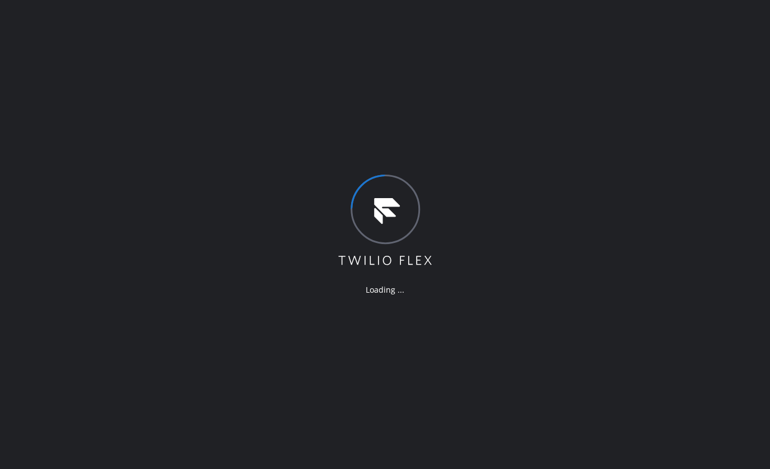
click at [179, 423] on div "Loading ..." at bounding box center [385, 234] width 770 height 469
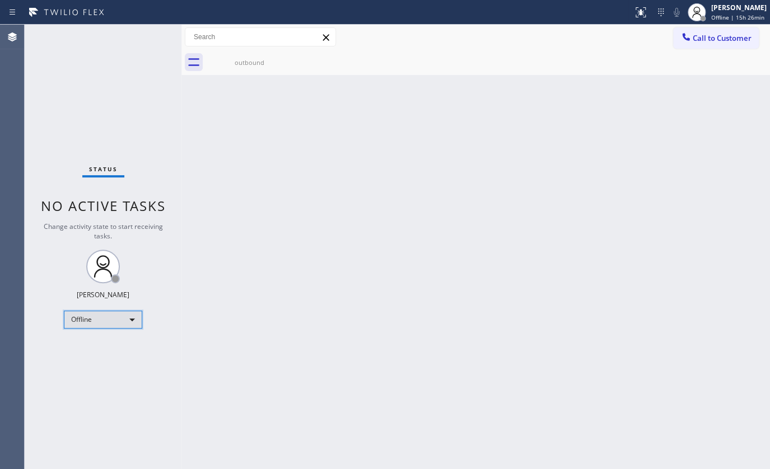
click at [91, 319] on div "Offline" at bounding box center [103, 320] width 78 height 18
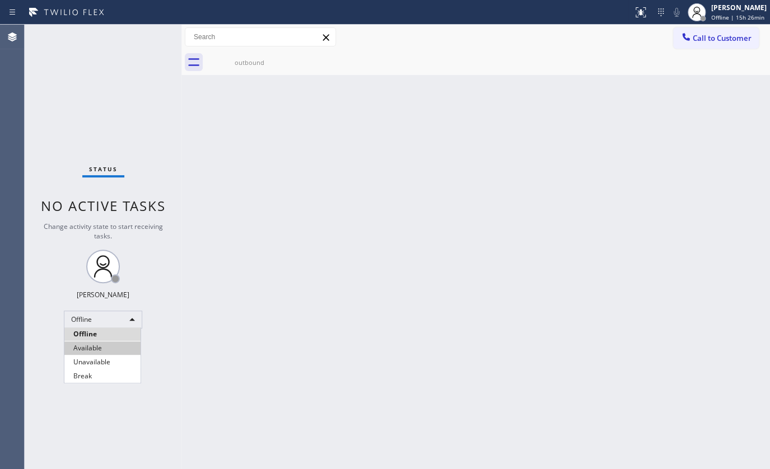
click at [89, 346] on li "Available" at bounding box center [102, 348] width 76 height 13
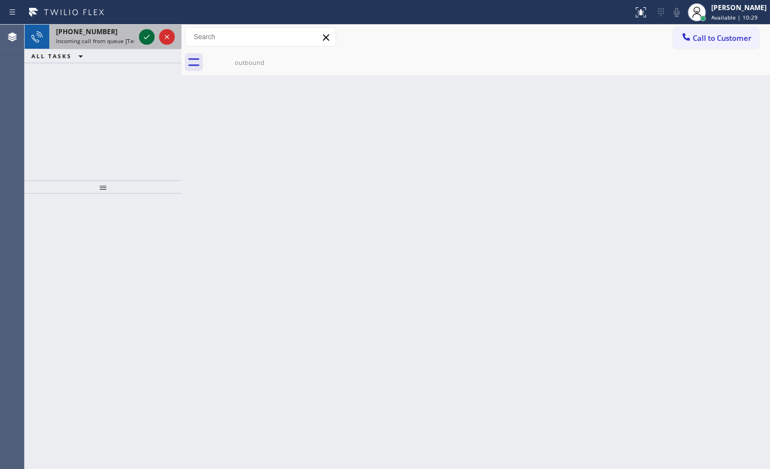
click at [145, 36] on icon at bounding box center [146, 36] width 13 height 13
drag, startPoint x: 148, startPoint y: 50, endPoint x: 146, endPoint y: 35, distance: 14.7
click at [147, 45] on div "+16313983528 Incoming call from queue [Test] All ALL TASKS ALL TASKS ACTIVE TAS…" at bounding box center [103, 44] width 157 height 39
click at [146, 38] on icon at bounding box center [146, 36] width 13 height 13
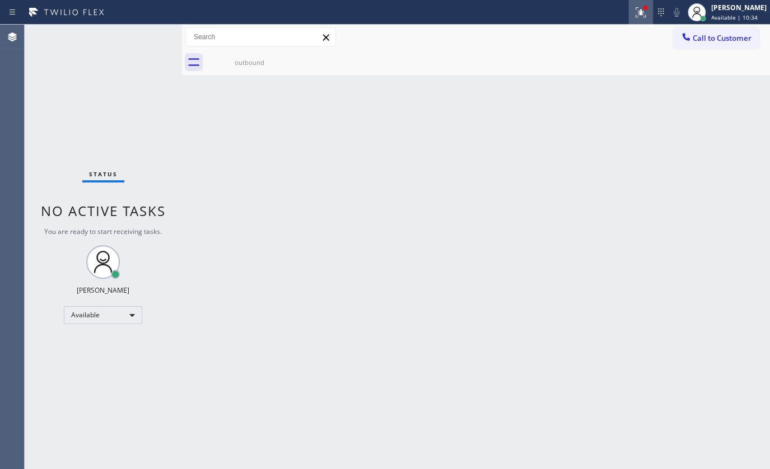
click at [639, 11] on icon at bounding box center [640, 12] width 13 height 13
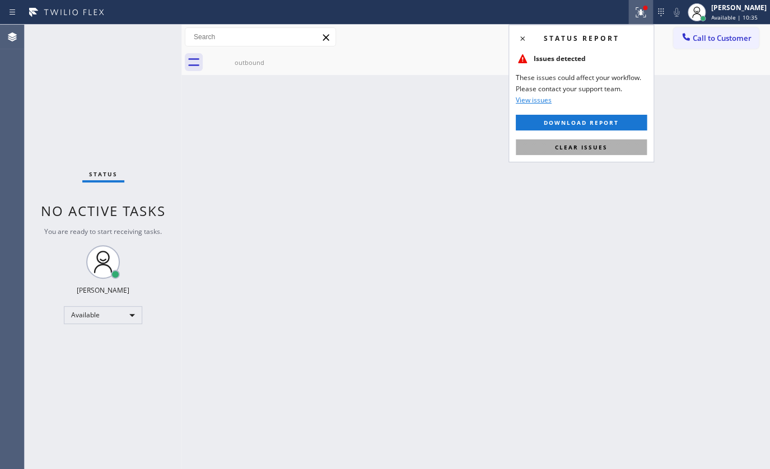
click at [610, 143] on button "Clear issues" at bounding box center [581, 147] width 131 height 16
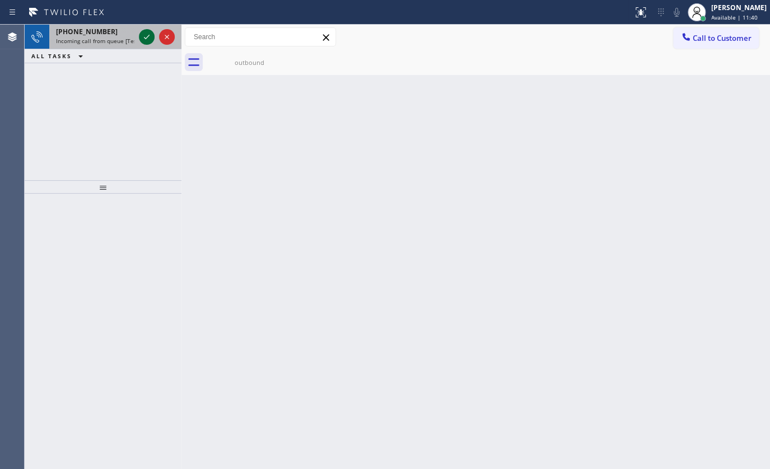
click at [146, 36] on icon at bounding box center [146, 36] width 13 height 13
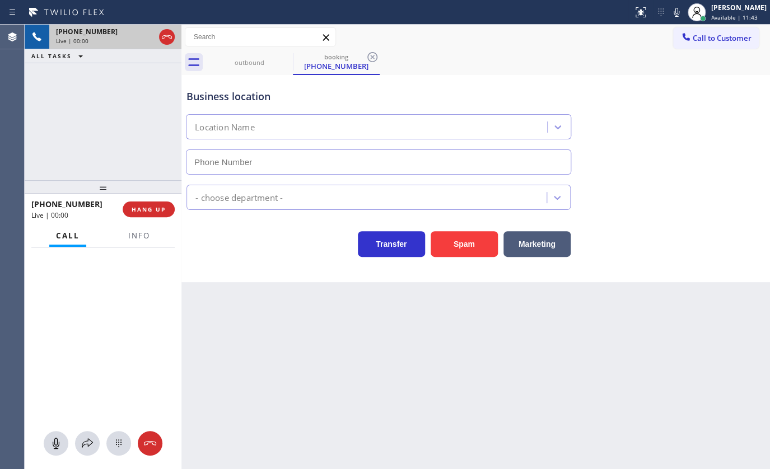
type input "(855) 731-4952"
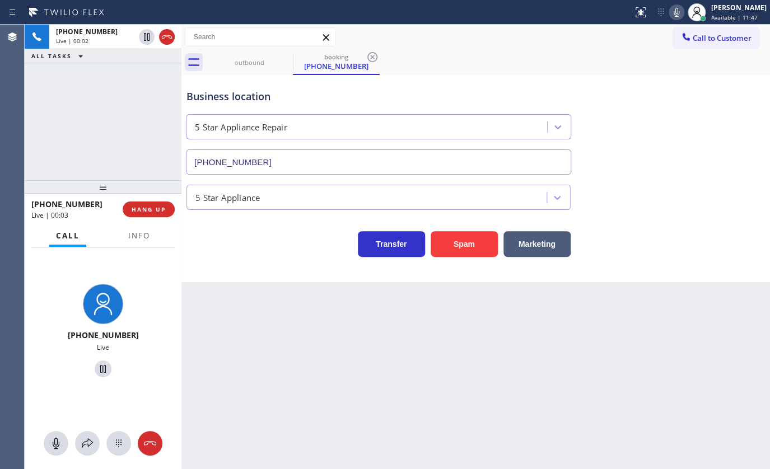
click at [676, 10] on icon at bounding box center [677, 12] width 6 height 9
click at [138, 235] on span "Info" at bounding box center [139, 236] width 22 height 10
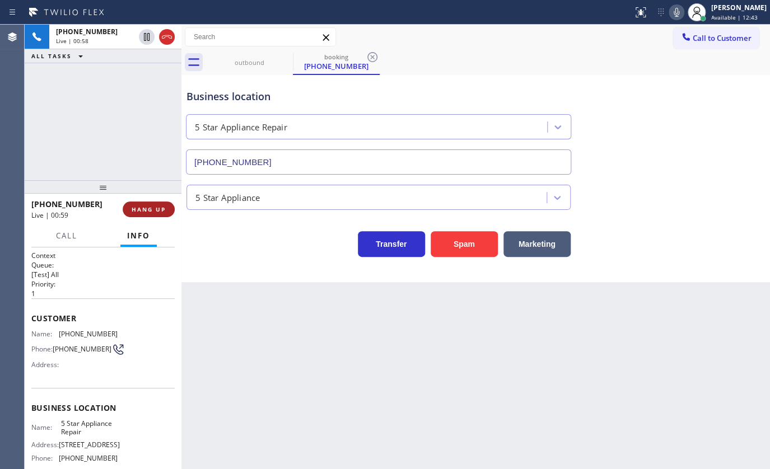
click at [152, 211] on span "HANG UP" at bounding box center [149, 210] width 34 height 8
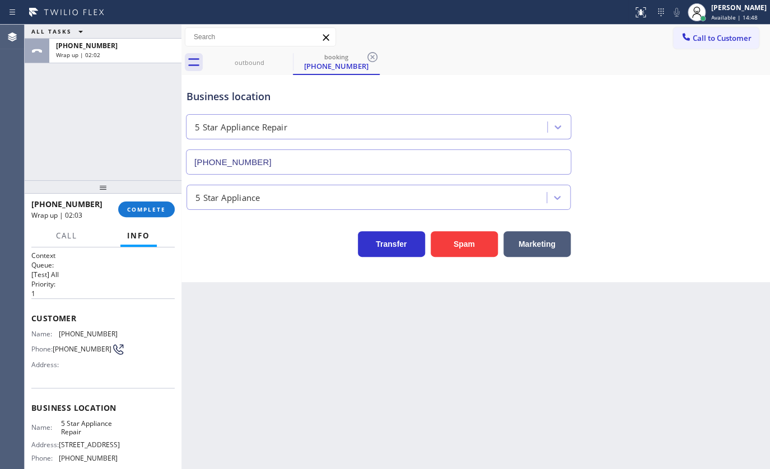
click at [147, 219] on div "+15612155630 Wrap up | 02:03 COMPLETE" at bounding box center [102, 209] width 143 height 29
click at [148, 213] on span "COMPLETE" at bounding box center [146, 210] width 39 height 8
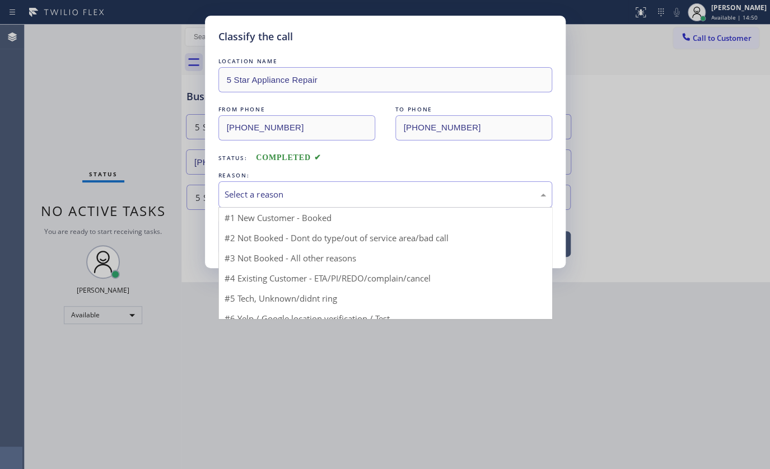
click at [232, 183] on div "Select a reason" at bounding box center [385, 194] width 334 height 26
click at [232, 196] on div "Select a reason" at bounding box center [385, 194] width 321 height 13
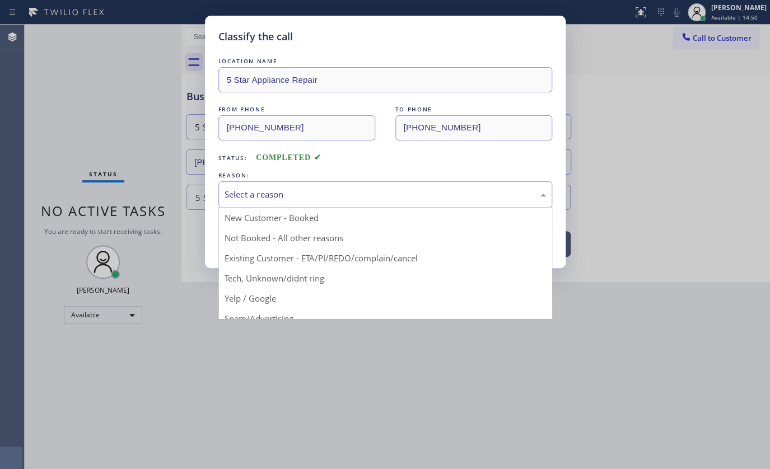
click at [234, 193] on div "Select a reason" at bounding box center [385, 194] width 321 height 13
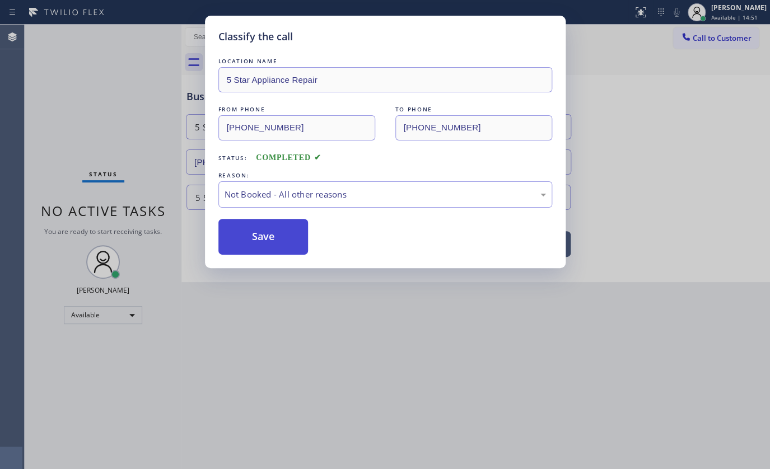
click at [235, 230] on button "Save" at bounding box center [263, 237] width 90 height 36
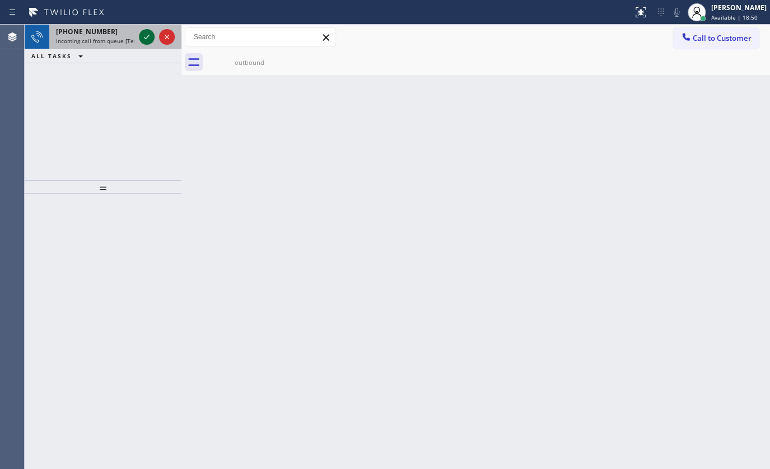
click at [146, 36] on icon at bounding box center [146, 36] width 13 height 13
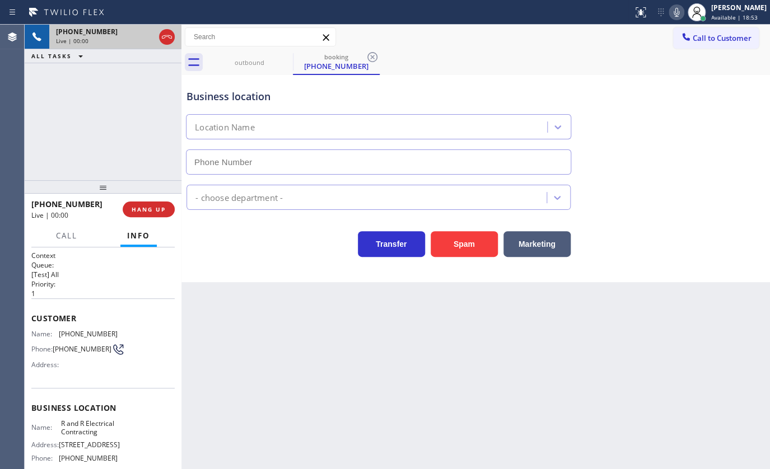
type input "(640) 227-4380"
drag, startPoint x: 60, startPoint y: 330, endPoint x: 132, endPoint y: 330, distance: 72.3
click at [132, 330] on div "Name: (862) 668-2555 Phone: (862) 668-2555 Address:" at bounding box center [102, 352] width 143 height 44
copy span "(862) 668-2555"
click at [675, 7] on icon at bounding box center [676, 12] width 13 height 13
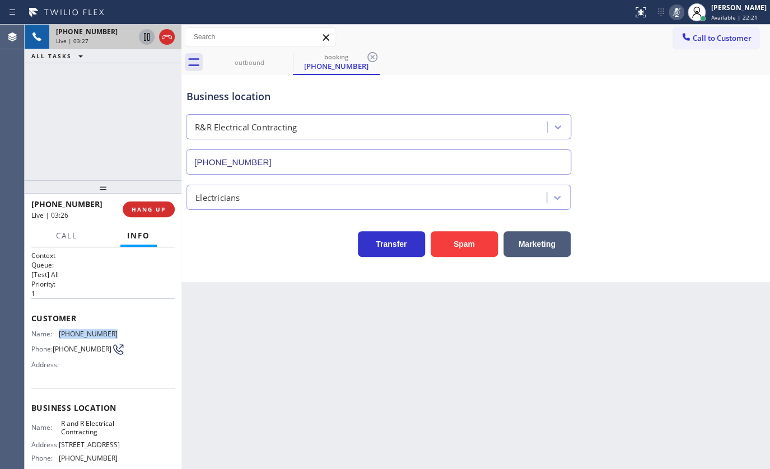
click at [148, 36] on icon at bounding box center [146, 36] width 13 height 13
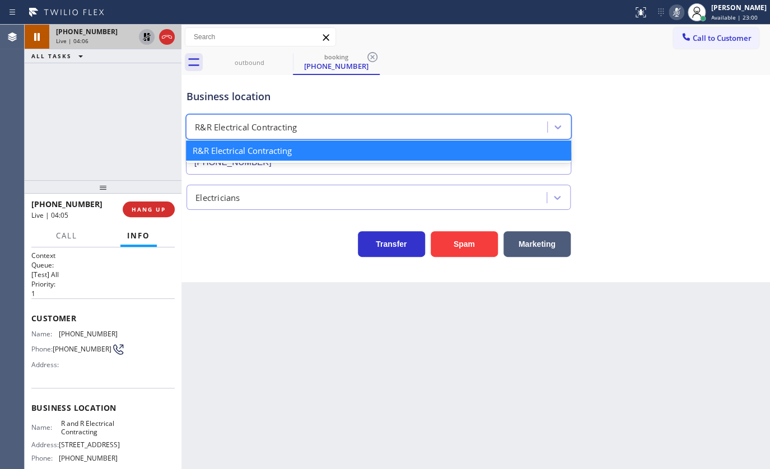
click at [195, 121] on div "R&R Electrical Contracting" at bounding box center [246, 127] width 102 height 13
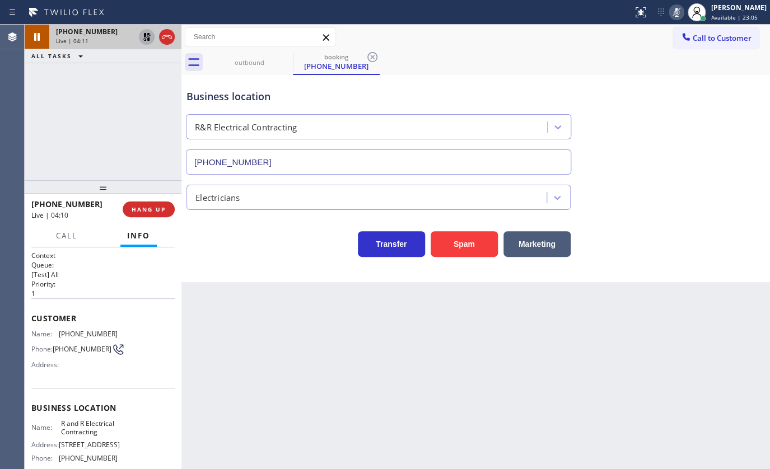
drag, startPoint x: 146, startPoint y: 35, endPoint x: 153, endPoint y: 33, distance: 8.0
click at [146, 34] on icon at bounding box center [147, 37] width 8 height 8
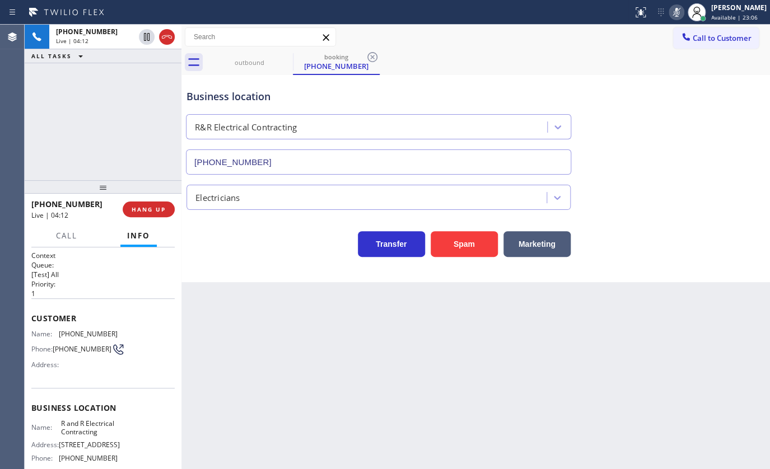
click at [671, 10] on icon at bounding box center [676, 12] width 13 height 13
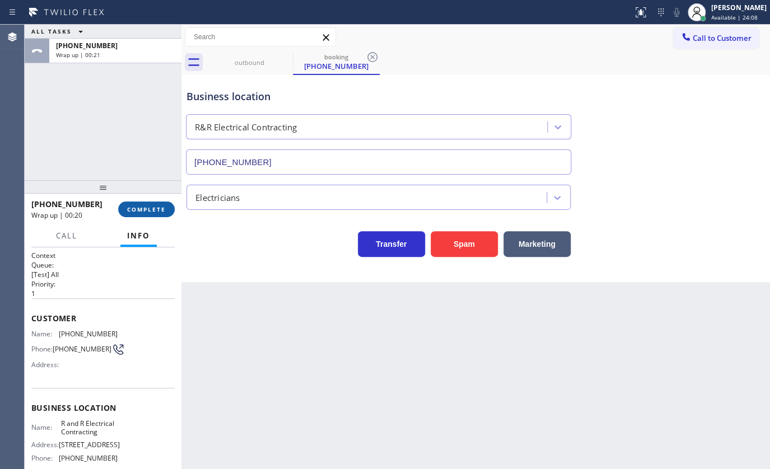
click at [137, 211] on span "COMPLETE" at bounding box center [146, 210] width 39 height 8
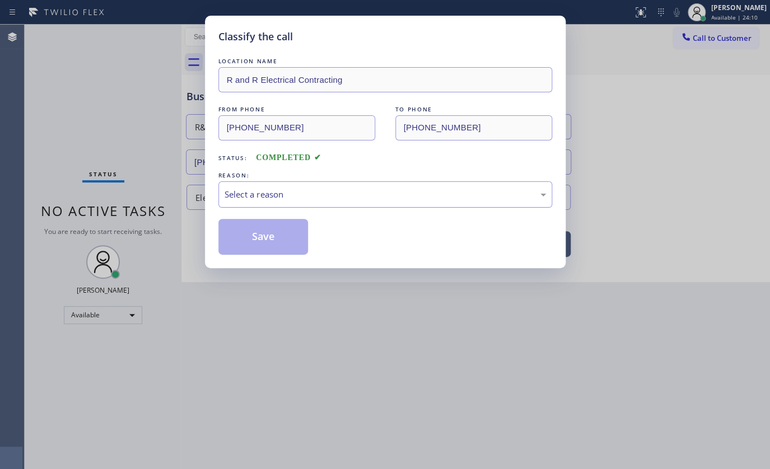
click at [268, 197] on div "Select a reason" at bounding box center [385, 194] width 321 height 13
click at [258, 237] on button "Save" at bounding box center [263, 237] width 90 height 36
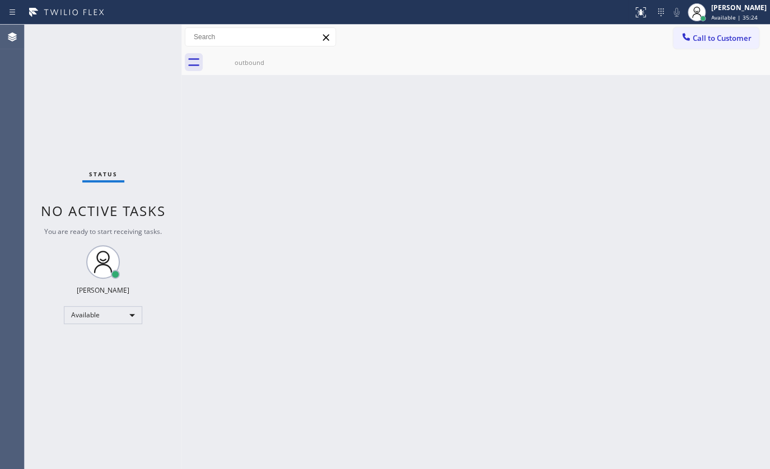
click at [99, 120] on div "Status No active tasks You are ready to start receiving tasks. JENIZA ALCAYDE A…" at bounding box center [103, 247] width 157 height 445
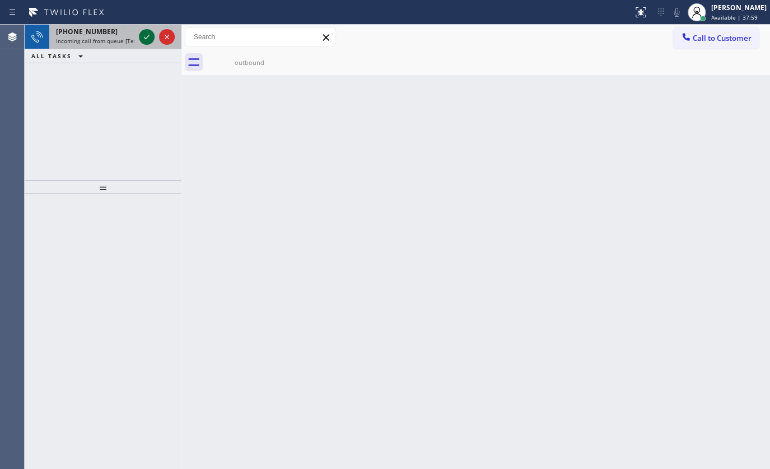
click at [147, 35] on icon at bounding box center [146, 36] width 13 height 13
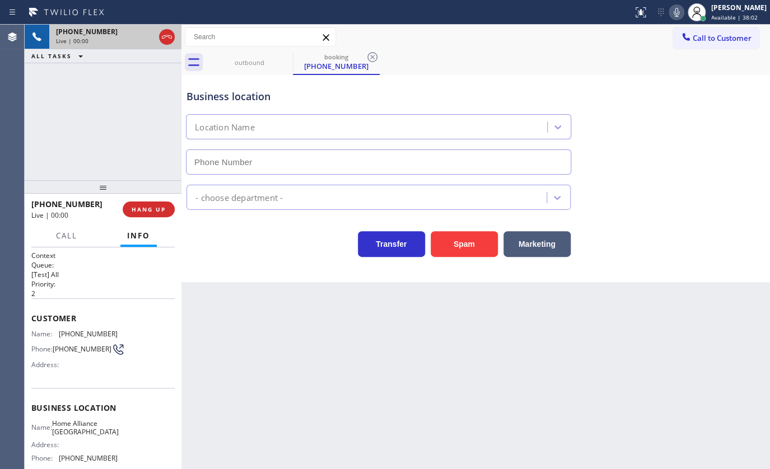
type input "(904) 351-0757"
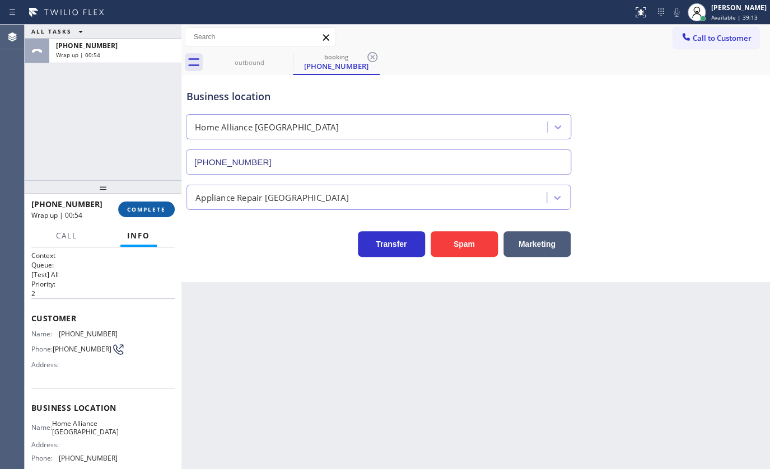
click at [166, 207] on button "COMPLETE" at bounding box center [146, 210] width 57 height 16
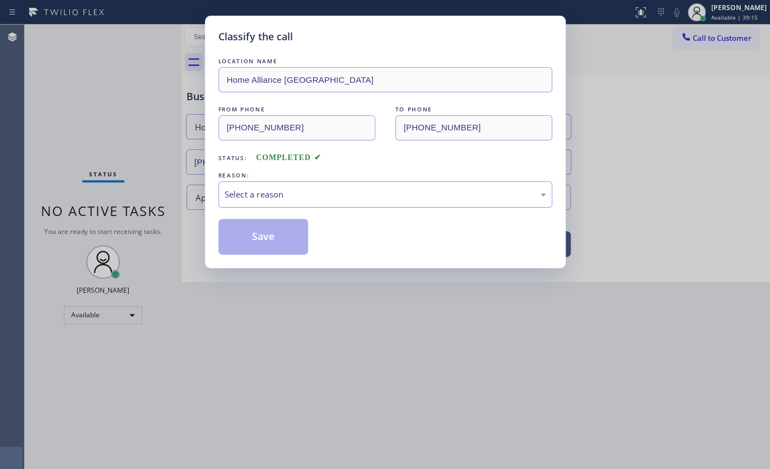
click at [285, 191] on div "Select a reason" at bounding box center [385, 194] width 321 height 13
click at [262, 234] on button "Save" at bounding box center [263, 237] width 90 height 36
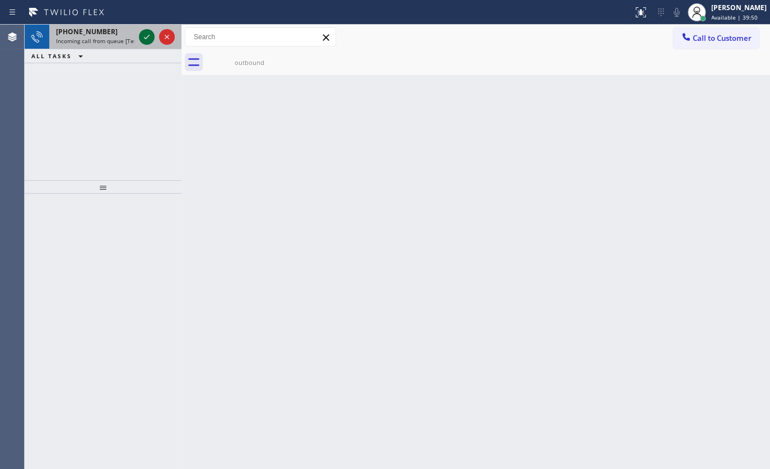
click at [140, 36] on icon at bounding box center [146, 36] width 13 height 13
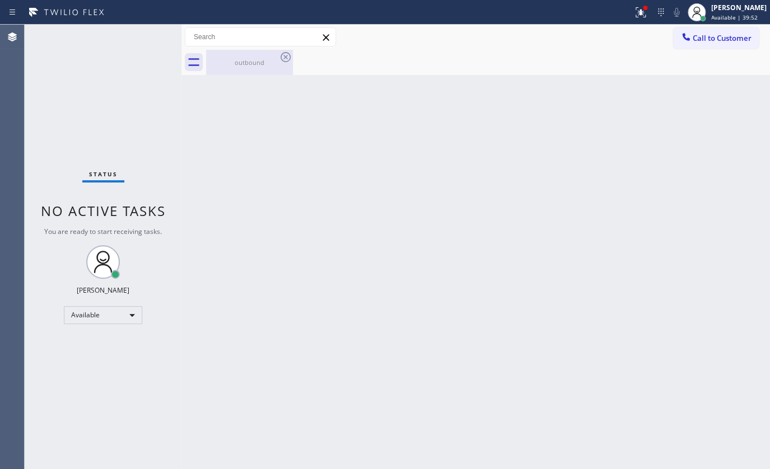
click at [232, 51] on div "outbound" at bounding box center [249, 62] width 85 height 25
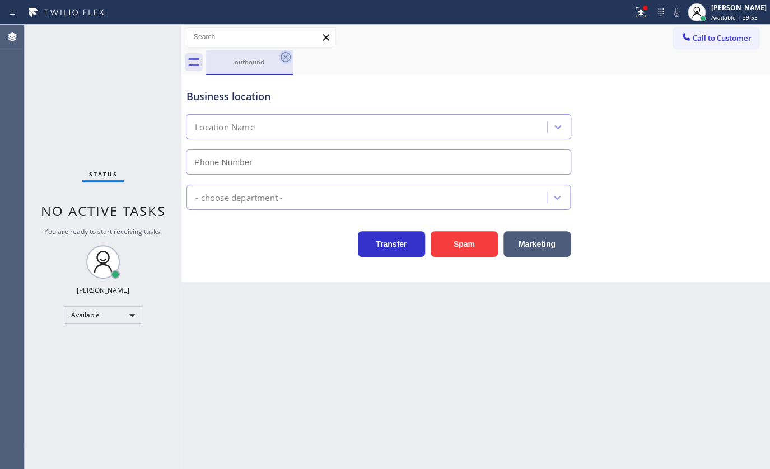
click at [286, 57] on icon at bounding box center [285, 56] width 13 height 13
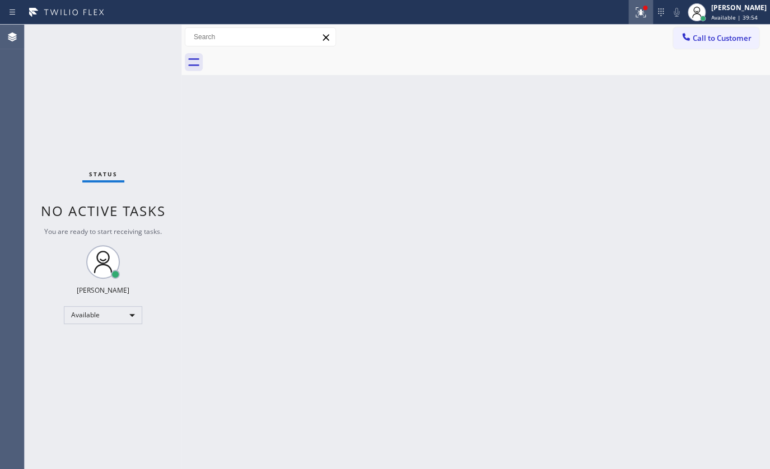
click at [638, 16] on icon at bounding box center [640, 12] width 13 height 13
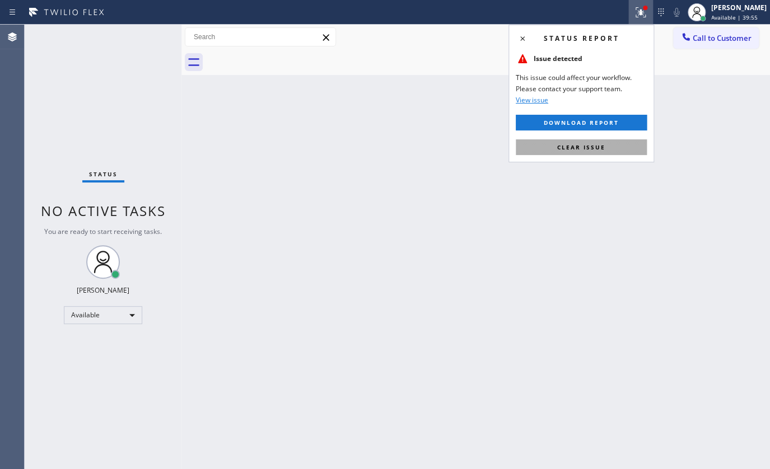
click at [633, 146] on button "Clear issue" at bounding box center [581, 147] width 131 height 16
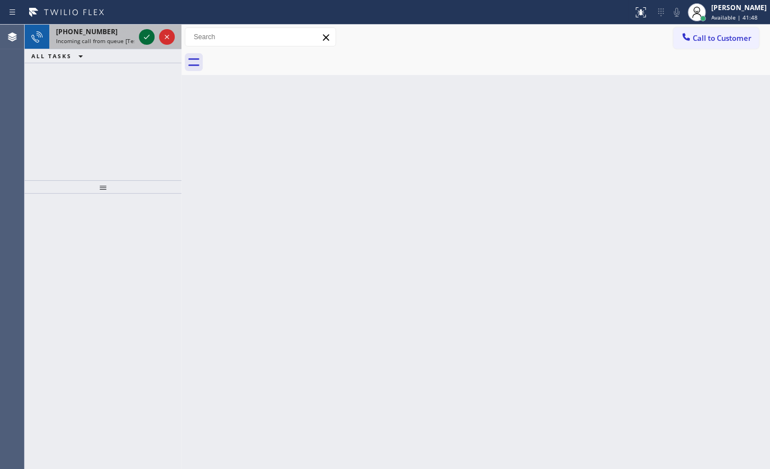
click at [146, 35] on icon at bounding box center [146, 36] width 13 height 13
click at [143, 37] on div at bounding box center [147, 36] width 16 height 13
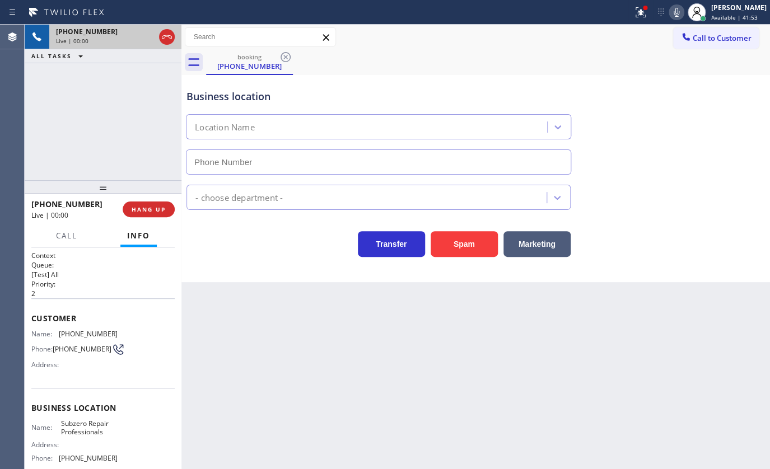
type input "(630) 394-6070"
drag, startPoint x: 644, startPoint y: 15, endPoint x: 639, endPoint y: 86, distance: 71.3
click at [644, 15] on icon at bounding box center [640, 12] width 13 height 13
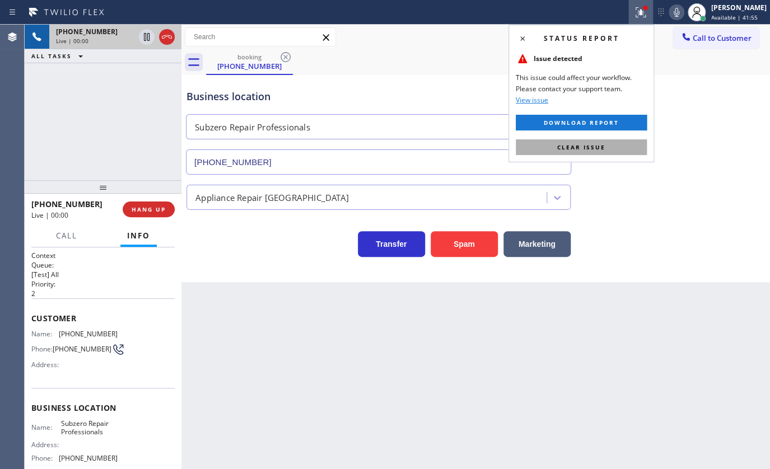
click at [612, 149] on button "Clear issue" at bounding box center [581, 147] width 131 height 16
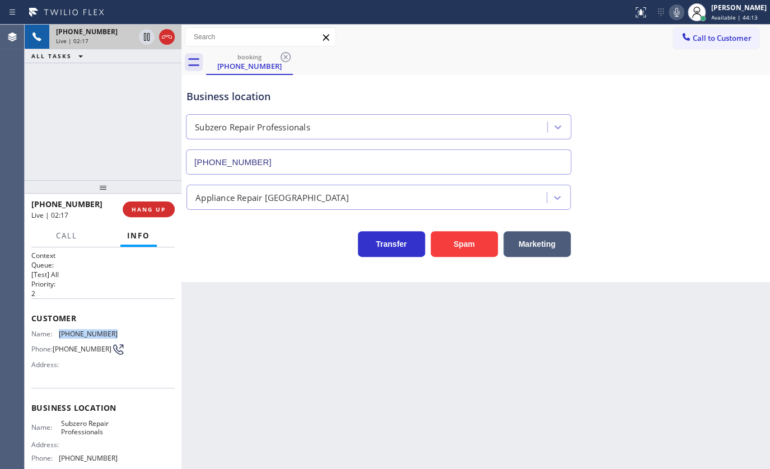
drag, startPoint x: 54, startPoint y: 332, endPoint x: 118, endPoint y: 334, distance: 63.4
click at [118, 334] on div "Name: (630) 430-7654 Phone: (630) 430-7654 Address:" at bounding box center [102, 352] width 143 height 44
copy div "(630) 430-7654"
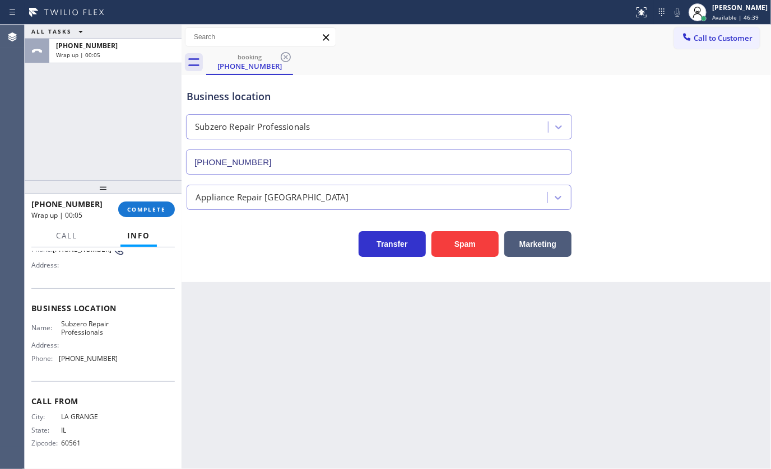
scroll to position [102, 0]
drag, startPoint x: 59, startPoint y: 360, endPoint x: 137, endPoint y: 378, distance: 80.4
click at [137, 378] on div "Business location Name: Subzero Repair Professionals Address: Phone: (630) 394-…" at bounding box center [102, 335] width 143 height 94
copy div "(630) 394-6070"
drag, startPoint x: 57, startPoint y: 318, endPoint x: 127, endPoint y: 338, distance: 72.9
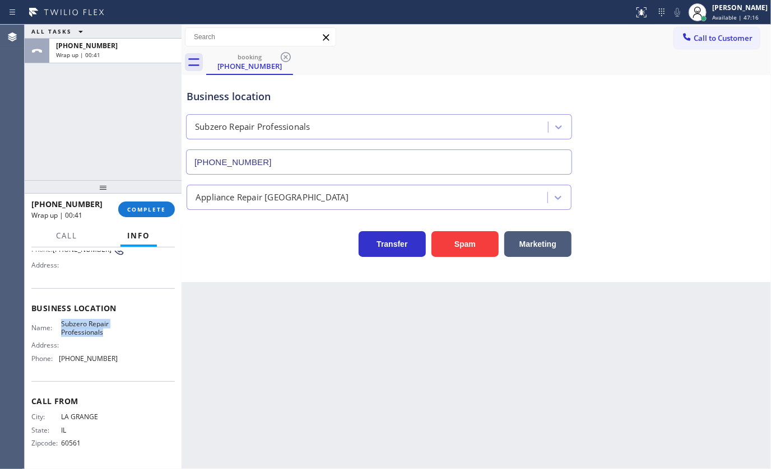
click at [127, 338] on div "Business location Name: Subzero Repair Professionals Address: Phone: (630) 394-…" at bounding box center [102, 335] width 143 height 94
copy span "Subzero Repair Professionals"
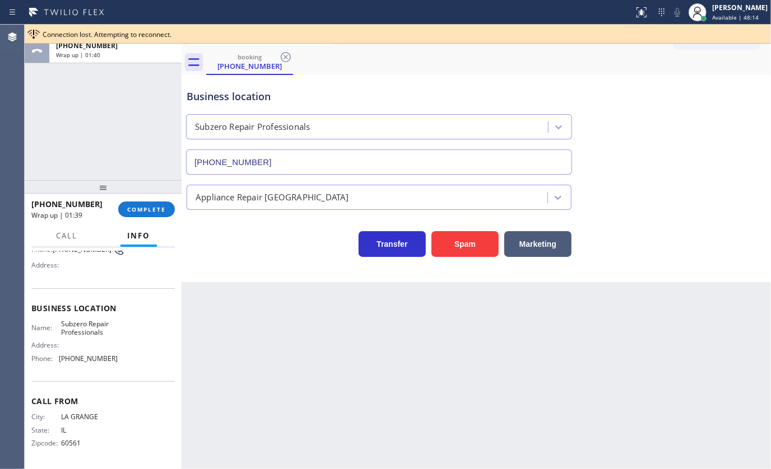
click at [58, 159] on div "ALL TASKS ALL TASKS ACTIVE TASKS TASKS IN WRAP UP +16304307654 Wrap up | 01:40" at bounding box center [103, 103] width 157 height 156
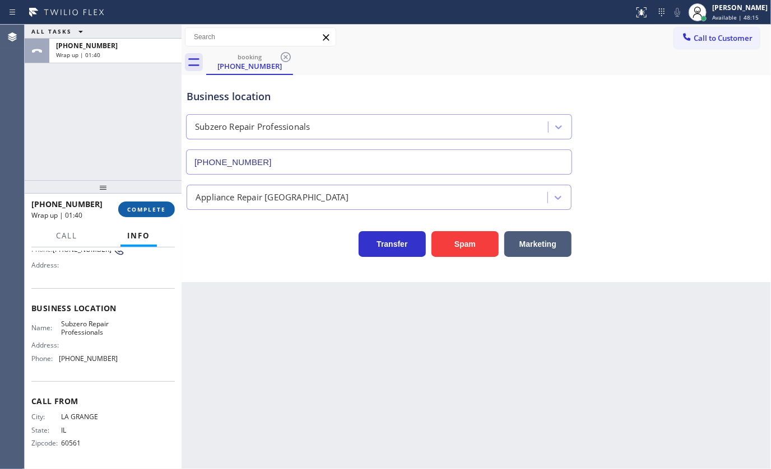
click at [160, 208] on span "COMPLETE" at bounding box center [146, 210] width 39 height 8
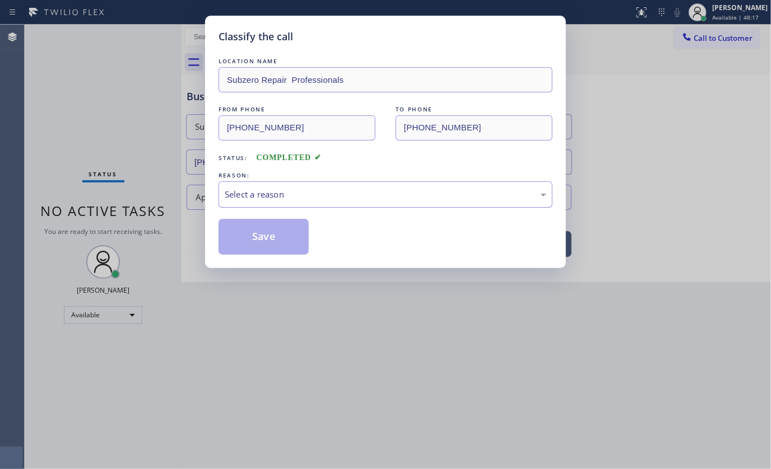
click at [259, 204] on div "Select a reason" at bounding box center [385, 194] width 334 height 26
click at [257, 224] on button "Save" at bounding box center [263, 237] width 90 height 36
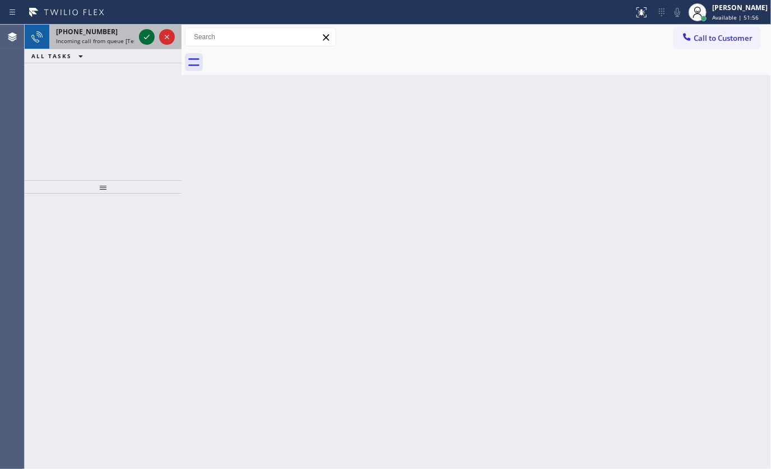
click at [147, 39] on icon at bounding box center [146, 36] width 13 height 13
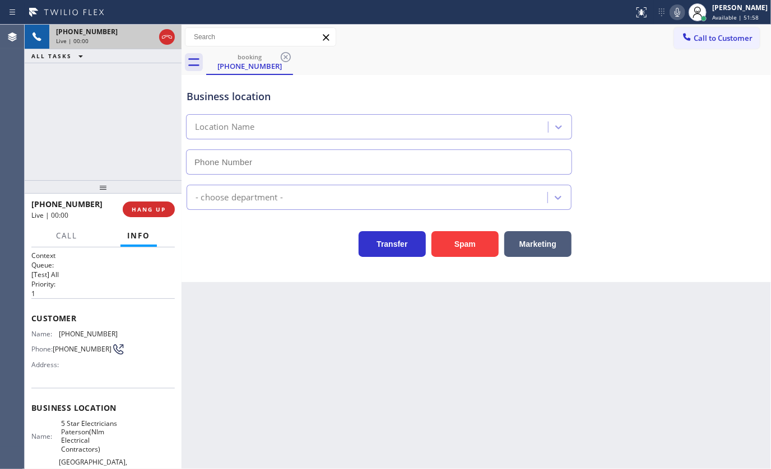
type input "(973) 791-5890"
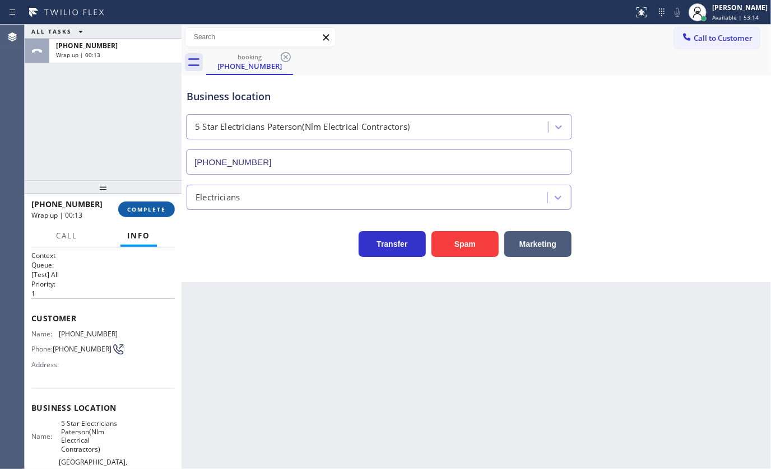
click at [154, 212] on span "COMPLETE" at bounding box center [146, 210] width 39 height 8
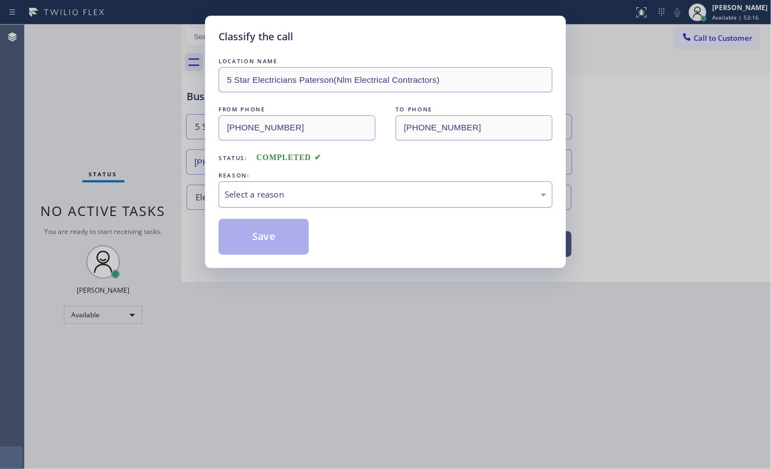
click at [252, 199] on div "Select a reason" at bounding box center [385, 194] width 321 height 13
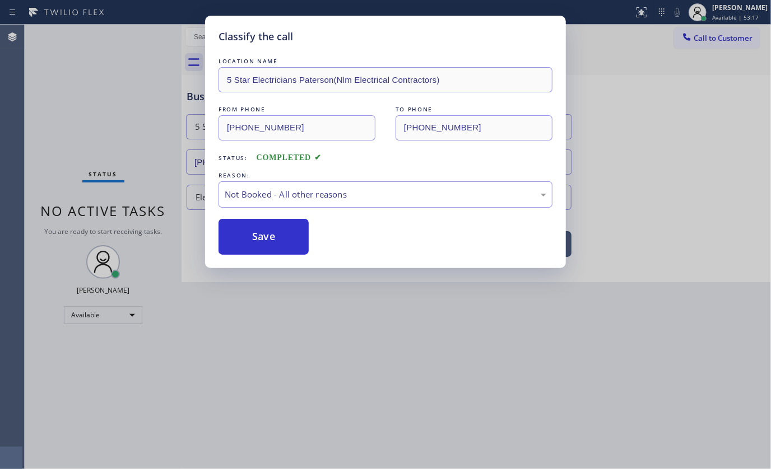
click at [250, 235] on button "Save" at bounding box center [263, 237] width 90 height 36
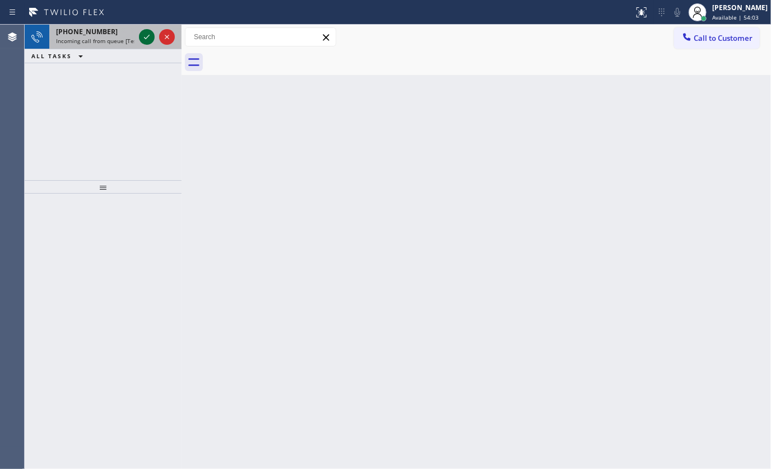
click at [148, 39] on icon at bounding box center [146, 36] width 13 height 13
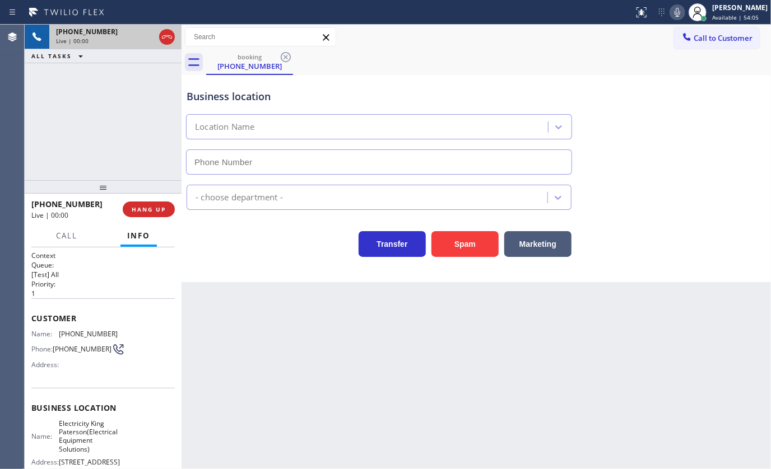
type input "(973) 846-9320"
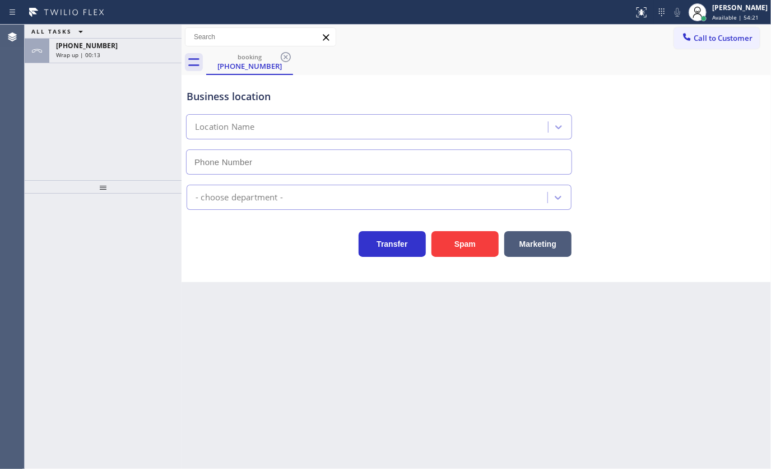
type input "(973) 846-9320"
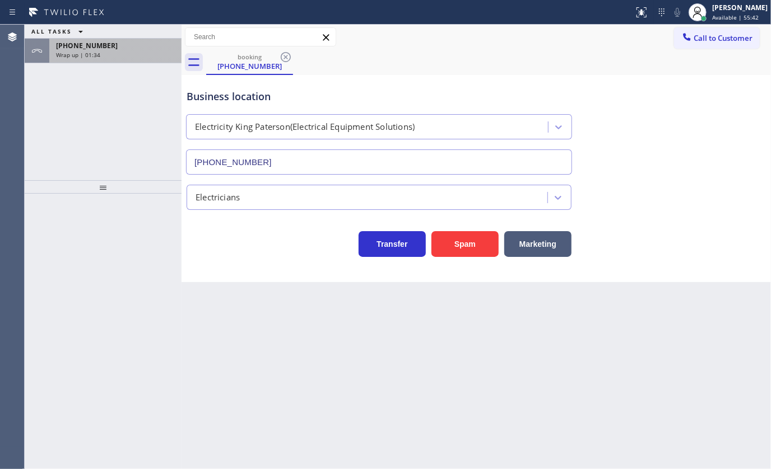
click at [80, 55] on span "Wrap up | 01:34" at bounding box center [78, 55] width 44 height 8
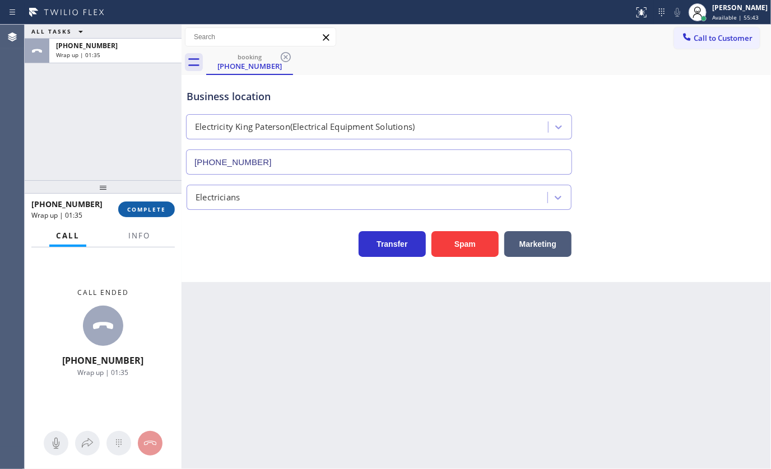
drag, startPoint x: 136, startPoint y: 211, endPoint x: 170, endPoint y: 220, distance: 34.8
click at [136, 213] on span "COMPLETE" at bounding box center [146, 210] width 39 height 8
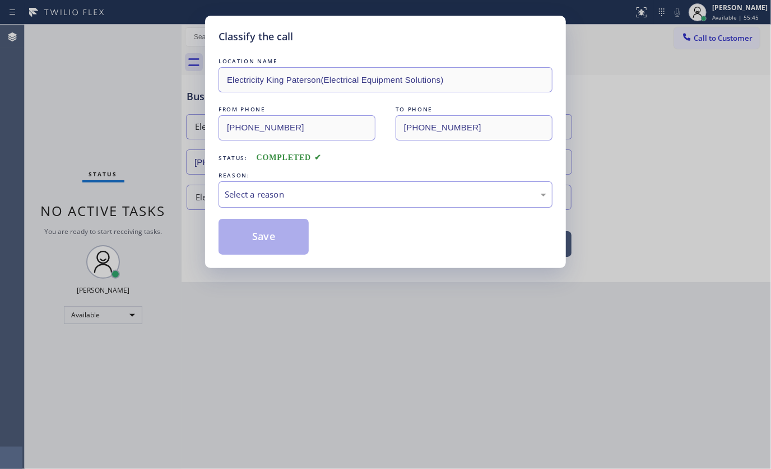
click at [234, 208] on div "Select a reason" at bounding box center [385, 194] width 334 height 26
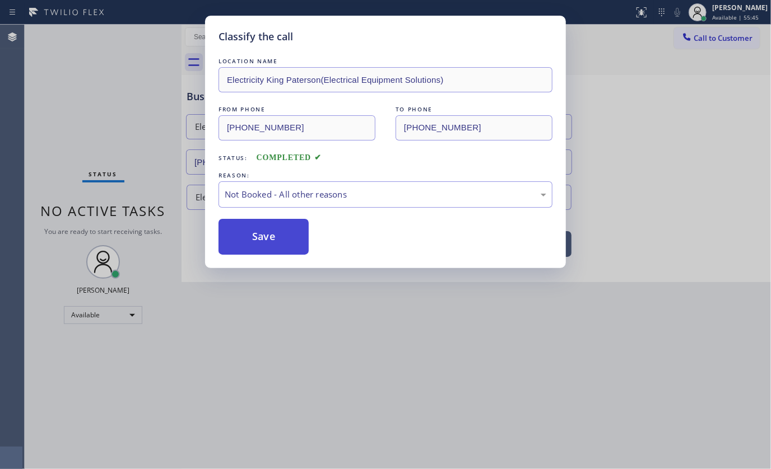
click at [237, 237] on button "Save" at bounding box center [263, 237] width 90 height 36
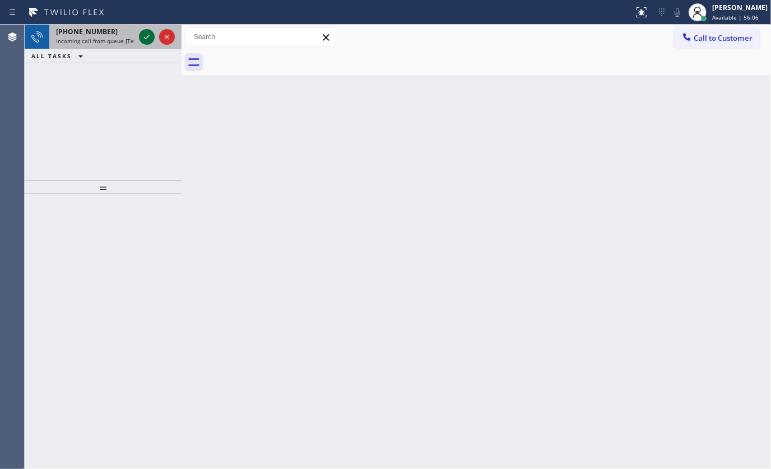
click at [146, 32] on icon at bounding box center [146, 36] width 13 height 13
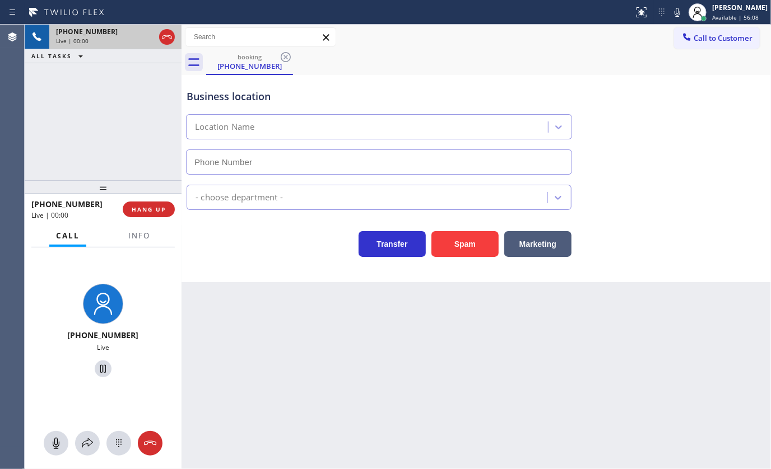
type input "(954) 835-4464"
click at [139, 236] on span "Info" at bounding box center [139, 236] width 22 height 10
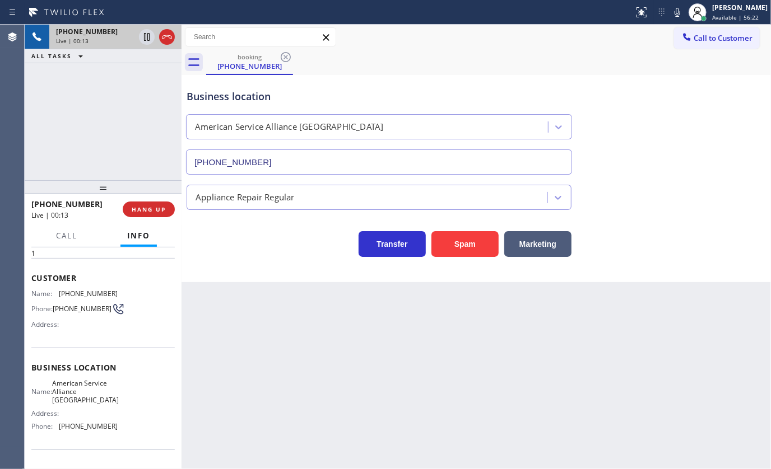
scroll to position [111, 0]
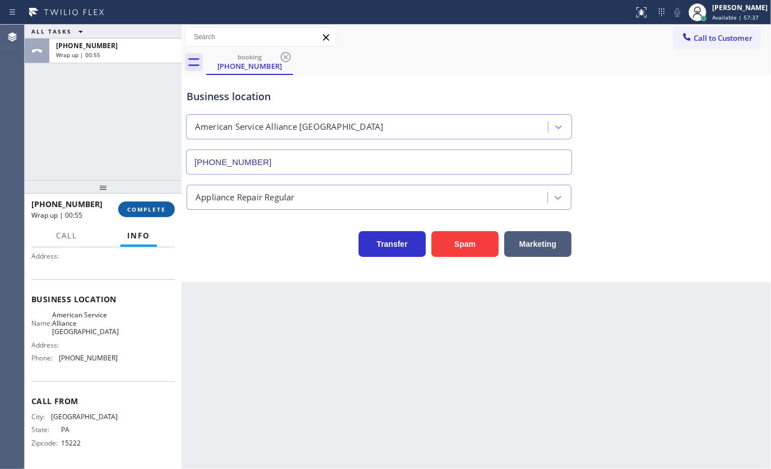
click at [136, 216] on button "COMPLETE" at bounding box center [146, 210] width 57 height 16
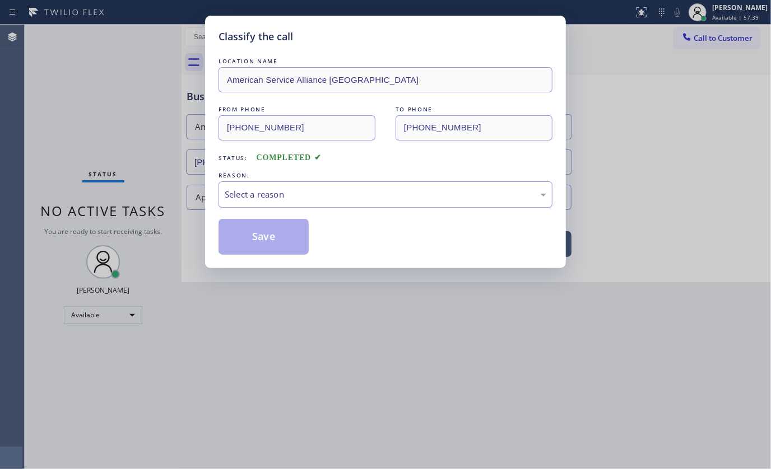
click at [244, 198] on div "Select a reason" at bounding box center [385, 194] width 321 height 13
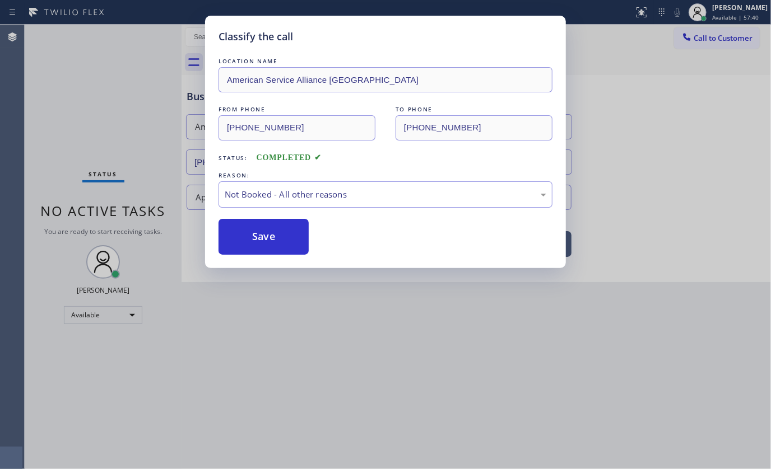
click at [244, 239] on button "Save" at bounding box center [263, 237] width 90 height 36
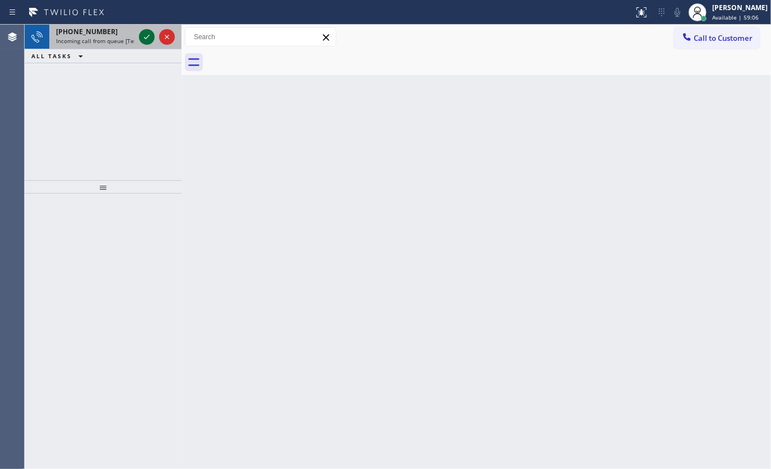
click at [143, 39] on icon at bounding box center [146, 36] width 13 height 13
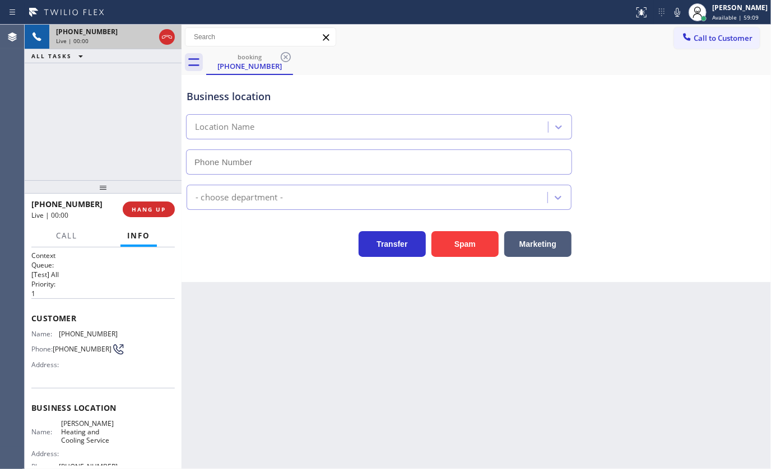
type input "(516) 789-2711"
drag, startPoint x: 56, startPoint y: 333, endPoint x: 118, endPoint y: 334, distance: 61.6
click at [118, 334] on div "Name: (917) 797-3821 Phone: (917) 797-3821 Address:" at bounding box center [102, 352] width 143 height 44
copy div "(917) 797-3821"
click at [142, 36] on icon at bounding box center [146, 36] width 13 height 13
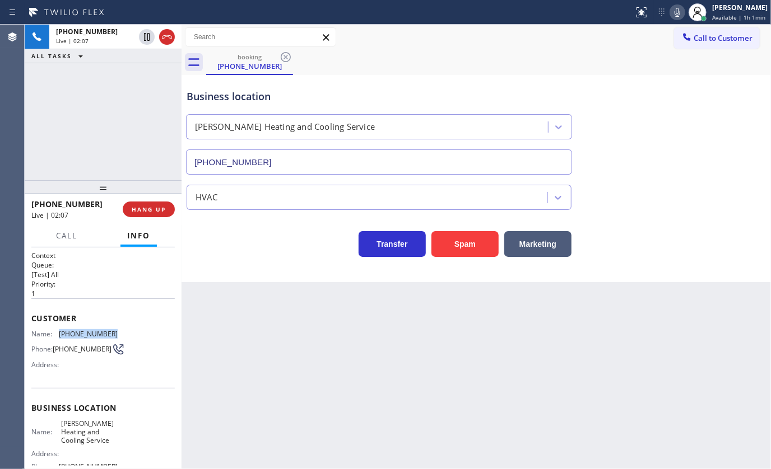
click at [674, 12] on icon at bounding box center [676, 12] width 13 height 13
click at [765, 238] on div "Transfer Spam Marketing" at bounding box center [476, 239] width 584 height 36
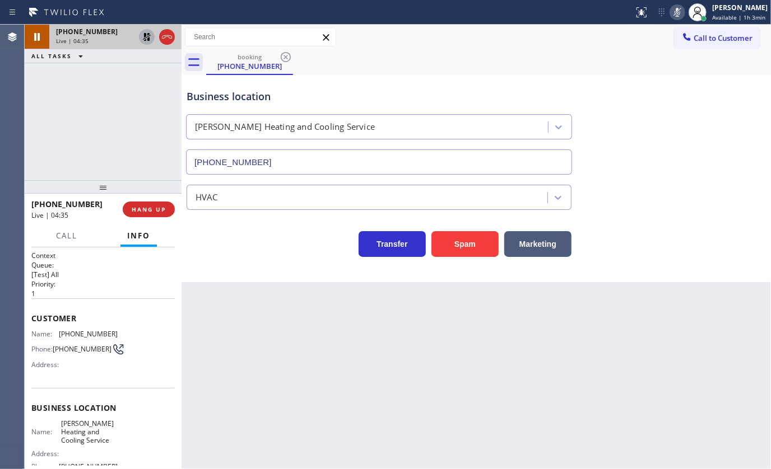
click at [142, 36] on icon at bounding box center [146, 36] width 13 height 13
click at [674, 13] on icon at bounding box center [676, 12] width 13 height 13
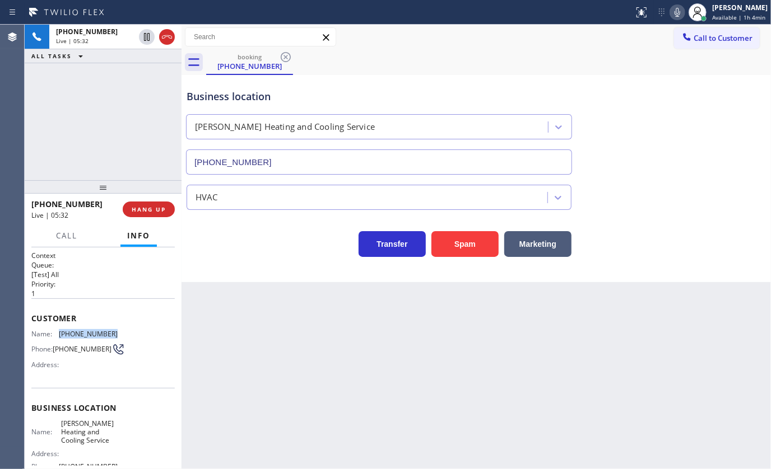
drag, startPoint x: 59, startPoint y: 331, endPoint x: 111, endPoint y: 329, distance: 52.7
click at [111, 330] on div "Name: (917) 797-3821" at bounding box center [74, 334] width 86 height 8
copy div "(917) 797-3821"
click at [675, 13] on icon at bounding box center [676, 12] width 13 height 13
click at [679, 16] on icon at bounding box center [676, 12] width 13 height 13
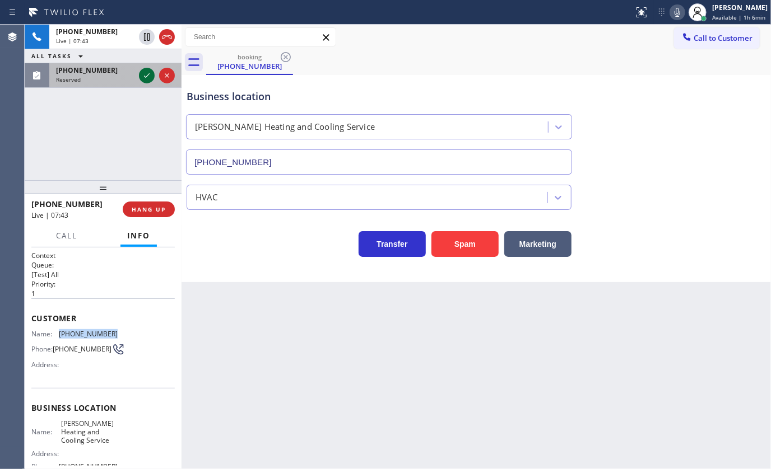
click at [146, 71] on icon at bounding box center [146, 75] width 13 height 13
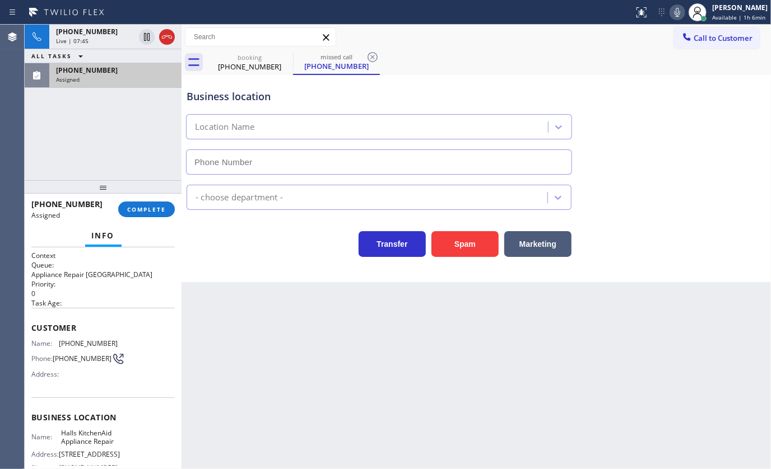
type input "(203) 446-3084"
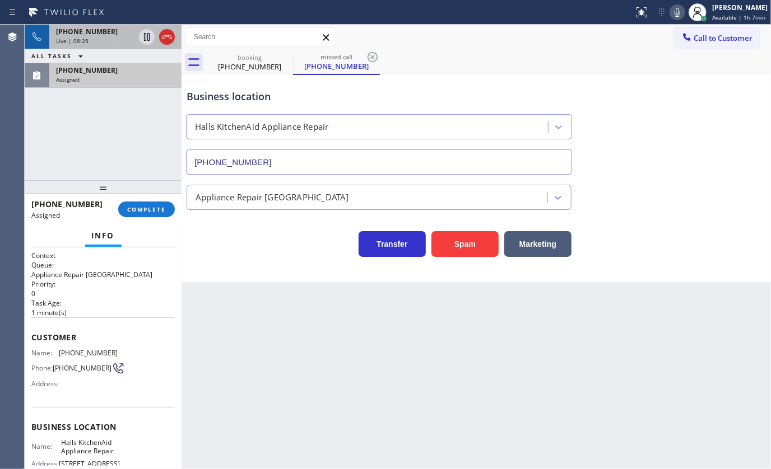
click at [88, 37] on div "Live | 08:29" at bounding box center [95, 41] width 78 height 8
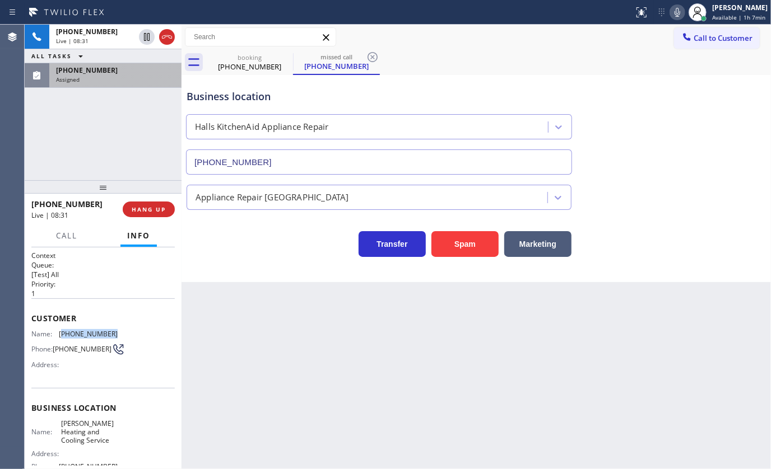
drag, startPoint x: 61, startPoint y: 334, endPoint x: 121, endPoint y: 334, distance: 59.9
click at [121, 334] on div "Name: (917) 797-3821 Phone: (917) 797-3821 Address:" at bounding box center [102, 352] width 143 height 44
copy span "917) 797-3821"
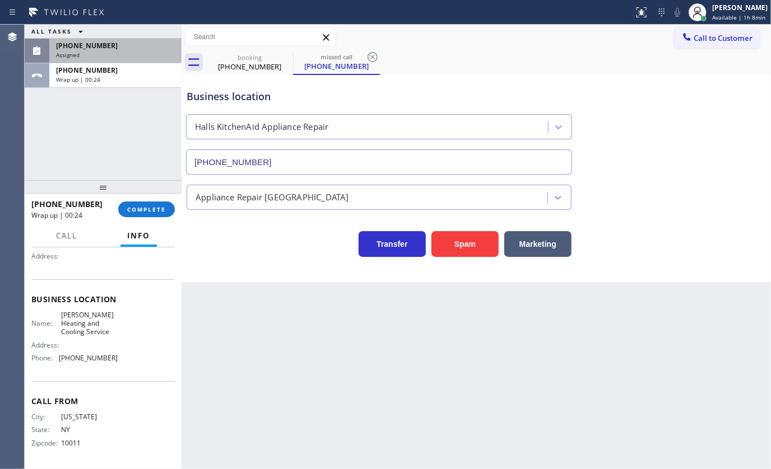
click at [74, 50] on div "(203) 868-2498 Assigned" at bounding box center [113, 51] width 128 height 25
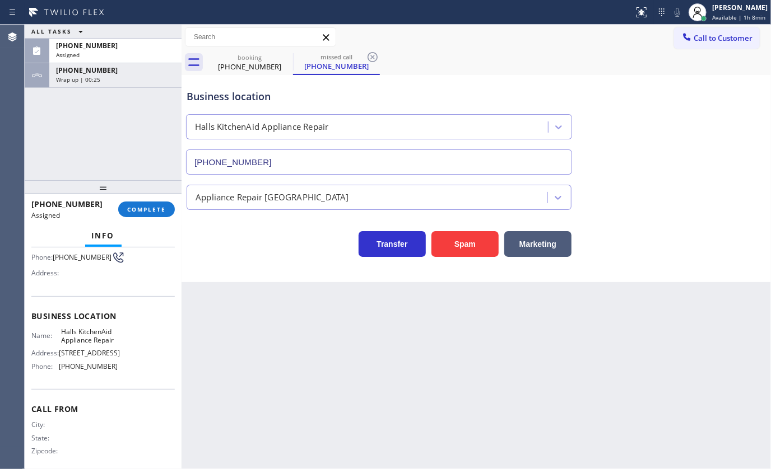
scroll to position [129, 0]
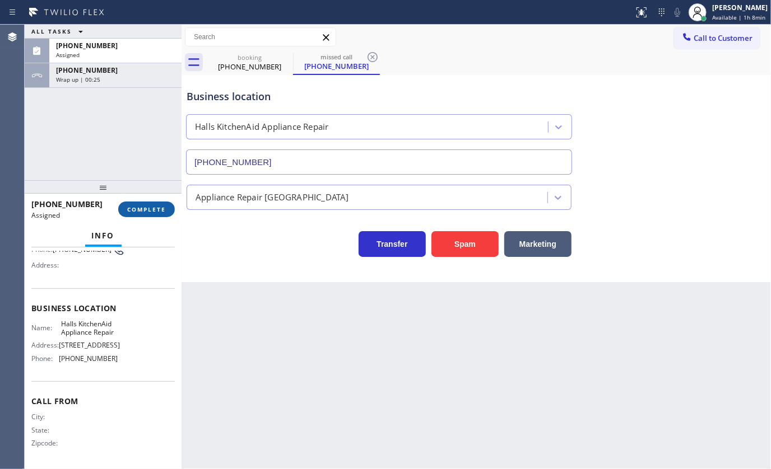
click at [128, 208] on span "COMPLETE" at bounding box center [146, 210] width 39 height 8
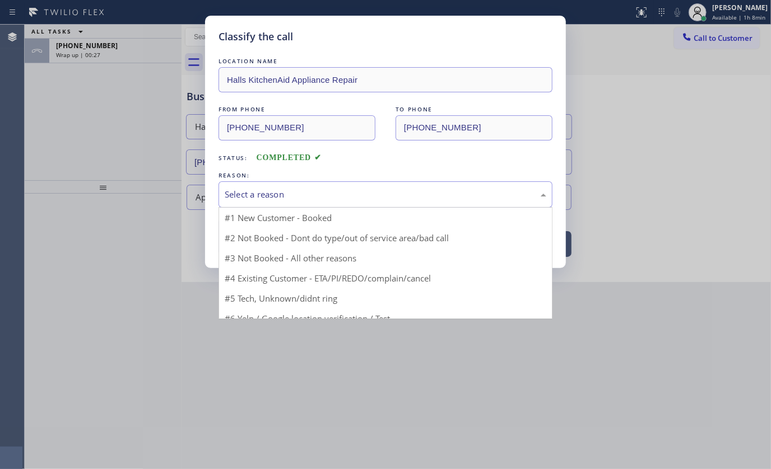
click at [243, 190] on div "Select a reason" at bounding box center [385, 194] width 321 height 13
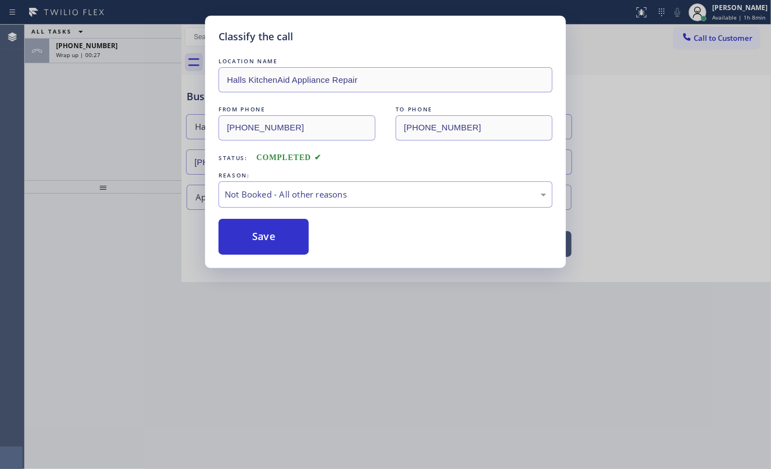
click at [238, 235] on button "Save" at bounding box center [263, 237] width 90 height 36
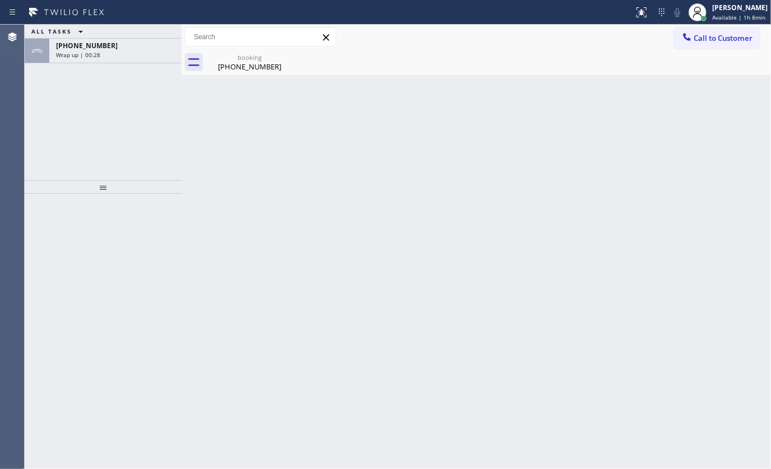
click at [88, 45] on span "+19177973821" at bounding box center [87, 46] width 62 height 10
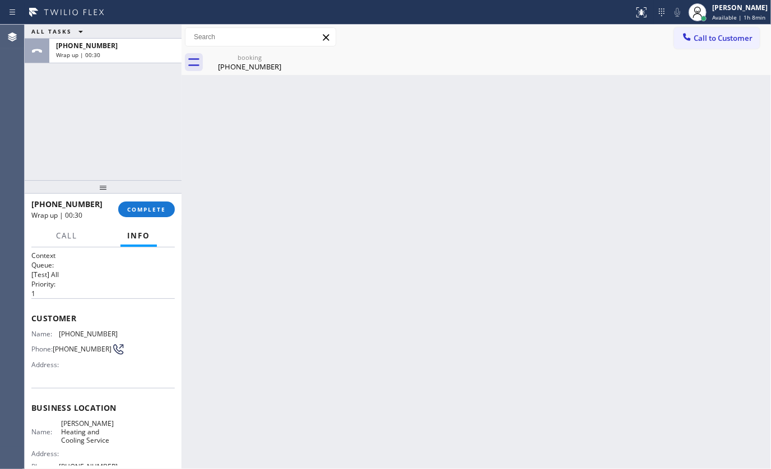
scroll to position [111, 0]
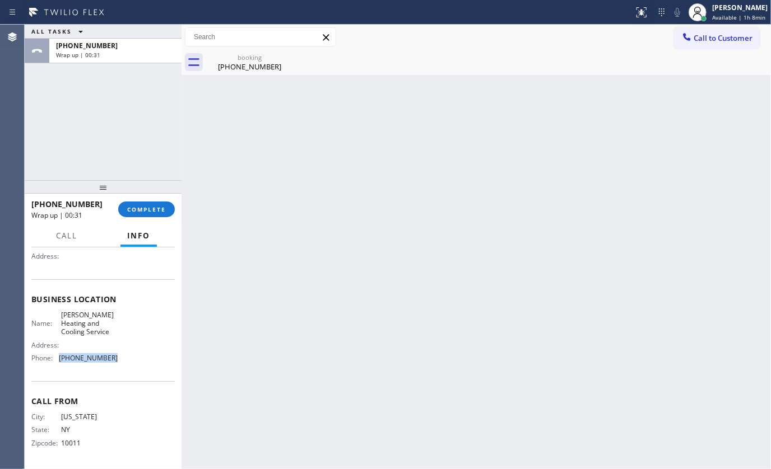
drag, startPoint x: 57, startPoint y: 358, endPoint x: 119, endPoint y: 362, distance: 62.3
click at [119, 362] on div "Name: Gordon's Heating and Cooling Service Address: Phone: (516) 789-2711" at bounding box center [102, 339] width 143 height 57
copy div "(516) 789-2711"
drag, startPoint x: 56, startPoint y: 310, endPoint x: 113, endPoint y: 338, distance: 63.9
click at [113, 338] on div "Business location Name: Gordon's Heating and Cooling Service Address: Phone: (5…" at bounding box center [102, 330] width 143 height 102
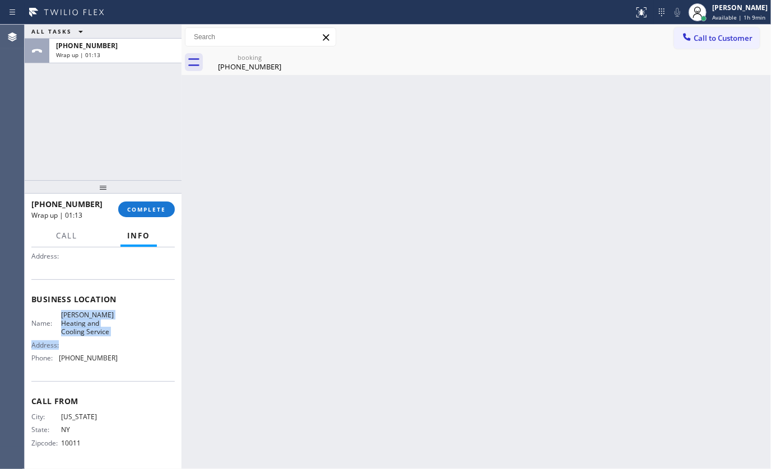
click at [58, 309] on div "Business location Name: Gordon's Heating and Cooling Service Address: Phone: (5…" at bounding box center [102, 330] width 143 height 102
drag, startPoint x: 56, startPoint y: 360, endPoint x: 145, endPoint y: 367, distance: 89.4
click at [145, 367] on div "Business location Name: Gordon's Heating and Cooling Service Address: Phone: (5…" at bounding box center [102, 330] width 143 height 102
copy div "(516) 789-2711"
drag, startPoint x: 59, startPoint y: 315, endPoint x: 119, endPoint y: 333, distance: 62.7
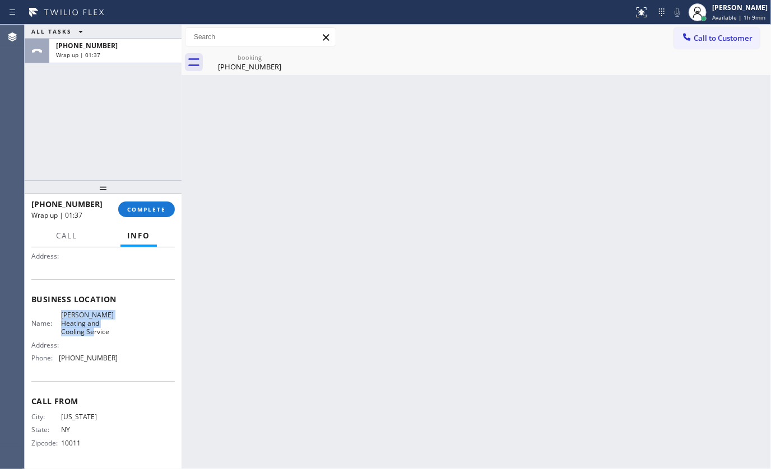
click at [119, 333] on div "Name: Gordon's Heating and Cooling Service Address: Phone: (516) 789-2711" at bounding box center [102, 339] width 143 height 57
copy span "Gordon's Heating and Cooling Service"
click at [716, 8] on div "[PERSON_NAME]" at bounding box center [739, 8] width 57 height 10
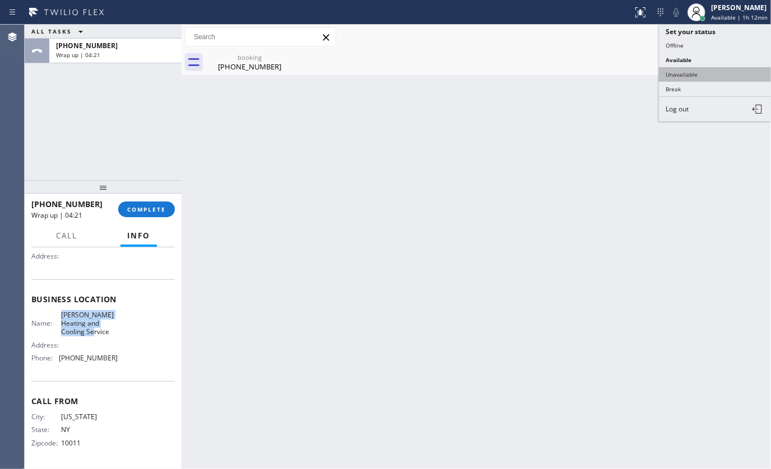
click at [714, 72] on button "Unavailable" at bounding box center [715, 74] width 112 height 15
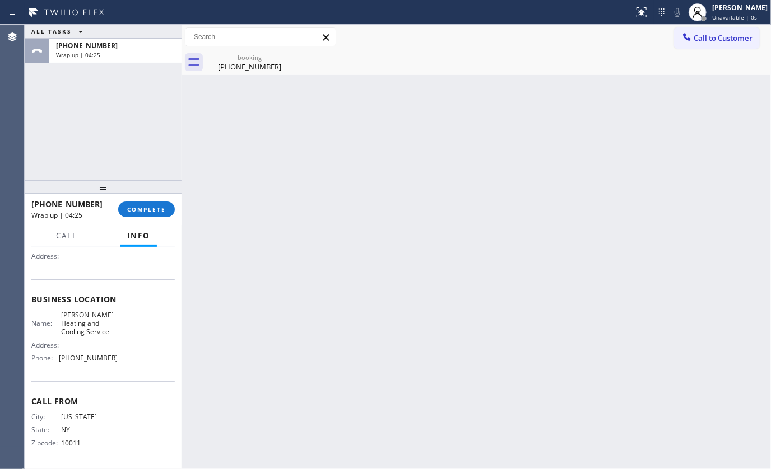
click at [84, 245] on div at bounding box center [66, 246] width 35 height 2
click at [68, 245] on div at bounding box center [66, 246] width 35 height 2
click at [67, 236] on span "Call" at bounding box center [66, 236] width 21 height 10
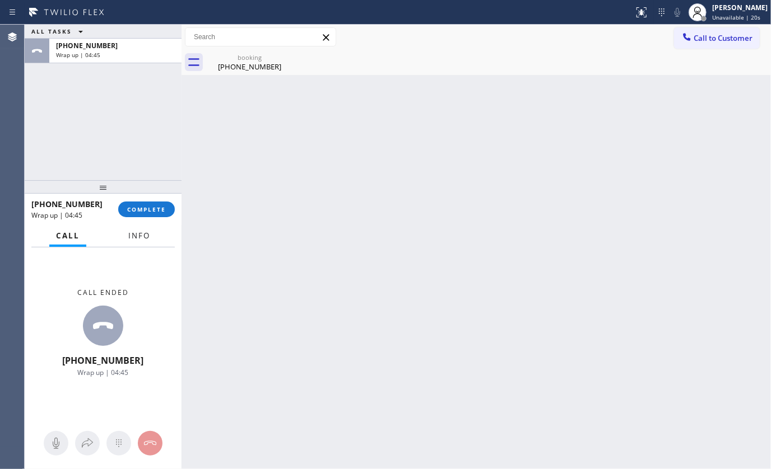
drag, startPoint x: 145, startPoint y: 244, endPoint x: 138, endPoint y: 250, distance: 9.1
click at [145, 244] on button "Info" at bounding box center [139, 236] width 35 height 22
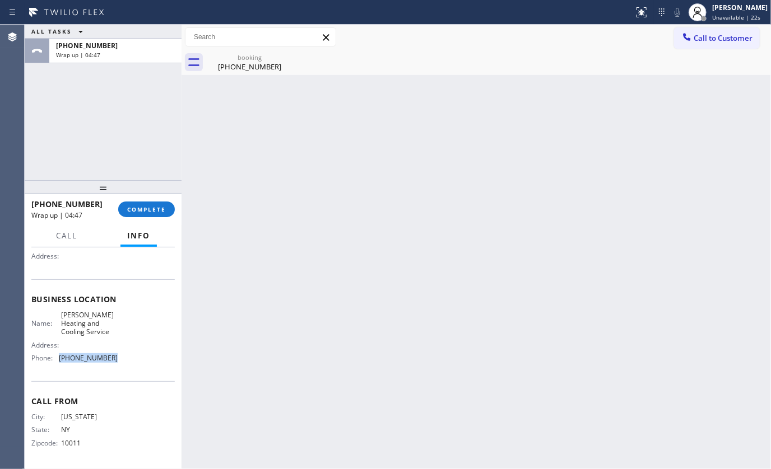
drag, startPoint x: 56, startPoint y: 362, endPoint x: 156, endPoint y: 370, distance: 100.0
click at [156, 370] on div "Business location Name: Gordon's Heating and Cooling Service Address: Phone: (5…" at bounding box center [102, 330] width 143 height 102
copy div "(516) 789-2711"
click at [735, 40] on span "Call to Customer" at bounding box center [722, 38] width 59 height 10
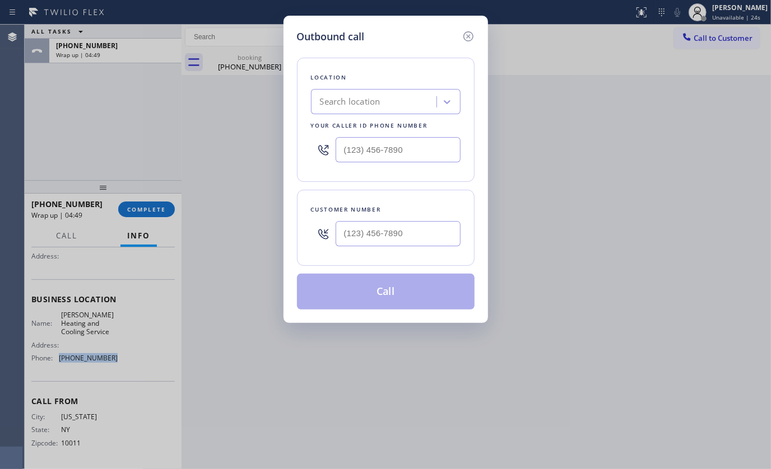
type input "(___) ___-____"
click at [362, 225] on input "(___) ___-____" at bounding box center [397, 233] width 125 height 25
click at [360, 165] on div at bounding box center [386, 150] width 150 height 36
click at [365, 151] on input "(___) ___-____" at bounding box center [397, 149] width 125 height 25
paste input "516) 789-2711"
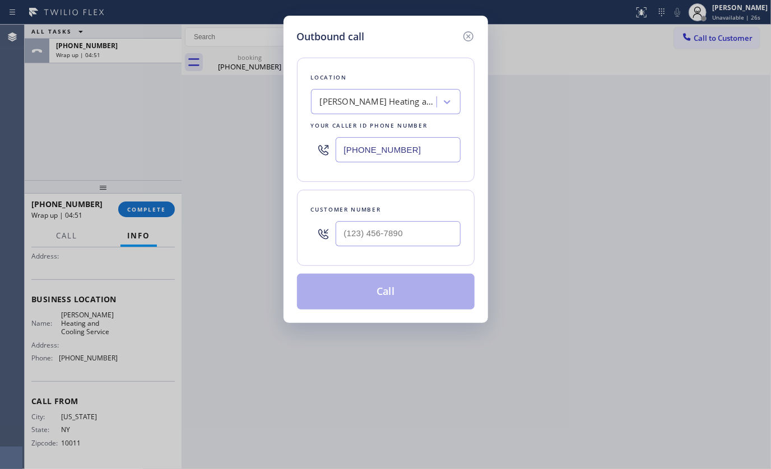
type input "(516) 789-2711"
type input "(___) ___-____"
click at [380, 234] on input "(___) ___-____" at bounding box center [397, 233] width 125 height 25
type input "(___) ___-____"
click at [356, 235] on input "(___) ___-____" at bounding box center [397, 233] width 125 height 25
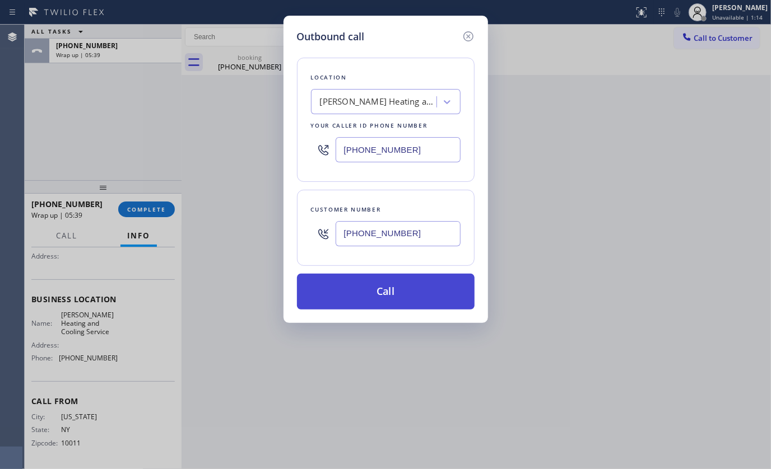
type input "(917) 797-3821"
click at [377, 281] on button "Call" at bounding box center [386, 292] width 178 height 36
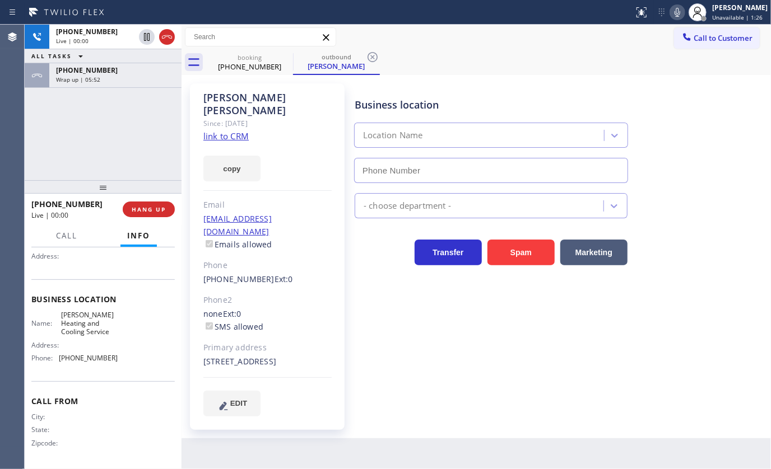
type input "(516) 789-2711"
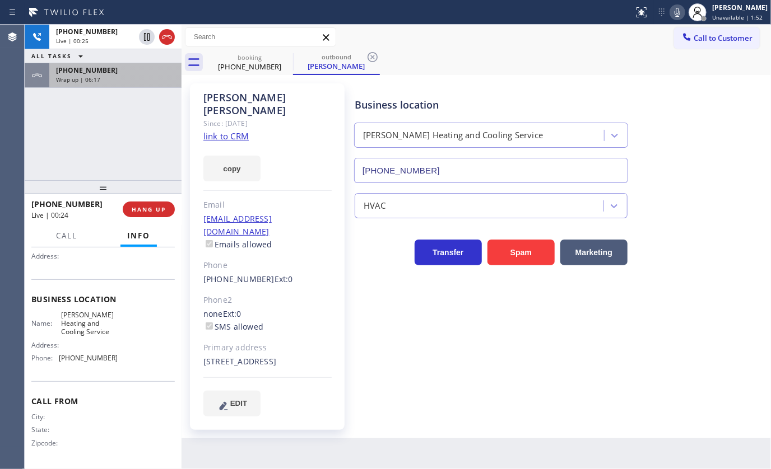
click at [91, 73] on span "+19177973821" at bounding box center [87, 71] width 62 height 10
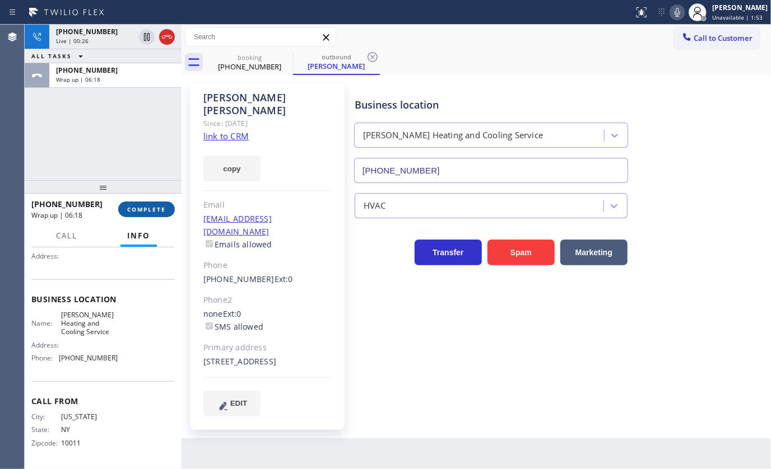
click at [140, 208] on span "COMPLETE" at bounding box center [146, 210] width 39 height 8
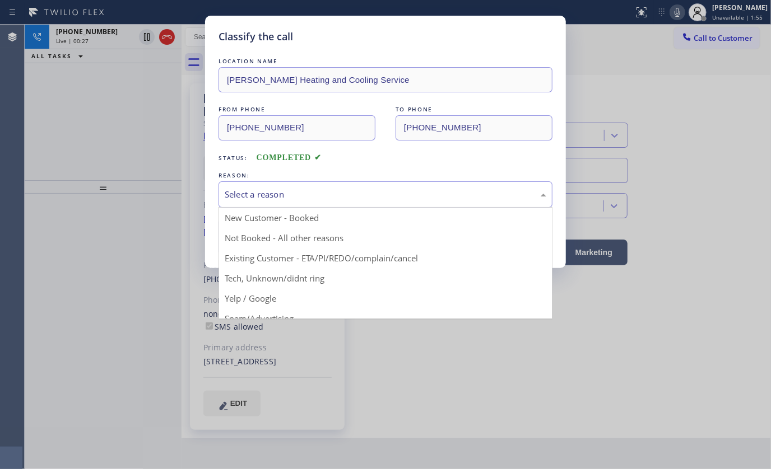
click at [271, 201] on div "Select a reason" at bounding box center [385, 194] width 334 height 26
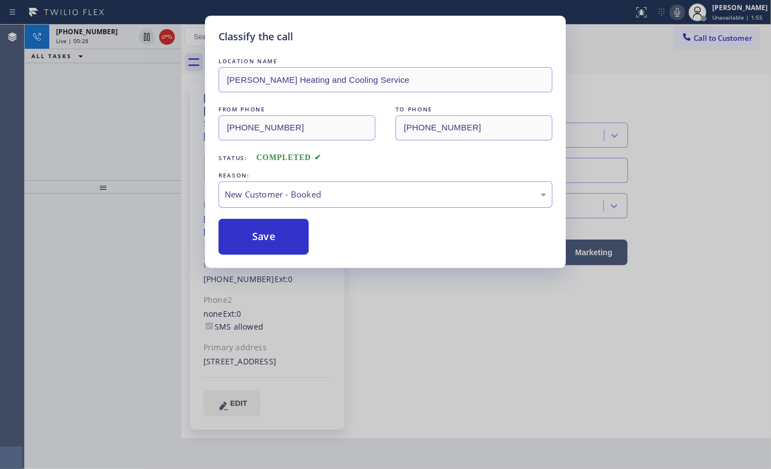
click at [261, 188] on div "New Customer - Booked" at bounding box center [385, 194] width 321 height 13
click at [249, 234] on button "Save" at bounding box center [263, 237] width 90 height 36
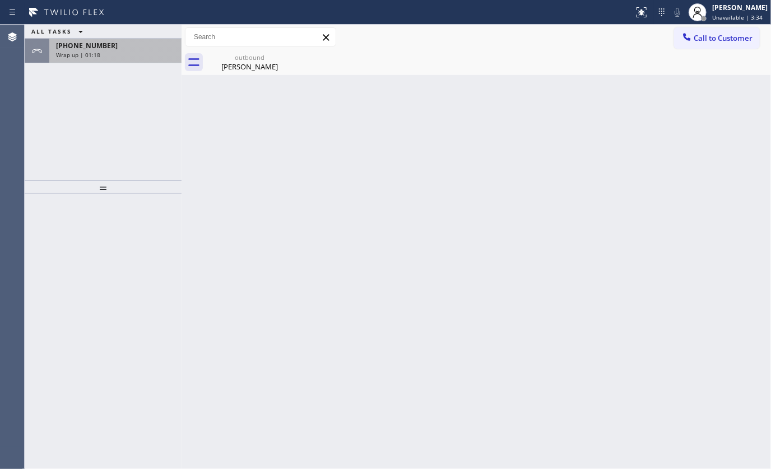
click at [132, 59] on div "+19177973821 Wrap up | 01:18" at bounding box center [113, 51] width 128 height 25
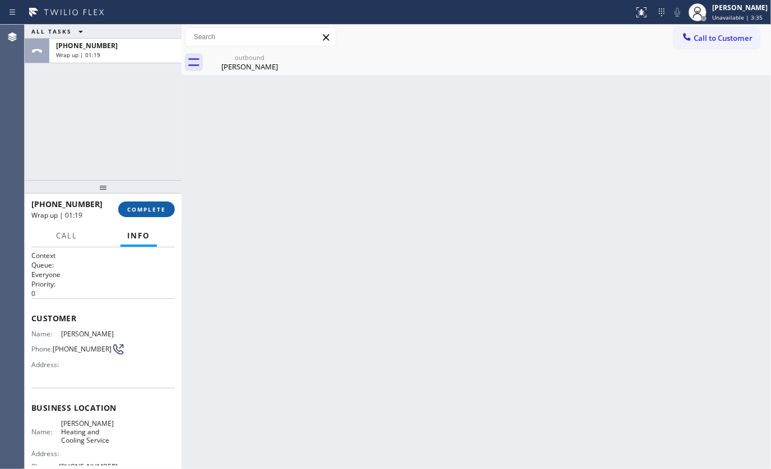
click at [144, 207] on span "COMPLETE" at bounding box center [146, 210] width 39 height 8
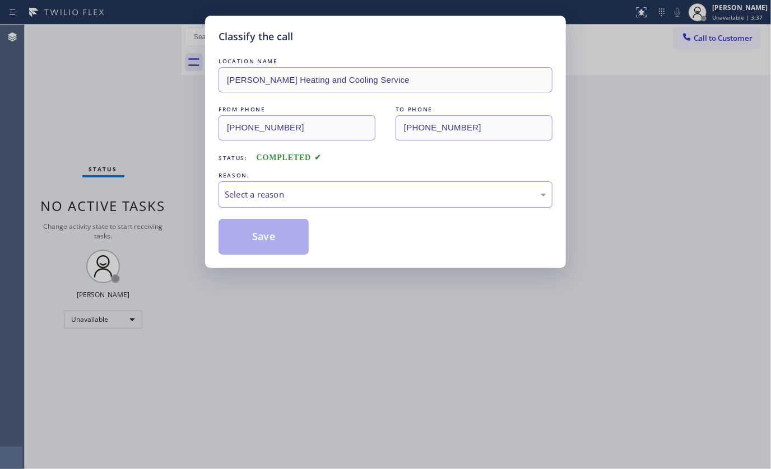
click at [268, 196] on div "Select a reason" at bounding box center [385, 194] width 321 height 13
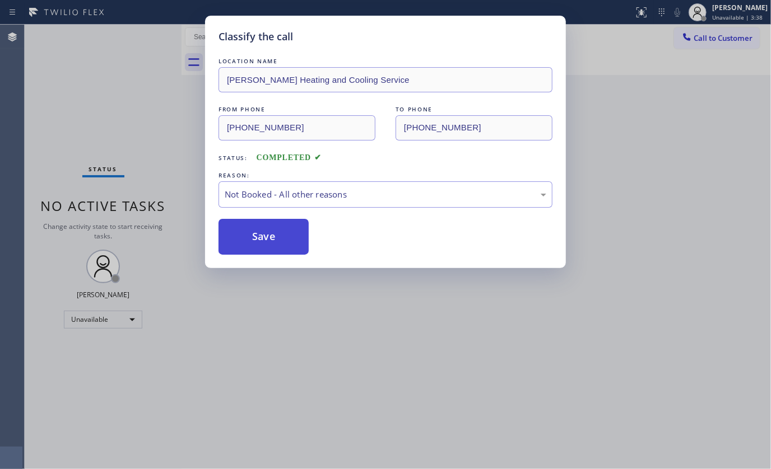
click at [253, 238] on button "Save" at bounding box center [263, 237] width 90 height 36
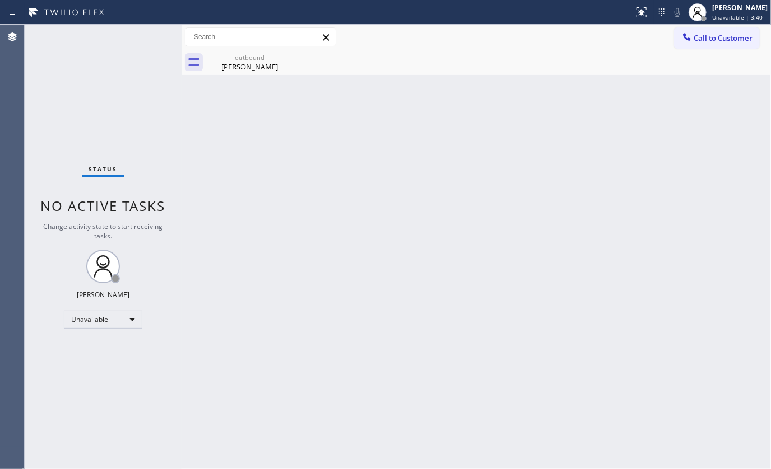
click at [91, 310] on div "Status No active tasks Change activity state to start receiving tasks. JENIZA A…" at bounding box center [103, 247] width 157 height 445
click at [92, 318] on div "Unavailable" at bounding box center [103, 320] width 78 height 18
click at [99, 347] on li "Available" at bounding box center [102, 348] width 76 height 13
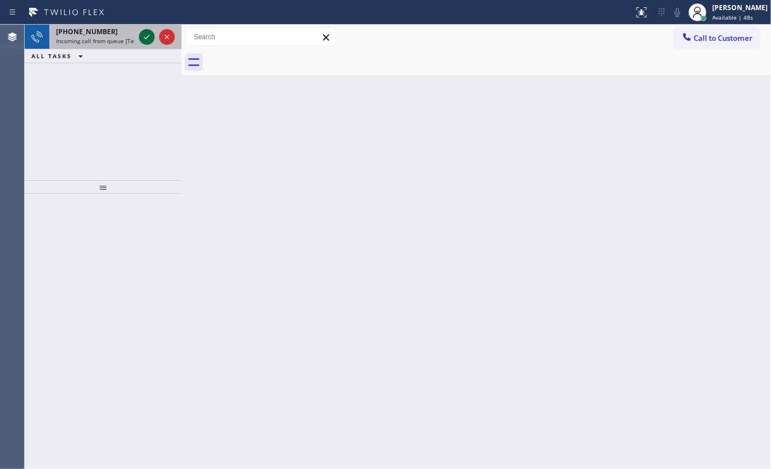
click at [145, 32] on div at bounding box center [157, 37] width 40 height 25
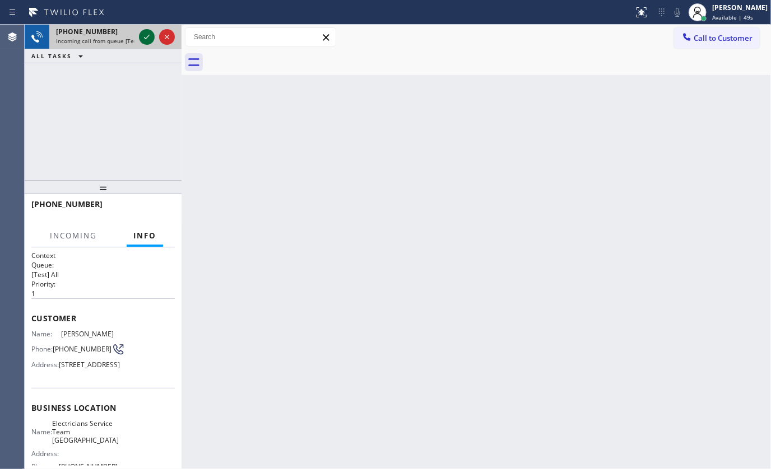
click at [145, 33] on icon at bounding box center [146, 36] width 13 height 13
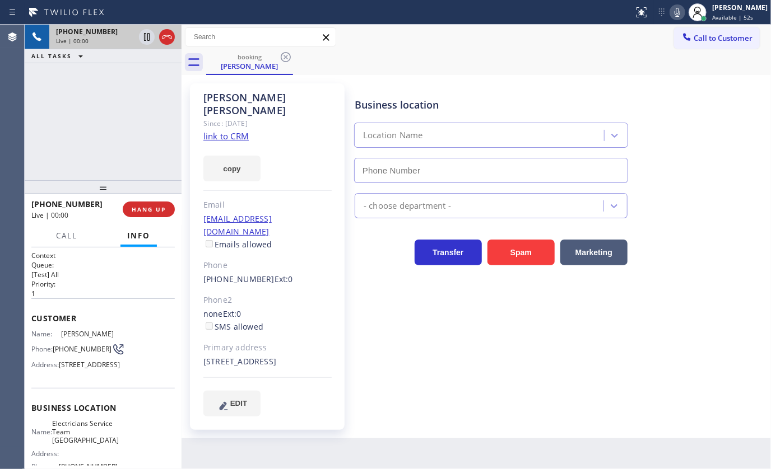
type input "(949) 894-4844"
click at [215, 131] on link "link to CRM" at bounding box center [225, 136] width 45 height 11
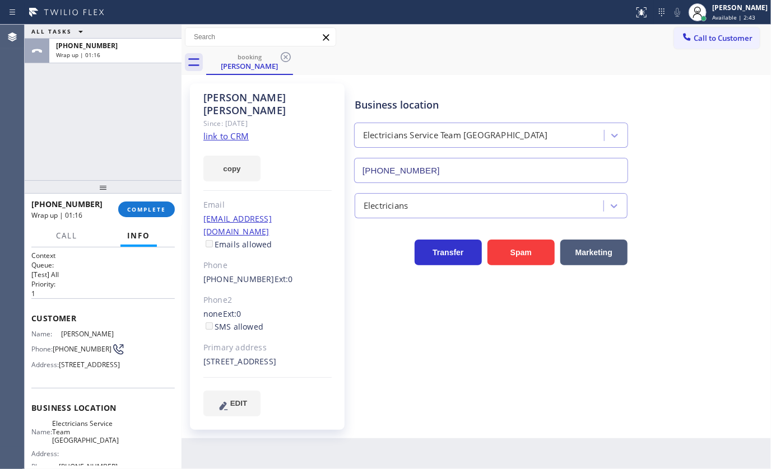
drag, startPoint x: 88, startPoint y: 122, endPoint x: 89, endPoint y: 128, distance: 6.2
click at [88, 125] on div "ALL TASKS ALL TASKS ACTIVE TASKS TASKS IN WRAP UP +15037048468 Wrap up | 01:16" at bounding box center [103, 103] width 157 height 156
click at [138, 208] on span "COMPLETE" at bounding box center [146, 210] width 39 height 8
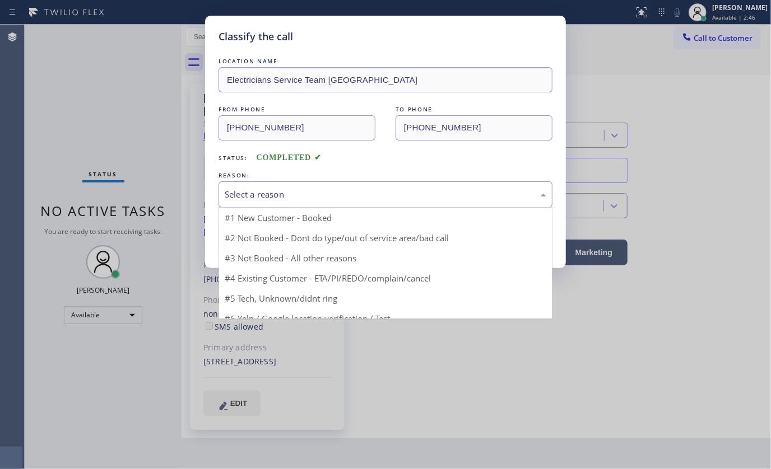
click at [268, 198] on div "Select a reason" at bounding box center [385, 194] width 321 height 13
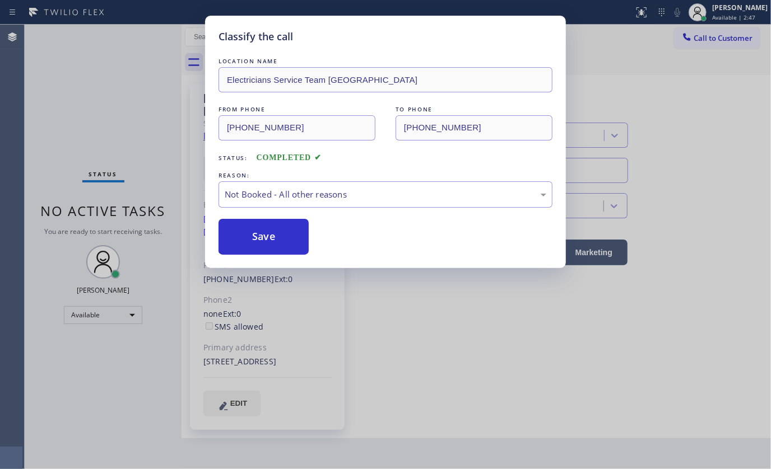
click at [232, 239] on button "Save" at bounding box center [263, 237] width 90 height 36
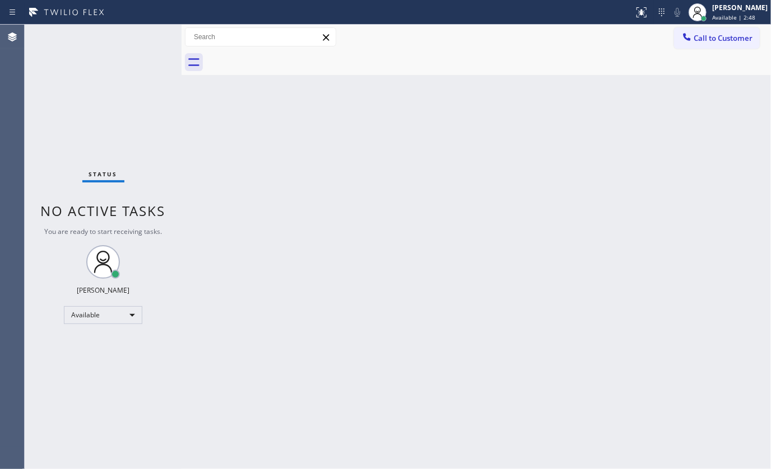
click at [232, 239] on div "Back to Dashboard Change Sender ID Customers Technicians Select a contact Outbo…" at bounding box center [475, 247] width 589 height 445
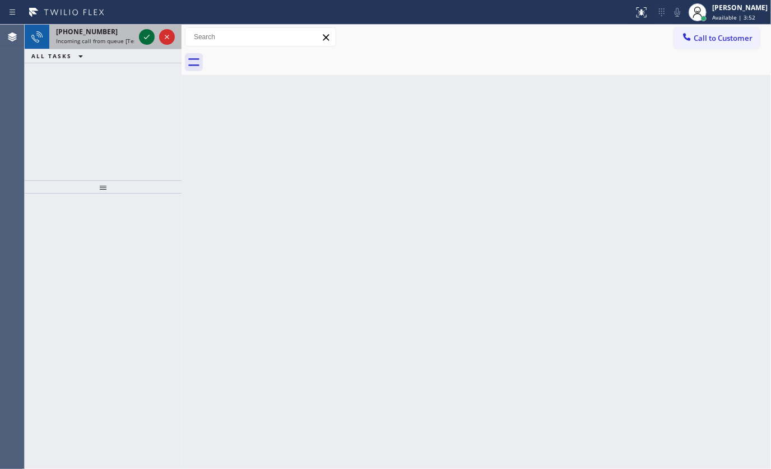
click at [141, 34] on icon at bounding box center [146, 36] width 13 height 13
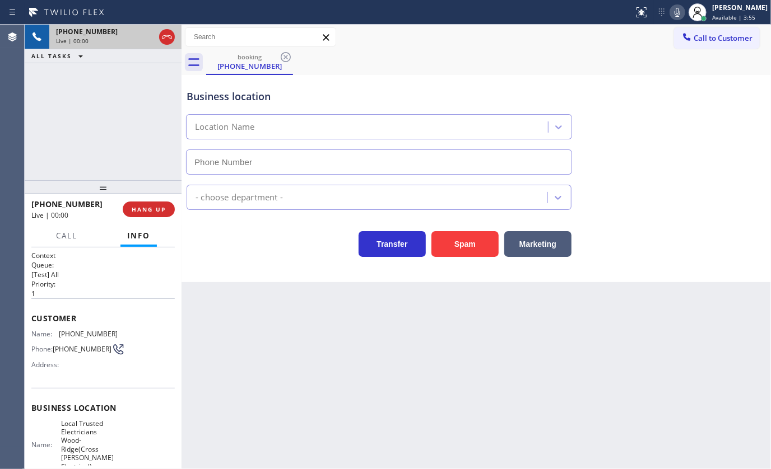
type input "(551) 296-5348"
click at [682, 16] on icon at bounding box center [676, 12] width 13 height 13
drag, startPoint x: 678, startPoint y: 7, endPoint x: 670, endPoint y: 57, distance: 51.0
click at [678, 7] on icon at bounding box center [676, 12] width 13 height 13
click at [679, 11] on icon at bounding box center [677, 12] width 6 height 9
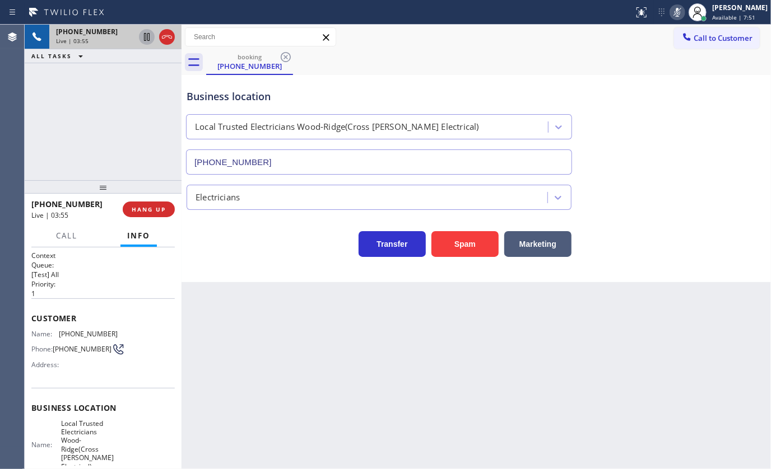
click at [147, 33] on icon at bounding box center [146, 36] width 13 height 13
click at [90, 97] on div "+13474004561 Live | 04:22 ALL TASKS ALL TASKS ACTIVE TASKS TASKS IN WRAP UP" at bounding box center [103, 103] width 157 height 156
click at [147, 39] on icon at bounding box center [147, 37] width 8 height 8
click at [677, 12] on icon at bounding box center [676, 12] width 13 height 13
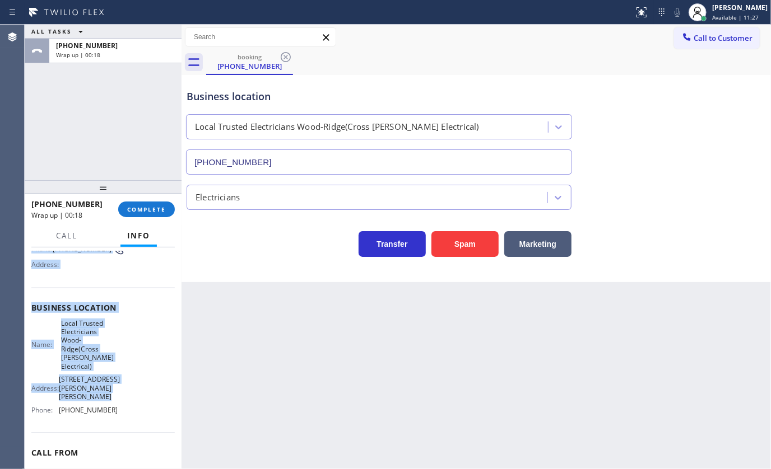
scroll to position [101, 0]
drag, startPoint x: 31, startPoint y: 312, endPoint x: 121, endPoint y: 424, distance: 143.8
click at [121, 424] on div "Context Queue: [Test] All Priority: 1 Customer Name: (347) 400-4561 Phone: (347…" at bounding box center [102, 333] width 143 height 367
copy div "Customer Name: (347) 400-4561 Phone: (347) 400-4561 Address: Business location …"
click at [90, 309] on span "Business location" at bounding box center [102, 306] width 143 height 11
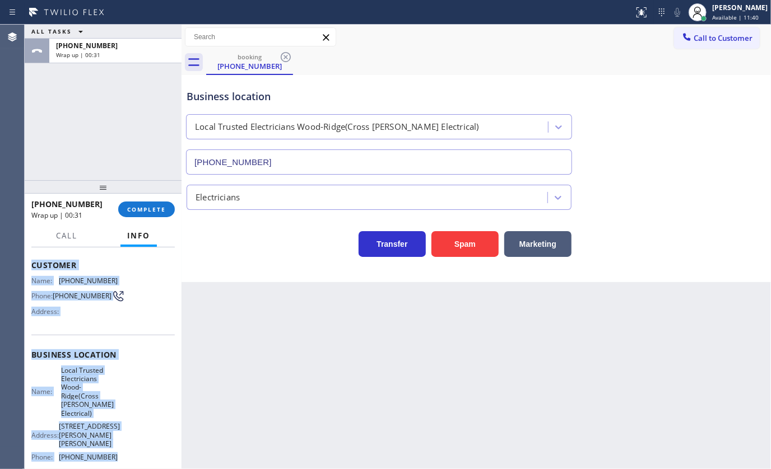
scroll to position [0, 0]
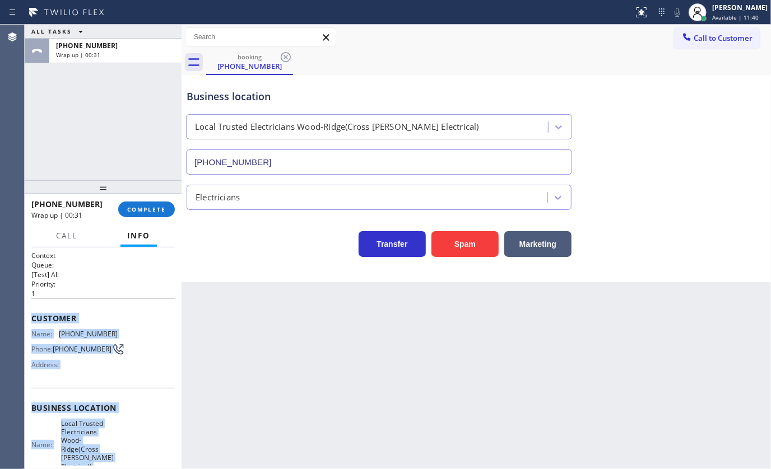
click at [71, 379] on div "Customer Name: (347) 400-4561 Phone: (347) 400-4561 Address:" at bounding box center [102, 344] width 143 height 90
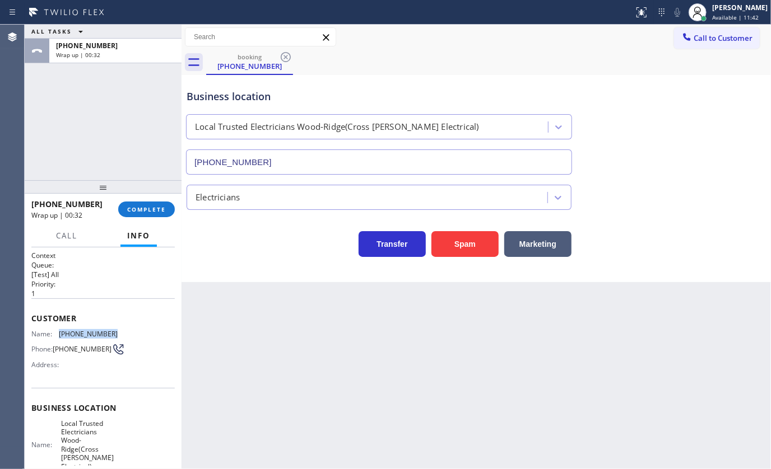
drag, startPoint x: 59, startPoint y: 331, endPoint x: 131, endPoint y: 334, distance: 71.7
click at [131, 334] on div "Name: (347) 400-4561 Phone: (347) 400-4561 Address:" at bounding box center [102, 352] width 143 height 44
copy span "(347) 400-4561"
click at [716, 16] on span "Available | 14:48" at bounding box center [735, 17] width 46 height 8
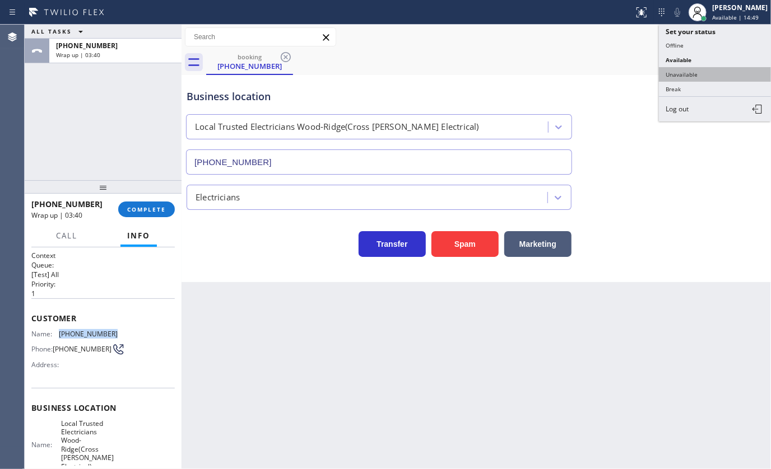
click at [711, 72] on button "Unavailable" at bounding box center [715, 74] width 112 height 15
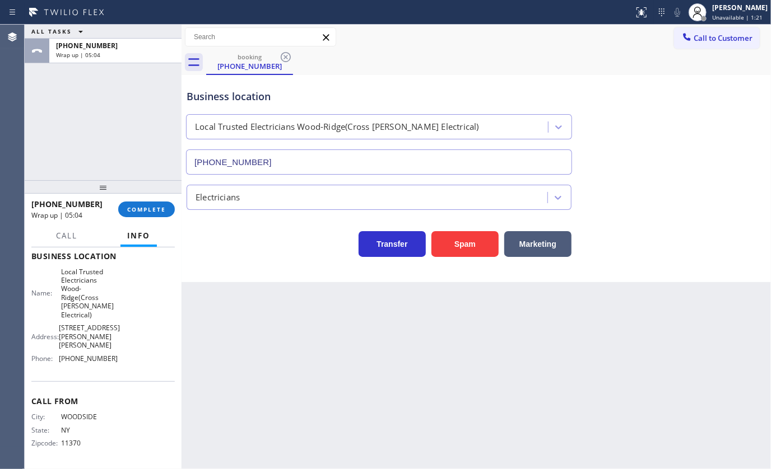
scroll to position [162, 0]
drag, startPoint x: 62, startPoint y: 358, endPoint x: 119, endPoint y: 360, distance: 57.2
click at [119, 360] on div "Name: Local Trusted Electricians Wood-Ridge(Cross Hudson Electrical) Address: 3…" at bounding box center [102, 318] width 143 height 100
copy span "551) 296-5348"
click at [139, 203] on button "COMPLETE" at bounding box center [146, 210] width 57 height 16
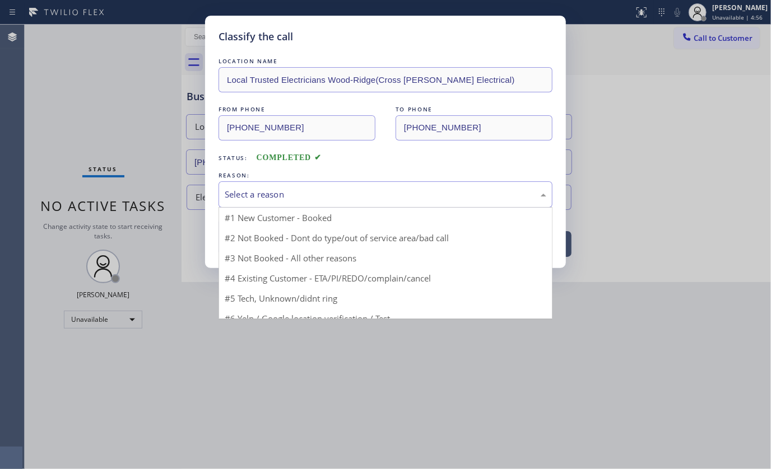
drag, startPoint x: 242, startPoint y: 196, endPoint x: 237, endPoint y: 224, distance: 28.5
click at [242, 197] on div "Select a reason" at bounding box center [385, 194] width 321 height 13
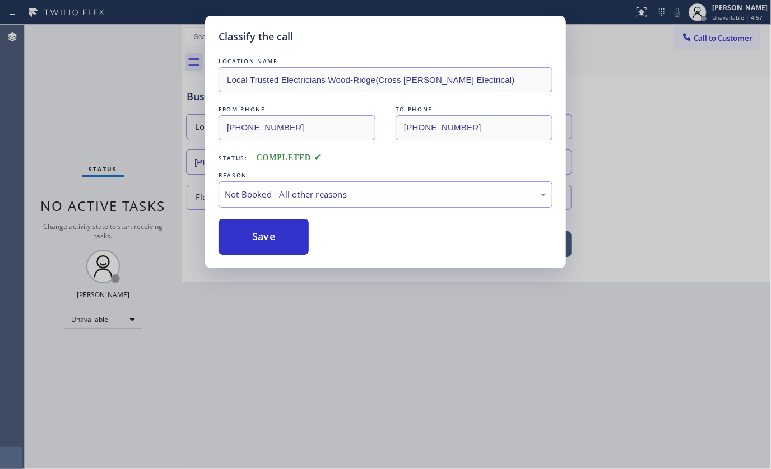
click at [235, 235] on button "Save" at bounding box center [263, 237] width 90 height 36
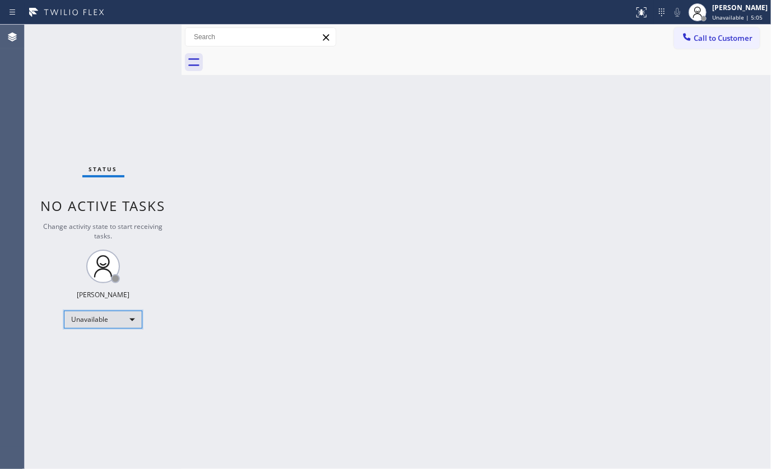
click at [102, 315] on div "Unavailable" at bounding box center [103, 320] width 78 height 18
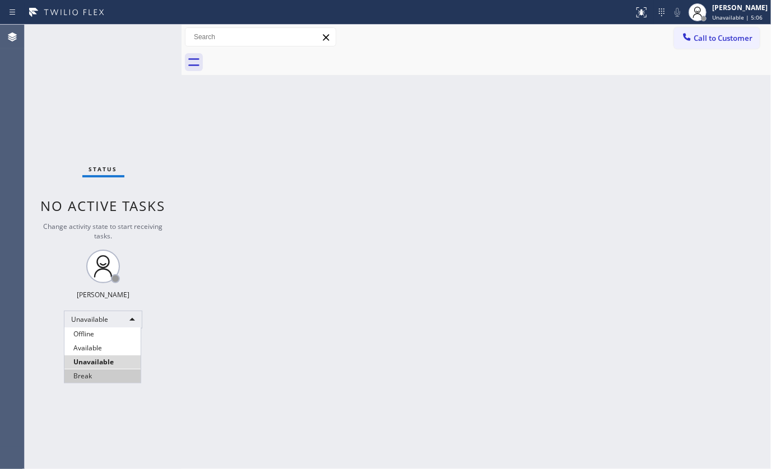
click at [86, 380] on li "Break" at bounding box center [102, 376] width 76 height 13
drag, startPoint x: 22, startPoint y: 99, endPoint x: 35, endPoint y: 83, distance: 20.3
click at [26, 97] on div "Agent Desktop Classify the call LOCATION NAME Electricity King Paterson(Electri…" at bounding box center [385, 247] width 771 height 445
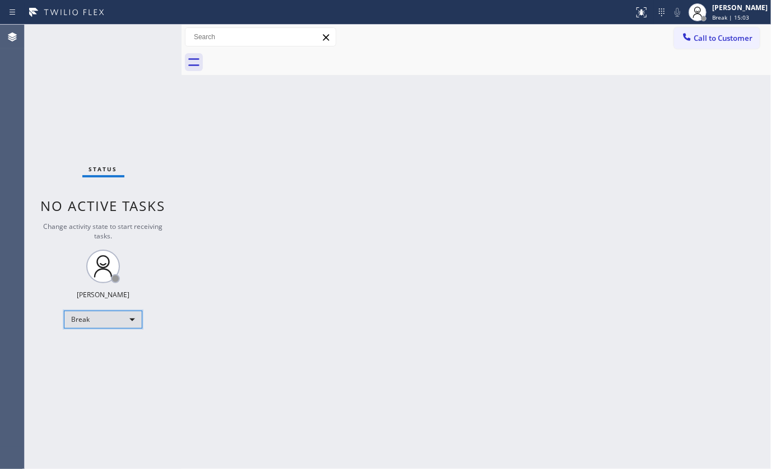
drag, startPoint x: 82, startPoint y: 313, endPoint x: 83, endPoint y: 324, distance: 11.3
click at [83, 324] on div "Break" at bounding box center [103, 320] width 78 height 18
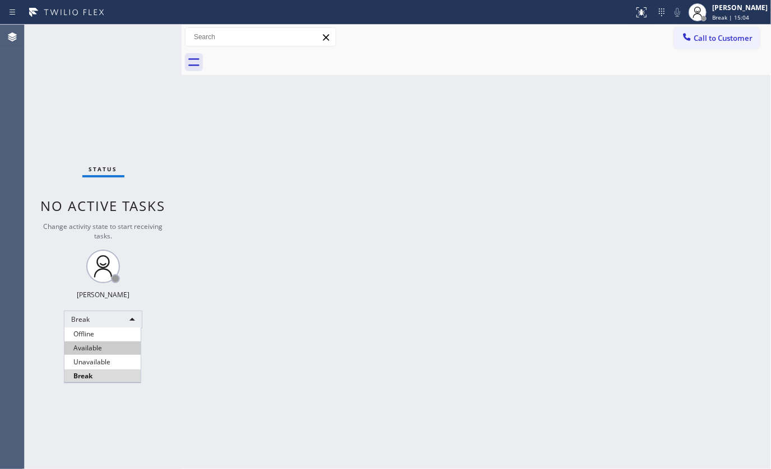
click at [90, 347] on li "Available" at bounding box center [102, 348] width 76 height 13
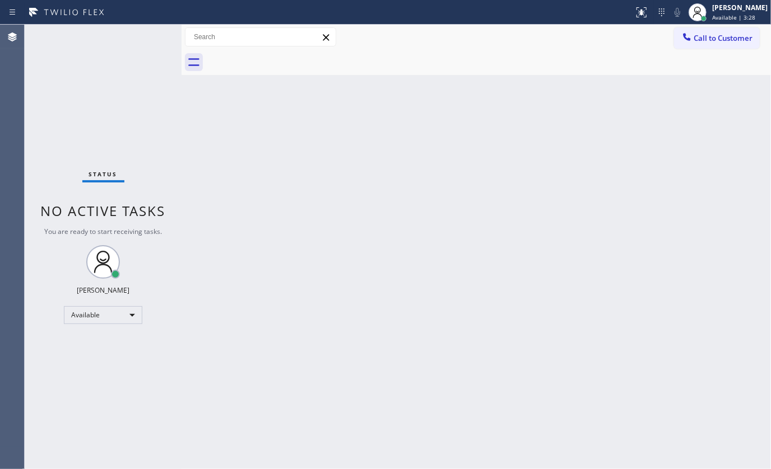
click at [163, 155] on div "Status No active tasks You are ready to start receiving tasks. JENIZA ALCAYDE A…" at bounding box center [103, 247] width 157 height 445
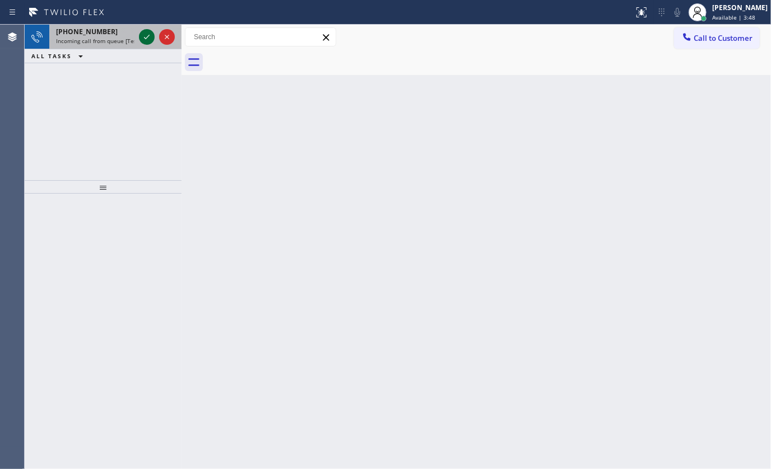
click at [144, 33] on icon at bounding box center [146, 36] width 13 height 13
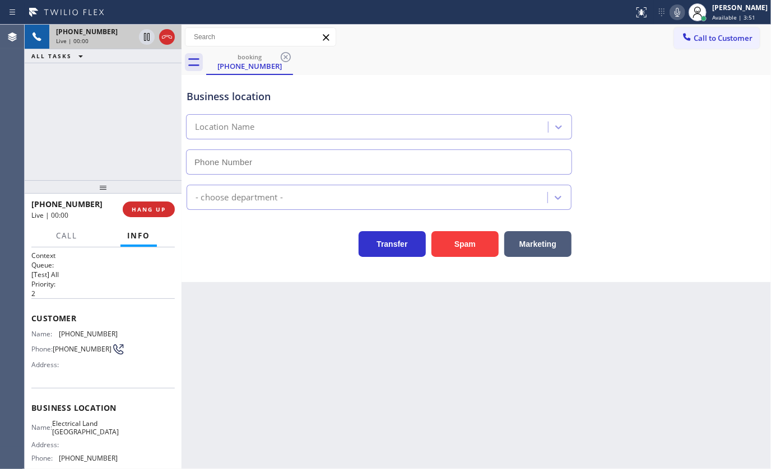
type input "(310) 736-1736"
drag, startPoint x: 56, startPoint y: 334, endPoint x: 118, endPoint y: 336, distance: 61.6
click at [118, 336] on div "Name: (310) 733-7765 Phone: (310) 733-7765 Address:" at bounding box center [102, 352] width 143 height 44
click at [675, 9] on icon at bounding box center [676, 12] width 13 height 13
click at [149, 35] on icon at bounding box center [147, 37] width 6 height 8
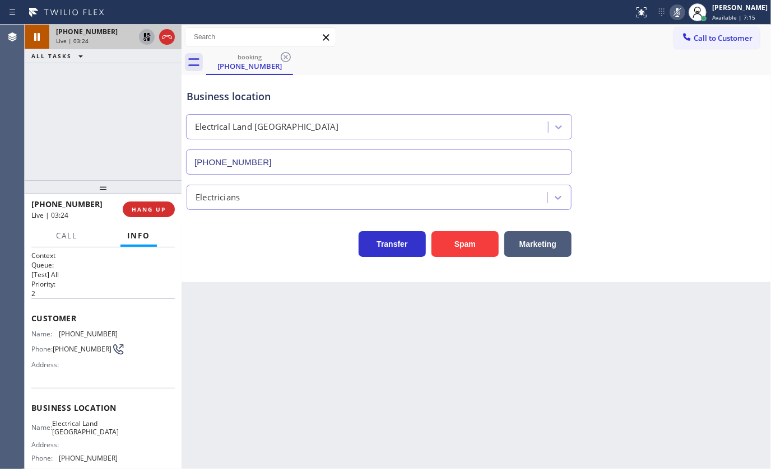
drag, startPoint x: 63, startPoint y: 119, endPoint x: 74, endPoint y: 60, distance: 59.9
click at [66, 112] on div "+13107337765 Live | 03:24 ALL TASKS ALL TASKS ACTIVE TASKS TASKS IN WRAP UP" at bounding box center [103, 103] width 157 height 156
click at [144, 35] on icon at bounding box center [147, 37] width 8 height 8
click at [672, 13] on icon at bounding box center [676, 12] width 13 height 13
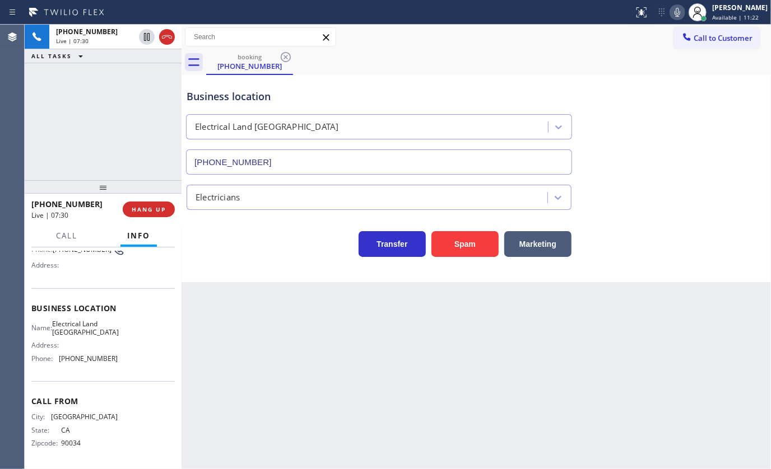
scroll to position [102, 0]
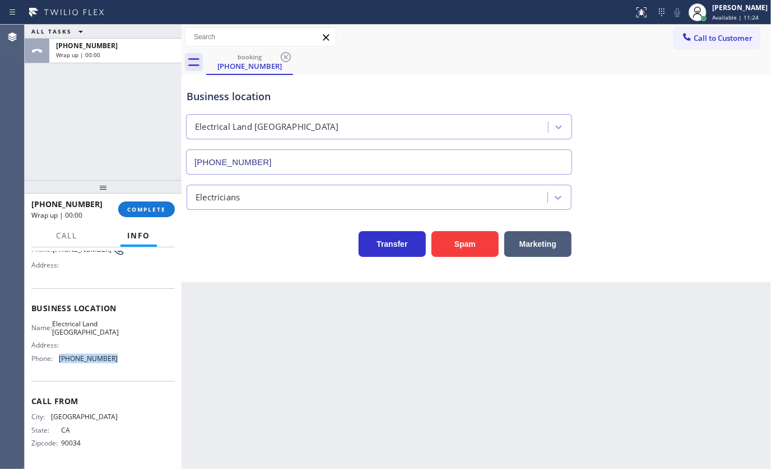
drag, startPoint x: 59, startPoint y: 358, endPoint x: 117, endPoint y: 361, distance: 58.3
click at [117, 361] on div "Name: Electrical Land Culver City Address: Phone: (310) 736-1736" at bounding box center [102, 344] width 143 height 48
drag, startPoint x: 58, startPoint y: 314, endPoint x: 110, endPoint y: 325, distance: 52.7
click at [110, 325] on div "Business location Name: Electrical Land Culver City Address: Phone: (310) 736-1…" at bounding box center [102, 335] width 143 height 94
click at [90, 336] on div "Name: Electrical Land Culver City Address: Phone: (310) 736-1736" at bounding box center [74, 344] width 86 height 48
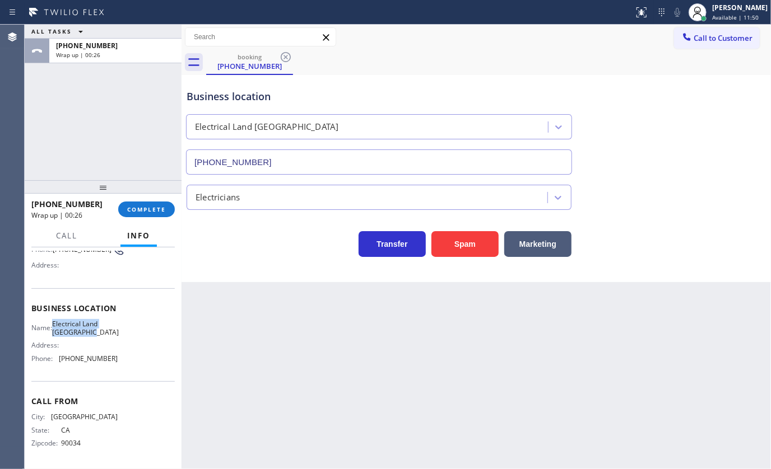
drag, startPoint x: 58, startPoint y: 322, endPoint x: 112, endPoint y: 333, distance: 54.9
click at [112, 333] on div "Name: Electrical Land Culver City" at bounding box center [74, 328] width 86 height 17
drag, startPoint x: 160, startPoint y: 197, endPoint x: 159, endPoint y: 206, distance: 8.6
click at [159, 202] on div "+13107337765 Wrap up | 03:17 COMPLETE" at bounding box center [102, 209] width 143 height 29
click at [159, 206] on span "COMPLETE" at bounding box center [146, 210] width 39 height 8
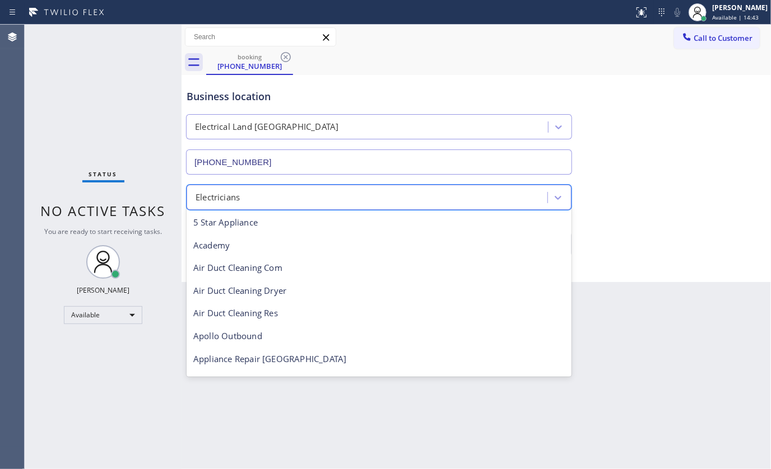
click at [258, 185] on div "Electricians" at bounding box center [379, 197] width 385 height 25
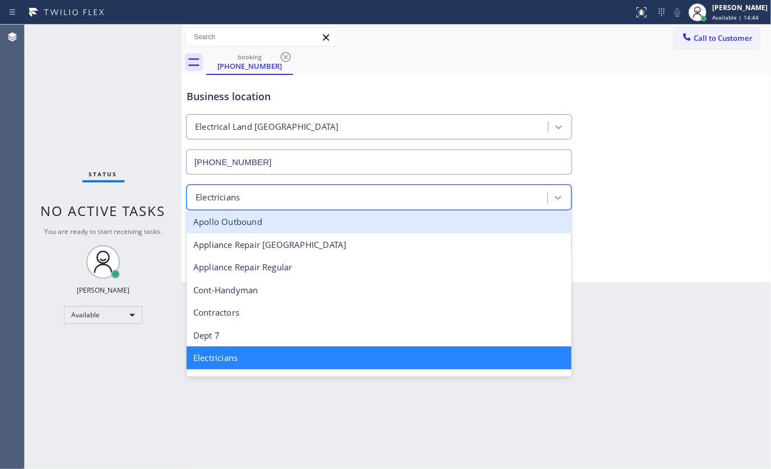
click at [240, 217] on div "Apollo Outbound" at bounding box center [379, 222] width 385 height 23
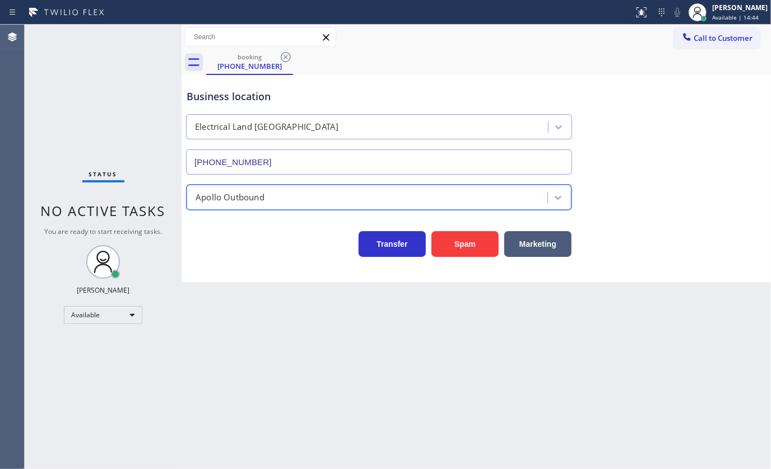
click at [231, 194] on div "Apollo Outbound" at bounding box center [229, 197] width 69 height 13
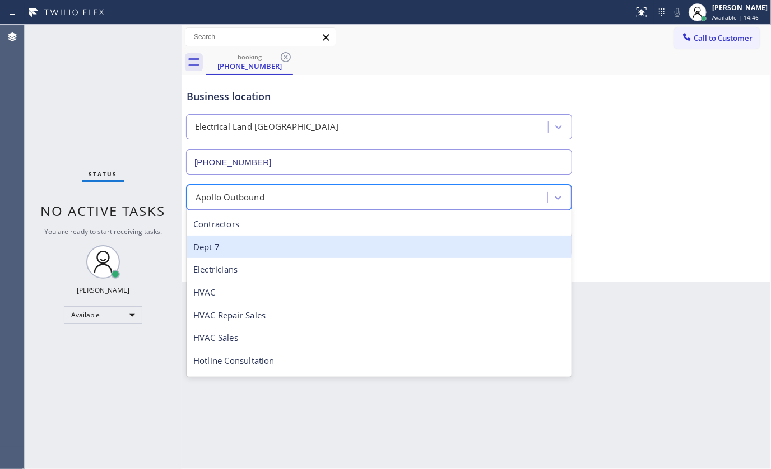
scroll to position [203, 0]
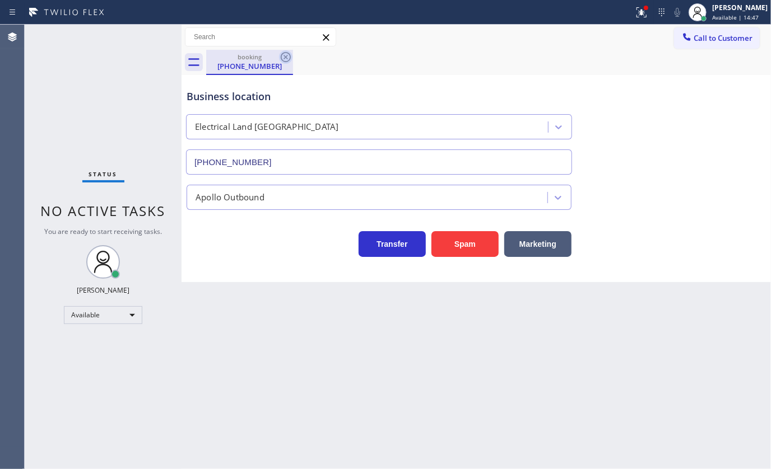
click at [283, 57] on icon at bounding box center [285, 56] width 13 height 13
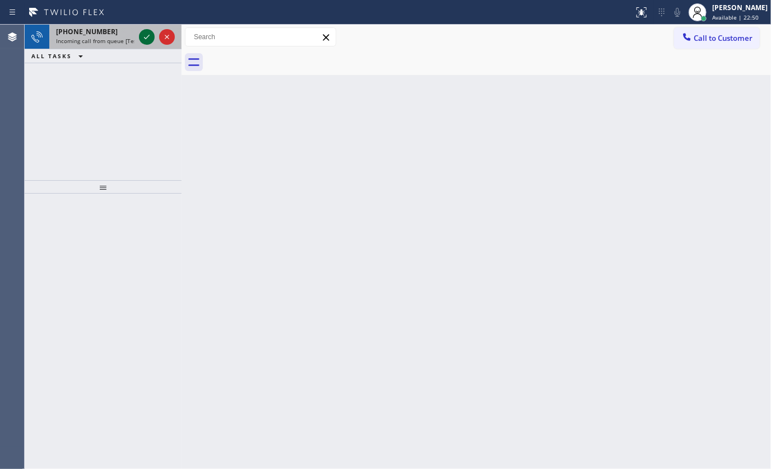
click at [151, 35] on icon at bounding box center [146, 36] width 13 height 13
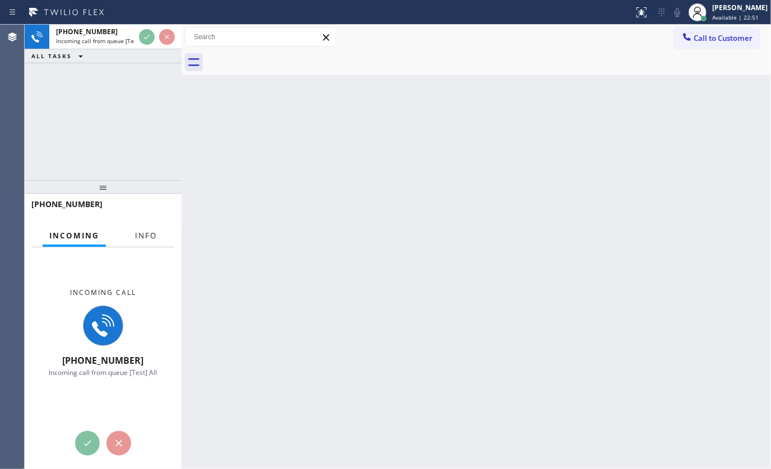
click at [159, 230] on button "Info" at bounding box center [145, 236] width 35 height 22
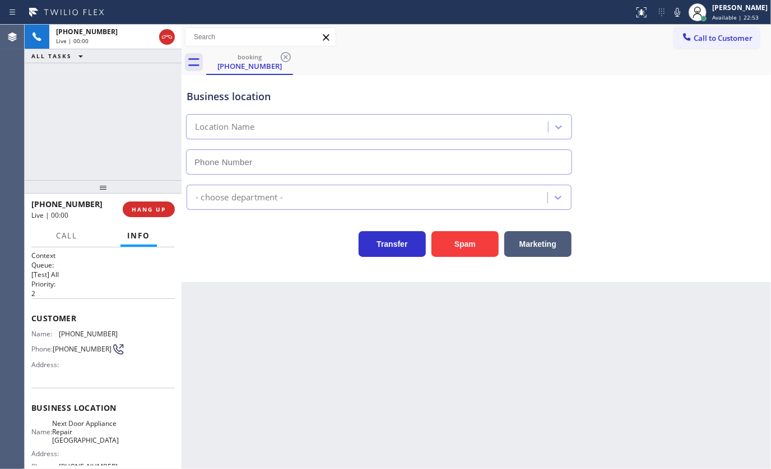
type input "[PHONE_NUMBER]"
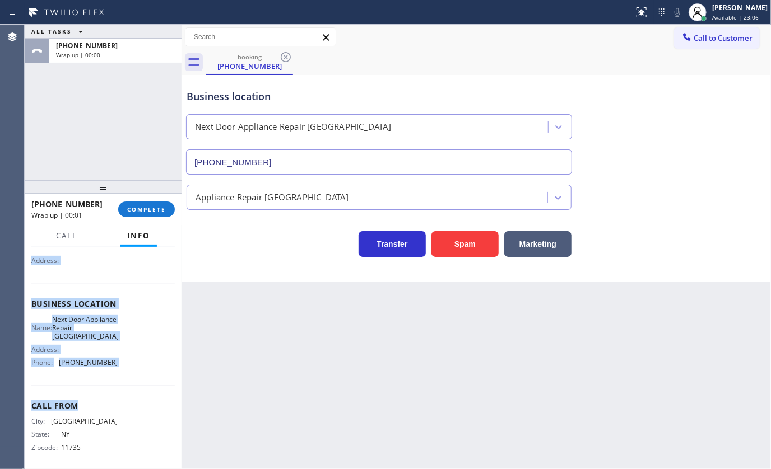
scroll to position [111, 0]
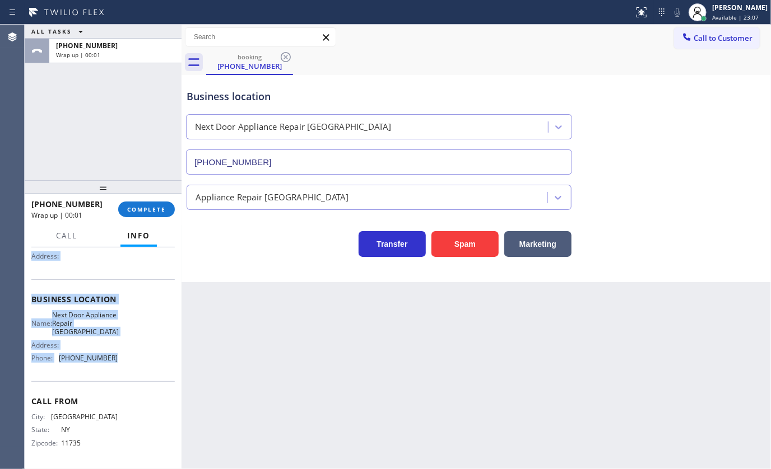
drag, startPoint x: 31, startPoint y: 310, endPoint x: 156, endPoint y: 376, distance: 142.1
click at [156, 376] on div "Context Queue: [Test] All Priority: 2 Customer Name: [PHONE_NUMBER] Phone: [PHO…" at bounding box center [102, 304] width 143 height 324
click at [160, 206] on span "COMPLETE" at bounding box center [146, 210] width 39 height 8
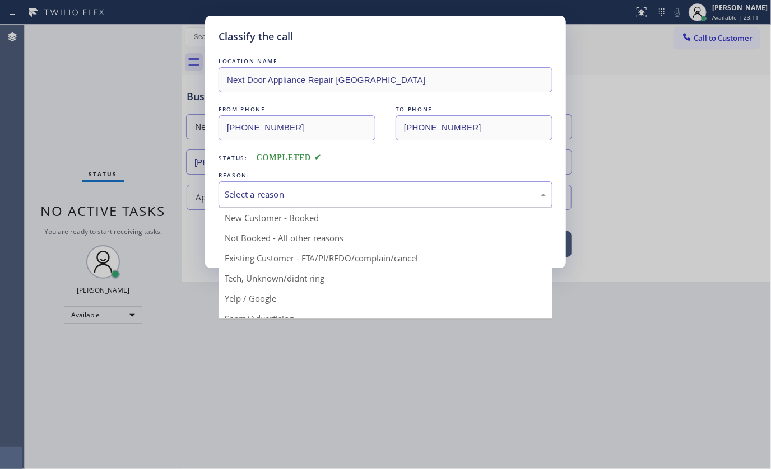
click at [268, 198] on div "Select a reason" at bounding box center [385, 194] width 321 height 13
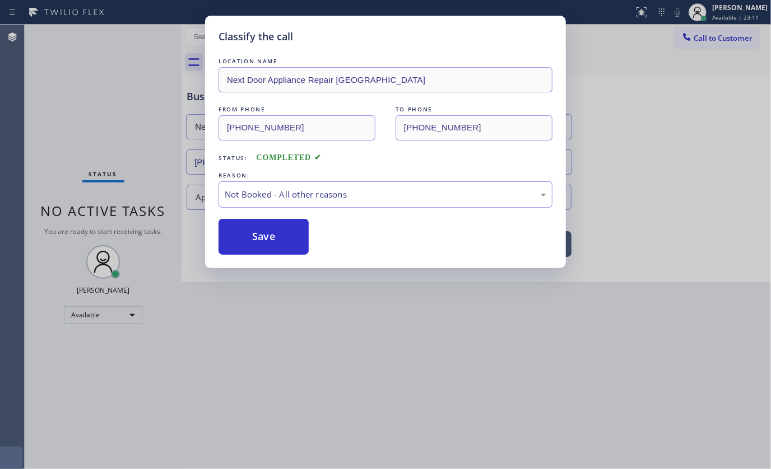
click at [260, 234] on button "Save" at bounding box center [263, 237] width 90 height 36
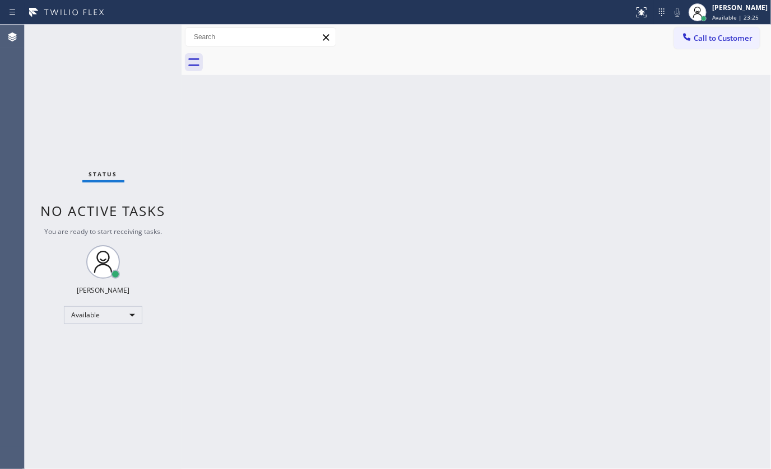
click at [147, 141] on div "Status No active tasks You are ready to start receiving tasks. JENIZA ALCAYDE A…" at bounding box center [103, 247] width 157 height 445
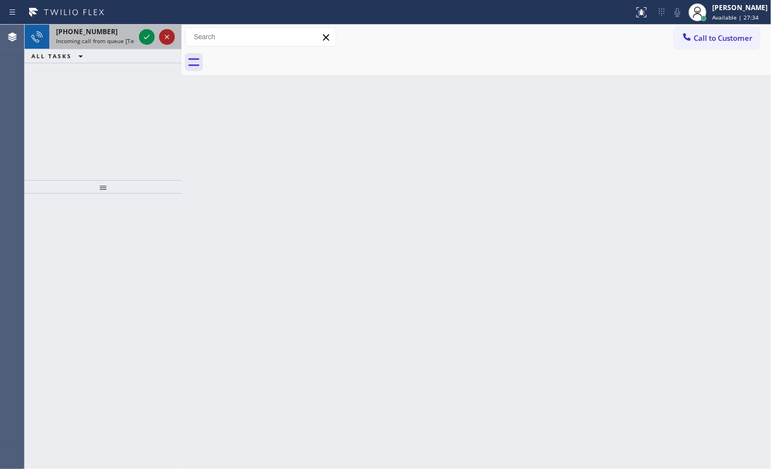
click at [159, 35] on div at bounding box center [167, 36] width 16 height 13
click at [146, 36] on icon at bounding box center [146, 36] width 13 height 13
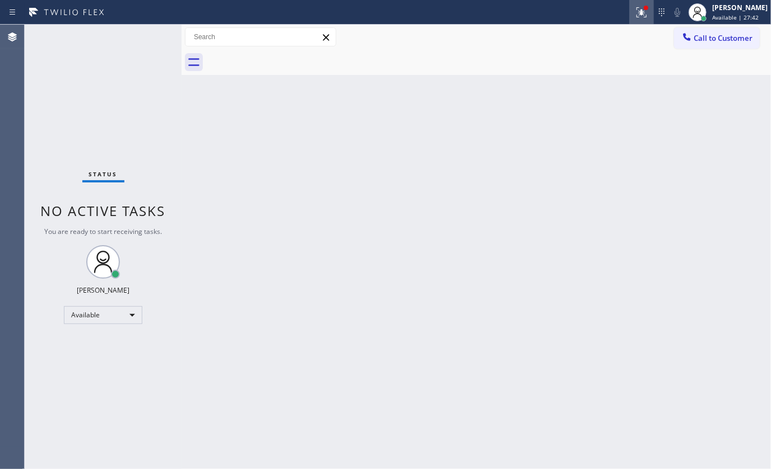
click at [640, 19] on button at bounding box center [641, 12] width 25 height 25
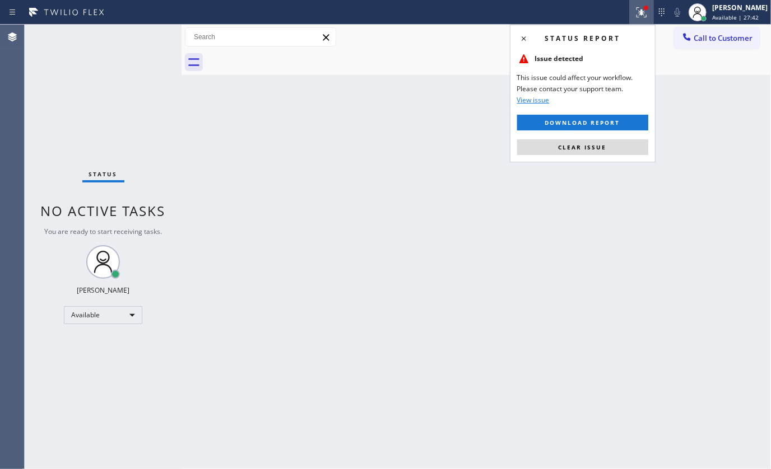
click at [565, 136] on div "Status report Issue detected This issue could affect your workflow. Please cont…" at bounding box center [583, 94] width 146 height 138
click at [564, 139] on button "Clear issue" at bounding box center [582, 147] width 131 height 16
click at [564, 139] on div "Back to Dashboard Change Sender ID Customers Technicians Select a contact Outbo…" at bounding box center [475, 247] width 589 height 445
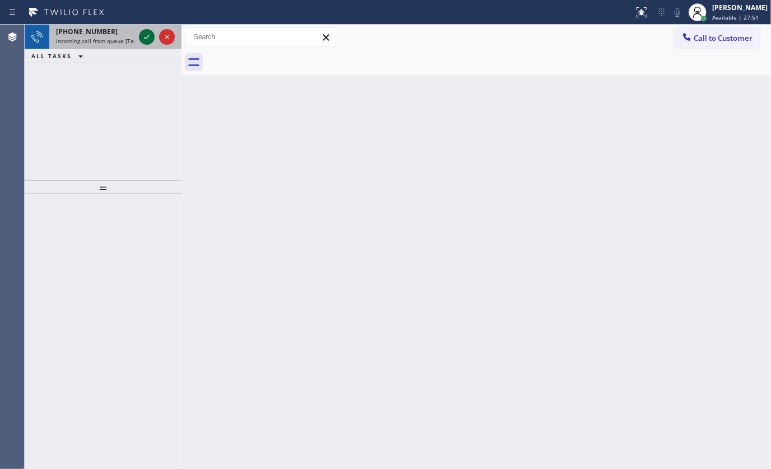
click at [146, 41] on icon at bounding box center [146, 36] width 13 height 13
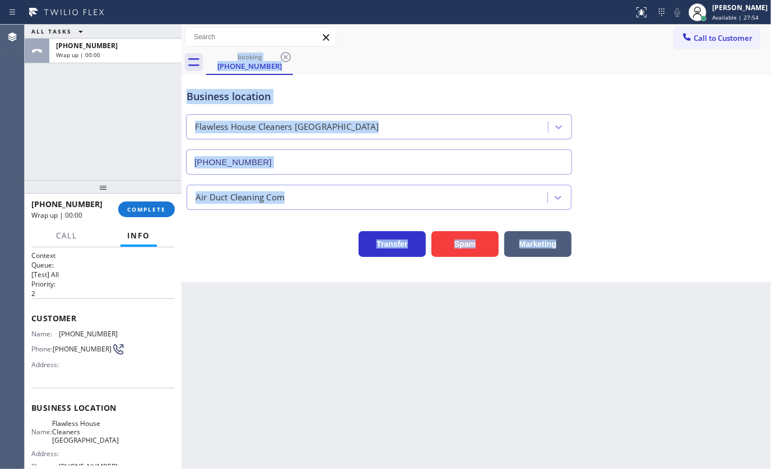
type input "(562) 632-4501"
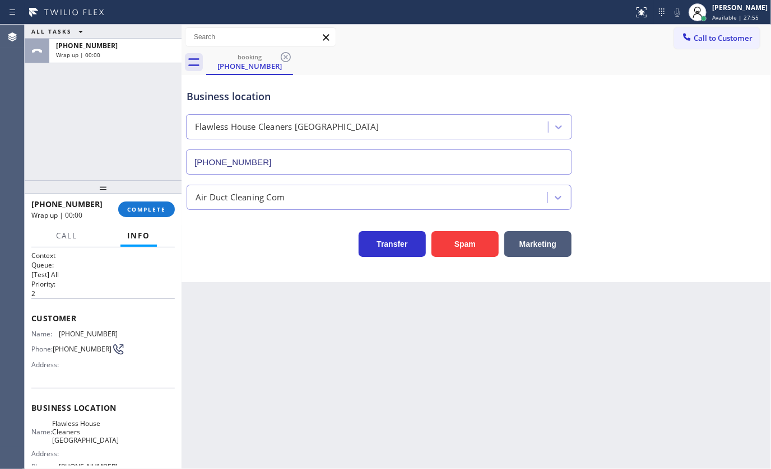
click at [113, 152] on div "ALL TASKS ALL TASKS ACTIVE TASKS TASKS IN WRAP UP +15625430317 Wrap up | 00:00" at bounding box center [103, 103] width 157 height 156
click at [142, 218] on div "+15625430317 Wrap up | 00:00 COMPLETE" at bounding box center [102, 209] width 143 height 29
click at [145, 213] on span "COMPLETE" at bounding box center [146, 210] width 39 height 8
click at [145, 220] on div "+15625430317 Wrap up | 00:01 COMPLETE" at bounding box center [102, 209] width 143 height 29
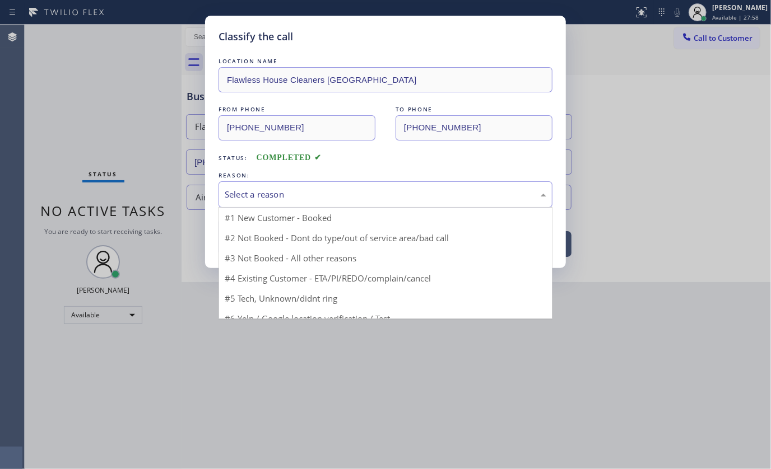
click at [278, 195] on div "Select a reason" at bounding box center [385, 194] width 321 height 13
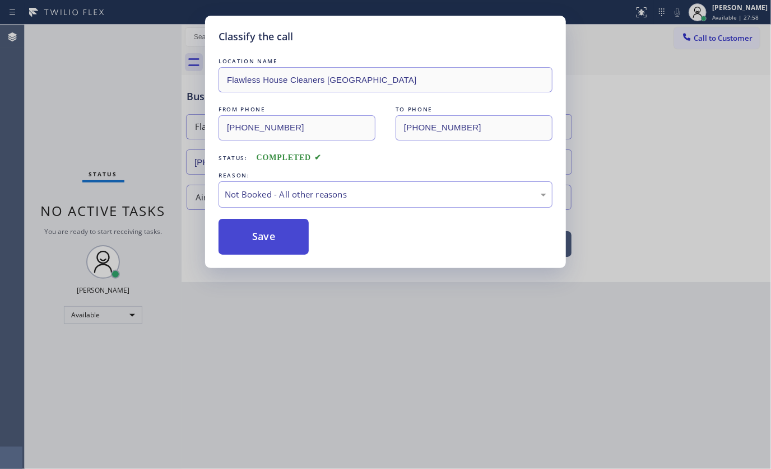
click at [240, 236] on button "Save" at bounding box center [263, 237] width 90 height 36
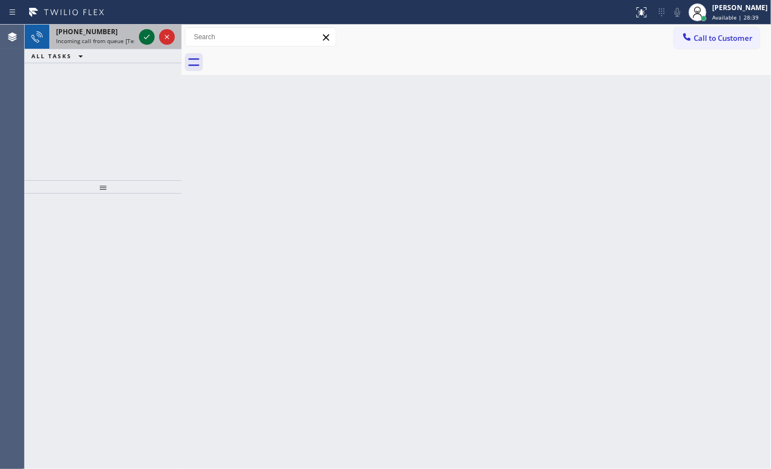
click at [148, 34] on icon at bounding box center [146, 36] width 13 height 13
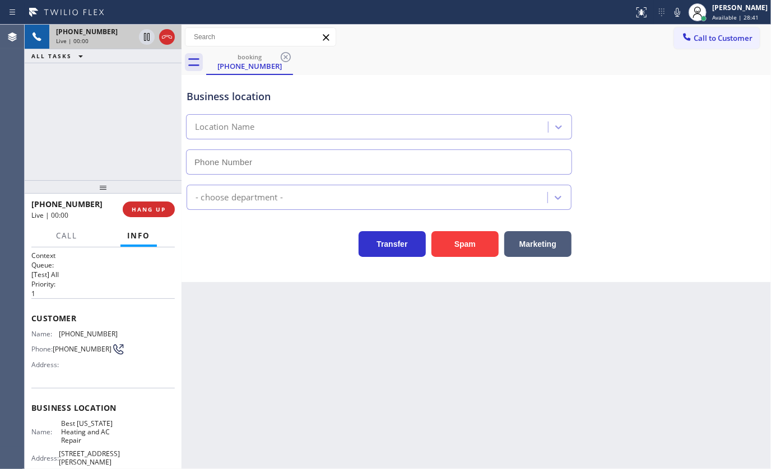
type input "(347) 404-5804"
click at [681, 11] on icon at bounding box center [676, 12] width 13 height 13
click at [674, 16] on icon at bounding box center [676, 12] width 13 height 13
click at [677, 12] on icon at bounding box center [676, 12] width 13 height 13
click at [164, 118] on div "+13053187302 Live | 04:21 ALL TASKS ALL TASKS ACTIVE TASKS TASKS IN WRAP UP" at bounding box center [103, 103] width 157 height 156
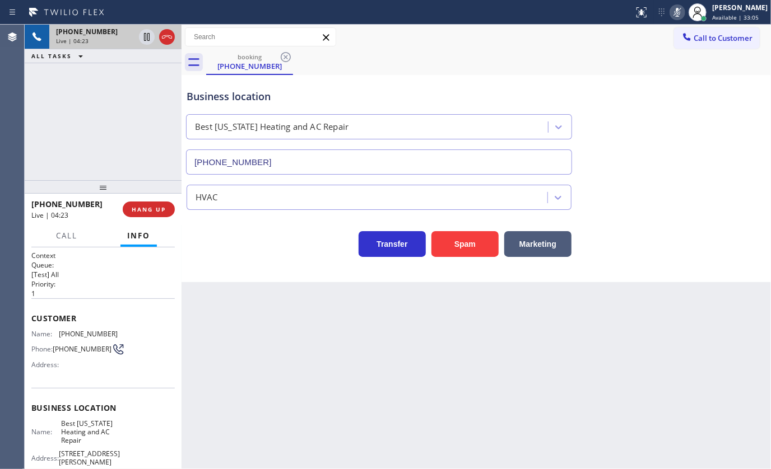
drag, startPoint x: 89, startPoint y: 164, endPoint x: 90, endPoint y: 157, distance: 7.3
click at [90, 160] on div "+13053187302 Live | 04:23 ALL TASKS ALL TASKS ACTIVE TASKS TASKS IN WRAP UP" at bounding box center [103, 103] width 157 height 156
click at [673, 13] on icon at bounding box center [676, 12] width 13 height 13
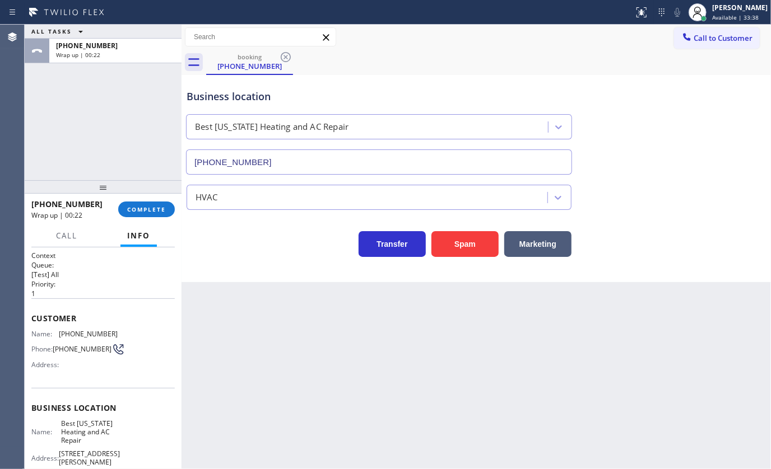
drag, startPoint x: 153, startPoint y: 126, endPoint x: 174, endPoint y: 109, distance: 27.0
click at [153, 126] on div "ALL TASKS ALL TASKS ACTIVE TASKS TASKS IN WRAP UP +13053187302 Wrap up | 00:22" at bounding box center [103, 103] width 157 height 156
click at [701, 17] on div at bounding box center [704, 19] width 6 height 6
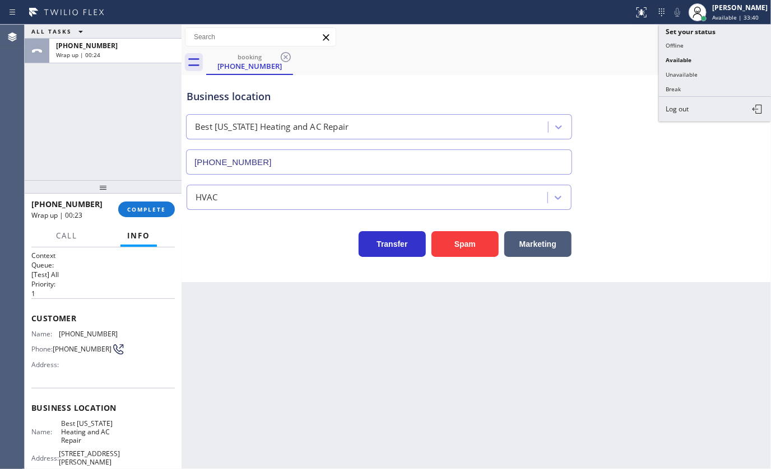
click at [696, 77] on button "Unavailable" at bounding box center [715, 74] width 112 height 15
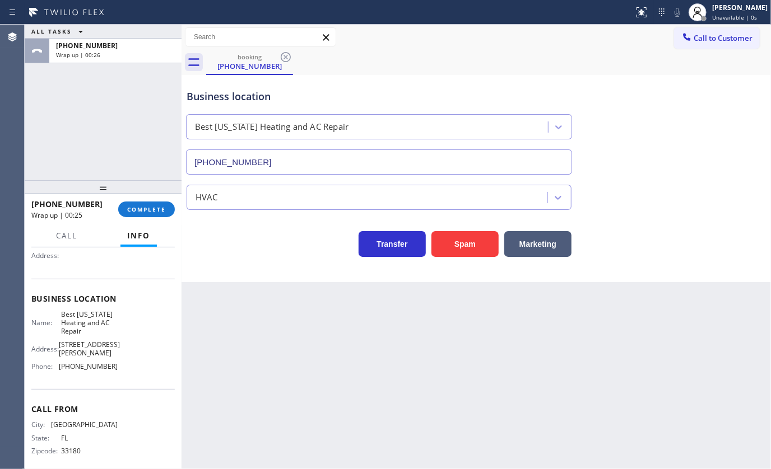
scroll to position [111, 0]
drag, startPoint x: 60, startPoint y: 360, endPoint x: 126, endPoint y: 364, distance: 65.6
click at [126, 364] on div "Name: Best New York Heating and AC Repair Address: 62 Rutledge St Phone: (347) …" at bounding box center [102, 342] width 143 height 66
copy span "(347) 404-5804"
click at [703, 39] on span "Call to Customer" at bounding box center [722, 38] width 59 height 10
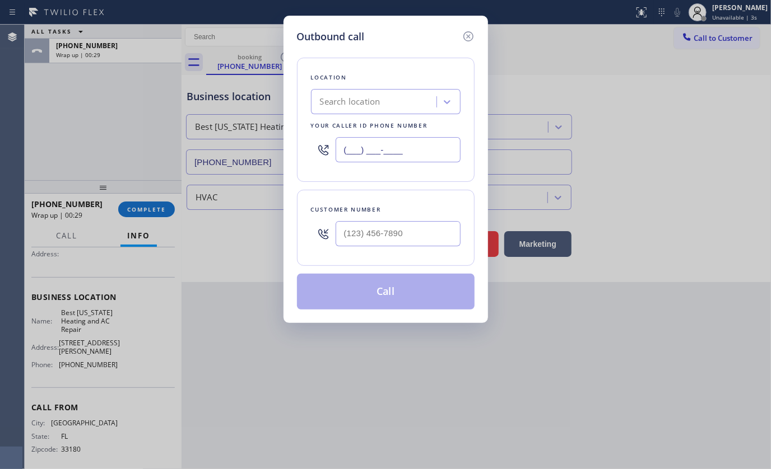
click at [434, 137] on input "(___) ___-____" at bounding box center [397, 149] width 125 height 25
paste input "347) 404-5804"
type input "(347) 404-5804"
click at [393, 233] on input "(___) ___-____" at bounding box center [397, 233] width 125 height 25
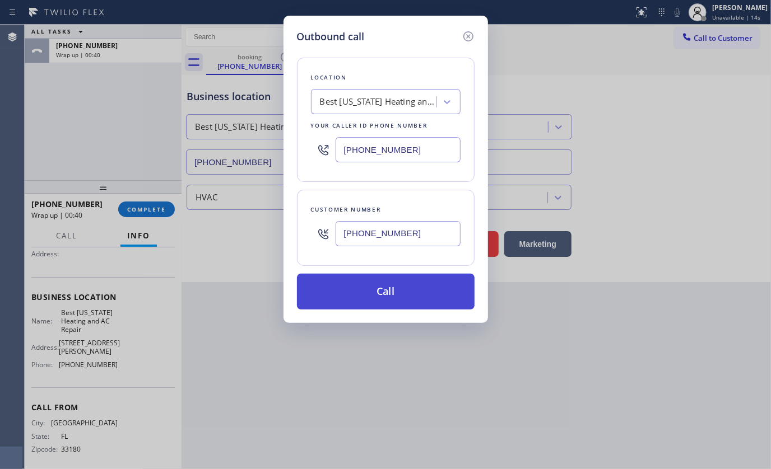
type input "(305) 318-7302"
click at [388, 291] on button "Call" at bounding box center [386, 292] width 178 height 36
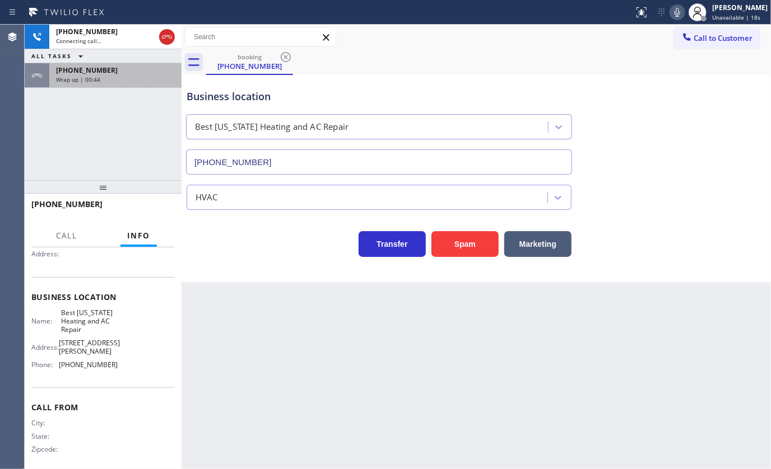
click at [69, 76] on span "Wrap up | 00:44" at bounding box center [78, 80] width 44 height 8
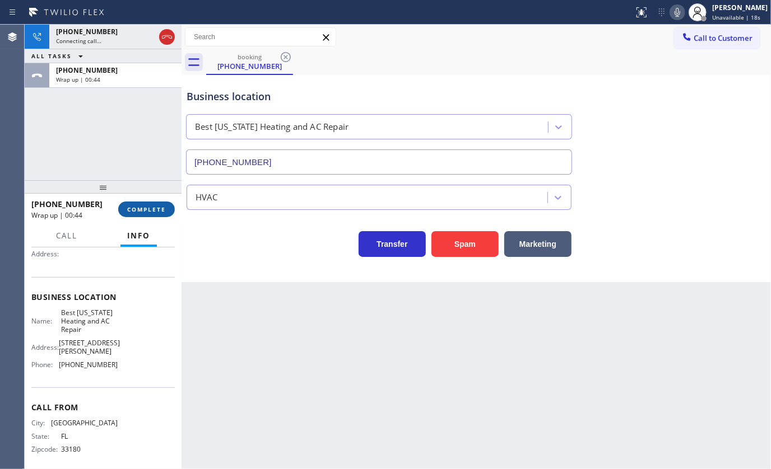
click at [131, 206] on span "COMPLETE" at bounding box center [146, 210] width 39 height 8
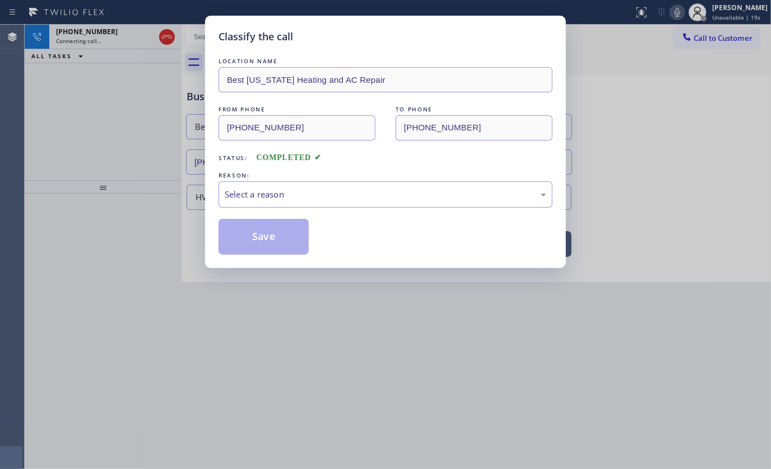
drag, startPoint x: 212, startPoint y: 184, endPoint x: 230, endPoint y: 192, distance: 19.6
click at [212, 184] on div "Classify the call LOCATION NAME Best New York Heating and AC Repair FROM PHONE …" at bounding box center [385, 142] width 361 height 253
click at [232, 192] on div "Select a reason" at bounding box center [385, 194] width 321 height 13
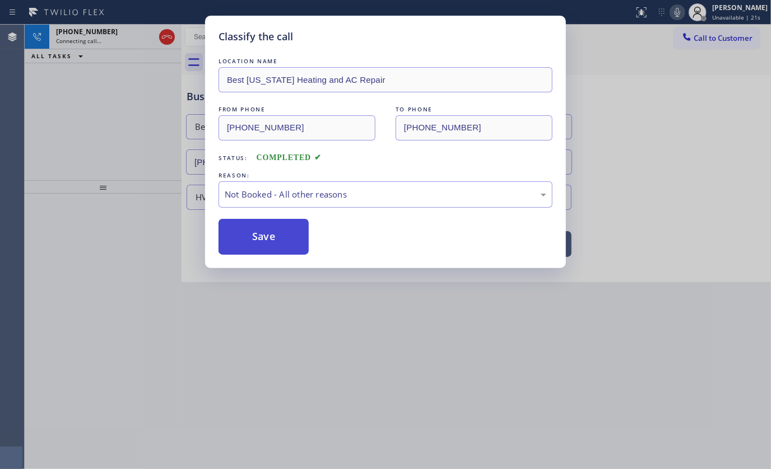
drag, startPoint x: 238, startPoint y: 235, endPoint x: 96, endPoint y: 64, distance: 222.3
click at [236, 231] on button "Save" at bounding box center [263, 237] width 90 height 36
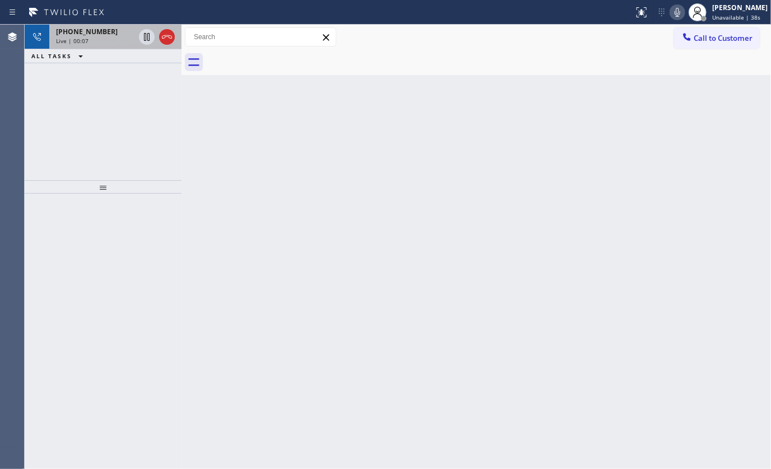
click at [64, 27] on span "+13053187302" at bounding box center [87, 32] width 62 height 10
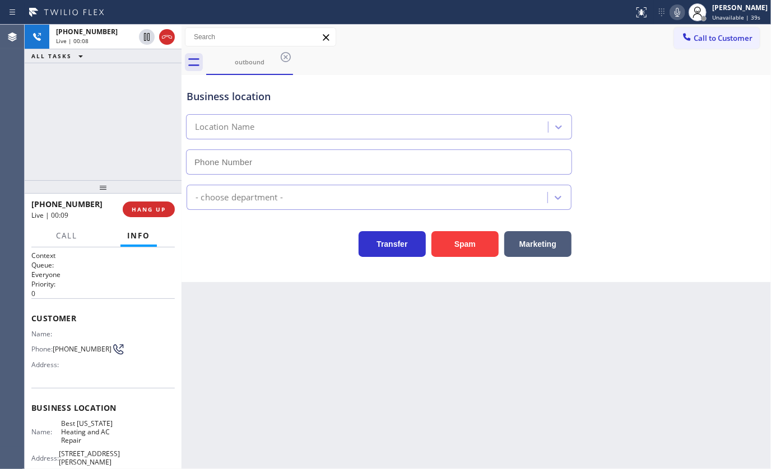
type input "(347) 404-5804"
drag, startPoint x: 54, startPoint y: 347, endPoint x: 80, endPoint y: 351, distance: 26.1
click at [80, 351] on div "Phone: (305) 318-7302" at bounding box center [74, 349] width 86 height 13
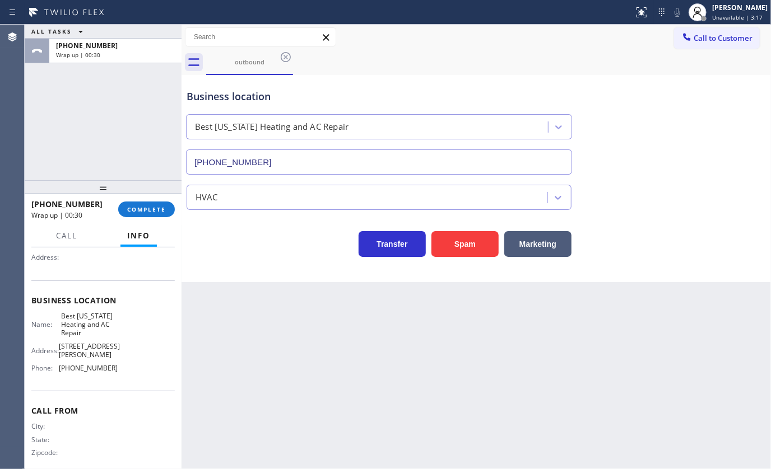
scroll to position [111, 0]
drag, startPoint x: 59, startPoint y: 360, endPoint x: 128, endPoint y: 364, distance: 69.0
click at [128, 364] on div "Name: Best New York Heating and AC Repair Address: 62 Rutledge St Phone: (347) …" at bounding box center [102, 342] width 143 height 66
copy span "(347) 404-5804"
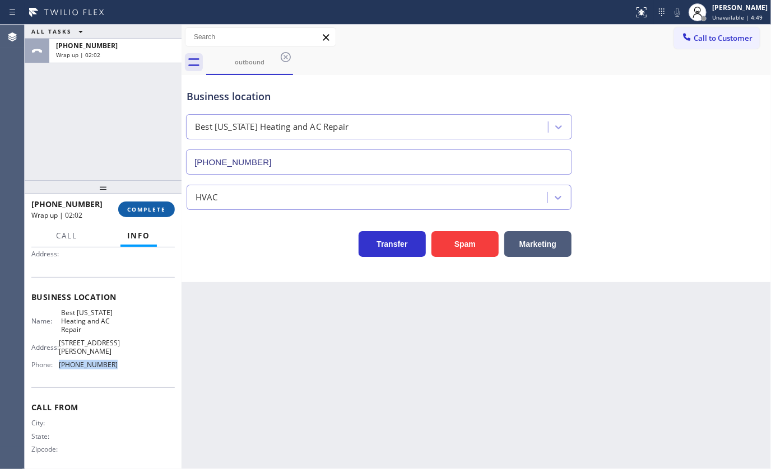
click at [147, 202] on button "COMPLETE" at bounding box center [146, 210] width 57 height 16
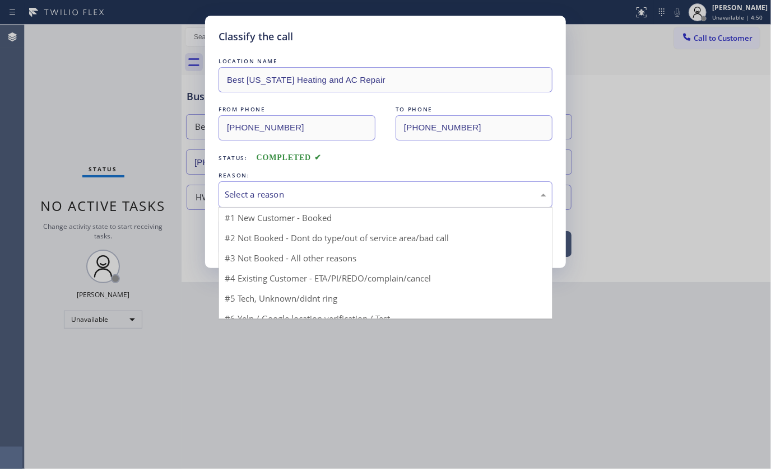
click at [240, 198] on div "Select a reason" at bounding box center [385, 194] width 321 height 13
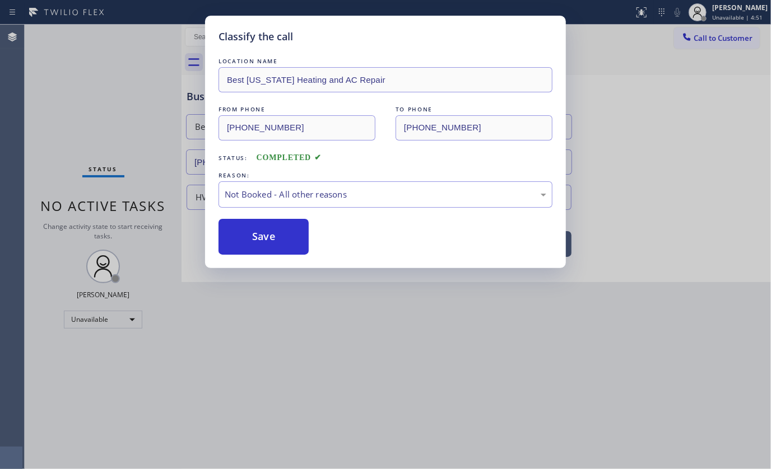
click at [240, 231] on button "Save" at bounding box center [263, 237] width 90 height 36
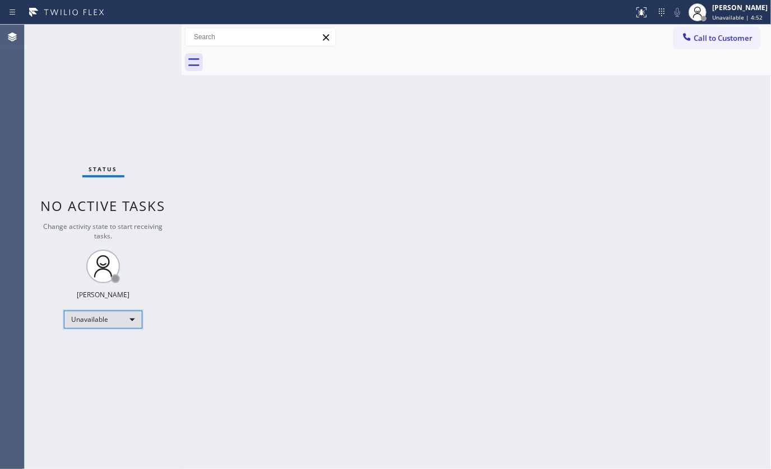
click at [110, 325] on div "Unavailable" at bounding box center [103, 320] width 78 height 18
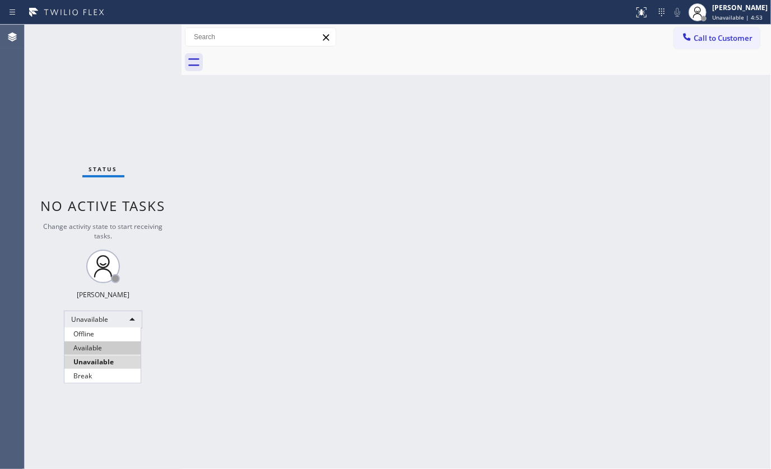
click at [102, 350] on li "Available" at bounding box center [102, 348] width 76 height 13
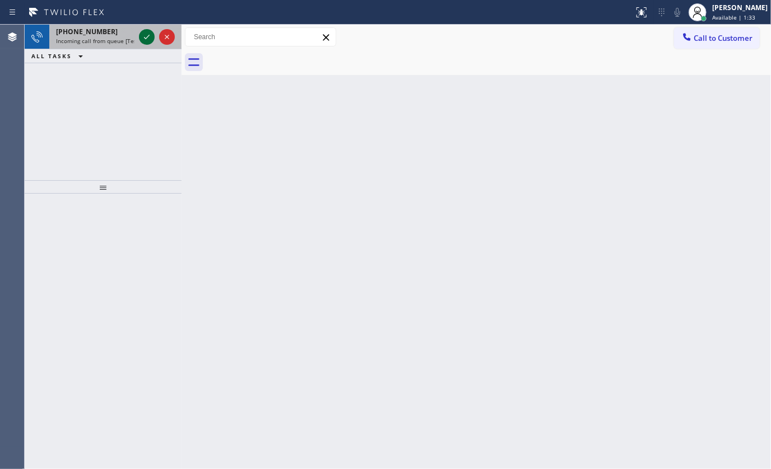
click at [146, 42] on icon at bounding box center [146, 36] width 13 height 13
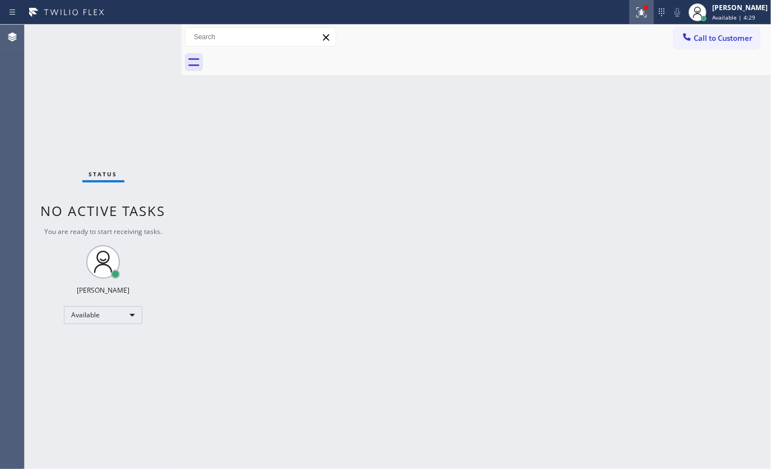
click at [637, 13] on icon at bounding box center [641, 12] width 13 height 13
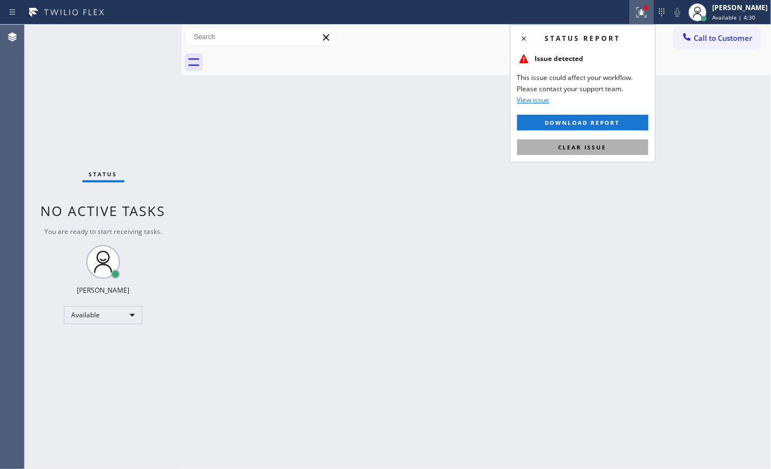
drag, startPoint x: 612, startPoint y: 136, endPoint x: 611, endPoint y: 141, distance: 5.7
click at [611, 139] on div "Status report Issue detected This issue could affect your workflow. Please cont…" at bounding box center [583, 94] width 146 height 138
click at [611, 141] on button "Clear issue" at bounding box center [582, 147] width 131 height 16
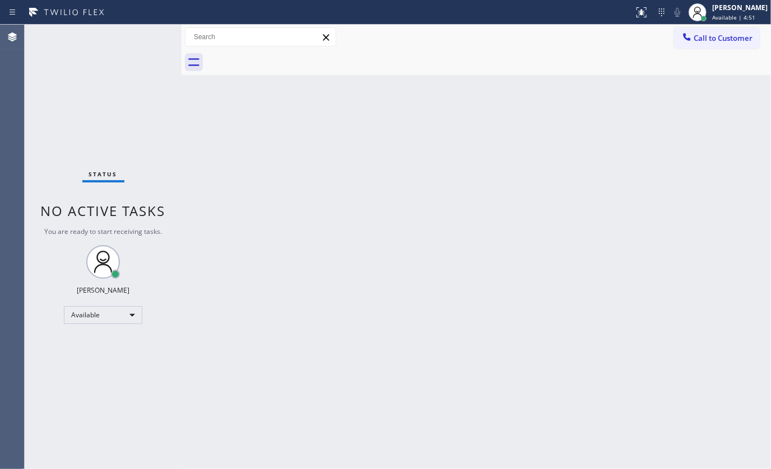
click at [153, 43] on div "Status No active tasks You are ready to start receiving tasks. JENIZA ALCAYDE A…" at bounding box center [103, 247] width 157 height 445
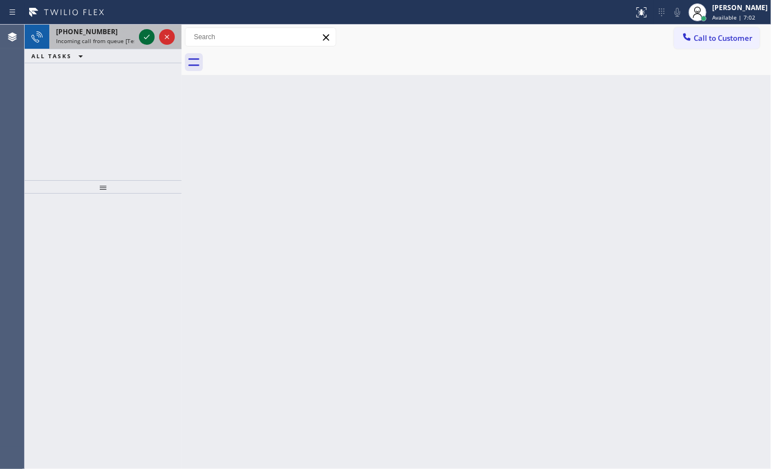
click at [146, 38] on icon at bounding box center [146, 36] width 13 height 13
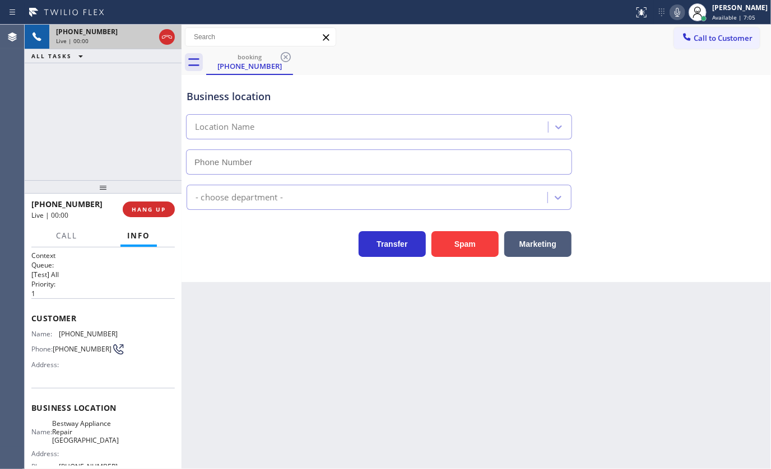
type input "(602) 975-4672"
drag, startPoint x: 106, startPoint y: 88, endPoint x: 509, endPoint y: 160, distance: 409.1
click at [108, 88] on div "+19734603348 Live | 00:37 ALL TASKS ALL TASKS ACTIVE TASKS TASKS IN WRAP UP" at bounding box center [103, 103] width 157 height 156
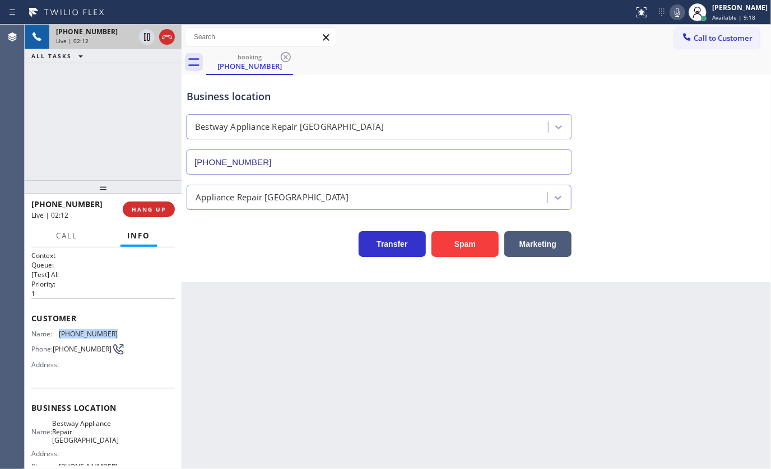
drag, startPoint x: 58, startPoint y: 329, endPoint x: 127, endPoint y: 334, distance: 68.5
click at [127, 334] on div "Name: (973) 460-3348 Phone: (973) 460-3348 Address:" at bounding box center [102, 352] width 143 height 44
copy div "(973) 460-3348"
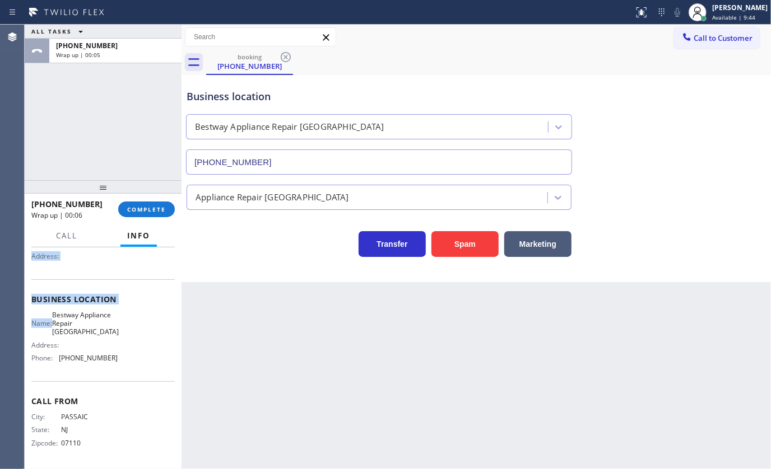
scroll to position [111, 0]
copy div "Customer Name: (973) 460-3348 Phone: (973) 460-3348 Address: Business location …"
drag, startPoint x: 32, startPoint y: 303, endPoint x: 129, endPoint y: 365, distance: 115.1
click at [129, 365] on div "Context Queue: [Test] All Priority: 1 Customer Name: (973) 460-3348 Phone: (973…" at bounding box center [102, 304] width 143 height 324
drag, startPoint x: 107, startPoint y: 127, endPoint x: 120, endPoint y: 170, distance: 45.0
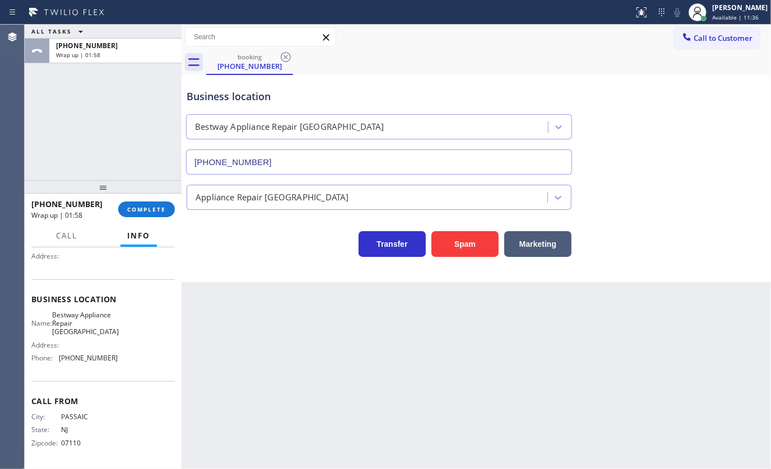
click at [116, 157] on div "ALL TASKS ALL TASKS ACTIVE TASKS TASKS IN WRAP UP +19734603348 Wrap up | 01:58" at bounding box center [103, 103] width 157 height 156
click at [145, 219] on div "+19734603348 Wrap up | 01:59 COMPLETE" at bounding box center [102, 209] width 143 height 29
click at [146, 214] on button "COMPLETE" at bounding box center [146, 210] width 57 height 16
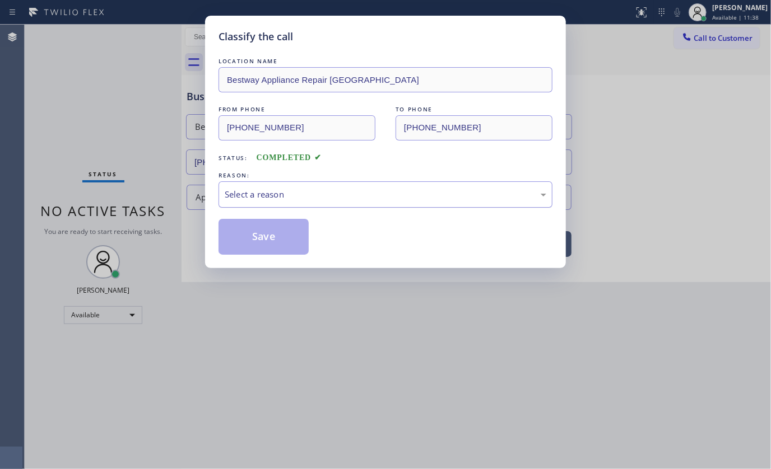
click at [258, 205] on div "Select a reason" at bounding box center [385, 194] width 334 height 26
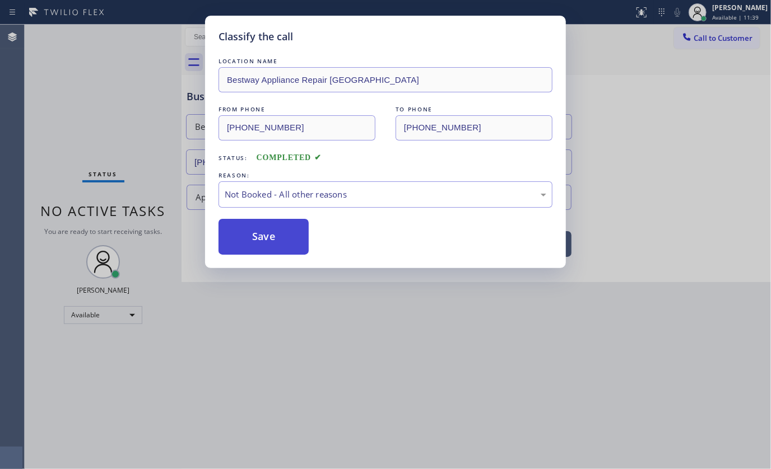
click at [260, 235] on button "Save" at bounding box center [263, 237] width 90 height 36
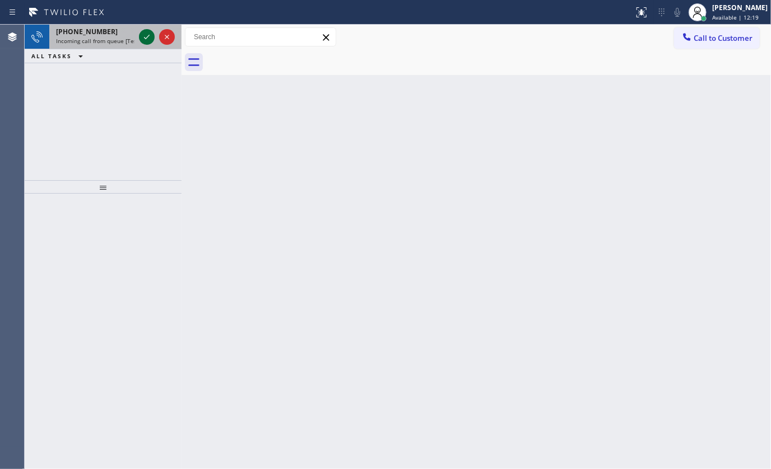
click at [146, 39] on icon at bounding box center [146, 36] width 13 height 13
click at [145, 34] on icon at bounding box center [146, 36] width 13 height 13
drag, startPoint x: 90, startPoint y: 62, endPoint x: 91, endPoint y: 133, distance: 71.1
click at [90, 61] on div "+14157027971 Wrap up | 00:48" at bounding box center [113, 51] width 128 height 25
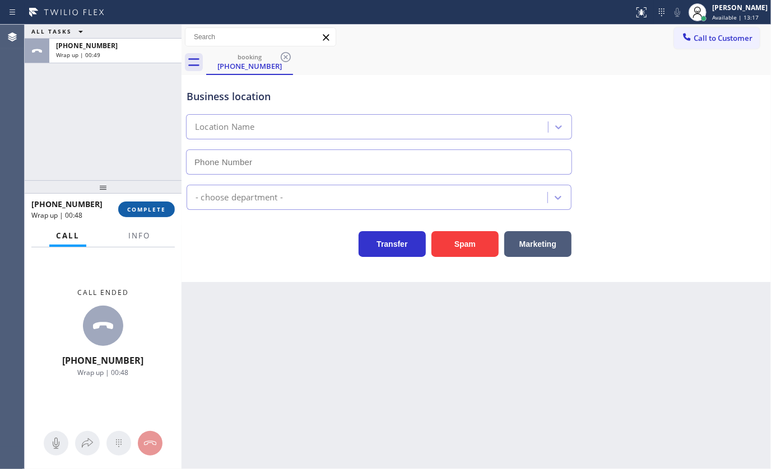
click at [134, 203] on button "COMPLETE" at bounding box center [146, 210] width 57 height 16
type input "[PHONE_NUMBER]"
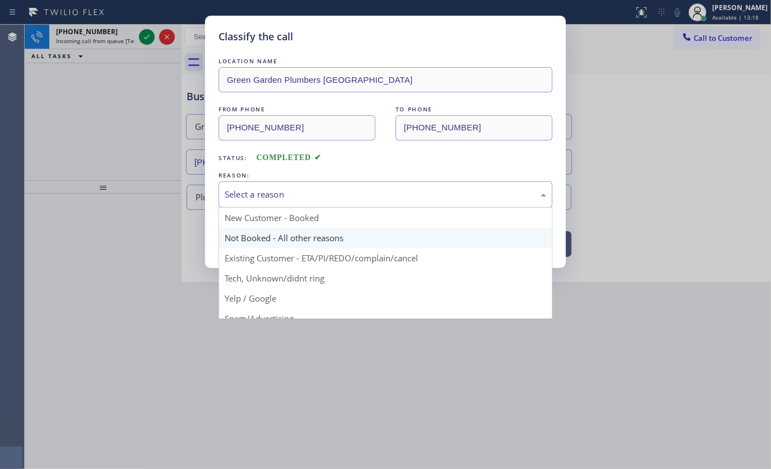
drag, startPoint x: 258, startPoint y: 199, endPoint x: 244, endPoint y: 238, distance: 41.6
click at [257, 202] on div "Select a reason" at bounding box center [385, 194] width 334 height 26
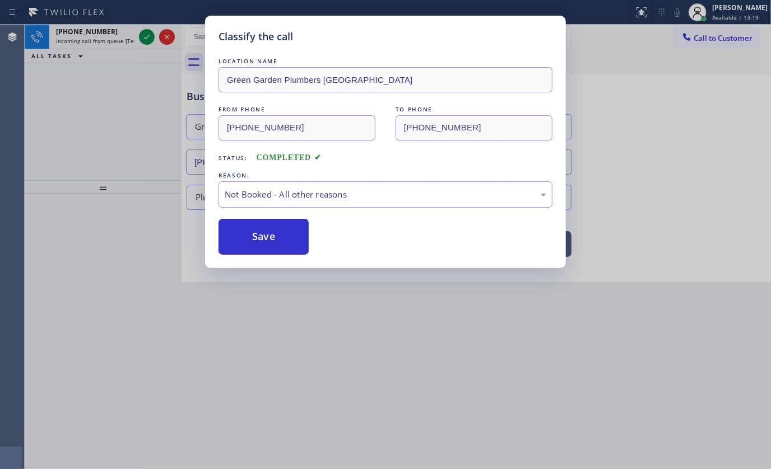
click at [245, 235] on button "Save" at bounding box center [263, 237] width 90 height 36
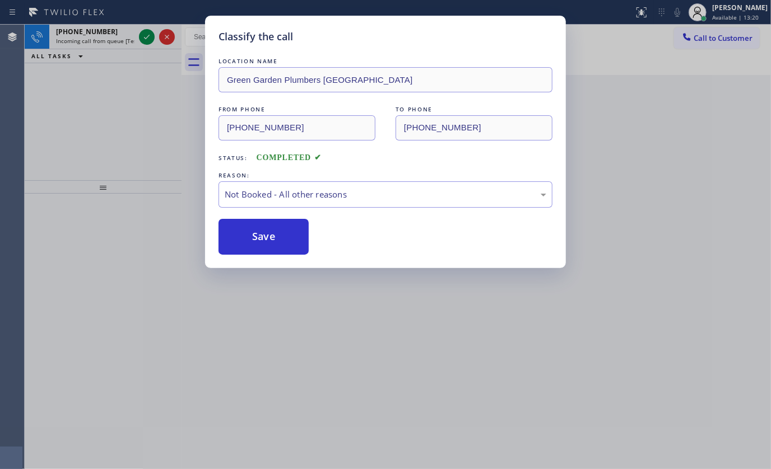
click at [245, 235] on button "Save" at bounding box center [263, 237] width 90 height 36
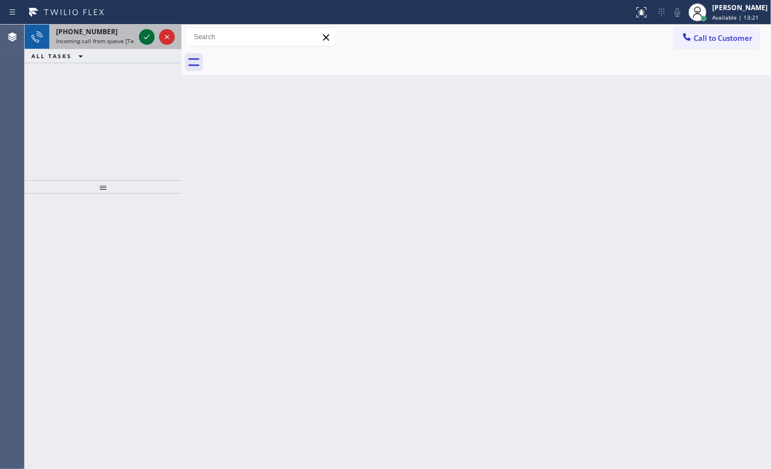
click at [151, 32] on icon at bounding box center [146, 36] width 13 height 13
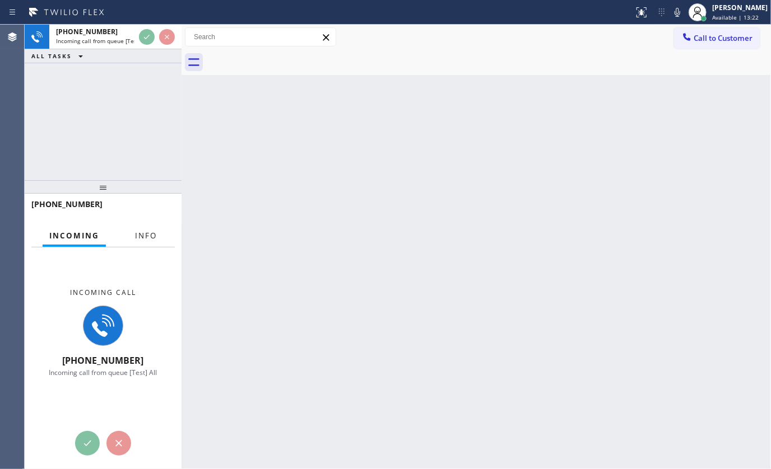
click at [150, 237] on span "Info" at bounding box center [146, 236] width 22 height 10
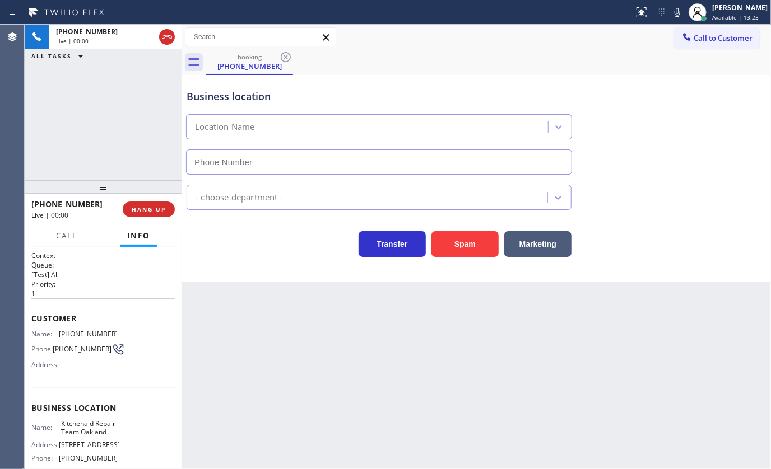
type input "(415) 942-8962"
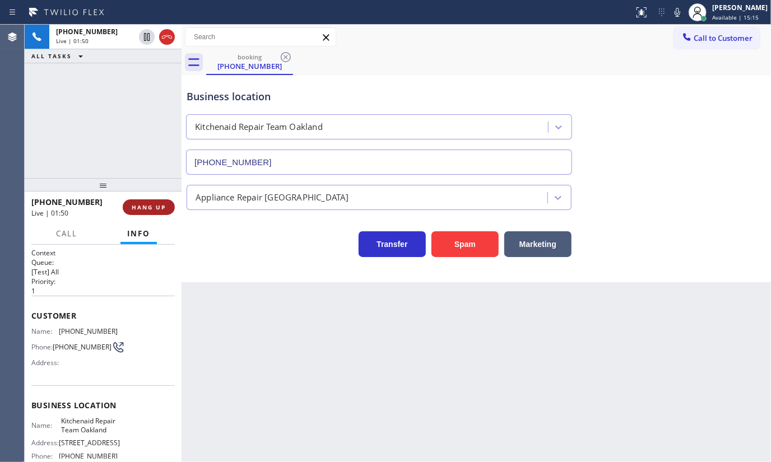
click at [150, 204] on span "HANG UP" at bounding box center [149, 207] width 34 height 8
click at [150, 204] on span "COMPLETE" at bounding box center [146, 207] width 39 height 8
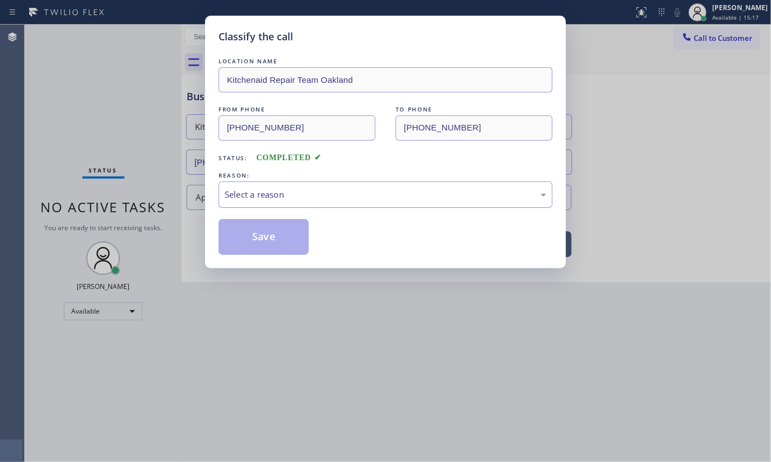
drag, startPoint x: 265, startPoint y: 187, endPoint x: 260, endPoint y: 197, distance: 11.5
click at [265, 188] on div "Select a reason" at bounding box center [385, 194] width 321 height 13
click at [253, 234] on button "Save" at bounding box center [263, 237] width 90 height 36
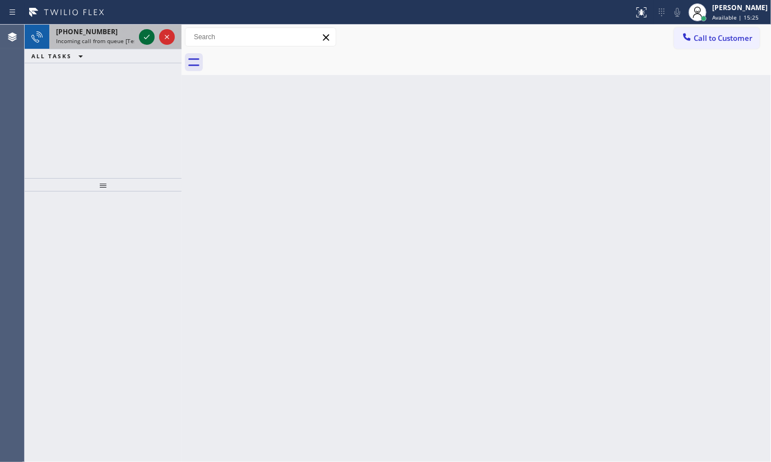
click at [144, 33] on icon at bounding box center [146, 36] width 13 height 13
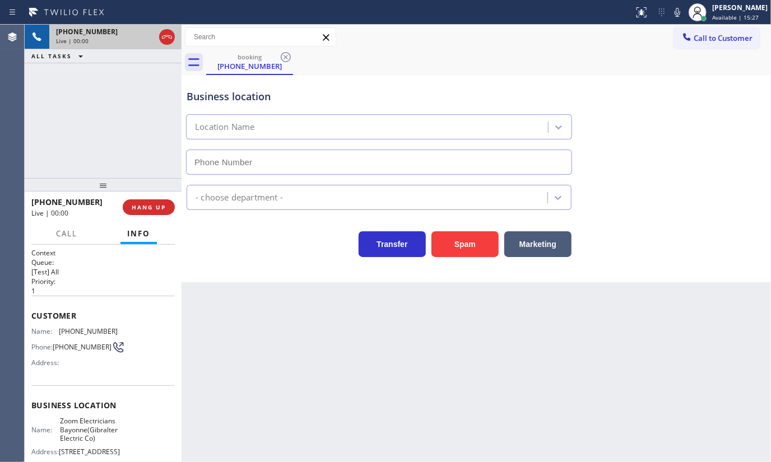
type input "(551) 400-6516"
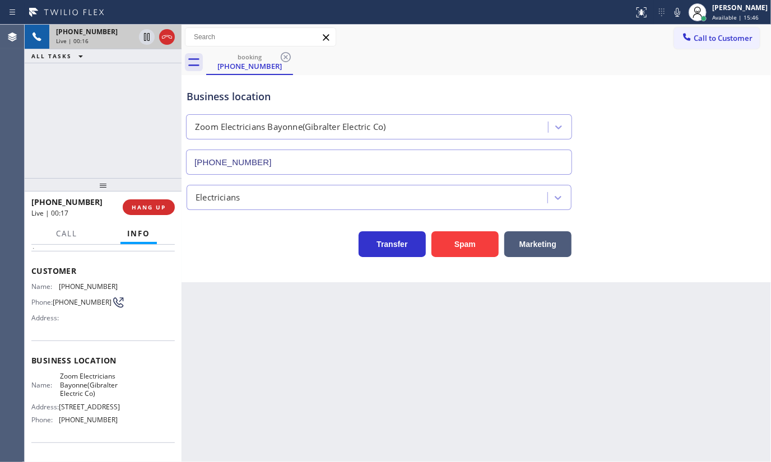
scroll to position [141, 0]
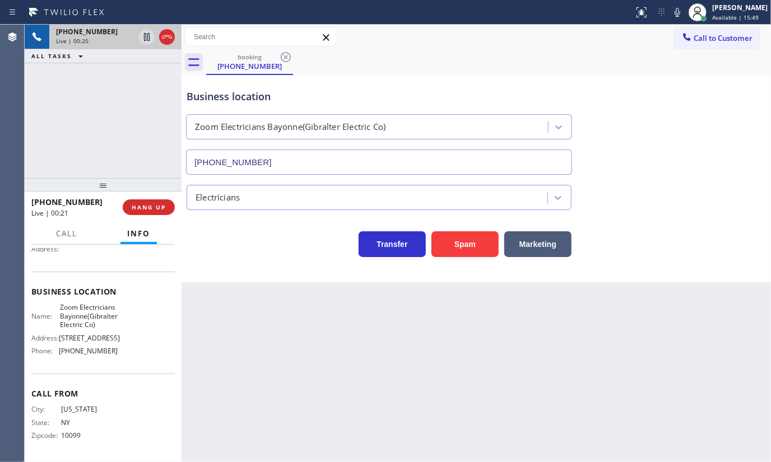
click at [112, 101] on div "+16462892360 Live | 00:20 ALL TASKS ALL TASKS ACTIVE TASKS TASKS IN WRAP UP" at bounding box center [103, 101] width 157 height 153
click at [153, 203] on span "HANG UP" at bounding box center [149, 207] width 34 height 8
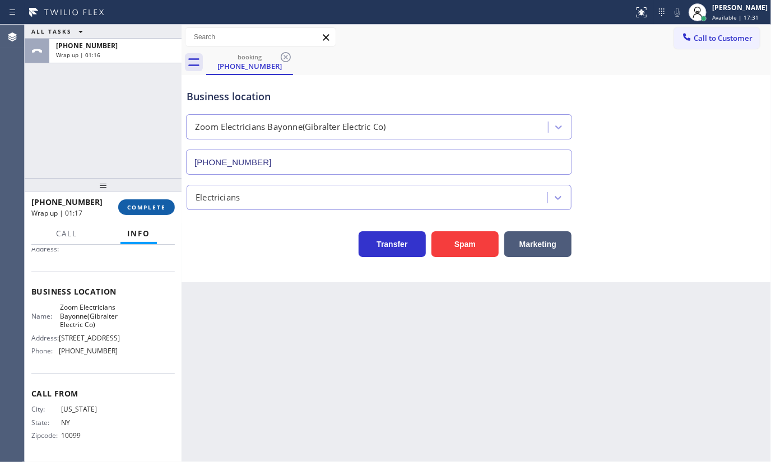
click at [128, 204] on span "COMPLETE" at bounding box center [146, 207] width 39 height 8
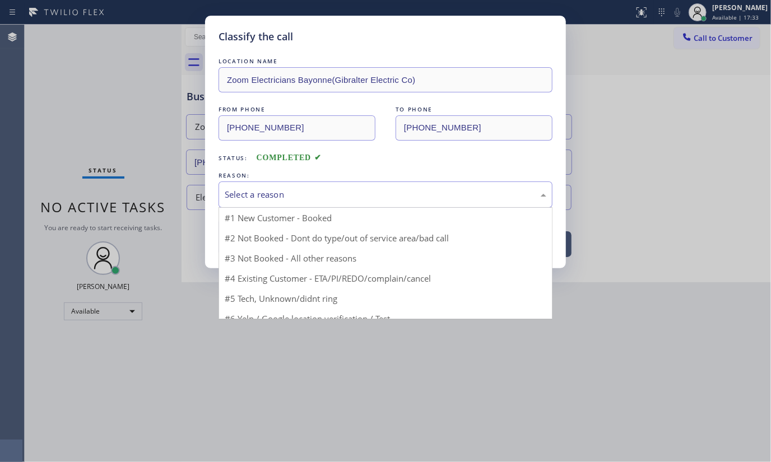
drag, startPoint x: 253, startPoint y: 206, endPoint x: 251, endPoint y: 215, distance: 9.8
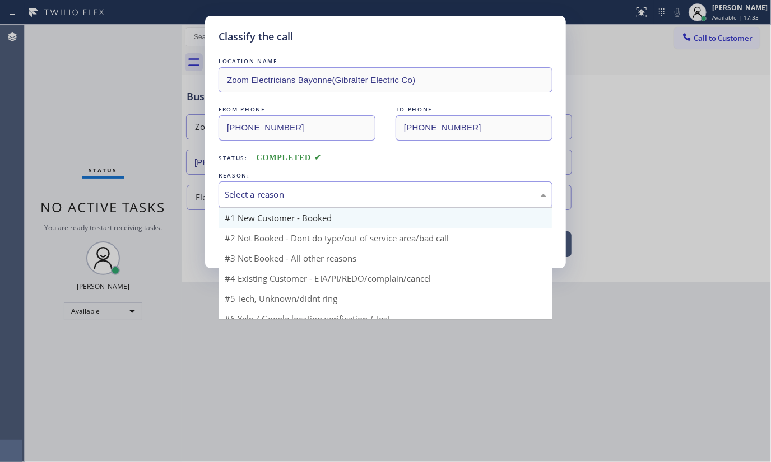
click at [253, 206] on div "Select a reason #1 New Customer - Booked #2 Not Booked - Dont do type/out of se…" at bounding box center [385, 194] width 334 height 26
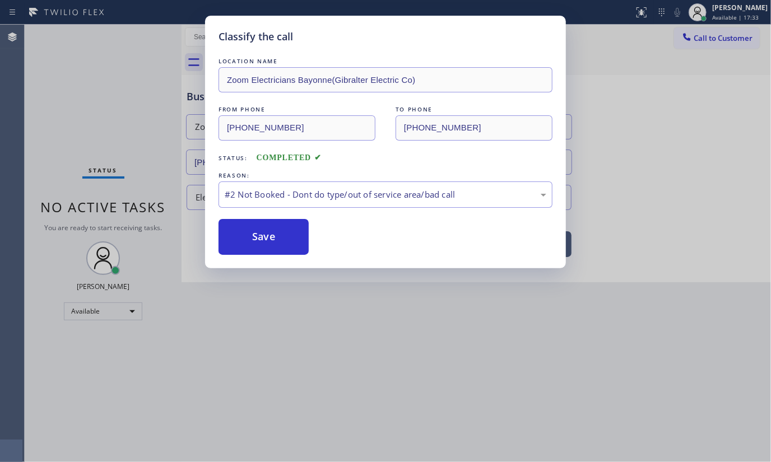
click at [251, 238] on button "Save" at bounding box center [263, 237] width 90 height 36
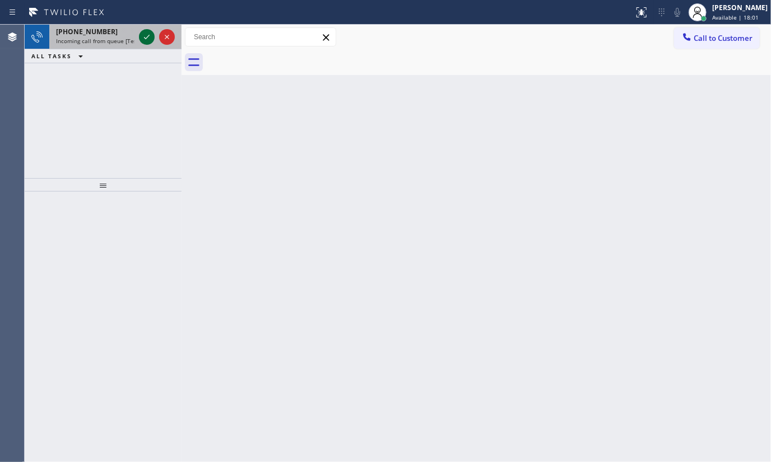
click at [146, 34] on icon at bounding box center [146, 36] width 13 height 13
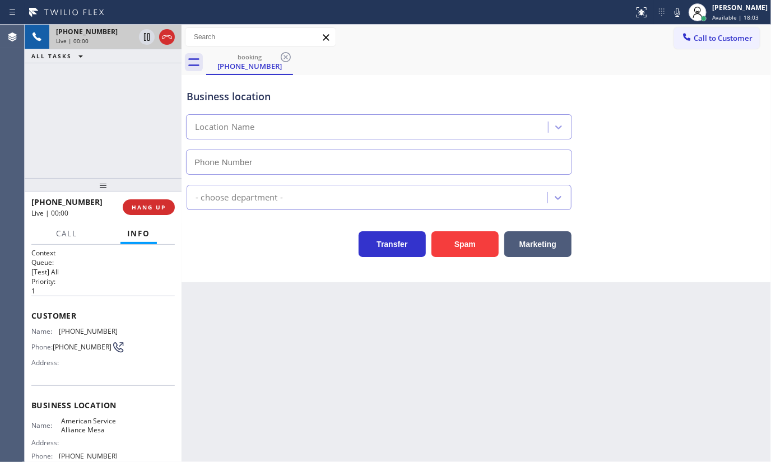
type input "(480) 257-7701"
drag, startPoint x: 67, startPoint y: 325, endPoint x: 122, endPoint y: 322, distance: 54.4
click at [122, 322] on div "Customer Name: (847) 224-0732 Phone: (847) 224-0732 Address:" at bounding box center [102, 341] width 143 height 90
copy div "(847) 224-0732"
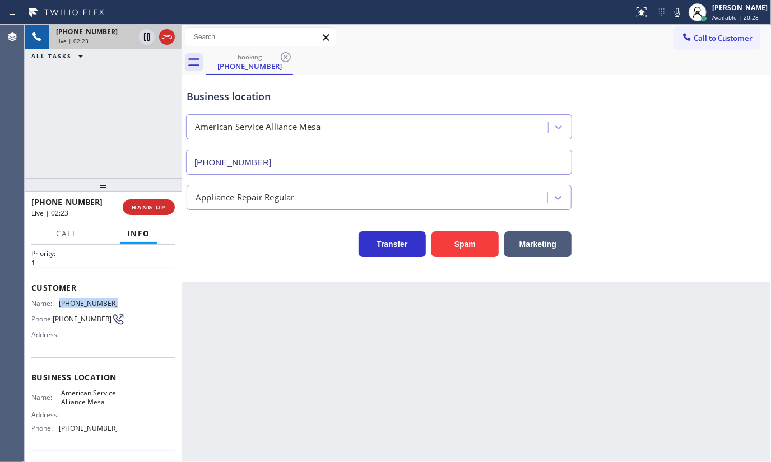
scroll to position [50, 0]
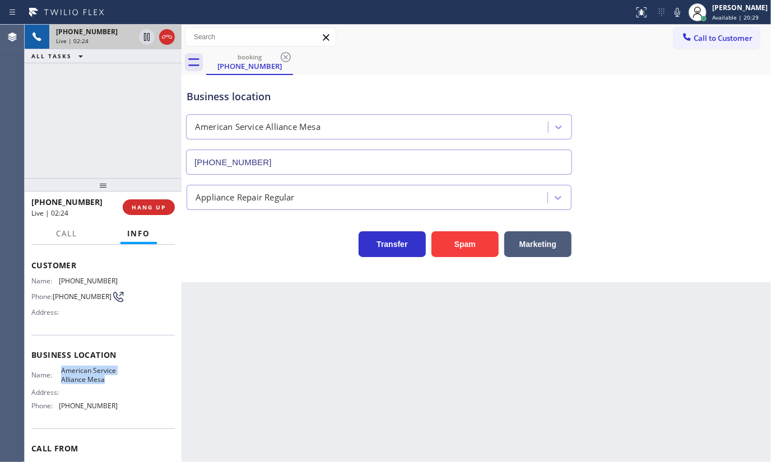
drag, startPoint x: 59, startPoint y: 370, endPoint x: 90, endPoint y: 395, distance: 39.4
click at [90, 395] on div "Name: American Service Alliance Mesa Address: Phone: (480) 257-7701" at bounding box center [74, 390] width 86 height 48
copy span "American Service Alliance Mesa"
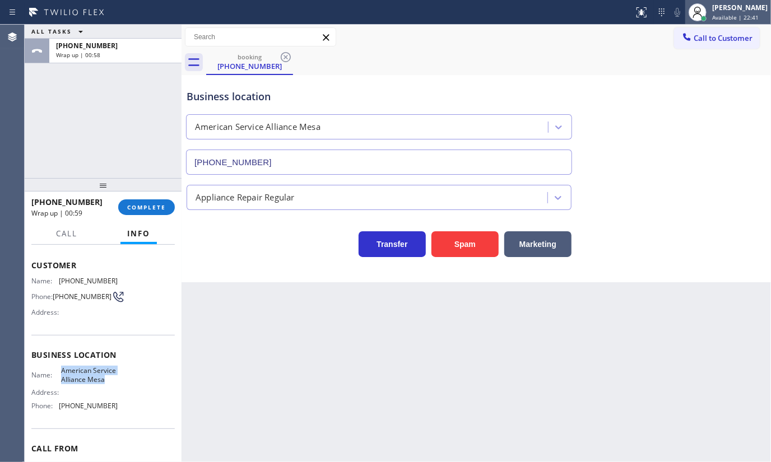
click at [709, 21] on div at bounding box center [697, 12] width 25 height 25
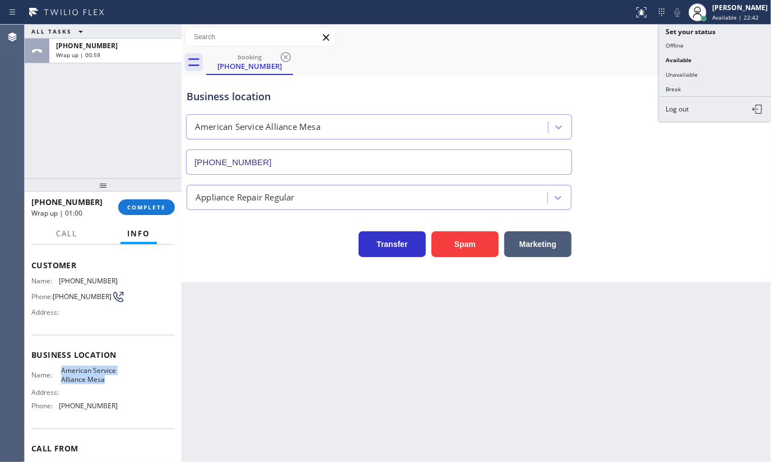
drag, startPoint x: 704, startPoint y: 69, endPoint x: 498, endPoint y: 1, distance: 217.1
click at [673, 54] on ul "Set your status Offline Available Unavailable Break Log out" at bounding box center [715, 73] width 112 height 97
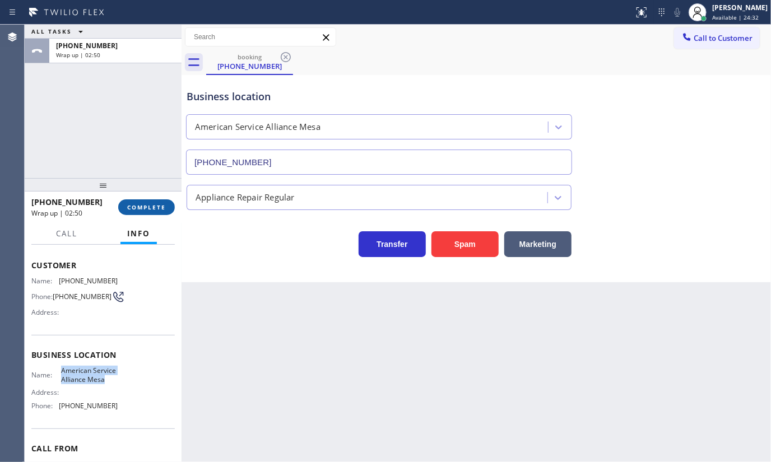
click at [162, 205] on span "COMPLETE" at bounding box center [146, 207] width 39 height 8
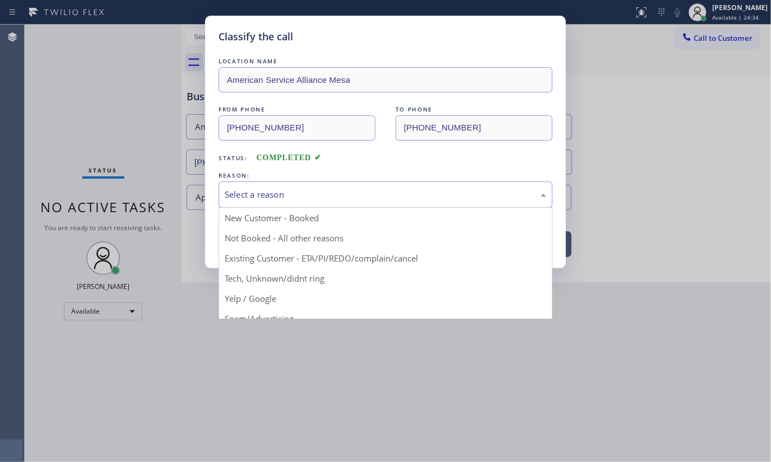
click at [295, 185] on div "Select a reason" at bounding box center [385, 194] width 334 height 26
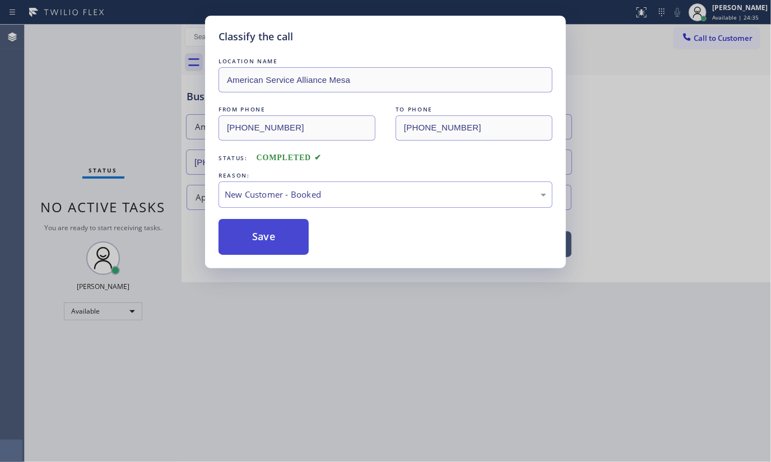
click at [263, 227] on button "Save" at bounding box center [263, 237] width 90 height 36
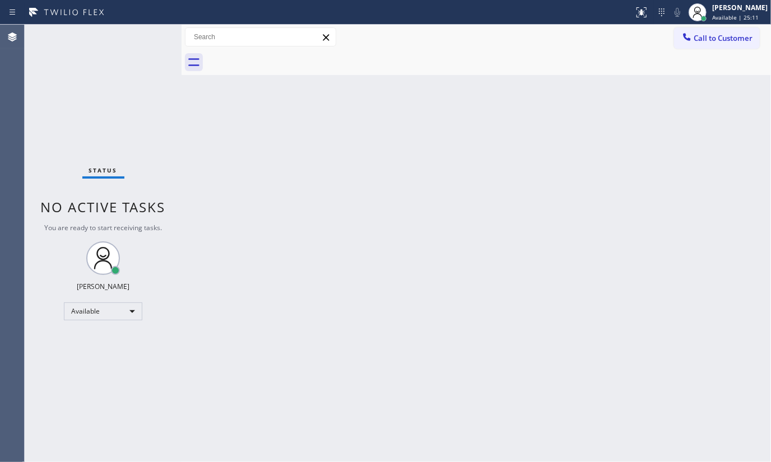
click at [145, 35] on div "Status No active tasks You are ready to start receiving tasks. JENIZA ALCAYDE A…" at bounding box center [103, 243] width 157 height 437
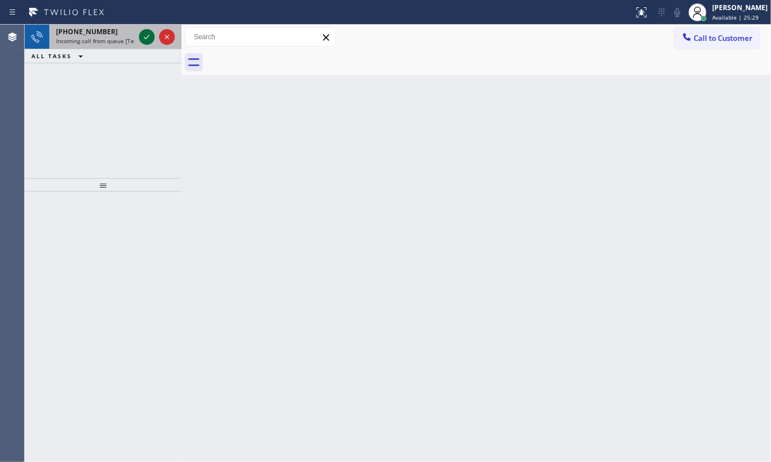
click at [146, 34] on icon at bounding box center [146, 36] width 13 height 13
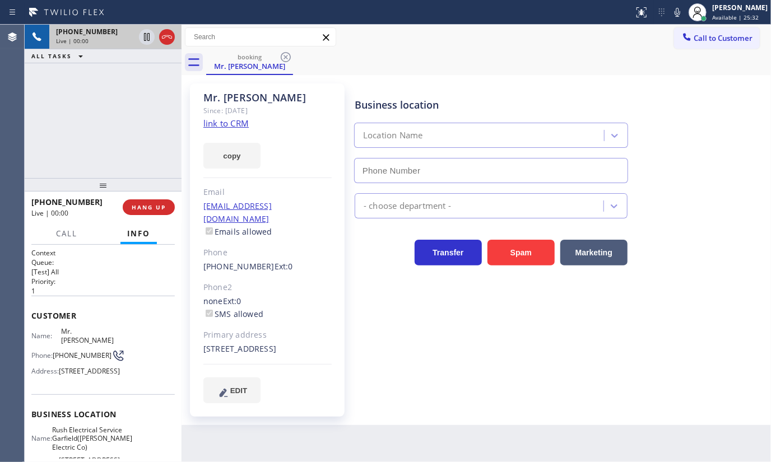
type input "(973) 963-2856"
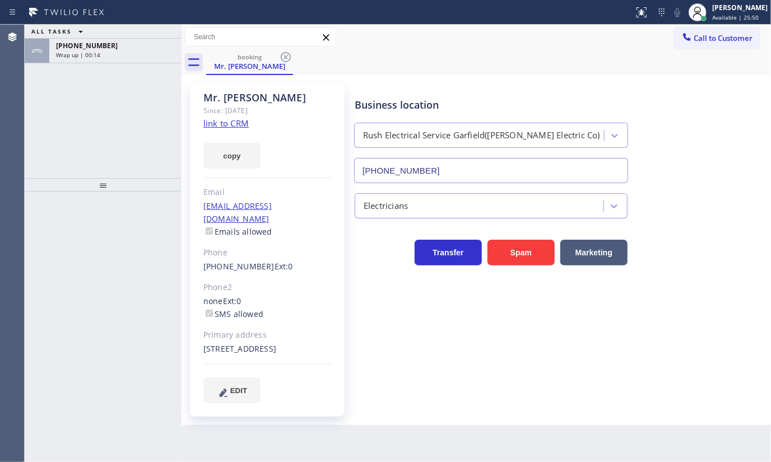
type input "[PHONE_NUMBER]"
click at [126, 53] on div "Wrap up | 02:02" at bounding box center [115, 55] width 119 height 8
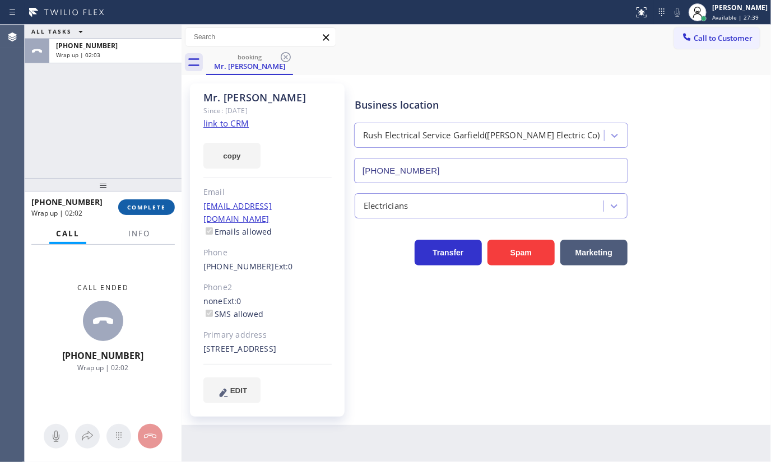
drag, startPoint x: 156, startPoint y: 206, endPoint x: 400, endPoint y: 236, distance: 246.1
click at [157, 206] on span "COMPLETE" at bounding box center [146, 207] width 39 height 8
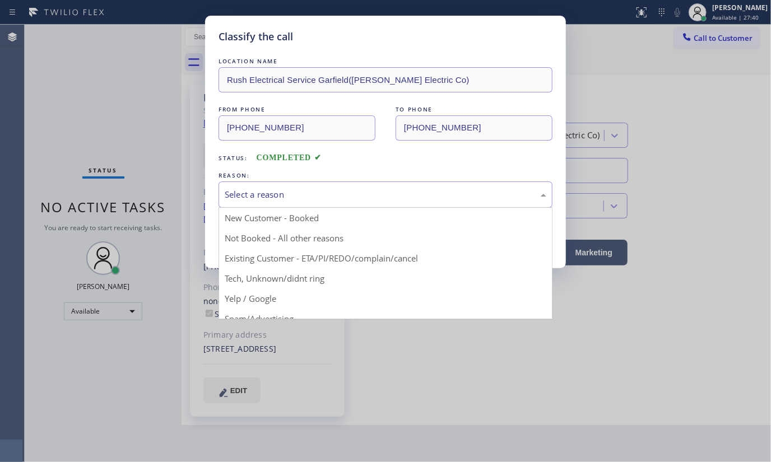
click at [238, 201] on div "Select a reason" at bounding box center [385, 194] width 334 height 26
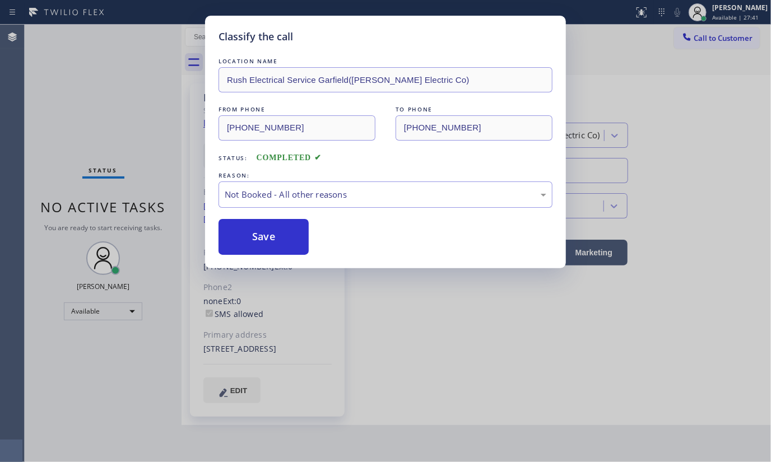
click at [244, 234] on button "Save" at bounding box center [263, 237] width 90 height 36
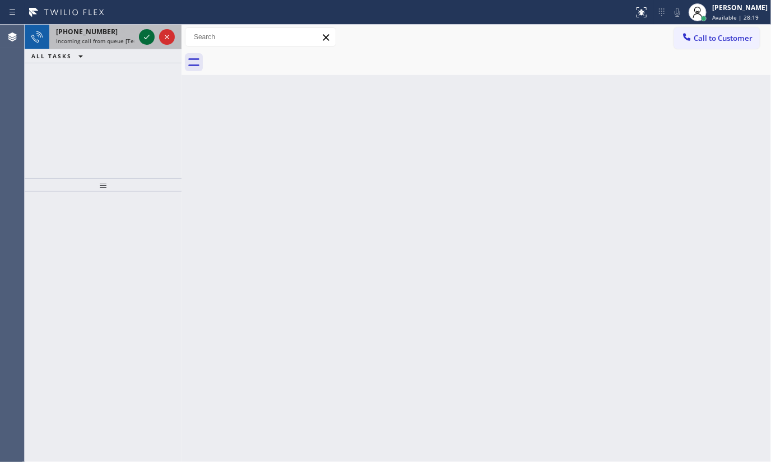
click at [141, 35] on icon at bounding box center [146, 36] width 13 height 13
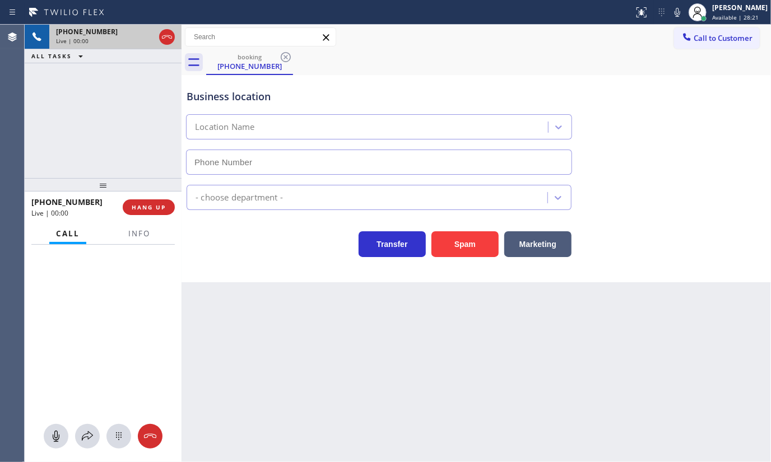
type input "[PHONE_NUMBER]"
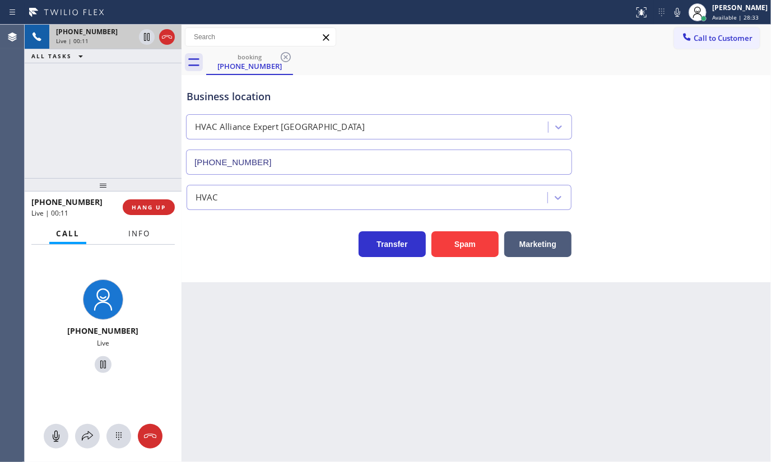
click at [150, 235] on button "Info" at bounding box center [139, 234] width 35 height 22
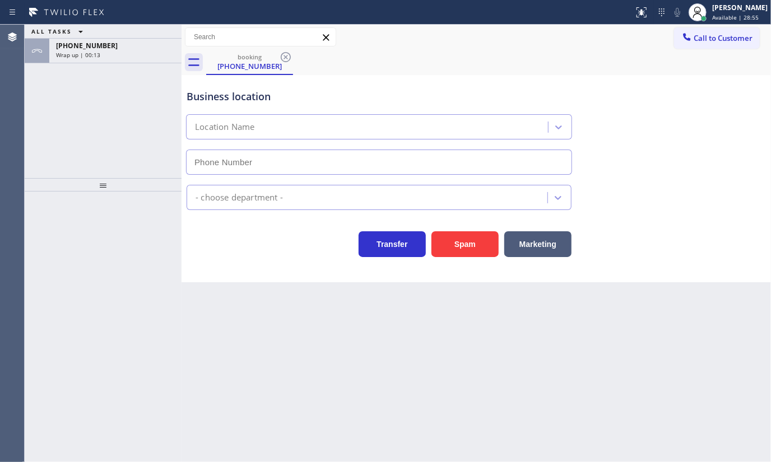
type input "[PHONE_NUMBER]"
drag, startPoint x: 117, startPoint y: 45, endPoint x: 122, endPoint y: 134, distance: 89.2
click at [117, 45] on div "[PHONE_NUMBER]" at bounding box center [115, 46] width 119 height 10
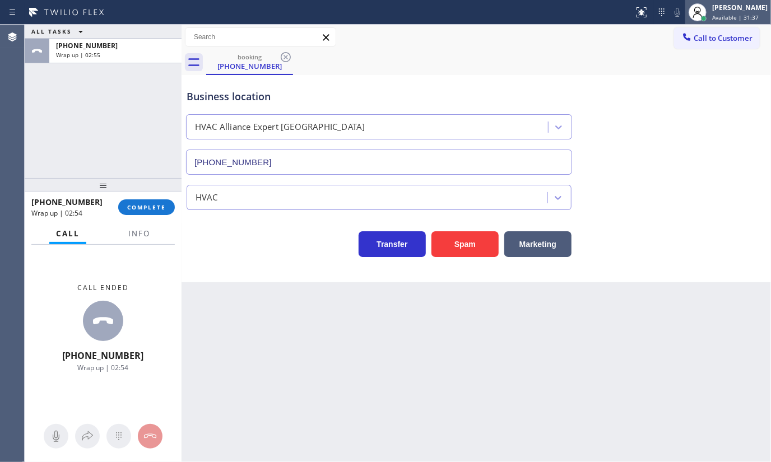
drag, startPoint x: 739, startPoint y: 13, endPoint x: 665, endPoint y: 42, distance: 79.3
click at [738, 13] on span "Available | 31:37" at bounding box center [735, 17] width 46 height 8
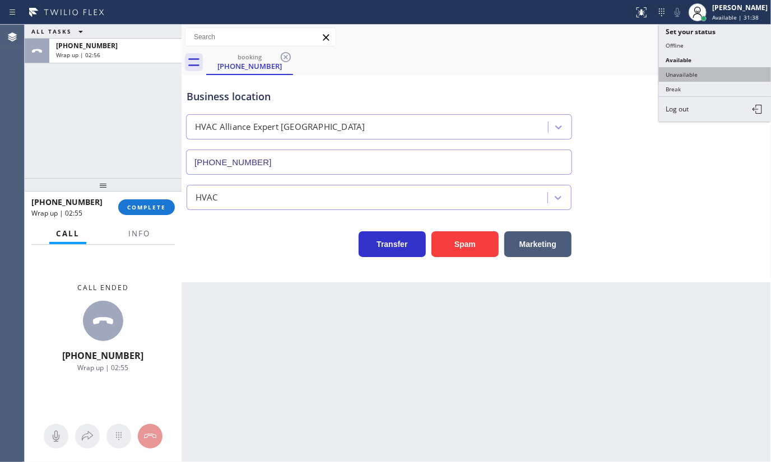
drag, startPoint x: 672, startPoint y: 72, endPoint x: 202, endPoint y: 114, distance: 471.8
click at [669, 72] on button "Unavailable" at bounding box center [715, 74] width 112 height 15
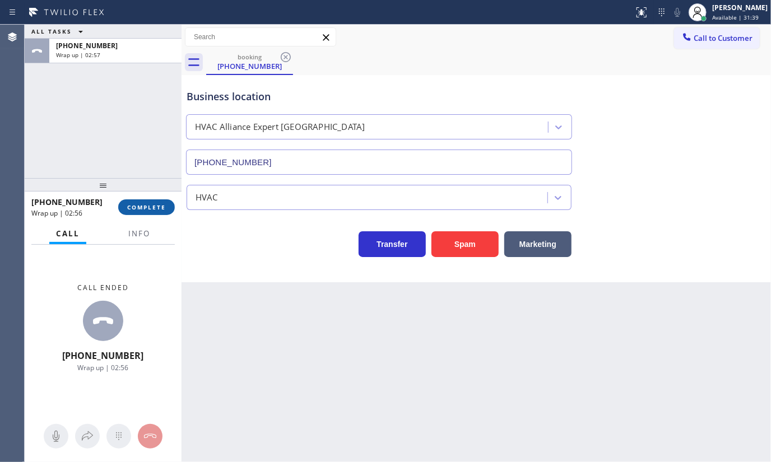
click at [136, 207] on span "COMPLETE" at bounding box center [146, 207] width 39 height 8
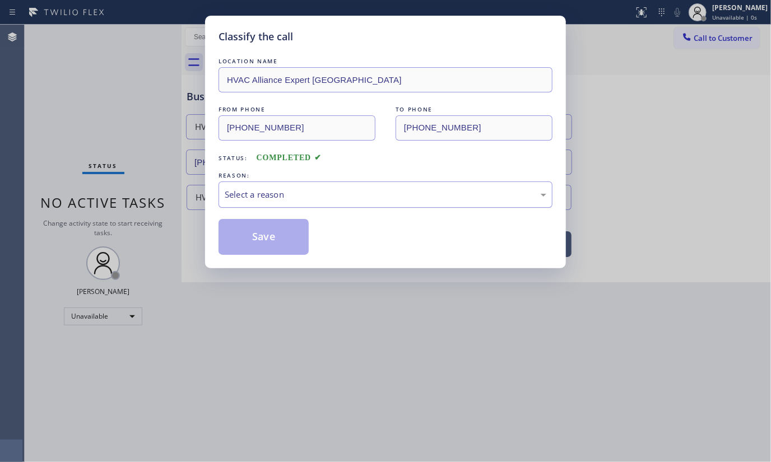
click at [229, 206] on div "Select a reason" at bounding box center [385, 194] width 334 height 26
click at [226, 234] on button "Save" at bounding box center [263, 237] width 90 height 36
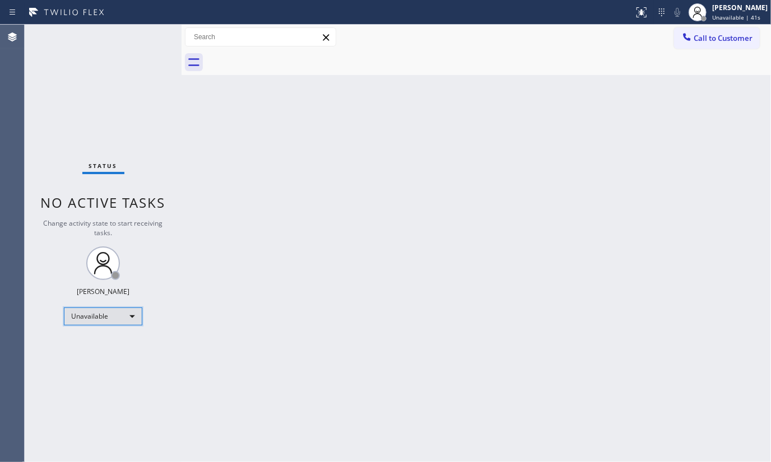
click at [90, 310] on div "Unavailable" at bounding box center [103, 316] width 78 height 18
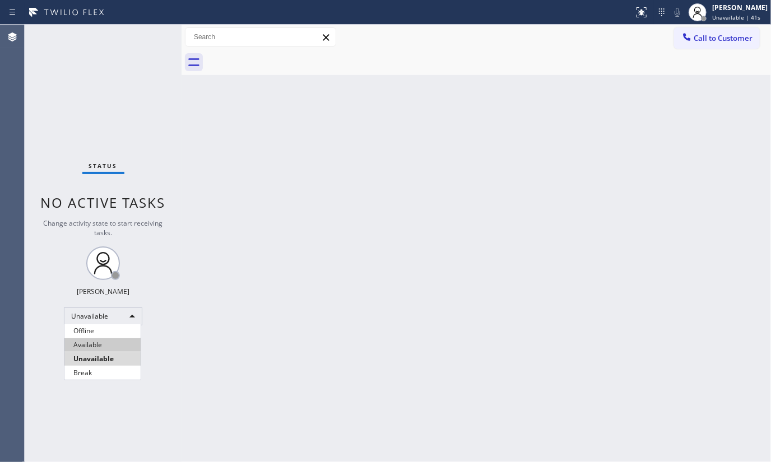
click at [90, 344] on li "Available" at bounding box center [102, 344] width 76 height 13
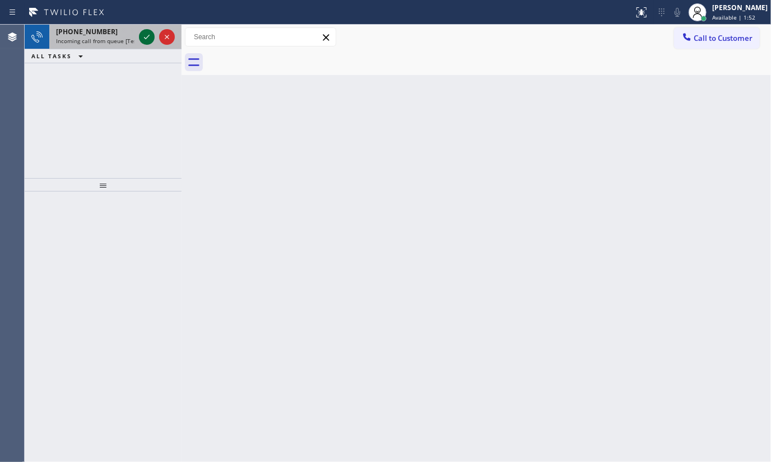
click at [148, 34] on icon at bounding box center [146, 36] width 13 height 13
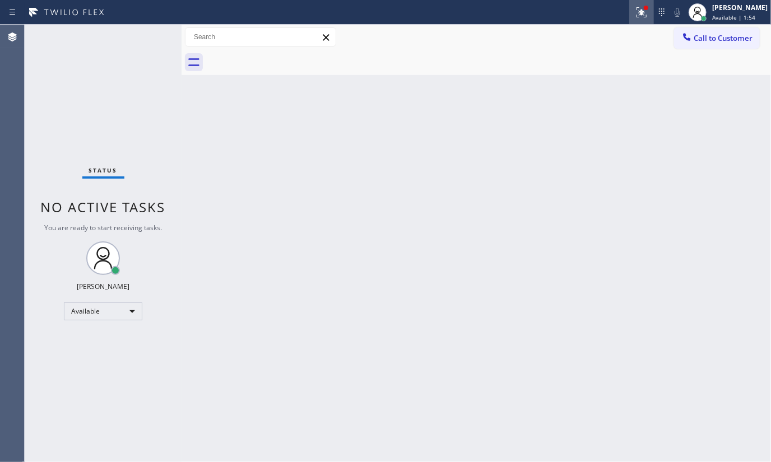
click at [633, 17] on div at bounding box center [641, 12] width 25 height 13
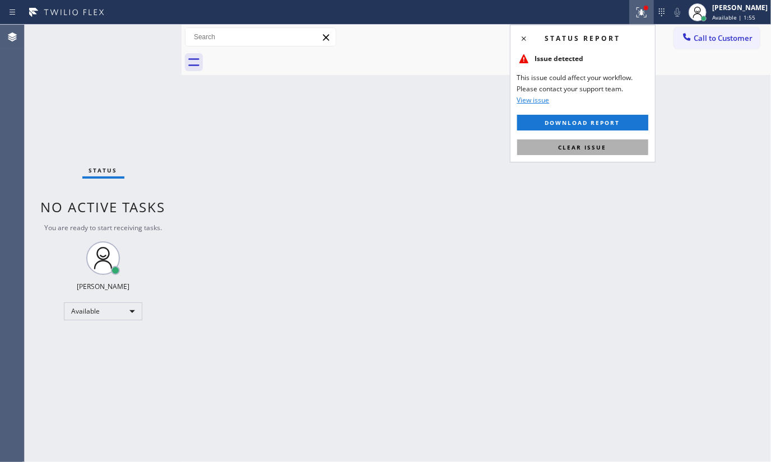
click at [601, 148] on span "Clear issue" at bounding box center [582, 147] width 48 height 8
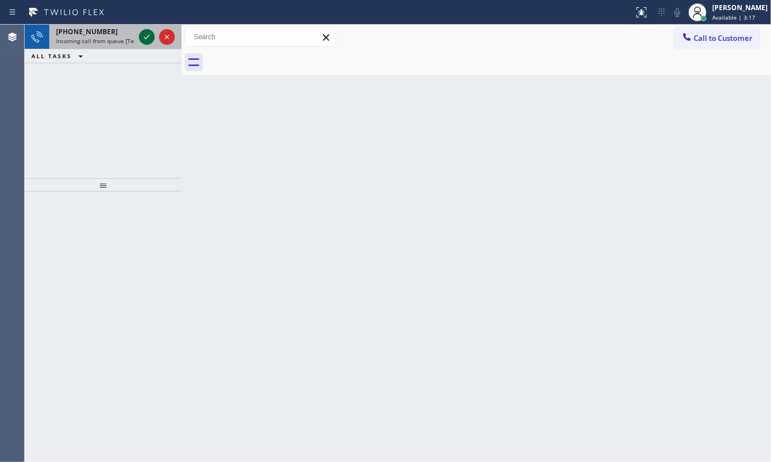
click at [146, 41] on icon at bounding box center [146, 36] width 13 height 13
click at [151, 35] on icon at bounding box center [146, 36] width 13 height 13
click at [146, 33] on icon at bounding box center [146, 36] width 13 height 13
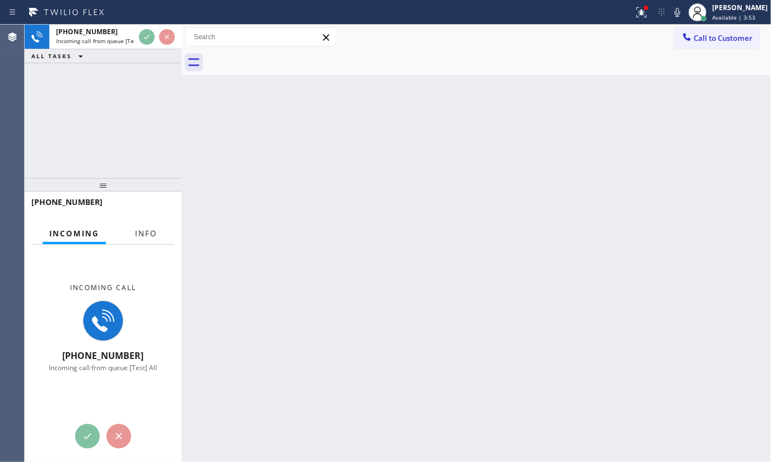
click at [138, 227] on button "Info" at bounding box center [145, 234] width 35 height 22
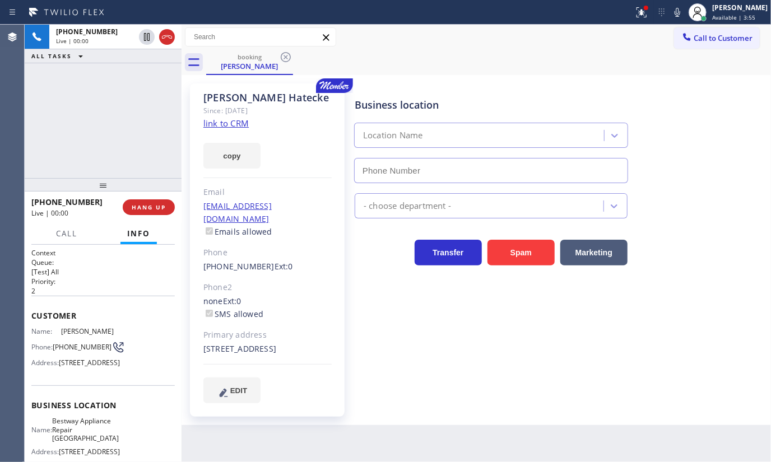
type input "[PHONE_NUMBER]"
click at [217, 118] on link "link to CRM" at bounding box center [225, 123] width 45 height 11
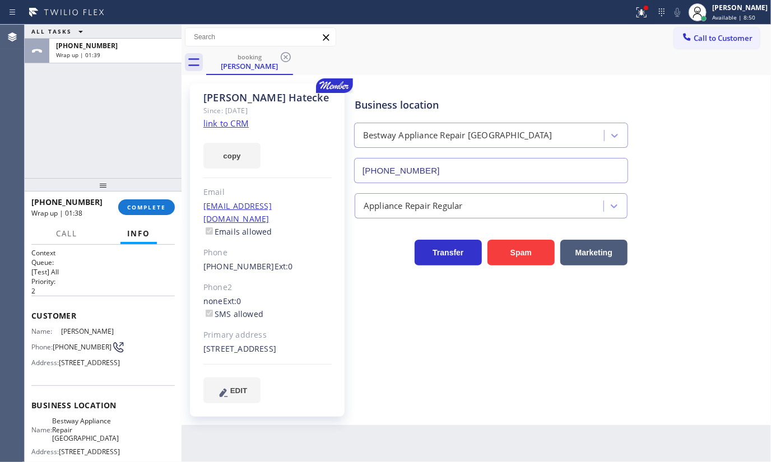
click at [138, 82] on div "ALL TASKS ALL TASKS ACTIVE TASKS TASKS IN WRAP UP +16236401895 Wrap up | 01:39" at bounding box center [103, 101] width 157 height 153
click at [138, 204] on span "COMPLETE" at bounding box center [146, 207] width 39 height 8
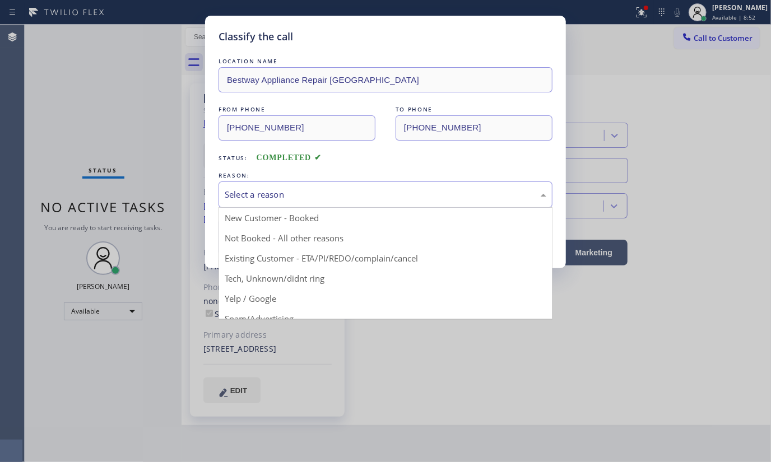
click at [304, 194] on div "Select a reason" at bounding box center [385, 194] width 321 height 13
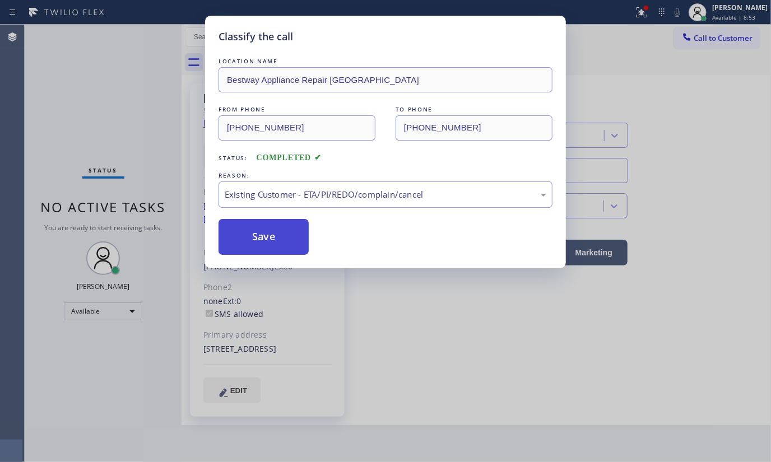
click at [268, 241] on button "Save" at bounding box center [263, 237] width 90 height 36
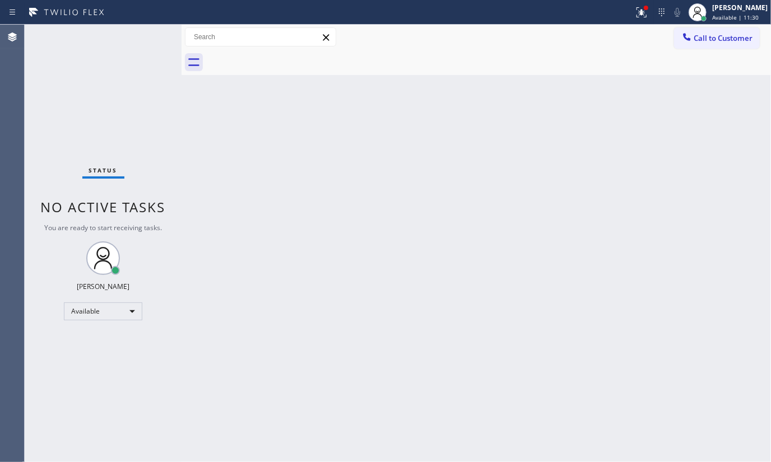
click at [162, 152] on div "Status No active tasks You are ready to start receiving tasks. JENIZA ALCAYDE A…" at bounding box center [103, 243] width 157 height 437
click at [148, 38] on div "Status No active tasks You are ready to start receiving tasks. JENIZA ALCAYDE A…" at bounding box center [103, 243] width 157 height 437
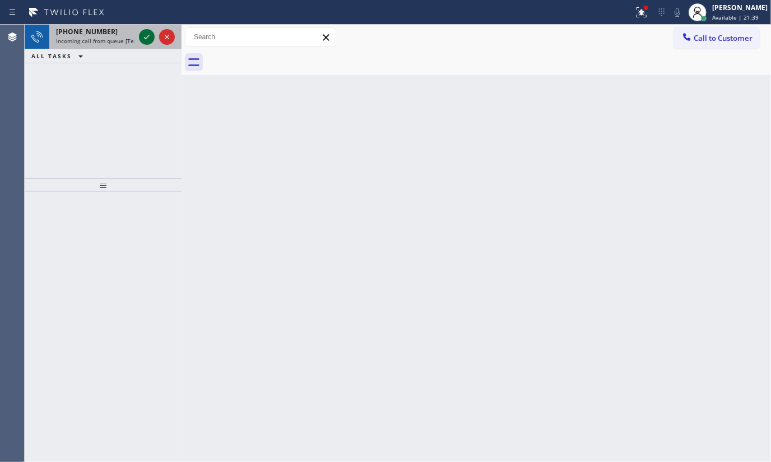
click at [148, 41] on icon at bounding box center [146, 36] width 13 height 13
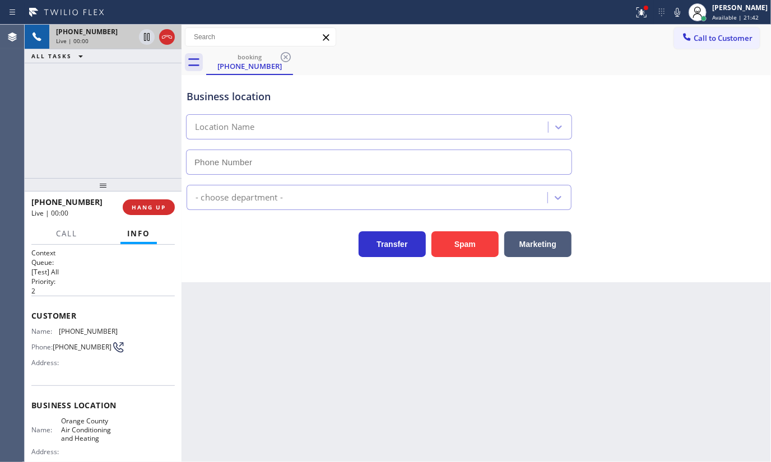
type input "(657) 888-9757"
drag, startPoint x: 634, startPoint y: 13, endPoint x: 622, endPoint y: 78, distance: 66.1
click at [633, 29] on div "Status report Issues detected These issues could affect your workflow. Please c…" at bounding box center [385, 231] width 771 height 462
click at [642, 17] on icon at bounding box center [641, 12] width 13 height 13
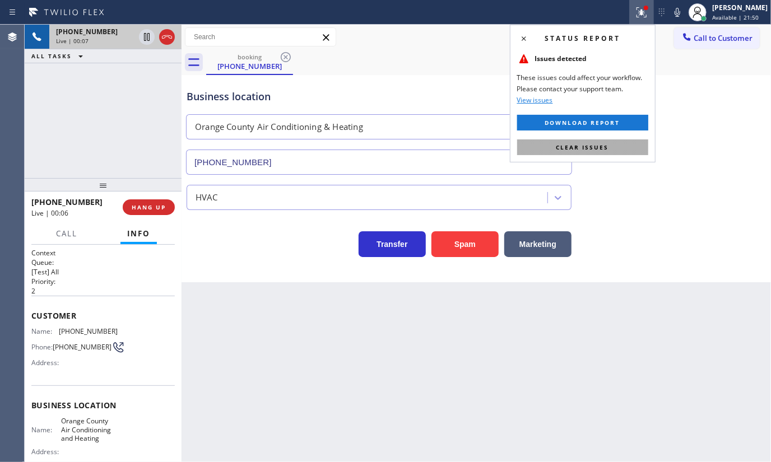
click at [629, 147] on button "Clear issues" at bounding box center [582, 147] width 131 height 16
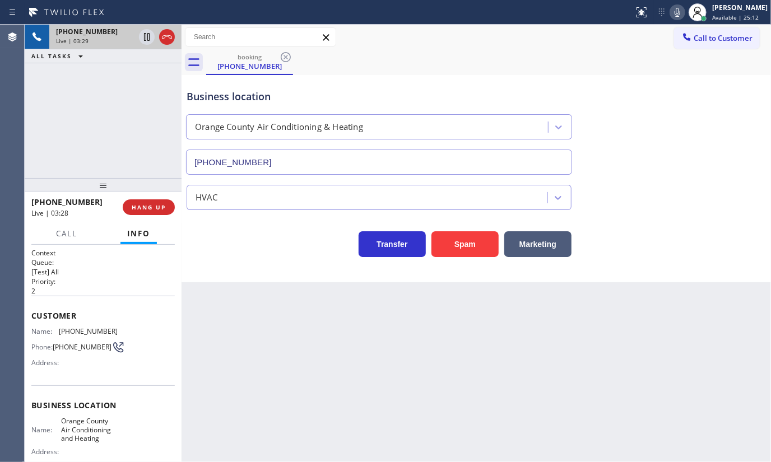
click at [678, 13] on icon at bounding box center [676, 12] width 13 height 13
click at [142, 36] on icon at bounding box center [146, 36] width 13 height 13
drag, startPoint x: 61, startPoint y: 329, endPoint x: 124, endPoint y: 330, distance: 62.8
click at [124, 330] on div "Name: (714) 486-4535 Phone: (714) 486-4535 Address:" at bounding box center [102, 349] width 143 height 44
copy span "714) 486-4535"
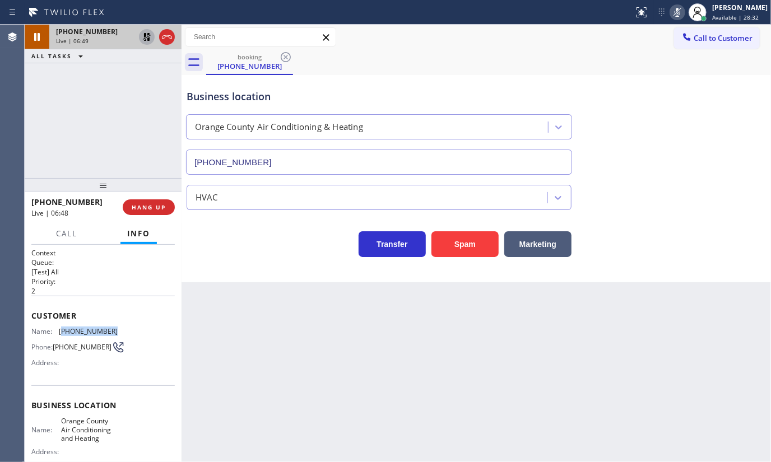
click at [146, 37] on icon at bounding box center [146, 36] width 13 height 13
click at [674, 15] on icon at bounding box center [676, 12] width 13 height 13
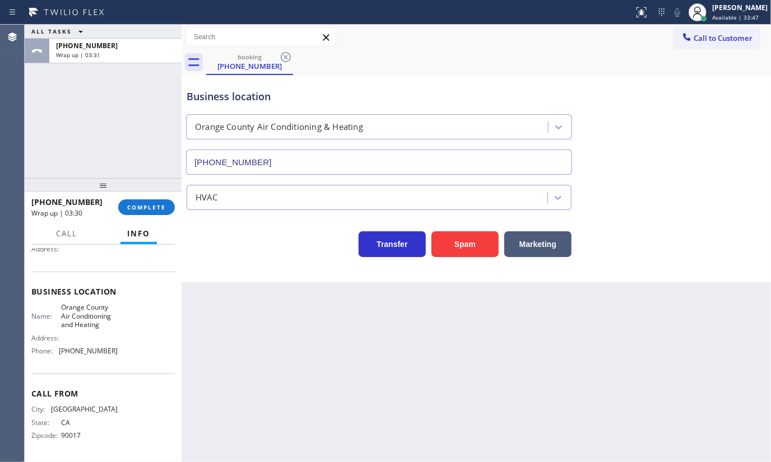
scroll to position [115, 0]
drag, startPoint x: 57, startPoint y: 355, endPoint x: 118, endPoint y: 355, distance: 61.6
click at [118, 355] on div "Name: Orange County Air Conditioning and Heating Address: Phone: (657) 888-9757" at bounding box center [102, 331] width 143 height 57
copy div "(657) 888-9757"
click at [151, 217] on div "+17144864535 Wrap up | 05:33 COMPLETE" at bounding box center [102, 207] width 143 height 29
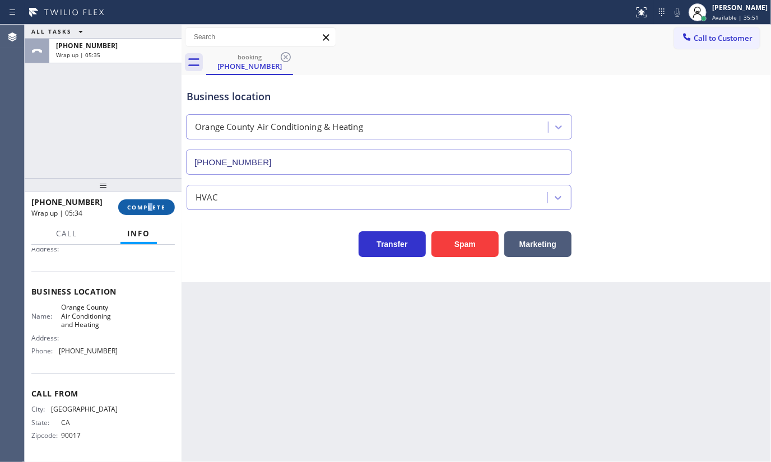
click at [155, 211] on button "COMPLETE" at bounding box center [146, 207] width 57 height 16
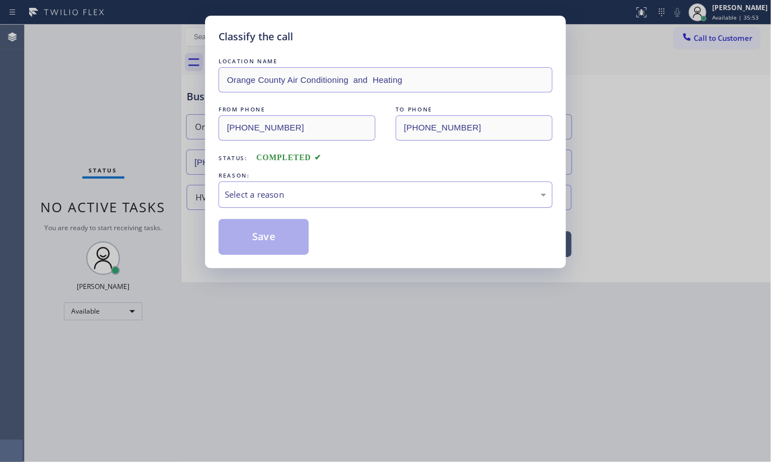
click at [246, 191] on div "Select a reason" at bounding box center [385, 194] width 321 height 13
click at [240, 235] on button "Save" at bounding box center [263, 237] width 90 height 36
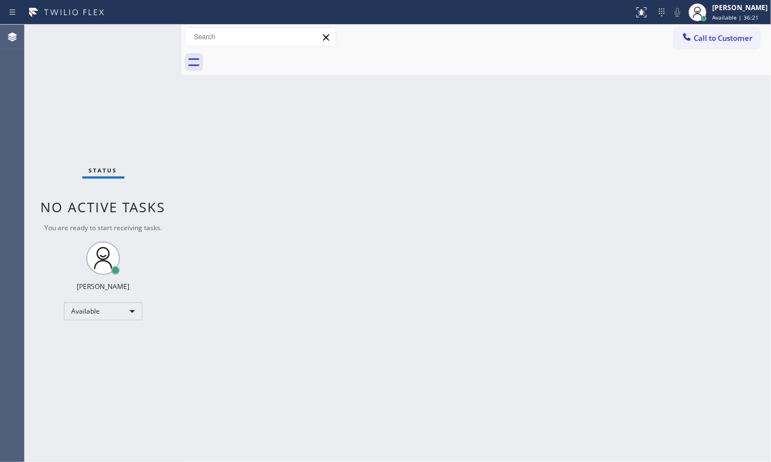
click at [173, 123] on div "Status No active tasks You are ready to start receiving tasks. JENIZA ALCAYDE A…" at bounding box center [103, 243] width 157 height 437
click at [96, 312] on div "Available" at bounding box center [103, 311] width 78 height 18
click at [88, 369] on li "Break" at bounding box center [102, 368] width 76 height 13
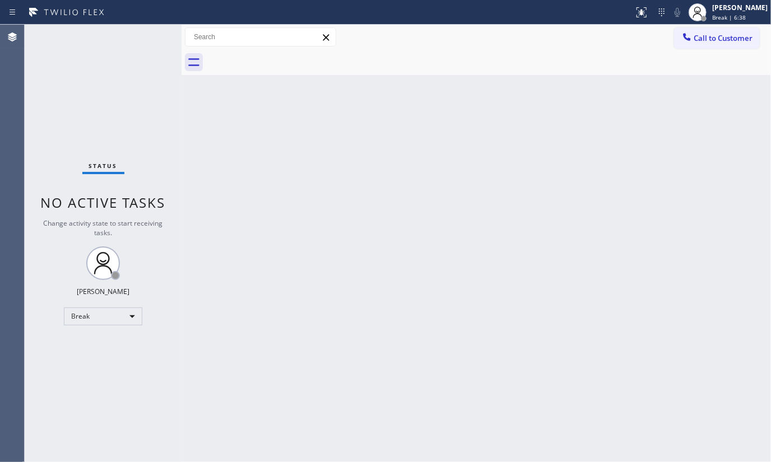
click at [88, 347] on div "Status No active tasks Change activity state to start receiving tasks. JENIZA A…" at bounding box center [103, 243] width 157 height 437
click at [135, 253] on div "Status No active tasks Change activity state to start receiving tasks. JENIZA A…" at bounding box center [103, 243] width 157 height 437
click at [397, 262] on div "Back to Dashboard Change Sender ID Customers Technicians Select a contact Outbo…" at bounding box center [475, 243] width 589 height 437
drag, startPoint x: 44, startPoint y: 118, endPoint x: 39, endPoint y: 123, distance: 6.7
click at [41, 125] on div "Status No active tasks Change activity state to start receiving tasks. JENIZA A…" at bounding box center [103, 243] width 157 height 437
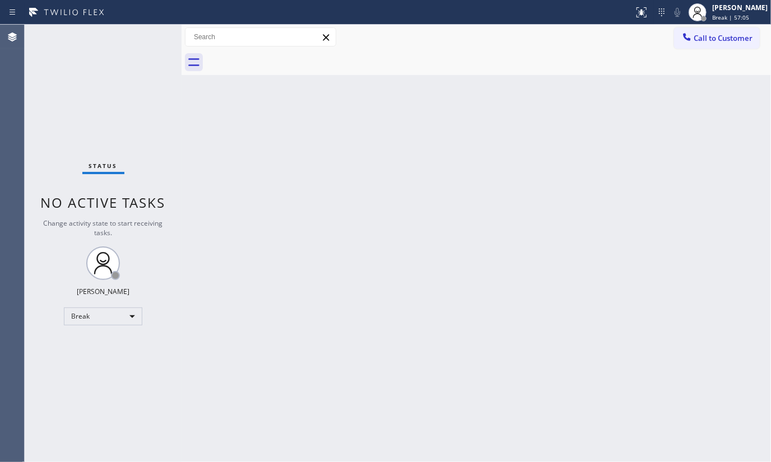
click at [38, 86] on div "Status No active tasks Change activity state to start receiving tasks. JENIZA A…" at bounding box center [103, 243] width 157 height 437
click at [39, 83] on div "Status No active tasks Change activity state to start receiving tasks. JENIZA A…" at bounding box center [103, 243] width 157 height 437
click at [222, 370] on div "Back to Dashboard Change Sender ID Customers Technicians Select a contact Outbo…" at bounding box center [475, 243] width 589 height 437
click at [66, 104] on div "Status No active tasks Change activity state to start receiving tasks. JENIZA A…" at bounding box center [103, 243] width 157 height 437
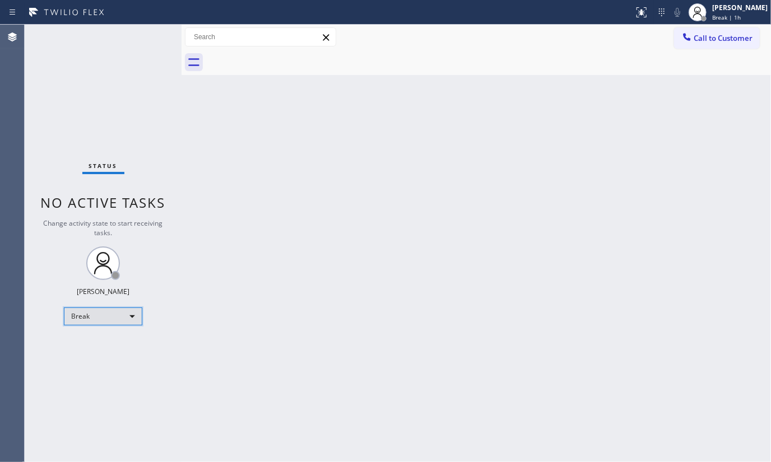
click at [71, 319] on div "Break" at bounding box center [103, 316] width 78 height 18
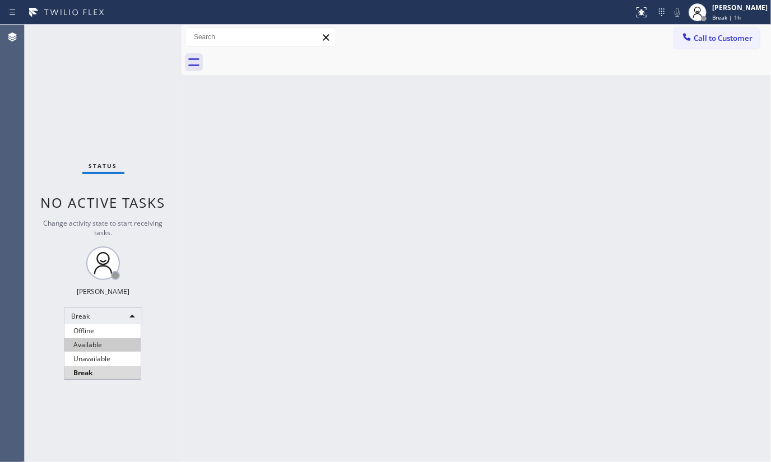
click at [82, 342] on li "Available" at bounding box center [102, 344] width 76 height 13
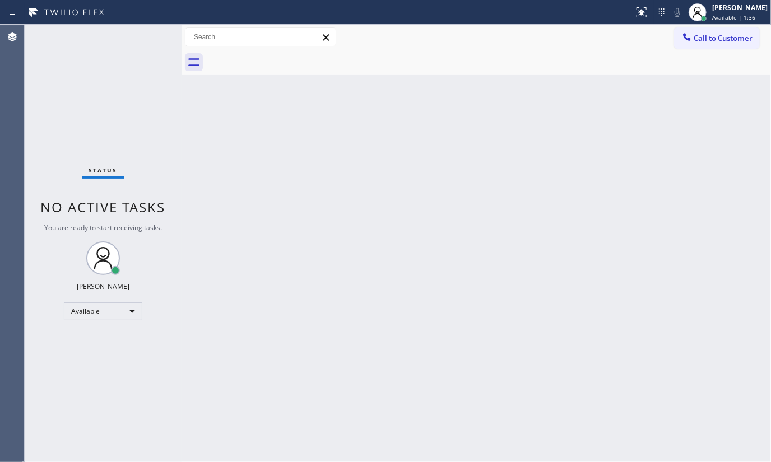
click at [169, 286] on div "Status No active tasks You are ready to start receiving tasks. JENIZA ALCAYDE A…" at bounding box center [103, 243] width 157 height 437
click at [74, 47] on div "Status No active tasks You are ready to start receiving tasks. JENIZA ALCAYDE A…" at bounding box center [103, 243] width 157 height 437
click at [153, 43] on div "Status No active tasks You are ready to start receiving tasks. JENIZA ALCAYDE A…" at bounding box center [103, 243] width 157 height 437
click at [161, 353] on div "Status No active tasks You are ready to start receiving tasks. JENIZA ALCAYDE A…" at bounding box center [103, 243] width 157 height 437
click at [148, 153] on div "Status No active tasks You are ready to start receiving tasks. JENIZA ALCAYDE A…" at bounding box center [103, 243] width 157 height 437
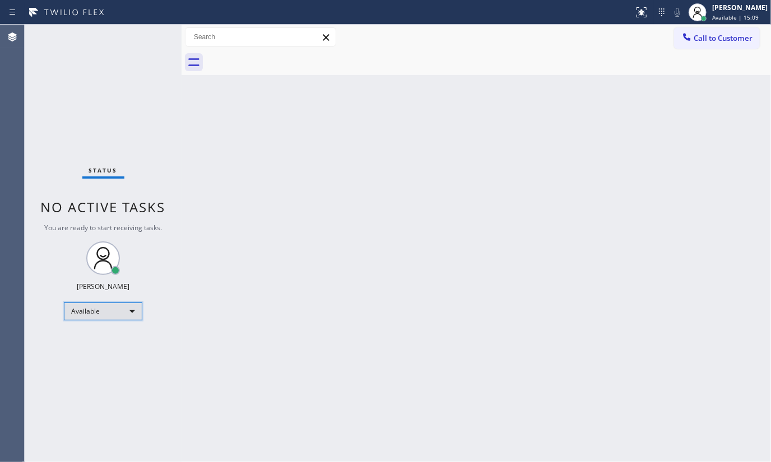
click at [93, 314] on div "Available" at bounding box center [103, 311] width 78 height 18
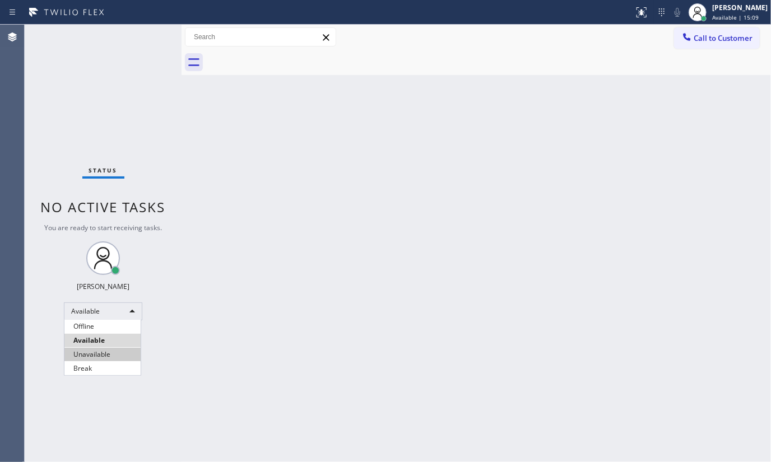
click at [100, 349] on li "Unavailable" at bounding box center [102, 354] width 76 height 13
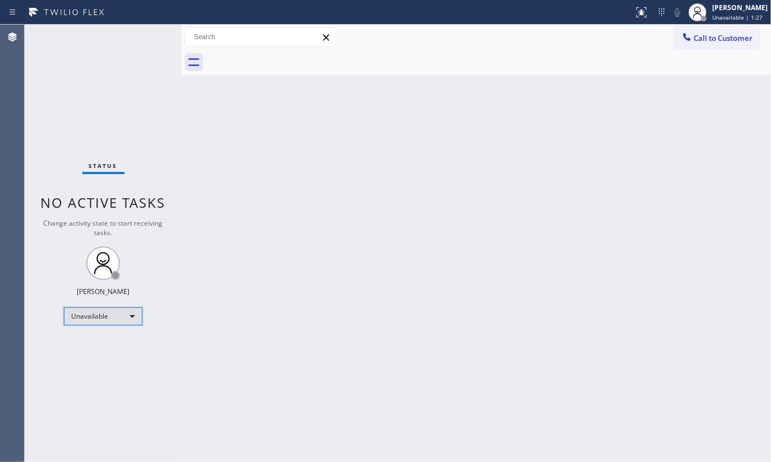
click at [85, 314] on div "Unavailable" at bounding box center [103, 316] width 78 height 18
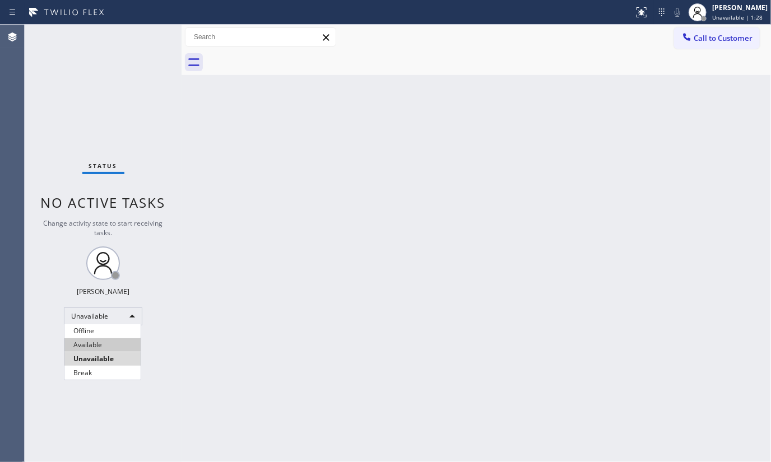
click at [86, 345] on li "Available" at bounding box center [102, 344] width 76 height 13
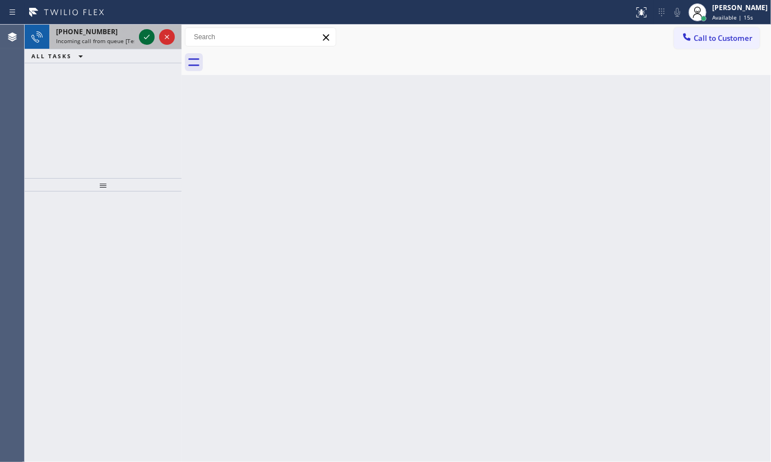
click at [141, 35] on icon at bounding box center [146, 36] width 13 height 13
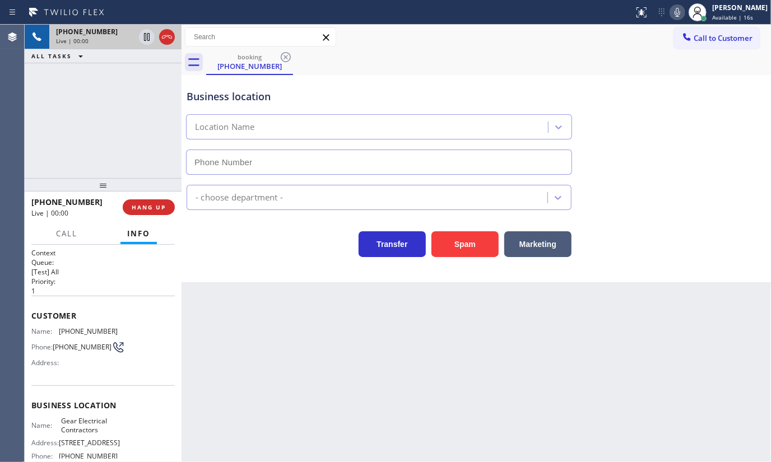
type input "(817) 904-5397"
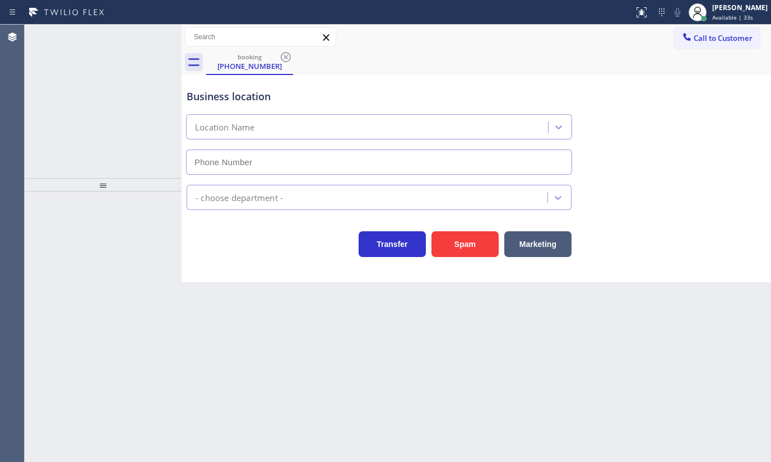
type input "[PHONE_NUMBER]"
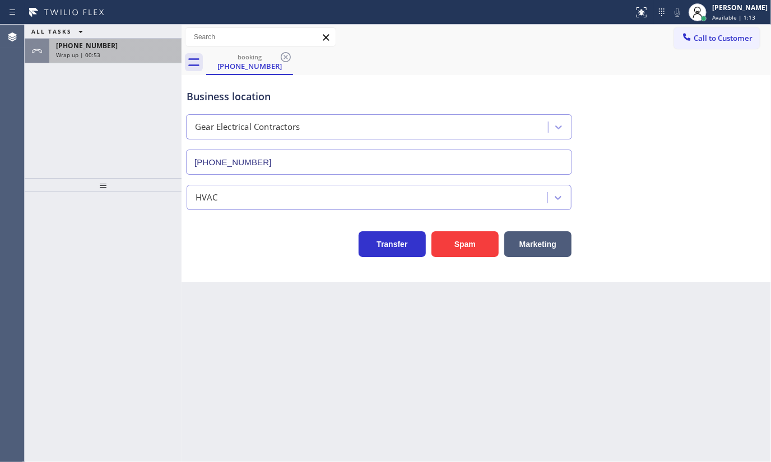
click at [122, 54] on div "Wrap up | 00:53" at bounding box center [115, 55] width 119 height 8
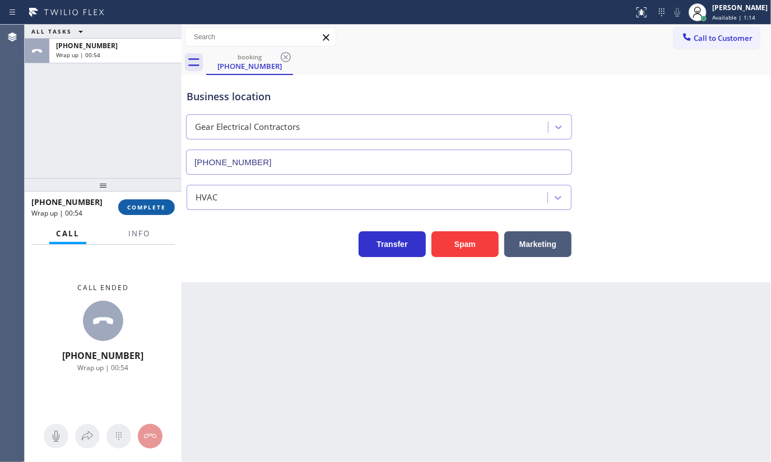
click at [152, 204] on span "COMPLETE" at bounding box center [146, 207] width 39 height 8
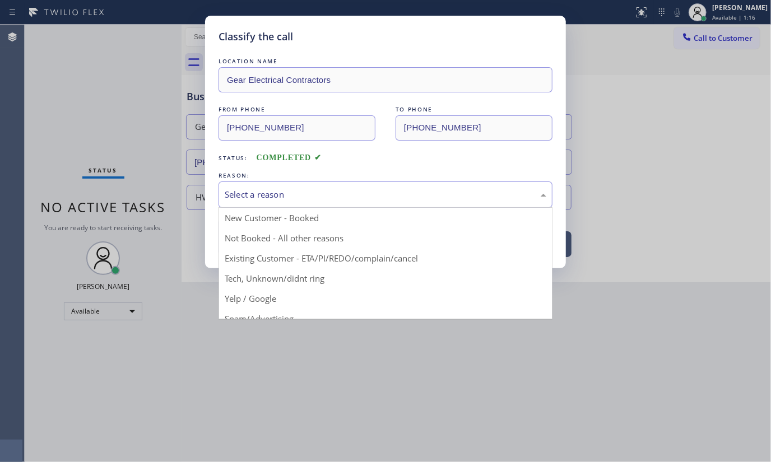
click at [240, 190] on div "Select a reason" at bounding box center [385, 194] width 321 height 13
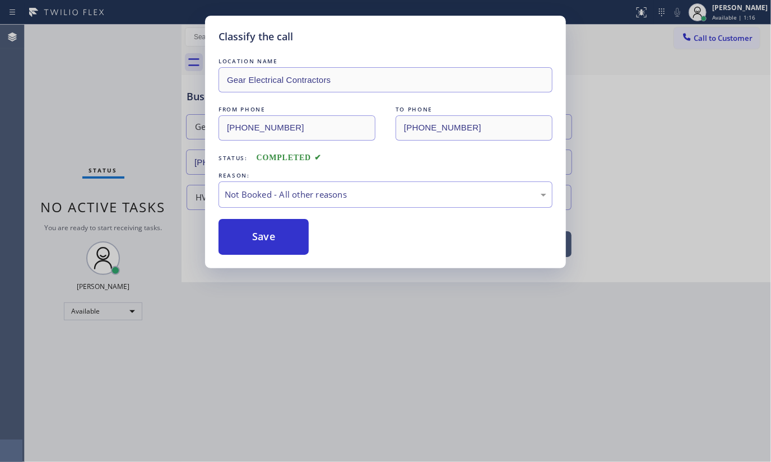
drag, startPoint x: 250, startPoint y: 230, endPoint x: 244, endPoint y: 207, distance: 23.2
click at [250, 226] on button "Save" at bounding box center [263, 237] width 90 height 36
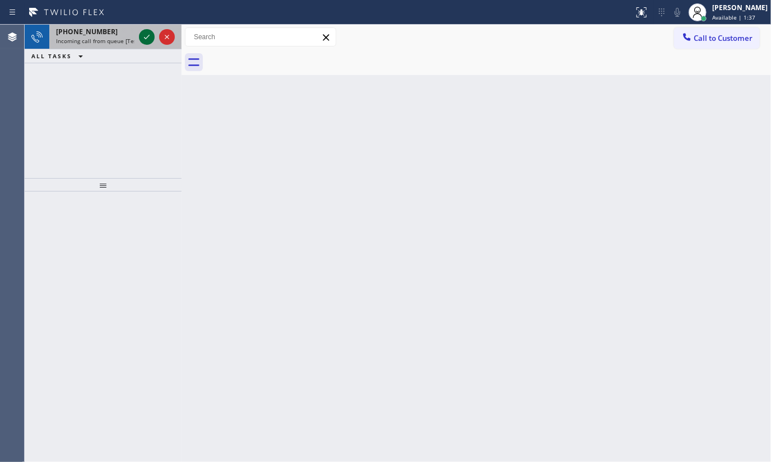
click at [149, 37] on icon at bounding box center [146, 36] width 13 height 13
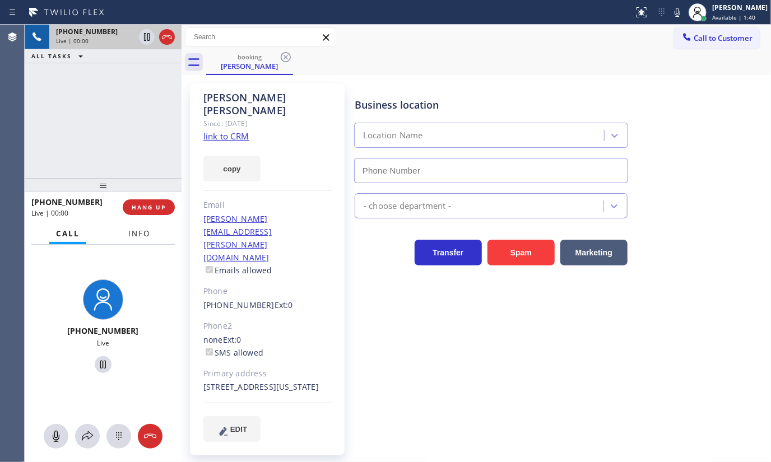
type input "[PHONE_NUMBER]"
click at [141, 235] on span "Info" at bounding box center [139, 234] width 22 height 10
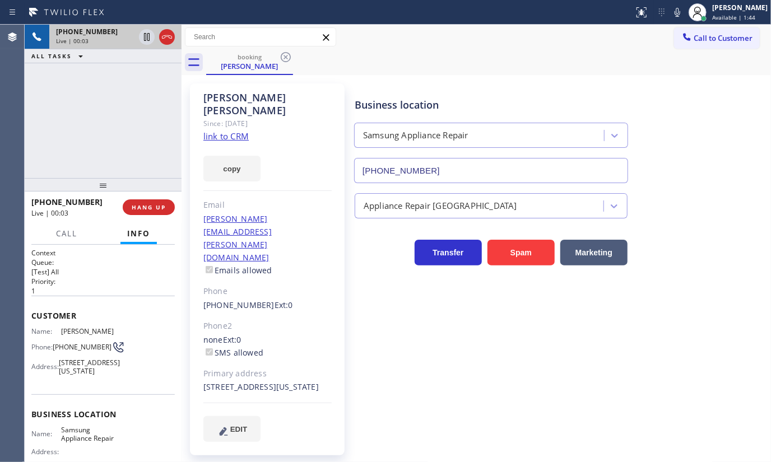
click at [236, 131] on link "link to CRM" at bounding box center [225, 136] width 45 height 11
click at [678, 12] on icon at bounding box center [677, 12] width 6 height 9
click at [681, 6] on icon at bounding box center [676, 12] width 13 height 13
click at [675, 13] on icon at bounding box center [676, 12] width 13 height 13
click at [150, 35] on icon at bounding box center [146, 36] width 13 height 13
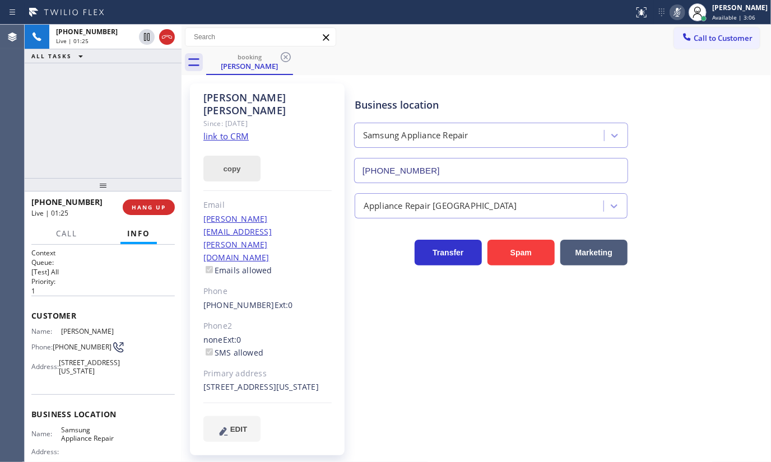
click at [237, 156] on button "copy" at bounding box center [231, 169] width 57 height 26
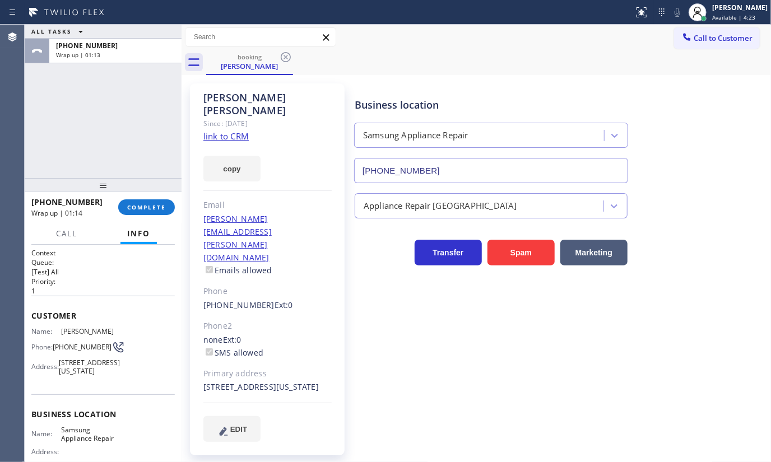
drag, startPoint x: 67, startPoint y: 165, endPoint x: 71, endPoint y: 156, distance: 9.5
click at [67, 164] on div "ALL TASKS ALL TASKS ACTIVE TASKS TASKS IN WRAP UP [PHONE_NUMBER] Wrap up | 01:13" at bounding box center [103, 101] width 157 height 153
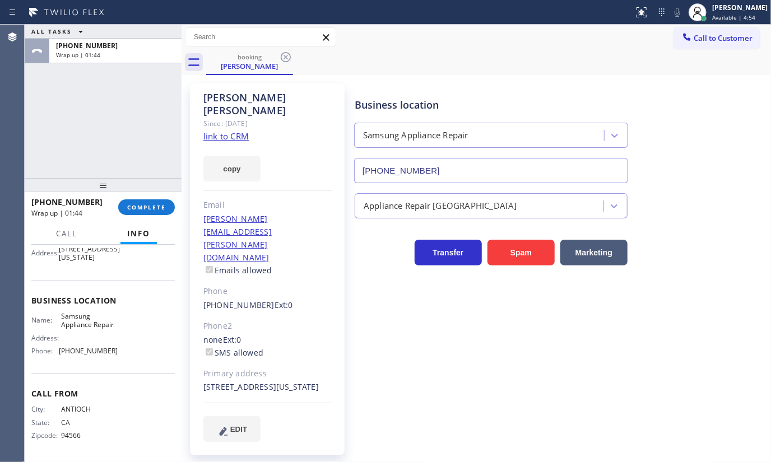
scroll to position [124, 0]
drag, startPoint x: 59, startPoint y: 349, endPoint x: 136, endPoint y: 358, distance: 77.8
click at [136, 358] on div "Name: Samsung Appliance Repair Address: Phone: [PHONE_NUMBER]" at bounding box center [102, 336] width 143 height 48
copy div "[PHONE_NUMBER]"
click at [154, 209] on span "COMPLETE" at bounding box center [146, 207] width 39 height 8
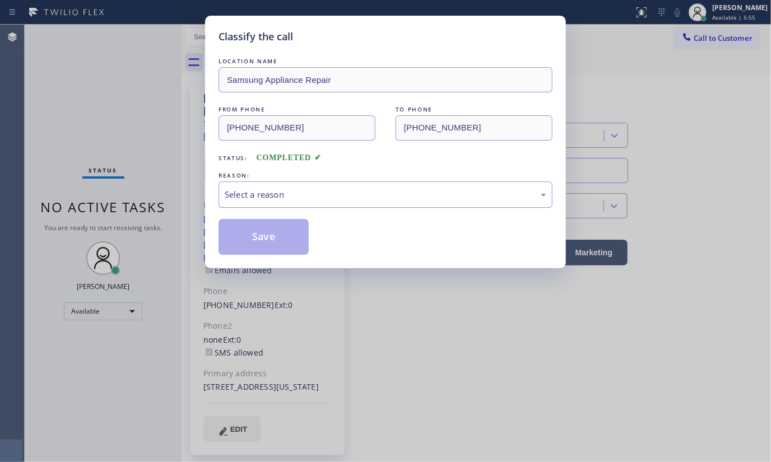
click at [259, 206] on div "Select a reason" at bounding box center [385, 194] width 334 height 26
click at [252, 237] on button "Save" at bounding box center [263, 237] width 90 height 36
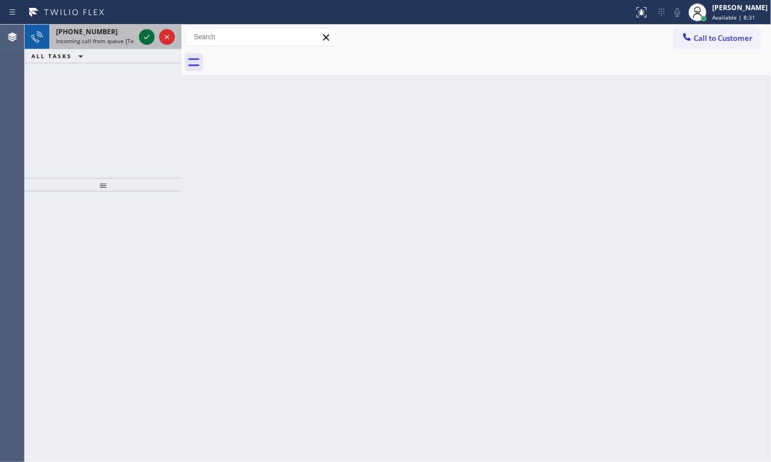
click at [143, 32] on icon at bounding box center [146, 36] width 13 height 13
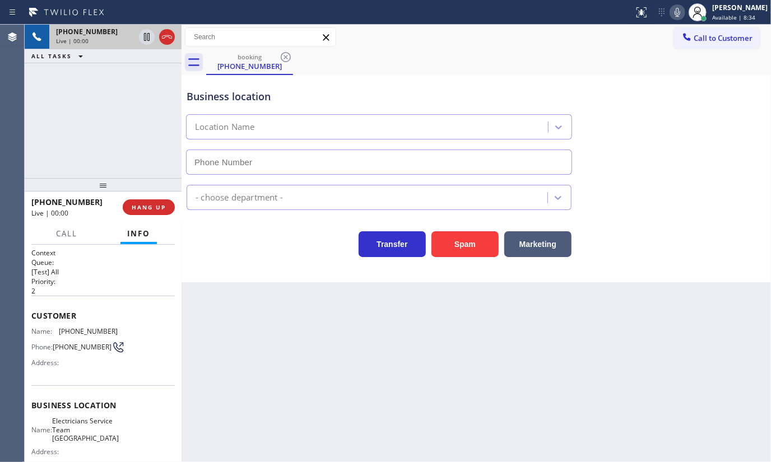
type input "(949) 894-4844"
click at [144, 36] on icon at bounding box center [147, 37] width 6 height 8
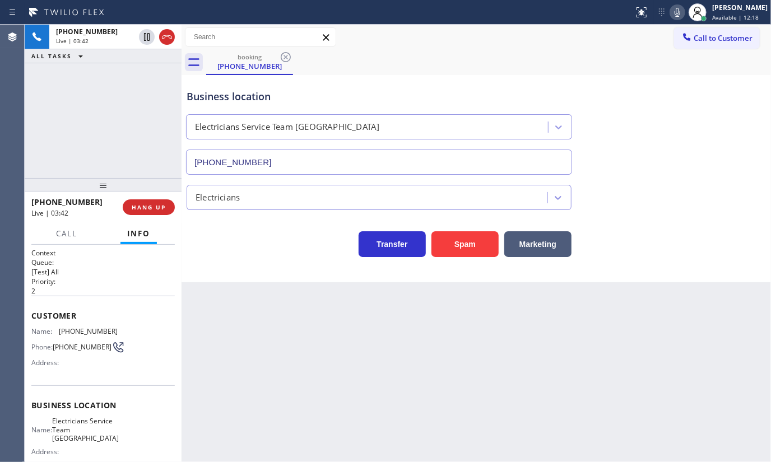
click at [678, 13] on icon at bounding box center [676, 12] width 13 height 13
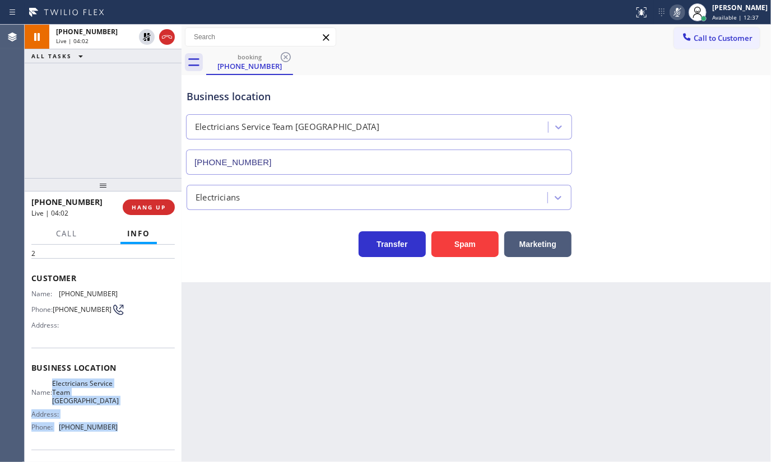
scroll to position [48, 0]
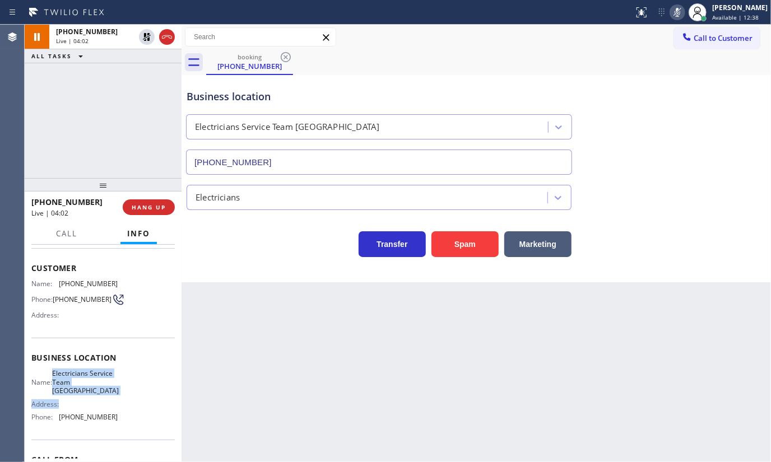
drag, startPoint x: 58, startPoint y: 420, endPoint x: 113, endPoint y: 406, distance: 57.2
click at [113, 406] on div "Name: Electricians Service Team Lake Forest Address: Phone: (949) 894-4844" at bounding box center [102, 397] width 143 height 57
copy div "Electricians Service Team Lake Forest Address:"
click at [220, 460] on div "Back to Dashboard Change Sender ID Customers Technicians Select a contact Outbo…" at bounding box center [475, 243] width 589 height 437
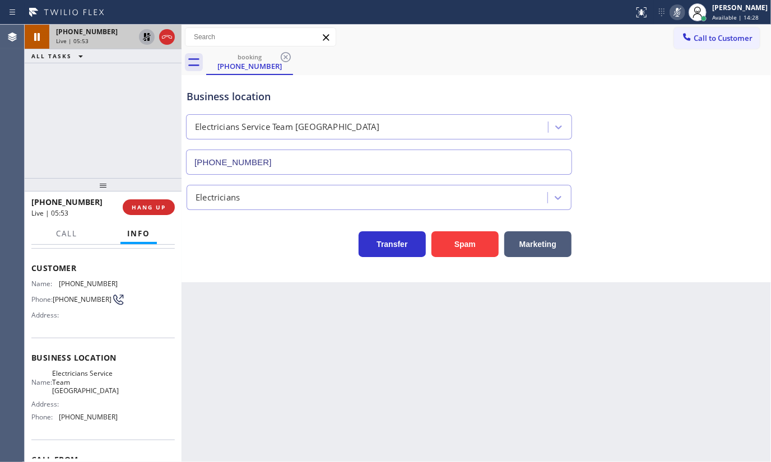
click at [150, 35] on icon at bounding box center [146, 36] width 13 height 13
click at [678, 11] on icon at bounding box center [676, 12] width 13 height 13
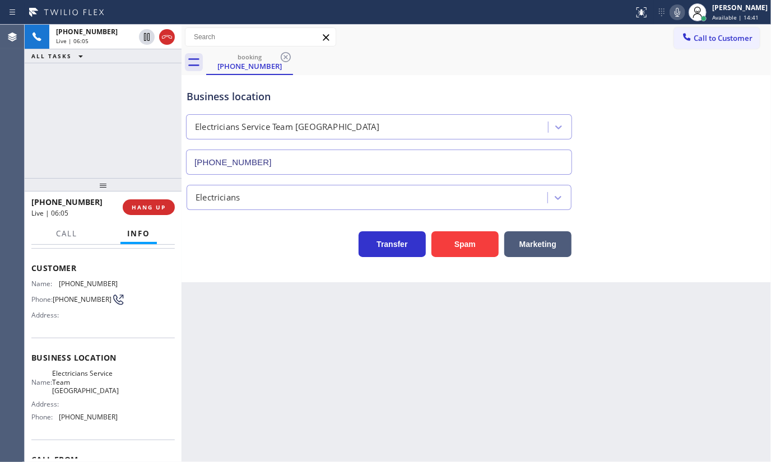
drag, startPoint x: 120, startPoint y: 141, endPoint x: 62, endPoint y: 9, distance: 144.4
click at [119, 137] on div "+19496909367 Live | 06:05 ALL TASKS ALL TASKS ACTIVE TASKS TASKS IN WRAP UP" at bounding box center [103, 101] width 157 height 153
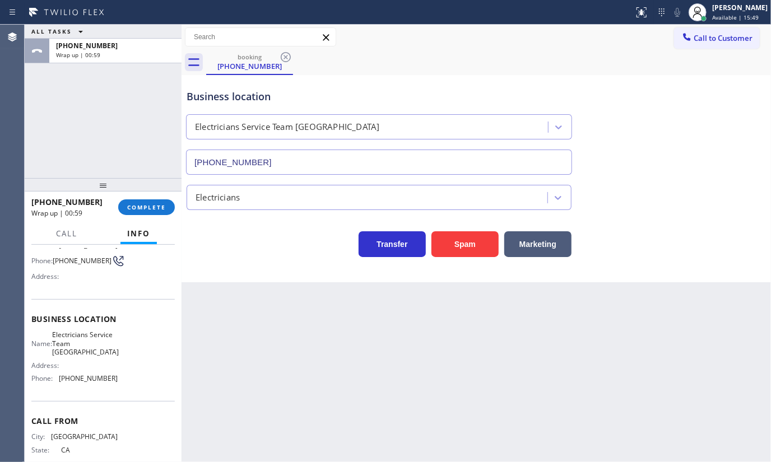
scroll to position [115, 0]
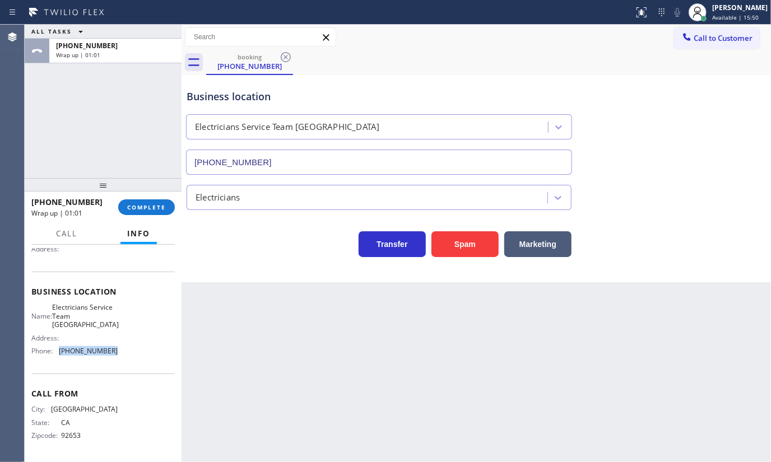
drag, startPoint x: 59, startPoint y: 349, endPoint x: 148, endPoint y: 355, distance: 89.8
click at [148, 355] on div "Name: Electricians Service Team Lake Forest Address: Phone: (949) 894-4844" at bounding box center [102, 331] width 143 height 57
copy div "(949) 894-4844"
click at [139, 206] on span "COMPLETE" at bounding box center [146, 207] width 39 height 8
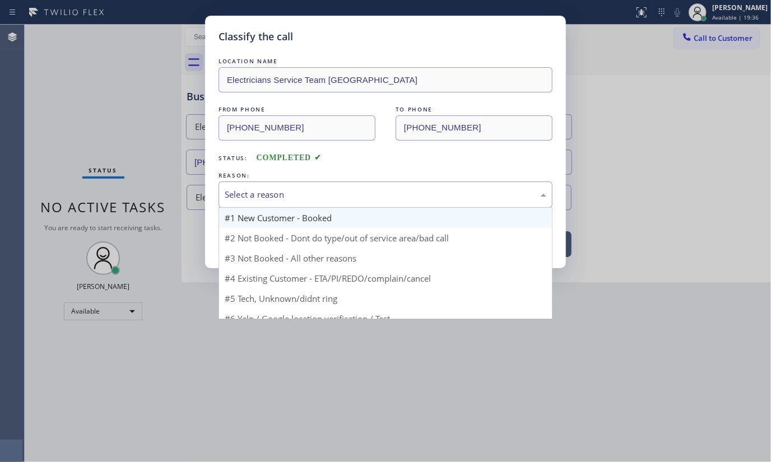
drag, startPoint x: 236, startPoint y: 196, endPoint x: 236, endPoint y: 225, distance: 28.6
click at [236, 202] on div "Select a reason" at bounding box center [385, 194] width 334 height 26
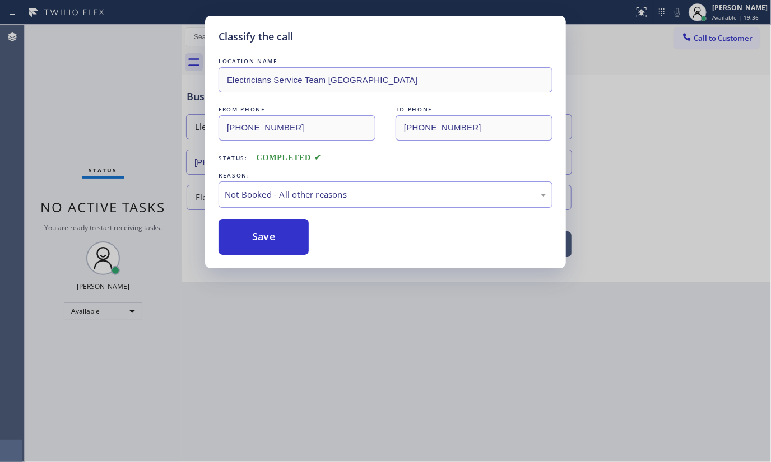
click at [240, 234] on button "Save" at bounding box center [263, 237] width 90 height 36
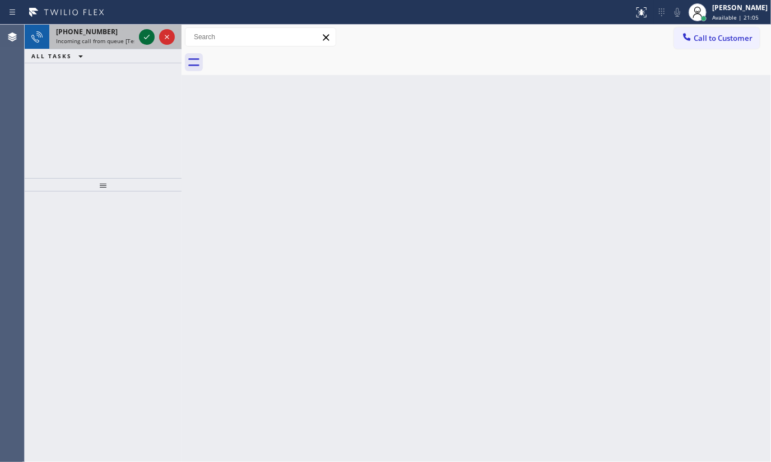
click at [146, 35] on icon at bounding box center [146, 36] width 13 height 13
click at [142, 33] on icon at bounding box center [146, 36] width 13 height 13
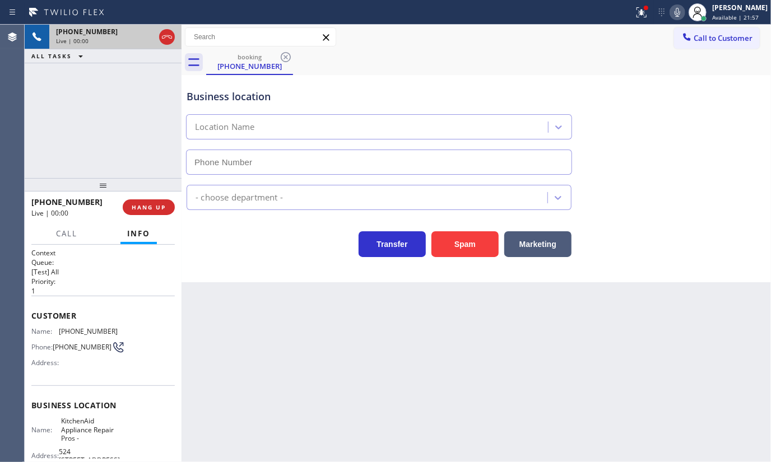
type input "(855) 213-9318"
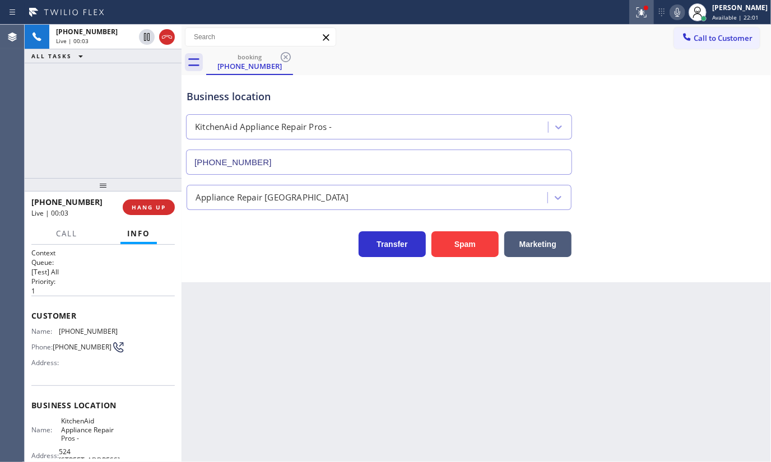
click at [640, 15] on icon at bounding box center [641, 12] width 13 height 13
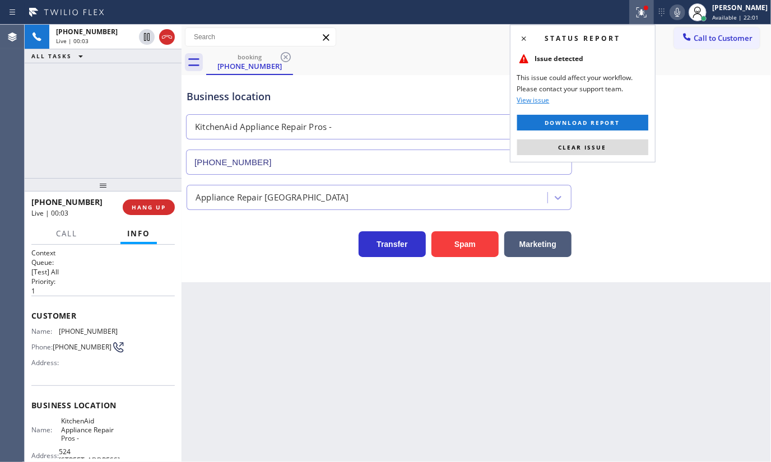
click at [603, 151] on button "Clear issue" at bounding box center [582, 147] width 131 height 16
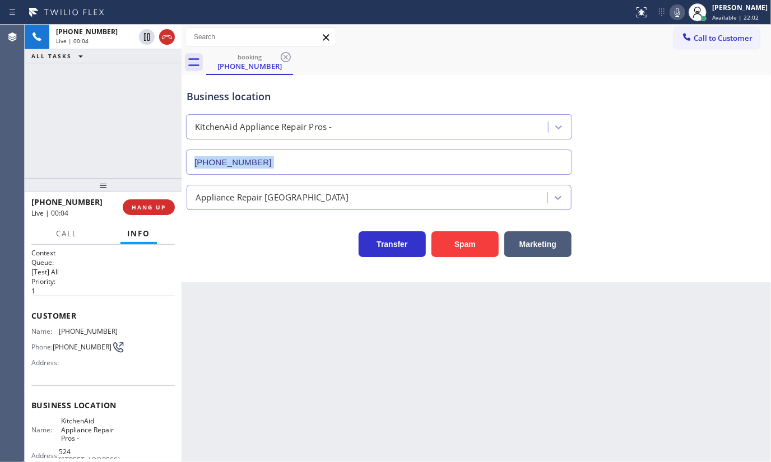
click at [603, 151] on div "Business location KitchenAid Appliance Repair Pros - (855) 213-9318" at bounding box center [476, 123] width 584 height 101
drag, startPoint x: 59, startPoint y: 326, endPoint x: 119, endPoint y: 334, distance: 60.5
click at [119, 334] on div "Name: (626) 253-9551 Phone: (626) 253-9551 Address:" at bounding box center [102, 349] width 143 height 44
copy div "(626) 253-9551"
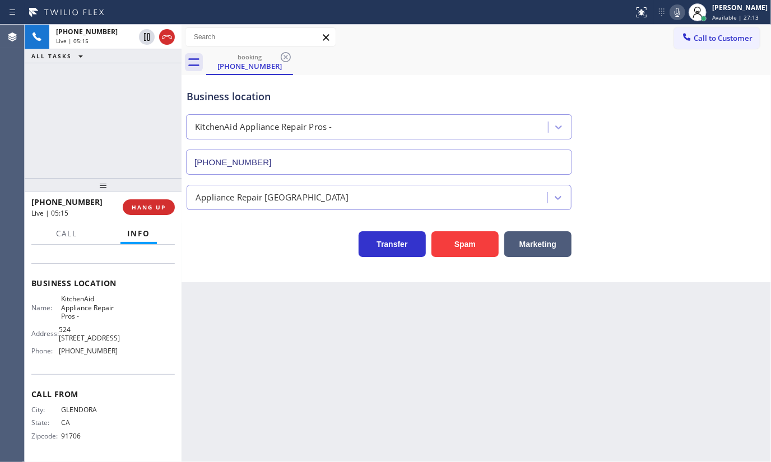
scroll to position [124, 0]
drag, startPoint x: 60, startPoint y: 351, endPoint x: 134, endPoint y: 353, distance: 74.5
click at [134, 353] on div "Name: KitchenAid Appliance Repair Pros - Address: 524 1/2 N La Brea Ave, Phone:…" at bounding box center [102, 328] width 143 height 66
copy span "(855) 213-9318"
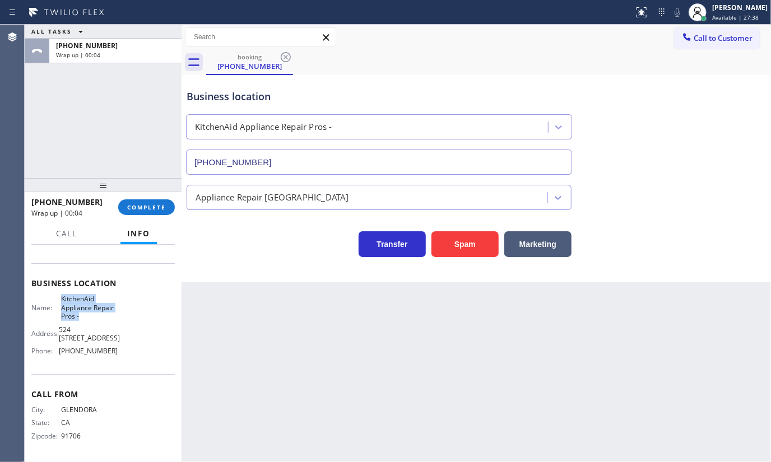
drag, startPoint x: 67, startPoint y: 307, endPoint x: 90, endPoint y: 317, distance: 25.1
click at [90, 317] on div "Name: KitchenAid Appliance Repair Pros -" at bounding box center [74, 308] width 86 height 26
copy span "KitchenAid Appliance Repair Pros -"
drag, startPoint x: 173, startPoint y: 229, endPoint x: 152, endPoint y: 199, distance: 37.0
click at [163, 213] on div "+16262539551 Wrap up | 02:01 COMPLETE Call Info Call ended +16262539551 Wrap up…" at bounding box center [103, 327] width 157 height 271
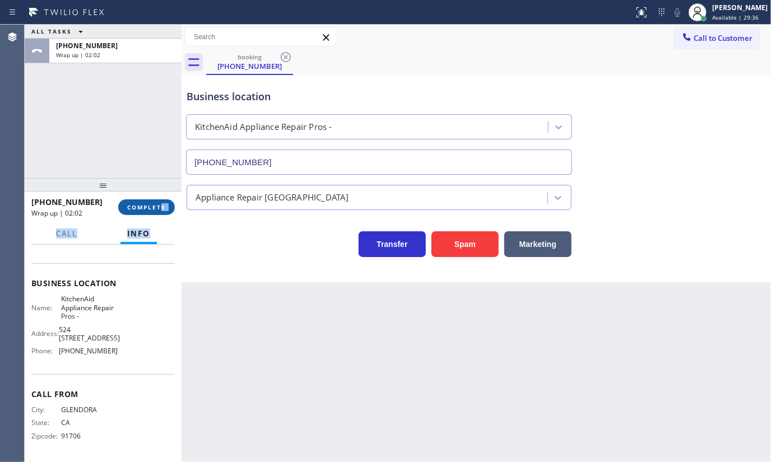
click at [152, 199] on button "COMPLETE" at bounding box center [146, 207] width 57 height 16
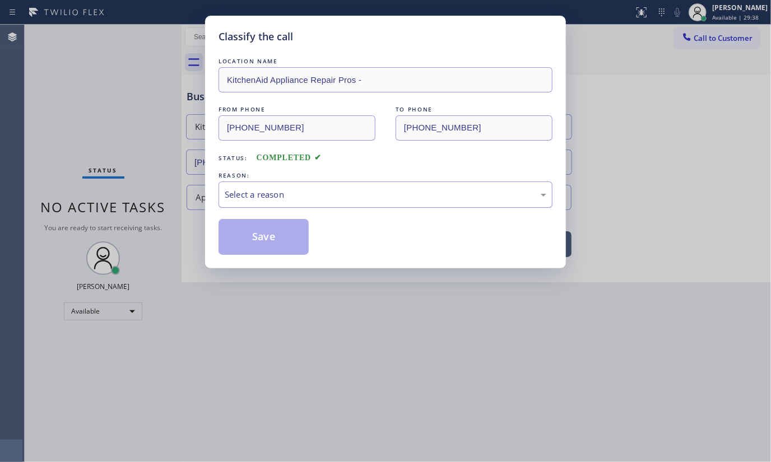
drag, startPoint x: 267, startPoint y: 194, endPoint x: 267, endPoint y: 201, distance: 6.7
click at [267, 196] on div "Select a reason" at bounding box center [385, 194] width 321 height 13
click at [261, 235] on button "Save" at bounding box center [263, 237] width 90 height 36
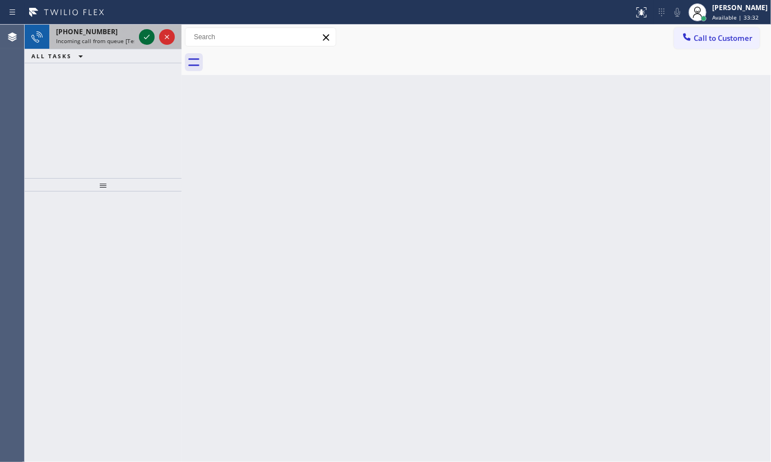
click at [151, 39] on icon at bounding box center [146, 36] width 13 height 13
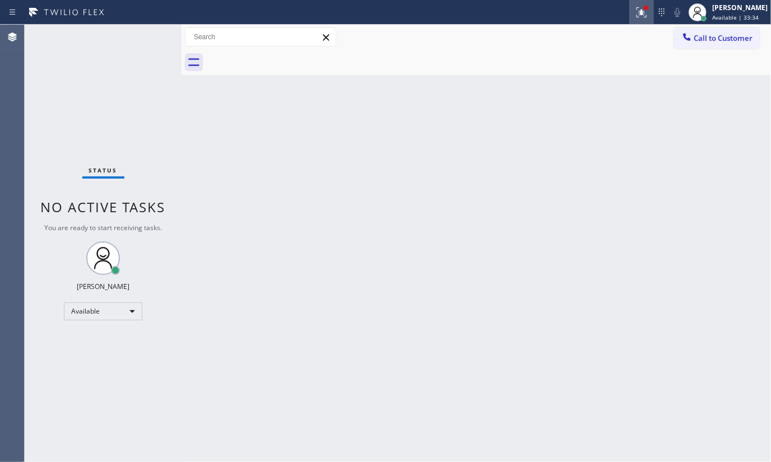
click at [645, 17] on icon at bounding box center [641, 12] width 13 height 13
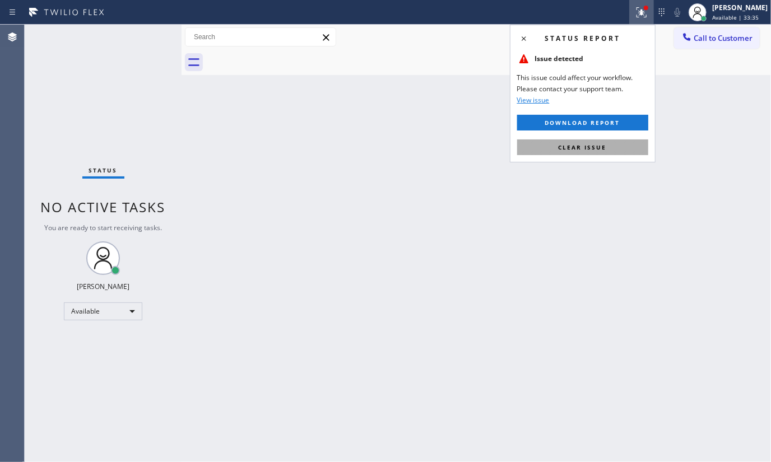
click at [627, 143] on button "Clear issue" at bounding box center [582, 147] width 131 height 16
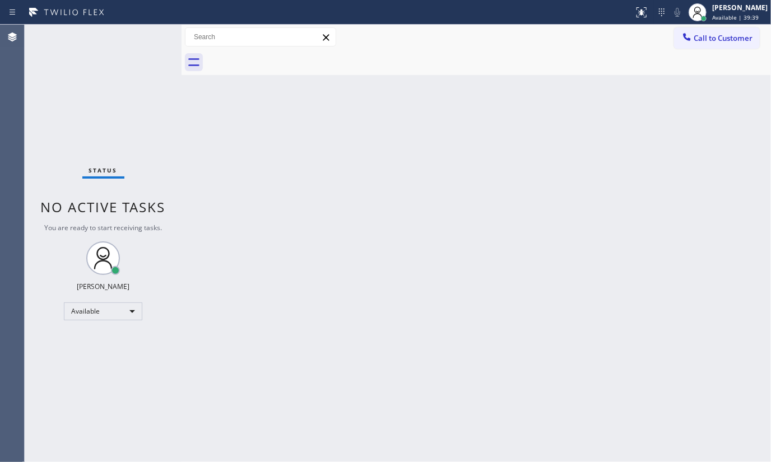
click at [459, 234] on div "Back to Dashboard Change Sender ID Customers Technicians Select a contact Outbo…" at bounding box center [475, 243] width 589 height 437
click at [154, 55] on div "Status No active tasks You are ready to start receiving tasks. JENIZA ALCAYDE A…" at bounding box center [103, 243] width 157 height 437
click at [156, 141] on div "Status No active tasks You are ready to start receiving tasks. JENIZA ALCAYDE A…" at bounding box center [103, 243] width 157 height 437
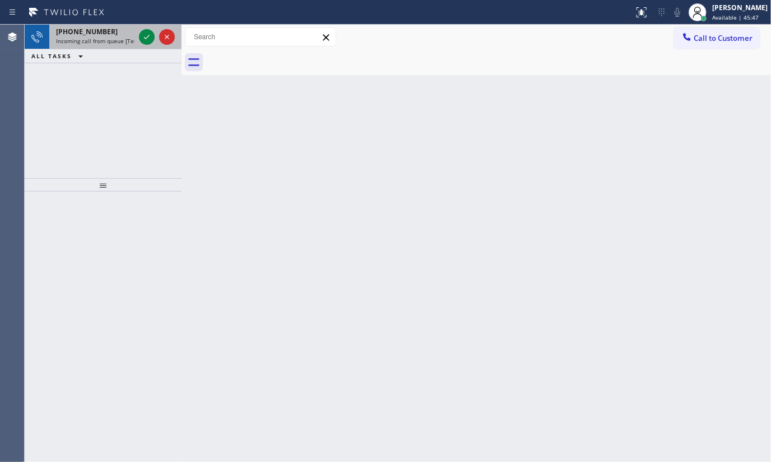
drag, startPoint x: 148, startPoint y: 123, endPoint x: 119, endPoint y: 33, distance: 94.8
click at [123, 83] on div "+17146009629 Incoming call from queue [Test] All ALL TASKS ALL TASKS ACTIVE TAS…" at bounding box center [103, 101] width 157 height 153
click at [147, 42] on icon at bounding box center [146, 36] width 13 height 13
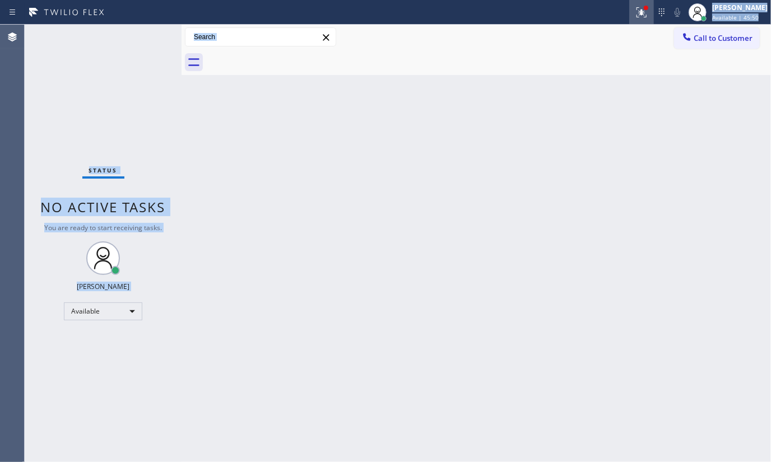
click at [644, 24] on div "Status report Issue detected This issue could affect your workflow. Please cont…" at bounding box center [385, 231] width 771 height 462
click at [644, 13] on icon at bounding box center [641, 12] width 10 height 10
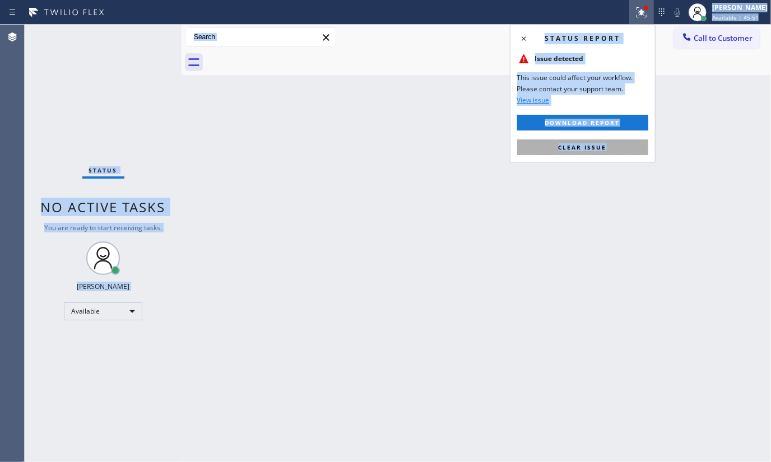
click at [617, 142] on button "Clear issue" at bounding box center [582, 147] width 131 height 16
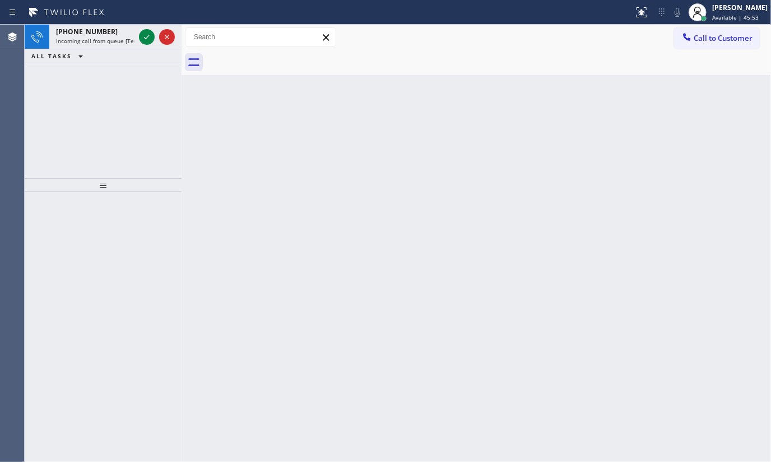
click at [309, 173] on div "Back to Dashboard Change Sender ID Customers Technicians Select a contact Outbo…" at bounding box center [475, 243] width 589 height 437
click at [311, 167] on div "Back to Dashboard Change Sender ID Customers Technicians Select a contact Outbo…" at bounding box center [475, 243] width 589 height 437
drag, startPoint x: 155, startPoint y: 39, endPoint x: 143, endPoint y: 34, distance: 12.8
click at [146, 36] on div at bounding box center [157, 37] width 40 height 25
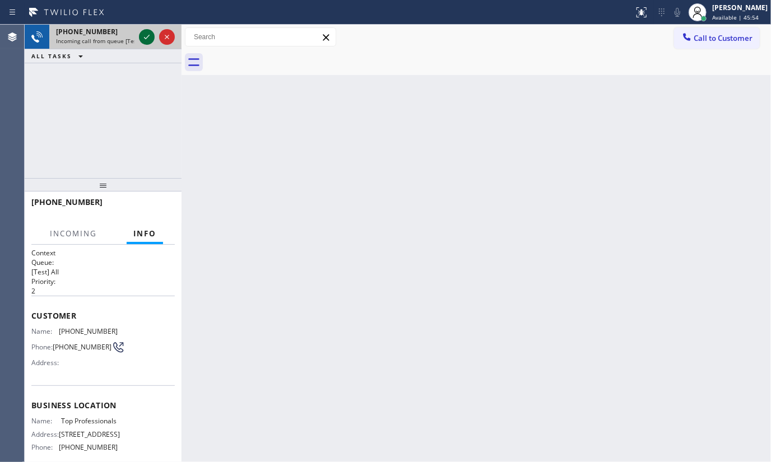
click at [143, 34] on icon at bounding box center [146, 36] width 13 height 13
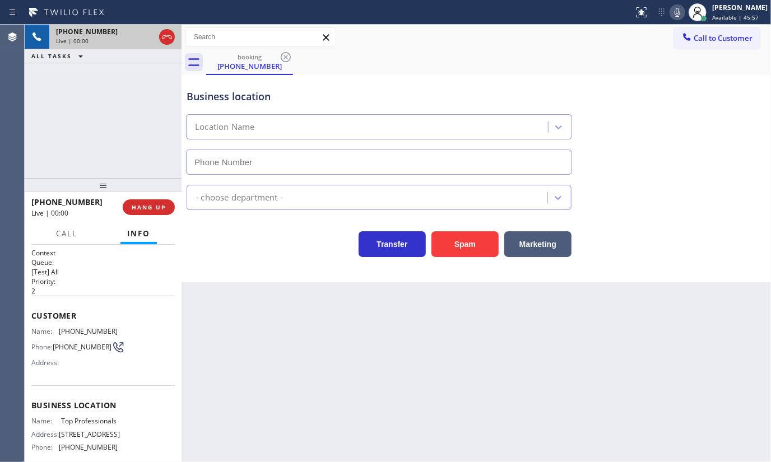
type input "(508) 439-4792"
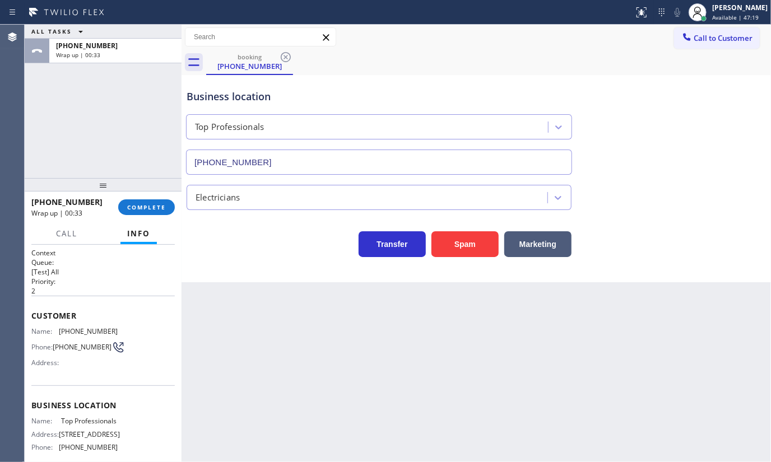
click at [100, 119] on div "ALL TASKS ALL TASKS ACTIVE TASKS TASKS IN WRAP UP +15087769853 Wrap up | 00:33" at bounding box center [103, 101] width 157 height 153
drag, startPoint x: 61, startPoint y: 326, endPoint x: 127, endPoint y: 335, distance: 66.7
click at [127, 335] on div "Name: (508) 776-9853 Phone: (508) 776-9853 Address:" at bounding box center [102, 349] width 143 height 44
copy span "508) 776-9853"
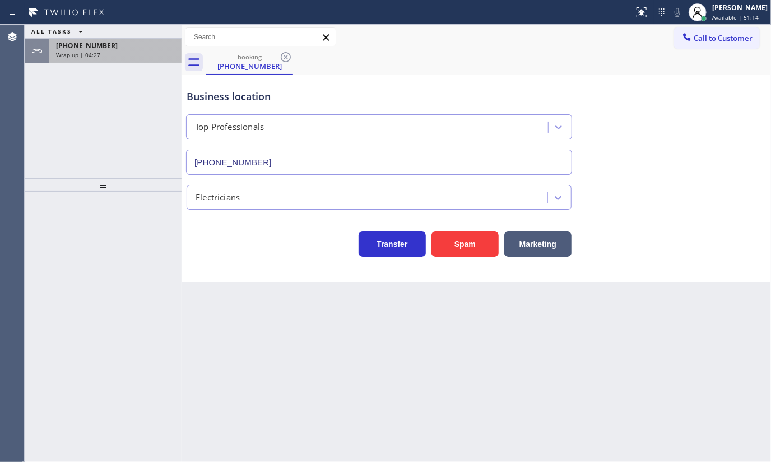
click at [125, 53] on div "Wrap up | 04:27" at bounding box center [115, 55] width 119 height 8
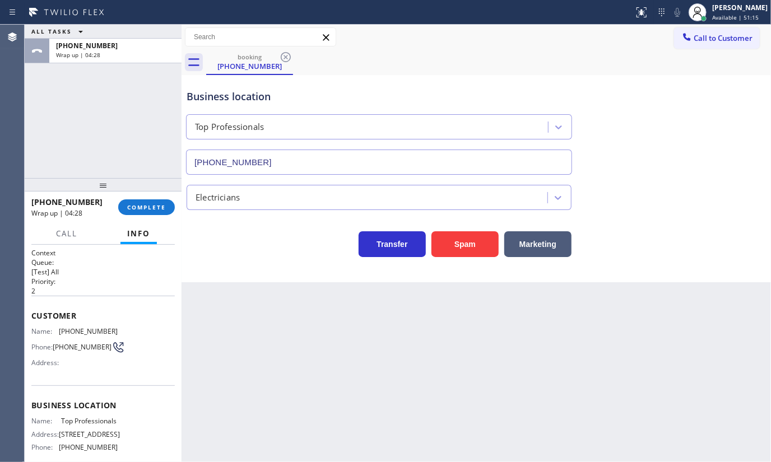
drag, startPoint x: 150, startPoint y: 217, endPoint x: 153, endPoint y: 212, distance: 5.8
click at [150, 216] on div "+15087769853 Wrap up | 04:28 COMPLETE" at bounding box center [102, 207] width 143 height 29
click at [153, 212] on button "COMPLETE" at bounding box center [146, 207] width 57 height 16
click at [245, 205] on div "Classify the call LOCATION NAME Gear Electrical Contractors FROM PHONE (682) 22…" at bounding box center [398, 243] width 746 height 437
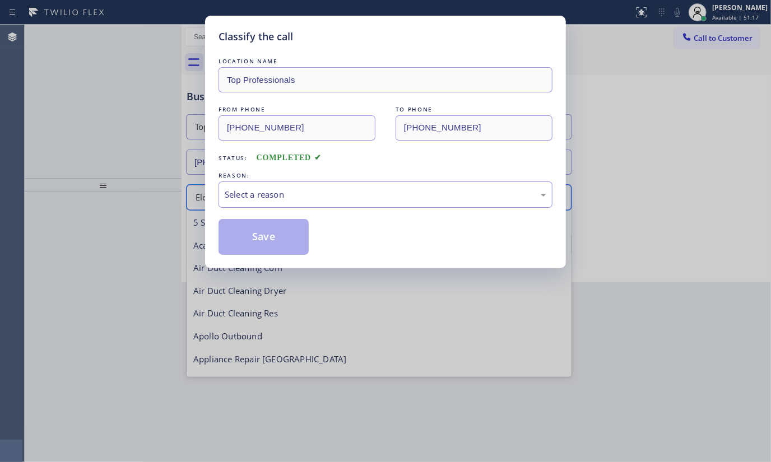
scroll to position [114, 0]
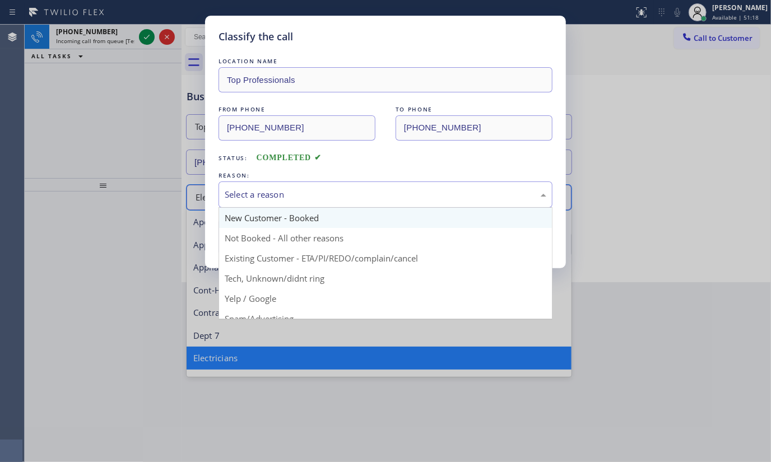
drag, startPoint x: 251, startPoint y: 193, endPoint x: 246, endPoint y: 224, distance: 31.8
click at [251, 199] on div "Select a reason" at bounding box center [385, 194] width 321 height 13
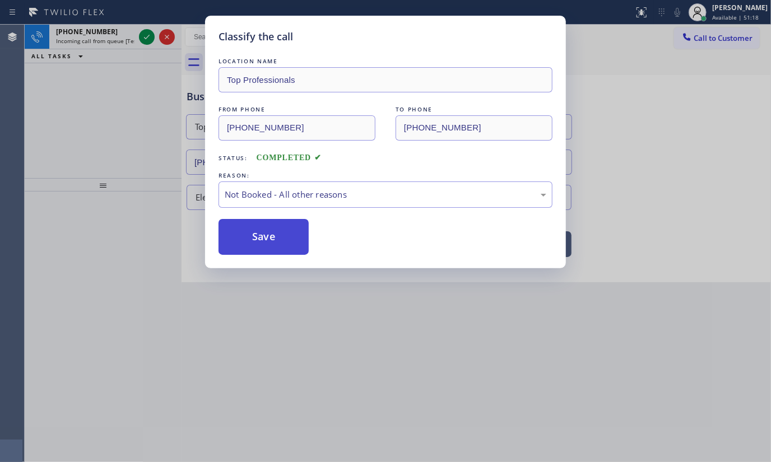
click at [245, 230] on button "Save" at bounding box center [263, 237] width 90 height 36
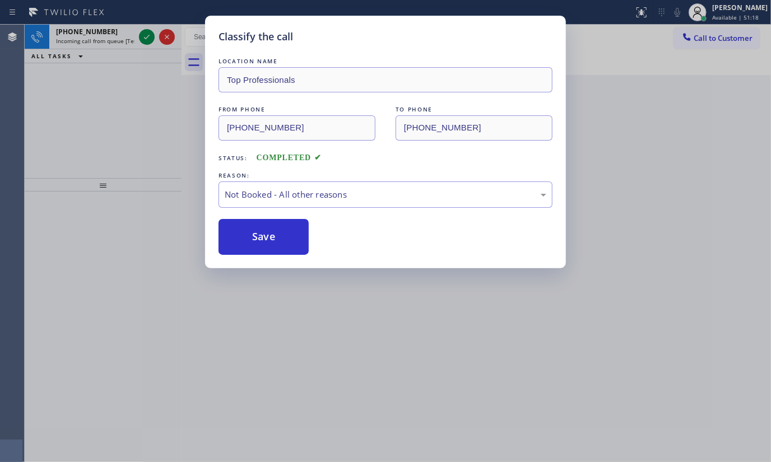
drag, startPoint x: 245, startPoint y: 230, endPoint x: 190, endPoint y: 162, distance: 87.6
click at [232, 222] on button "Save" at bounding box center [263, 237] width 90 height 36
click at [147, 30] on div "Classify the call LOCATION NAME Gear Electrical Contractors FROM PHONE (682) 22…" at bounding box center [398, 243] width 746 height 437
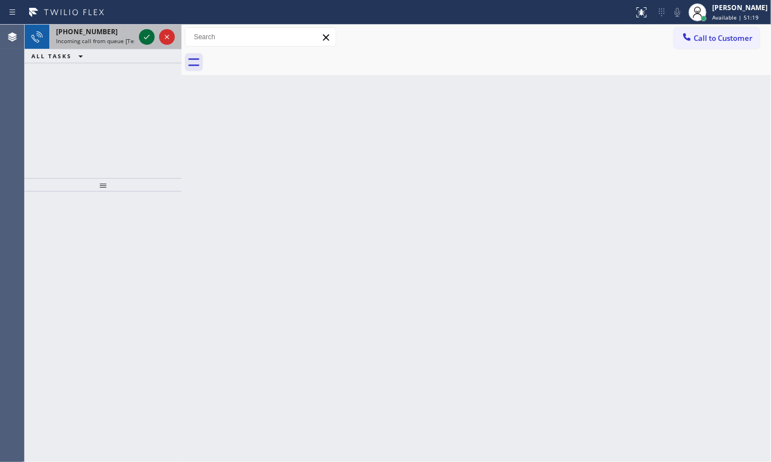
click at [145, 37] on icon at bounding box center [146, 36] width 13 height 13
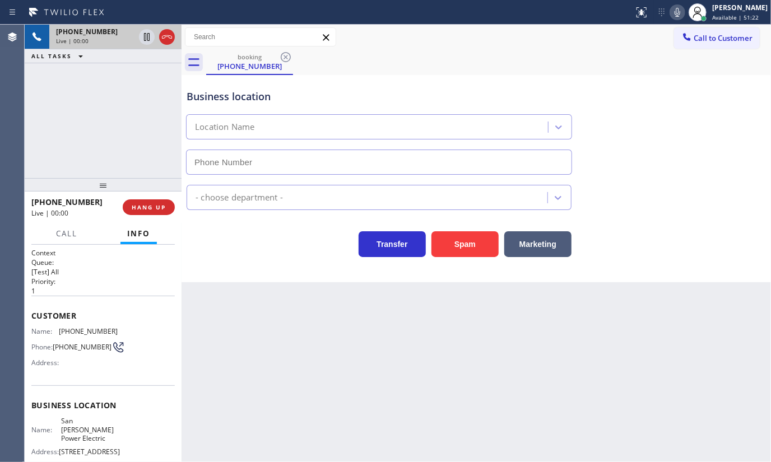
type input "[PHONE_NUMBER]"
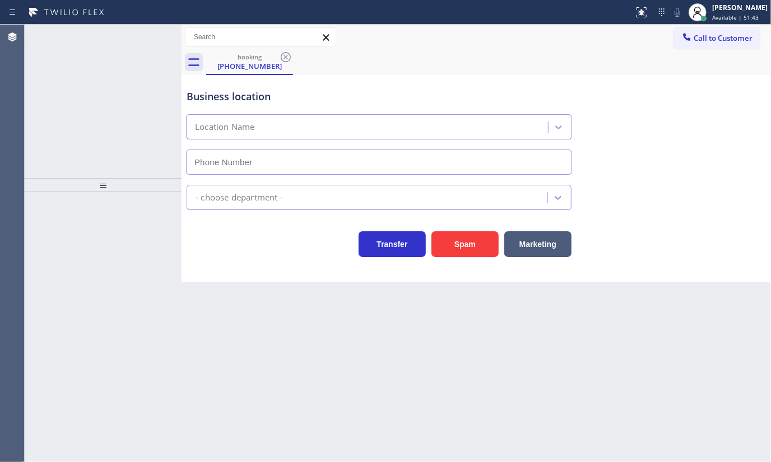
type input "[PHONE_NUMBER]"
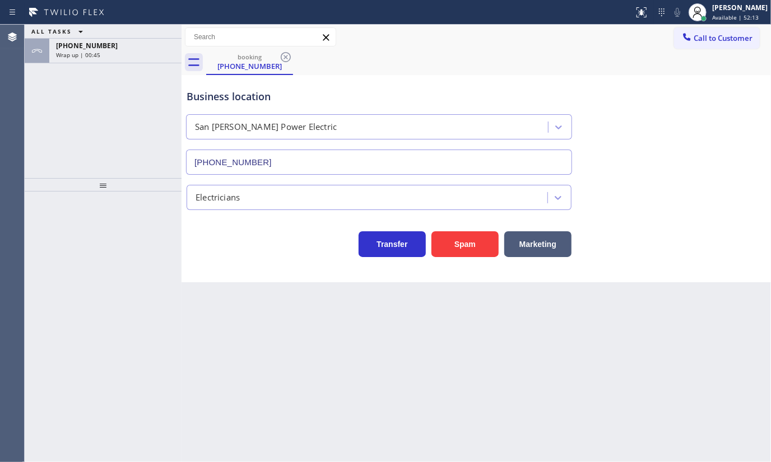
click at [95, 37] on div "ALL TASKS ALL TASKS ACTIVE TASKS TASKS IN WRAP UP" at bounding box center [103, 32] width 157 height 14
click at [96, 45] on span "[PHONE_NUMBER]" at bounding box center [87, 46] width 62 height 10
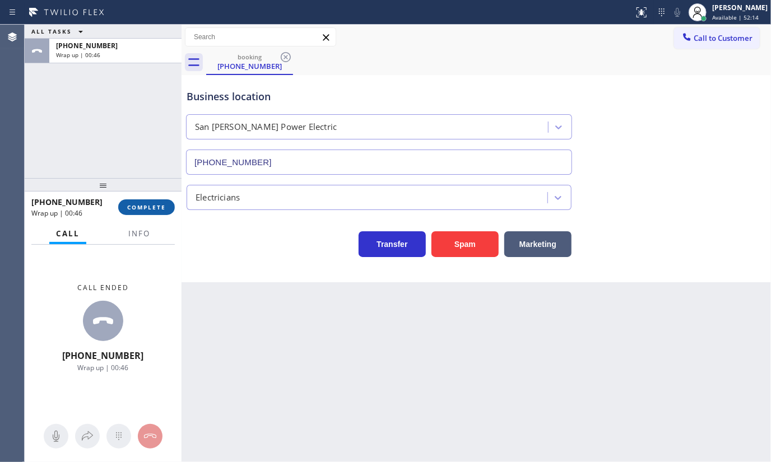
click at [148, 205] on span "COMPLETE" at bounding box center [146, 207] width 39 height 8
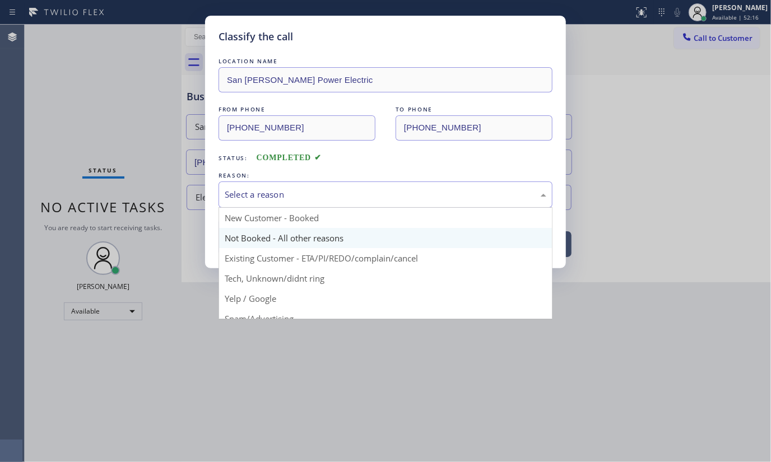
drag, startPoint x: 262, startPoint y: 196, endPoint x: 265, endPoint y: 237, distance: 41.0
click at [263, 206] on div "Select a reason New Customer - Booked Not Booked - All other reasons Existing C…" at bounding box center [385, 194] width 334 height 26
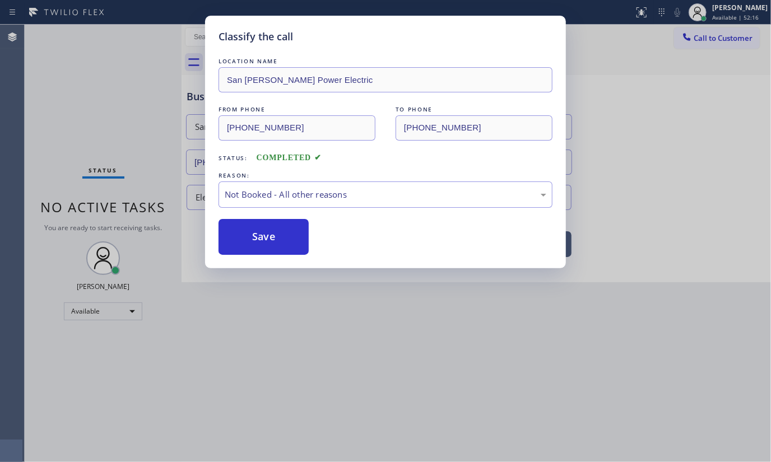
click at [265, 237] on button "Save" at bounding box center [263, 237] width 90 height 36
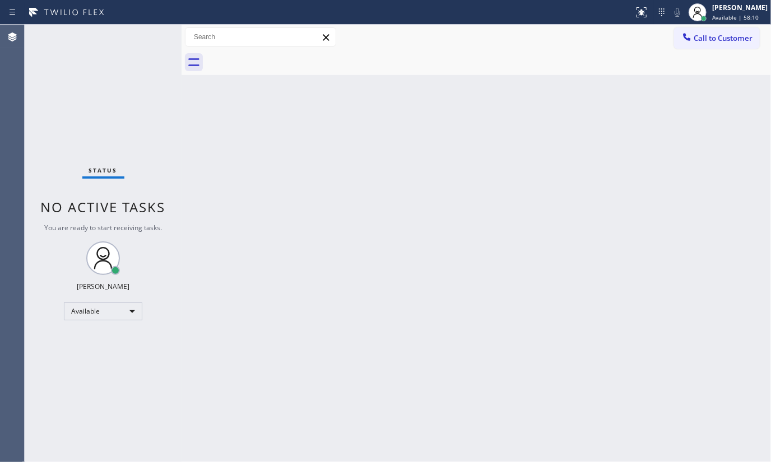
click at [169, 132] on div "Status No active tasks You are ready to start receiving tasks. JENIZA ALCAYDE A…" at bounding box center [103, 243] width 157 height 437
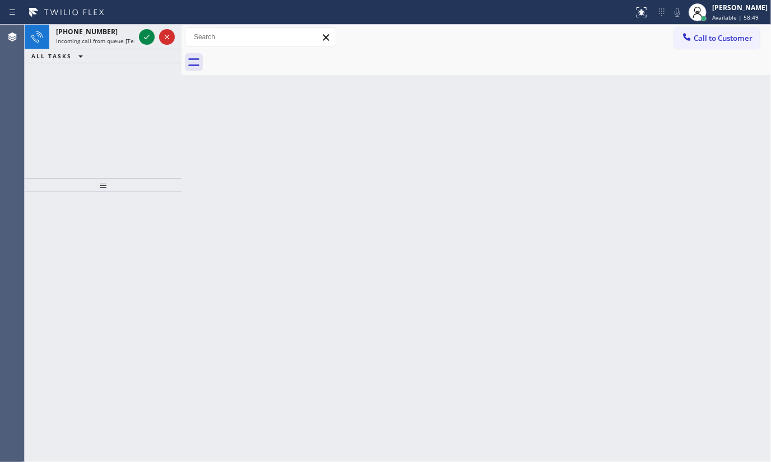
drag, startPoint x: 146, startPoint y: 38, endPoint x: 147, endPoint y: 65, distance: 27.5
click at [147, 38] on icon at bounding box center [147, 37] width 6 height 4
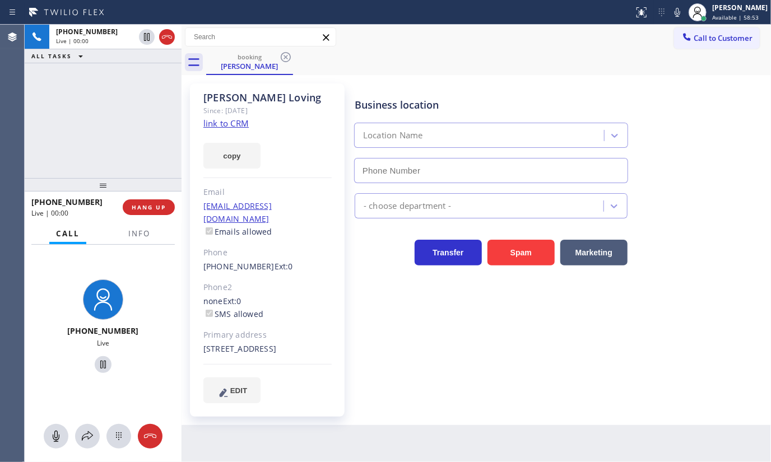
type input "[PHONE_NUMBER]"
click at [147, 232] on span "Info" at bounding box center [139, 234] width 22 height 10
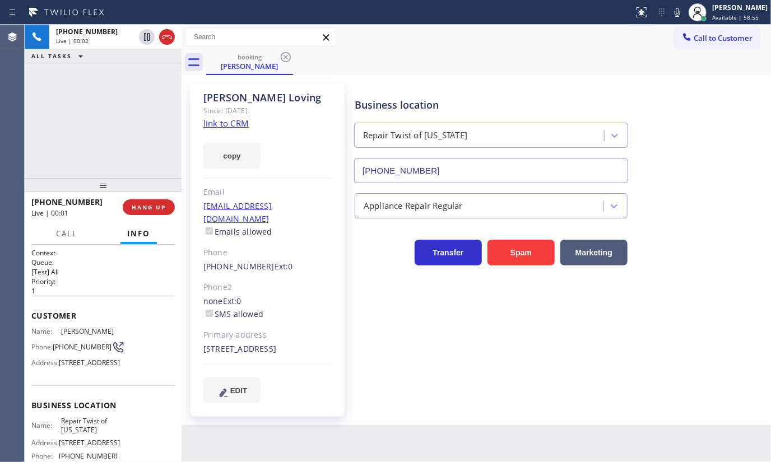
click at [215, 122] on link "link to CRM" at bounding box center [225, 123] width 45 height 11
click at [146, 34] on icon at bounding box center [146, 36] width 13 height 13
click at [678, 13] on icon at bounding box center [677, 12] width 6 height 9
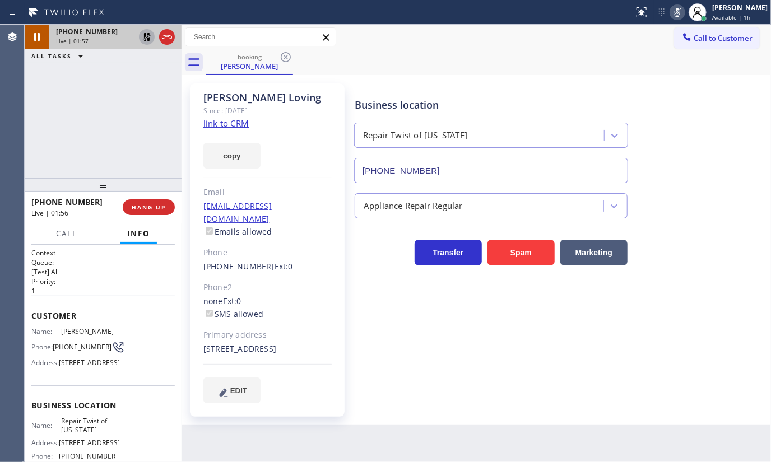
click at [151, 36] on icon at bounding box center [146, 36] width 13 height 13
click at [681, 10] on rect at bounding box center [677, 11] width 8 height 8
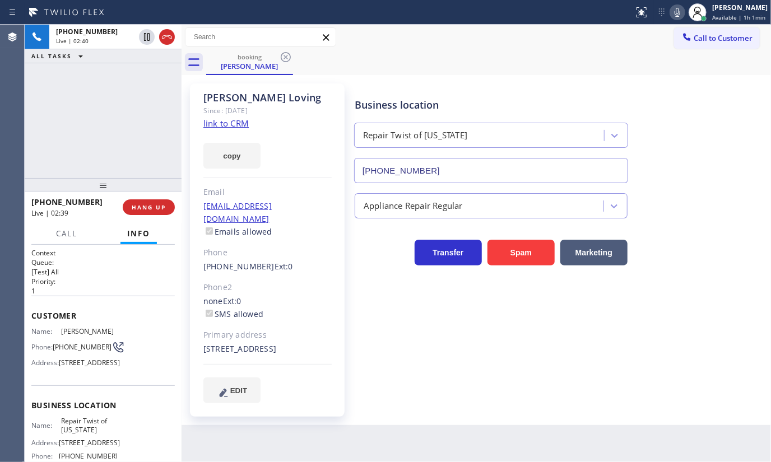
drag, startPoint x: 147, startPoint y: 209, endPoint x: 145, endPoint y: 218, distance: 9.4
click at [145, 218] on div "[PHONE_NUMBER] Live | 02:39 HANG UP" at bounding box center [102, 207] width 143 height 29
click at [142, 204] on span "HANG UP" at bounding box center [149, 207] width 34 height 8
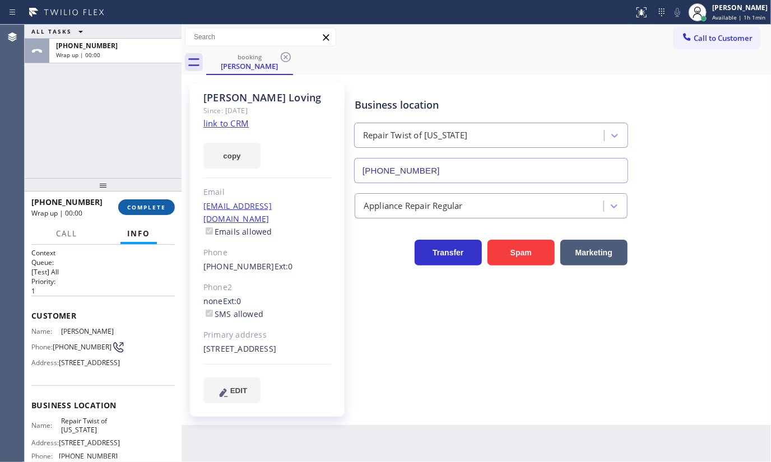
click at [142, 204] on span "COMPLETE" at bounding box center [146, 207] width 39 height 8
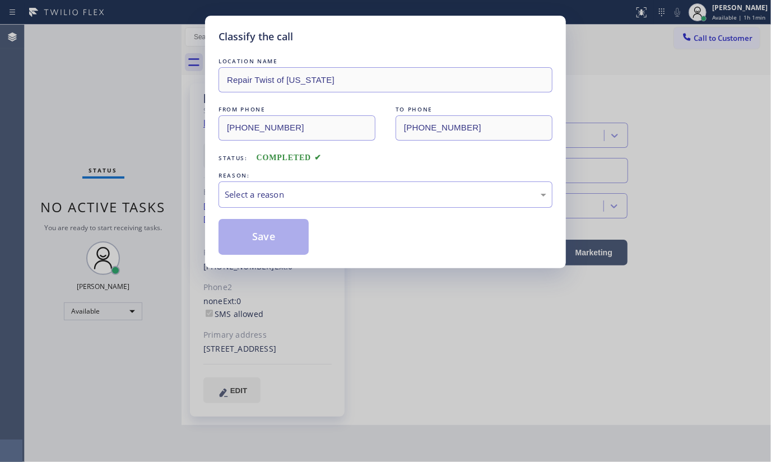
click at [142, 204] on div "Classify the call LOCATION NAME Repair Twist of [US_STATE] FROM PHONE [PHONE_NU…" at bounding box center [385, 231] width 771 height 462
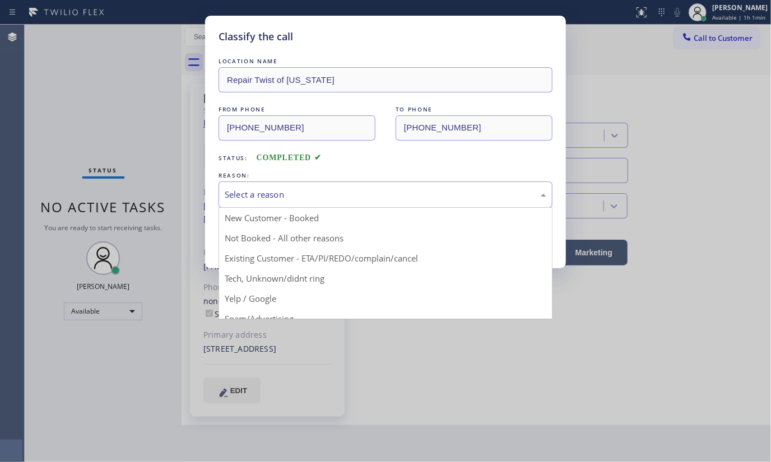
click at [263, 202] on div "Select a reason" at bounding box center [385, 194] width 334 height 26
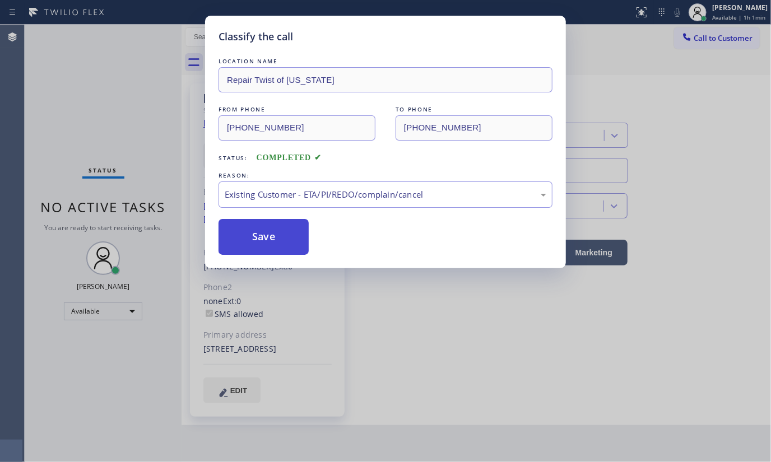
click at [246, 235] on button "Save" at bounding box center [263, 237] width 90 height 36
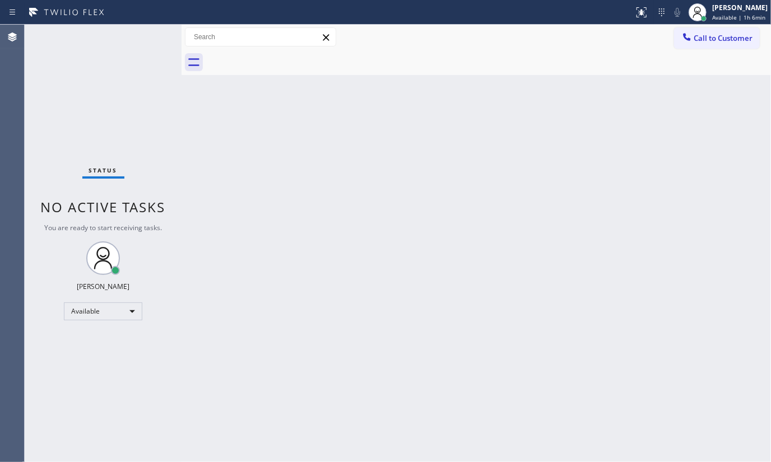
drag, startPoint x: 141, startPoint y: 32, endPoint x: 140, endPoint y: 41, distance: 8.5
click at [141, 34] on div "Status No active tasks You are ready to start receiving tasks. JENIZA ALCAYDE A…" at bounding box center [103, 243] width 157 height 437
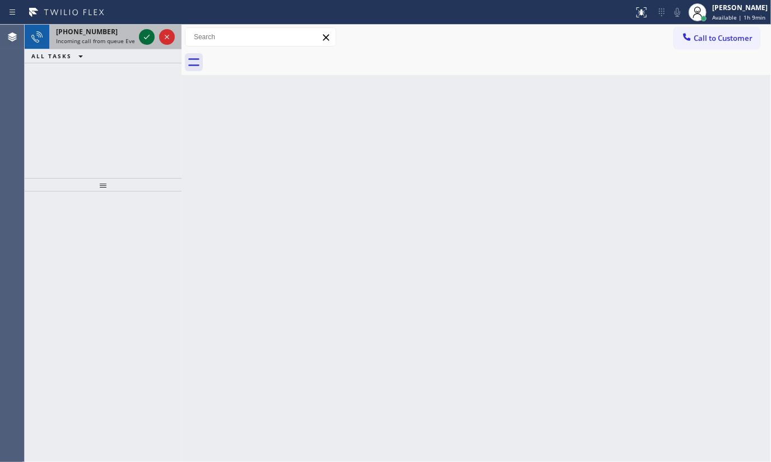
click at [142, 37] on icon at bounding box center [146, 36] width 13 height 13
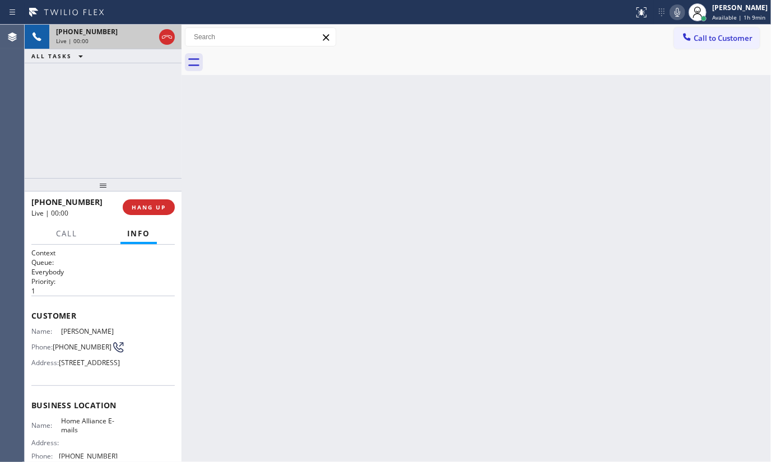
scroll to position [141, 0]
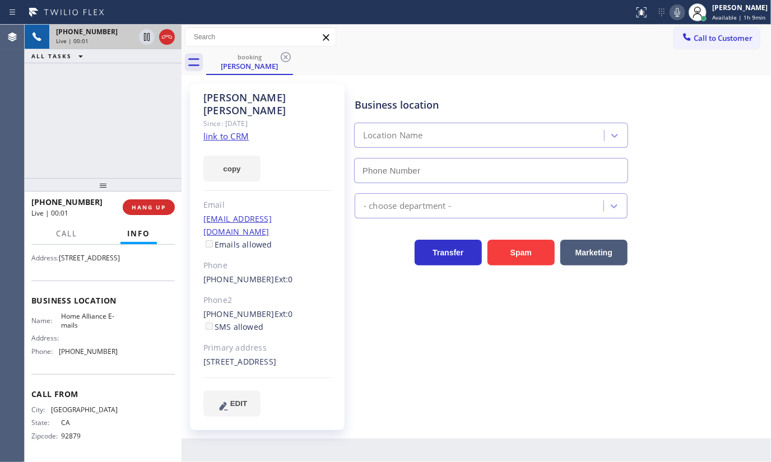
type input "[PHONE_NUMBER]"
click at [217, 131] on link "link to CRM" at bounding box center [225, 136] width 45 height 11
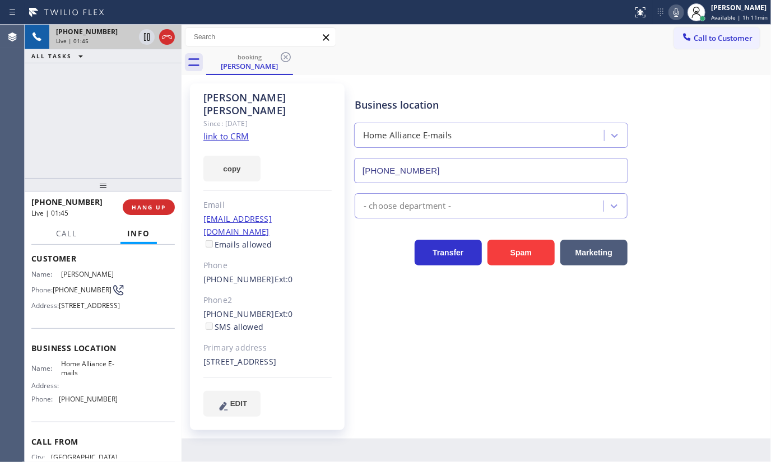
scroll to position [0, 0]
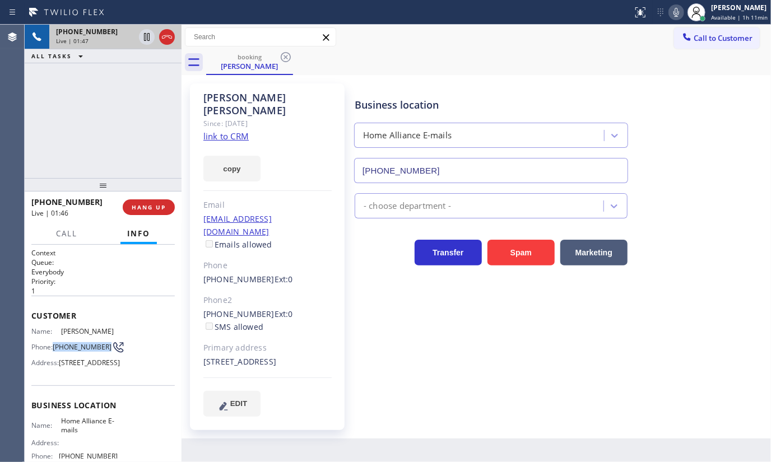
drag, startPoint x: 54, startPoint y: 343, endPoint x: 88, endPoint y: 353, distance: 35.5
click at [88, 353] on div "Phone: [PHONE_NUMBER]" at bounding box center [74, 347] width 86 height 13
copy div "[PHONE_NUMBER]"
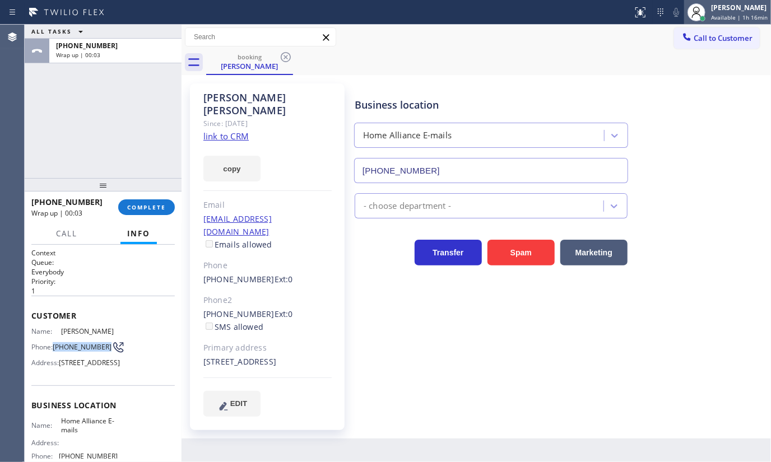
click at [734, 8] on div "[PERSON_NAME]" at bounding box center [739, 8] width 57 height 10
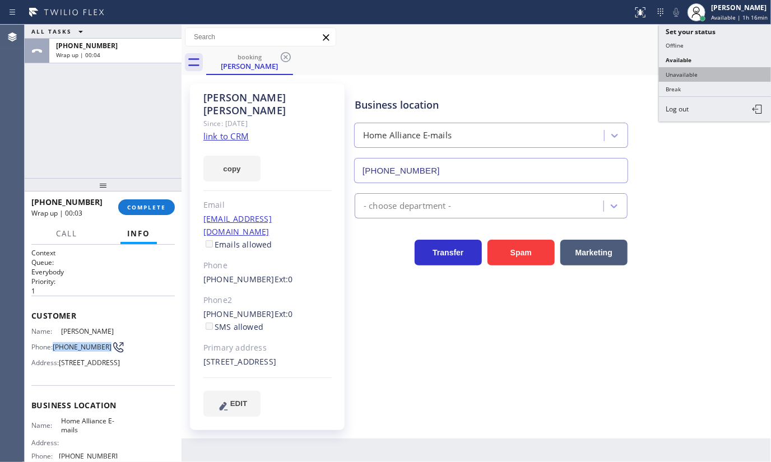
click at [708, 77] on button "Unavailable" at bounding box center [715, 74] width 112 height 15
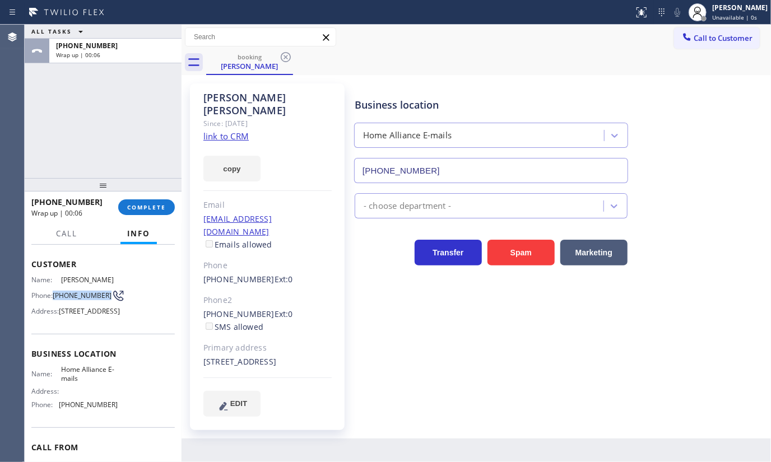
scroll to position [141, 0]
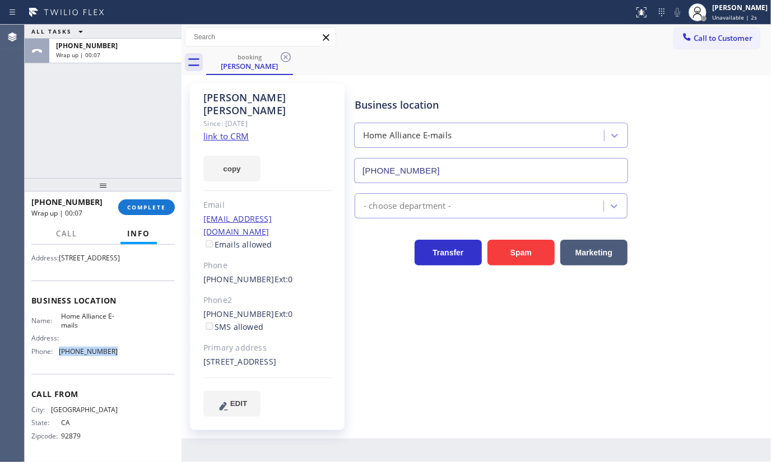
drag, startPoint x: 59, startPoint y: 358, endPoint x: 118, endPoint y: 364, distance: 59.1
click at [118, 364] on div "Business location Name: Home Alliance E-mails Address: Phone: [PHONE_NUMBER]" at bounding box center [102, 328] width 143 height 94
copy div "[PHONE_NUMBER]"
click at [707, 41] on span "Call to Customer" at bounding box center [722, 38] width 59 height 10
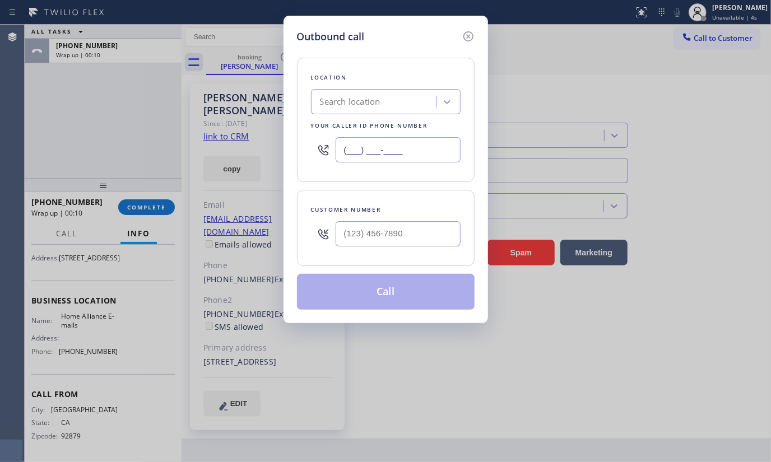
click at [416, 151] on input "(___) ___-____" at bounding box center [397, 149] width 125 height 25
type input "[PHONE_NUMBER]"
click at [337, 237] on input "(___) ___-____" at bounding box center [397, 233] width 125 height 25
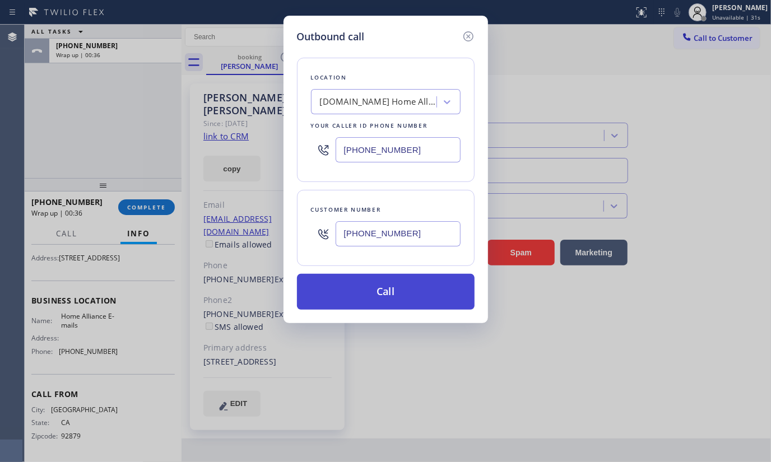
type input "[PHONE_NUMBER]"
click at [358, 286] on button "Call" at bounding box center [386, 292] width 178 height 36
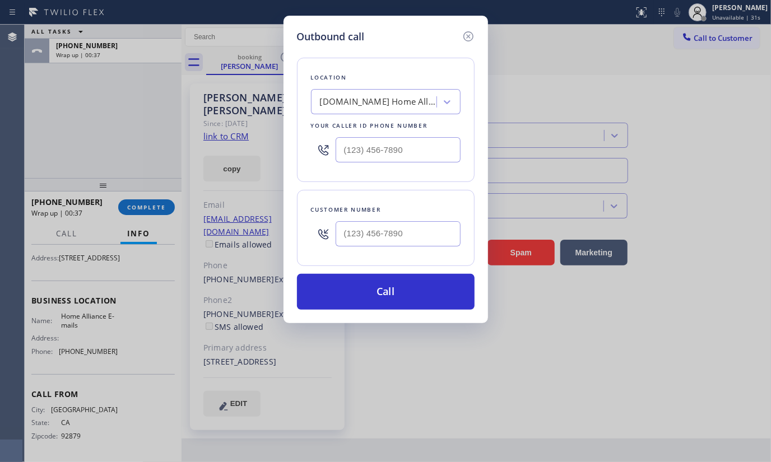
scroll to position [106, 0]
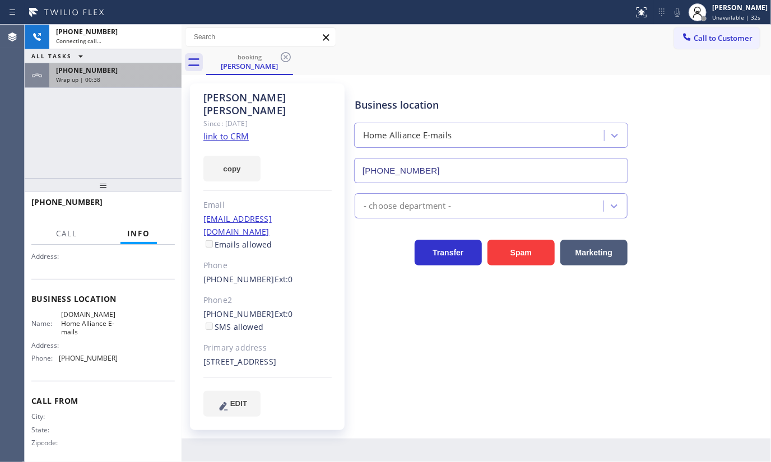
click at [65, 78] on span "Wrap up | 00:38" at bounding box center [78, 80] width 44 height 8
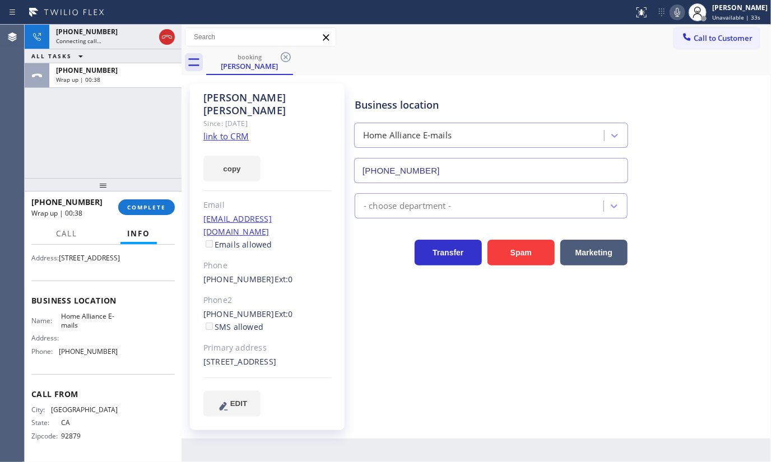
scroll to position [141, 0]
click at [142, 213] on button "COMPLETE" at bounding box center [146, 207] width 57 height 16
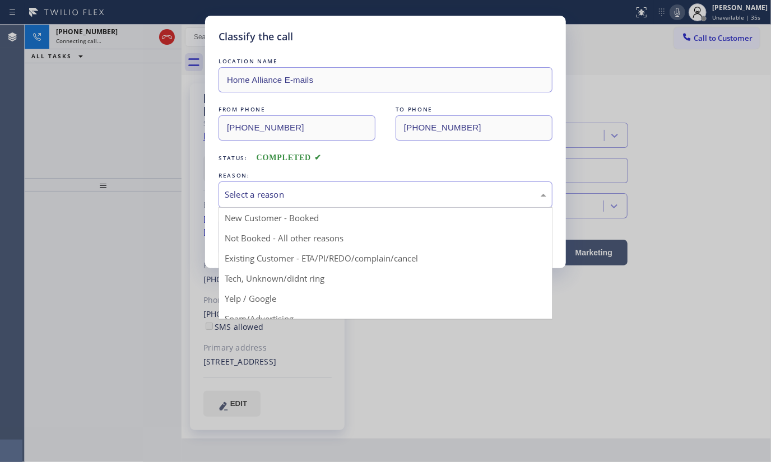
click at [251, 188] on div "Select a reason" at bounding box center [385, 194] width 321 height 13
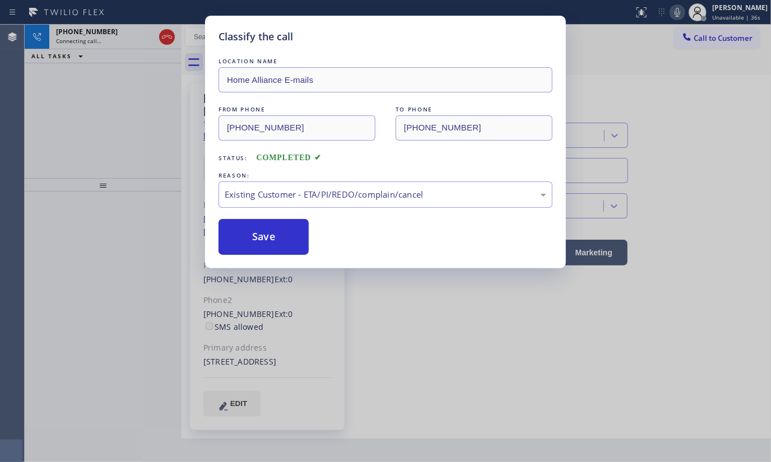
drag, startPoint x: 250, startPoint y: 243, endPoint x: 187, endPoint y: 162, distance: 102.1
click at [251, 237] on button "Save" at bounding box center [263, 237] width 90 height 36
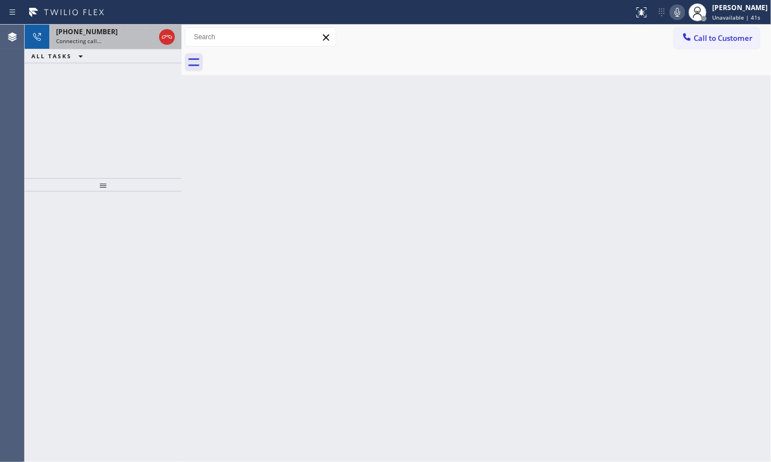
click at [82, 38] on span "Connecting call…" at bounding box center [78, 41] width 45 height 8
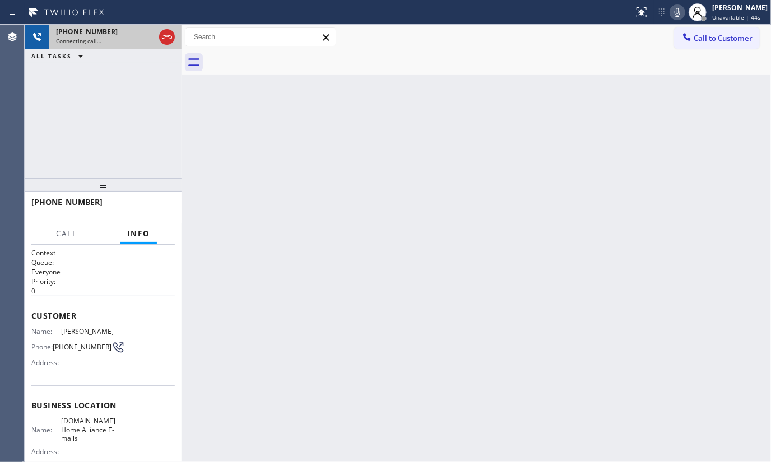
click at [84, 44] on div "+17143347457 Connecting call…" at bounding box center [103, 37] width 108 height 25
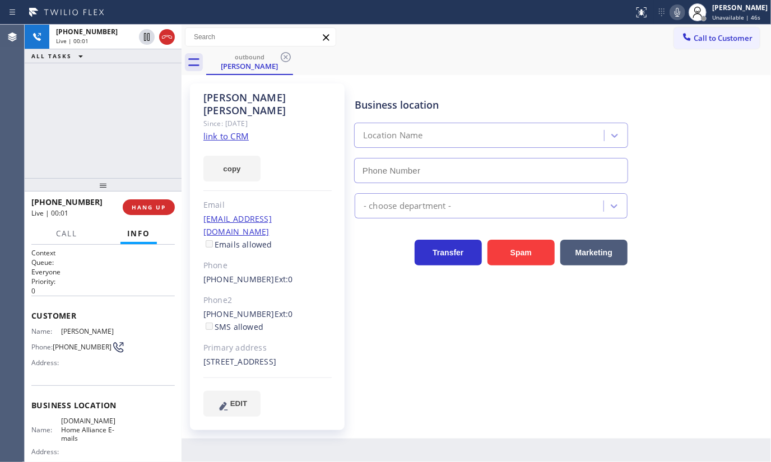
type input "(888) 512-1962"
click at [224, 131] on link "link to CRM" at bounding box center [225, 136] width 45 height 11
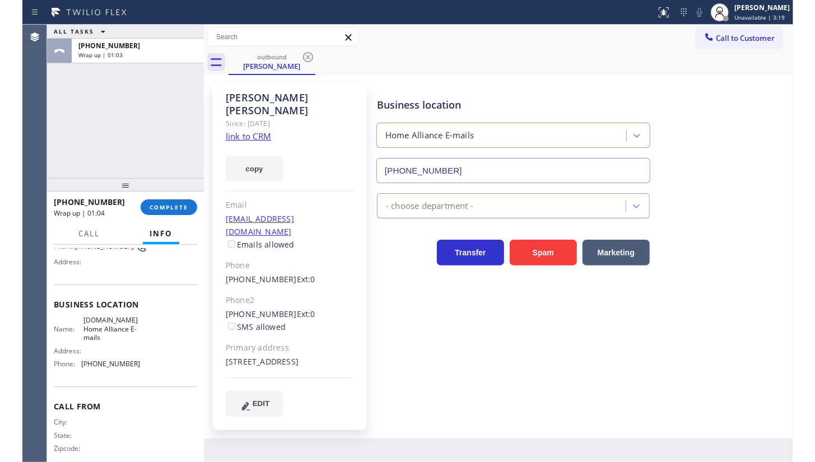
scroll to position [101, 0]
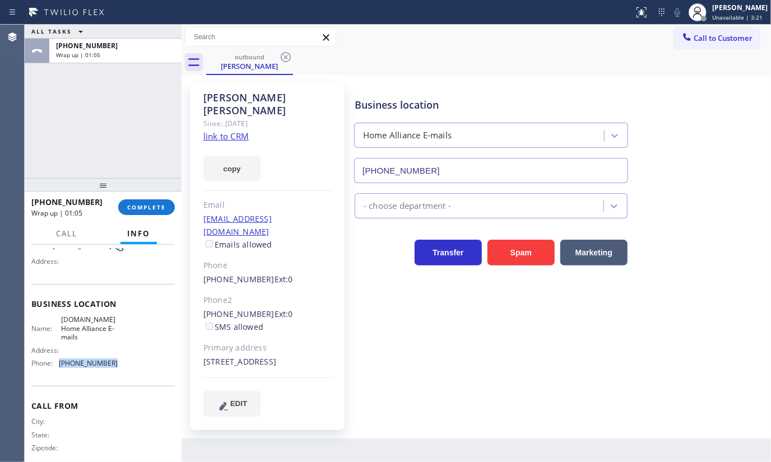
drag, startPoint x: 56, startPoint y: 351, endPoint x: 121, endPoint y: 363, distance: 66.1
click at [121, 363] on div "Name: 4C.Email Home Alliance E-mails Address: Phone: (888) 512-1962" at bounding box center [102, 343] width 143 height 57
copy div "(888) 512-1962"
drag, startPoint x: 60, startPoint y: 319, endPoint x: 116, endPoint y: 333, distance: 57.9
click at [116, 333] on div "Name: 4C.Email Home Alliance E-mails Address: Phone: (888) 512-1962" at bounding box center [102, 343] width 143 height 57
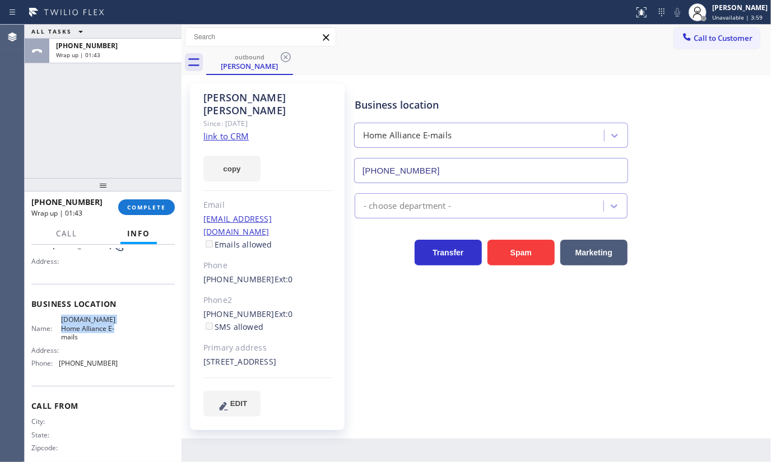
copy span "4C.Email Home Alliance E-mails"
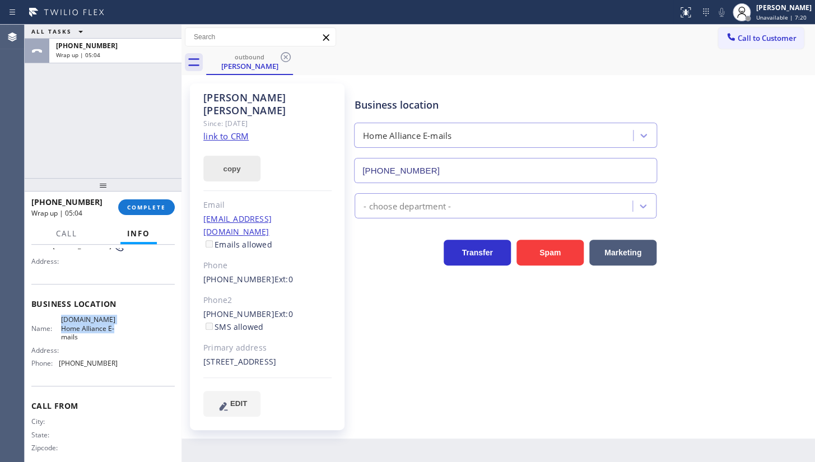
click at [244, 158] on button "copy" at bounding box center [231, 169] width 57 height 26
click at [238, 117] on div "Since: 20 may 2020" at bounding box center [267, 123] width 128 height 13
click at [237, 131] on link "link to CRM" at bounding box center [225, 136] width 45 height 11
click at [146, 213] on button "COMPLETE" at bounding box center [146, 207] width 57 height 16
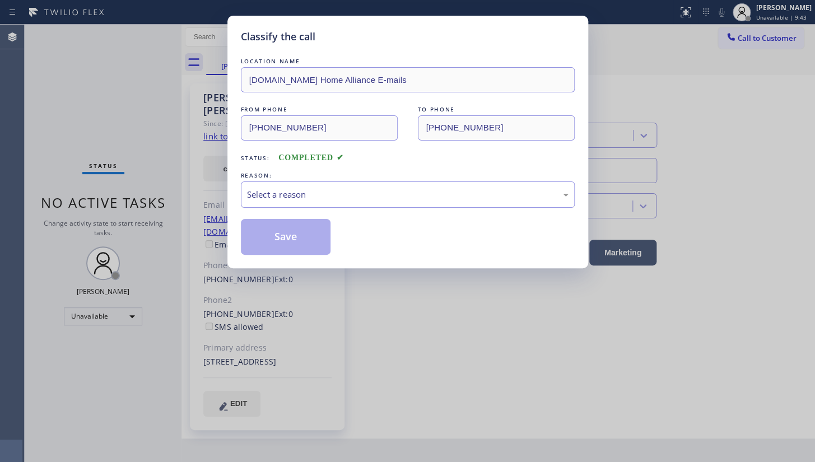
click at [251, 195] on div "Select a reason" at bounding box center [407, 194] width 321 height 13
click at [260, 238] on button "Save" at bounding box center [286, 237] width 90 height 36
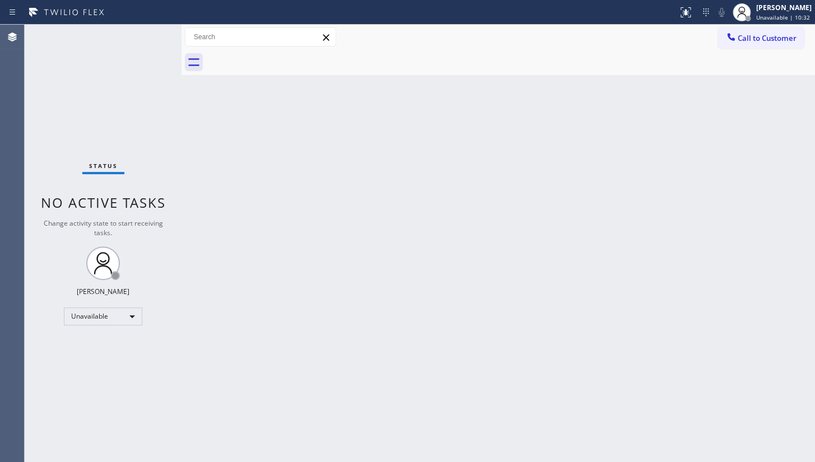
click at [27, 197] on div "Status No active tasks Change activity state to start receiving tasks. JENIZA A…" at bounding box center [103, 243] width 157 height 437
click at [92, 312] on div "Unavailable" at bounding box center [103, 316] width 78 height 18
click at [97, 343] on li "Available" at bounding box center [102, 344] width 76 height 13
drag, startPoint x: 138, startPoint y: 118, endPoint x: 155, endPoint y: 108, distance: 19.1
click at [138, 118] on div "Status No active tasks You are ready to start receiving tasks. JENIZA ALCAYDE A…" at bounding box center [103, 243] width 157 height 437
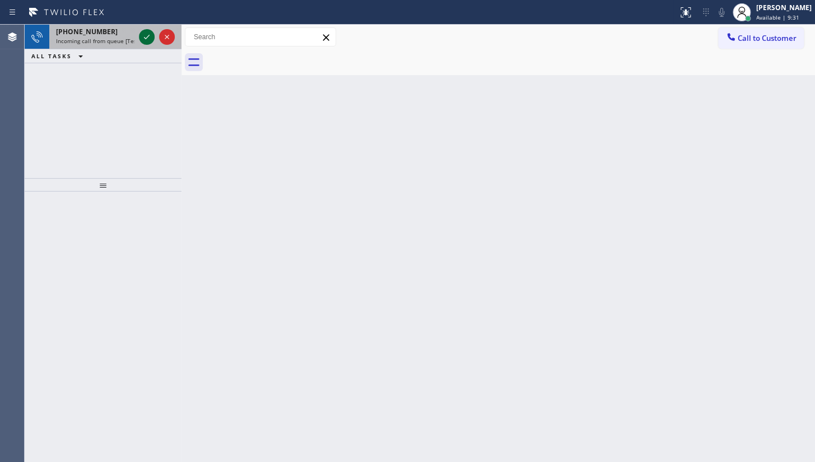
click at [142, 34] on icon at bounding box center [146, 36] width 13 height 13
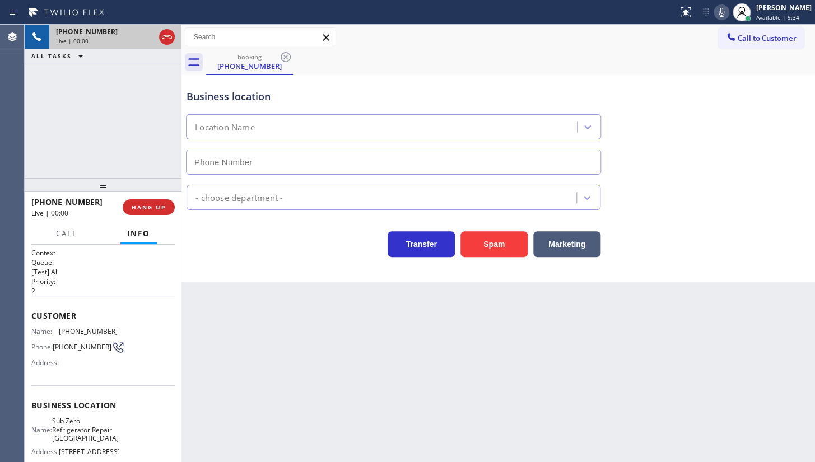
type input "(773) 917-0590"
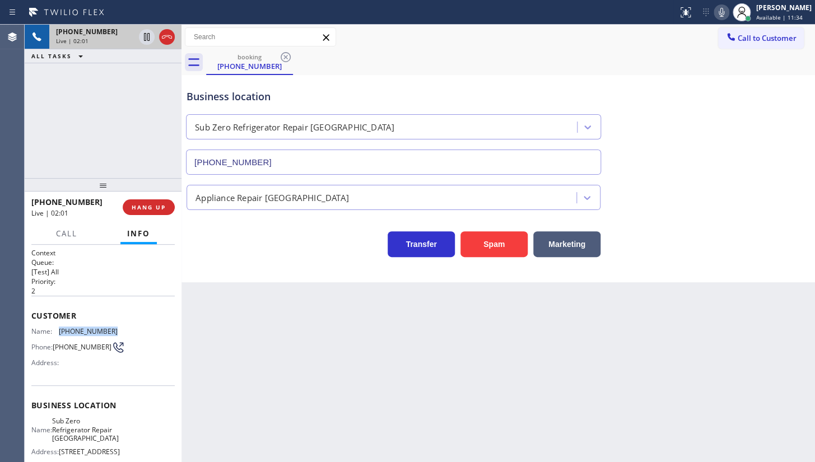
drag, startPoint x: 55, startPoint y: 326, endPoint x: 113, endPoint y: 327, distance: 57.7
click at [113, 327] on div "Name: (773) 742-2878 Phone: (773) 742-2878 Address:" at bounding box center [102, 349] width 143 height 44
copy div "(773) 742-2878"
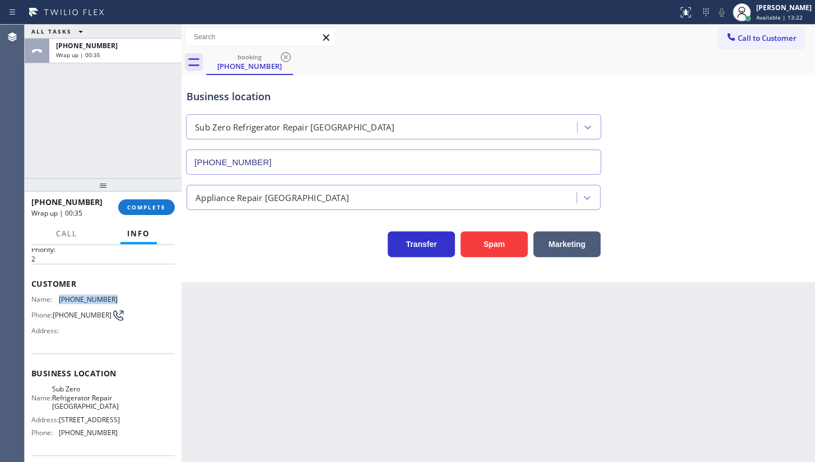
scroll to position [101, 0]
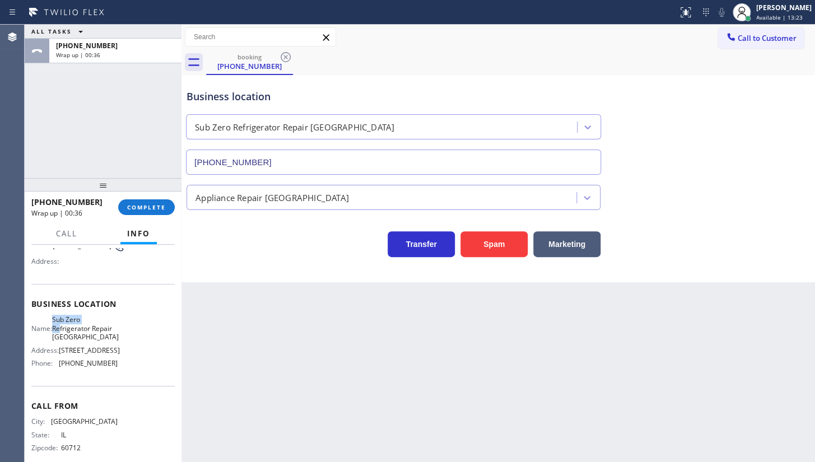
drag, startPoint x: 61, startPoint y: 324, endPoint x: 67, endPoint y: 329, distance: 7.5
click at [67, 329] on span "Sub Zero Refrigerator Repair Chicago" at bounding box center [85, 328] width 67 height 26
click at [63, 325] on span "Sub Zero Refrigerator Repair Chicago" at bounding box center [85, 328] width 67 height 26
drag, startPoint x: 57, startPoint y: 323, endPoint x: 108, endPoint y: 337, distance: 52.5
click at [108, 337] on div "Name: Sub Zero Refrigerator Repair Chicago" at bounding box center [74, 328] width 86 height 26
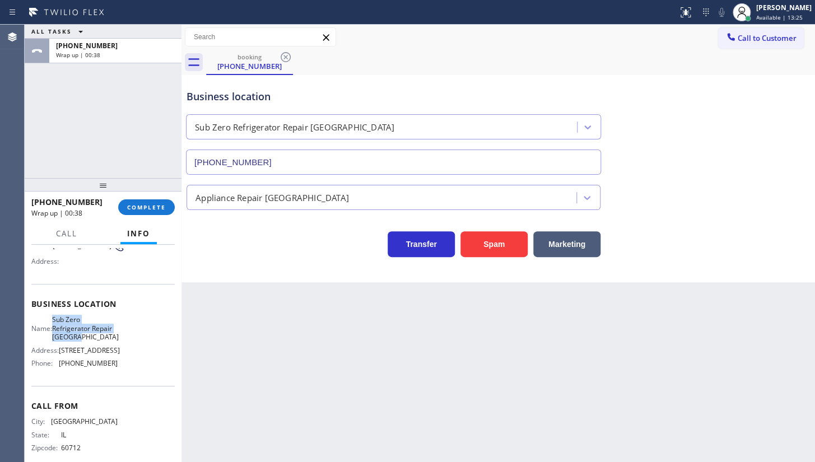
copy span "Sub Zero Refrigerator Repair Chicago"
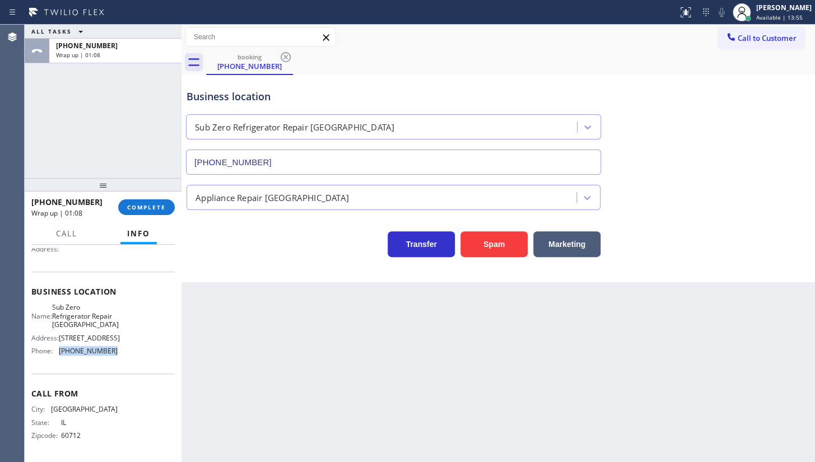
drag, startPoint x: 90, startPoint y: 360, endPoint x: 128, endPoint y: 354, distance: 38.5
click at [128, 354] on div "Name: Sub Zero Refrigerator Repair Chicago Address: 2046 W BELMONT AVE Phone: (…" at bounding box center [102, 331] width 143 height 57
copy div "(773) 917-0590"
drag, startPoint x: 142, startPoint y: 207, endPoint x: 221, endPoint y: 196, distance: 79.2
click at [143, 207] on span "COMPLETE" at bounding box center [146, 207] width 39 height 8
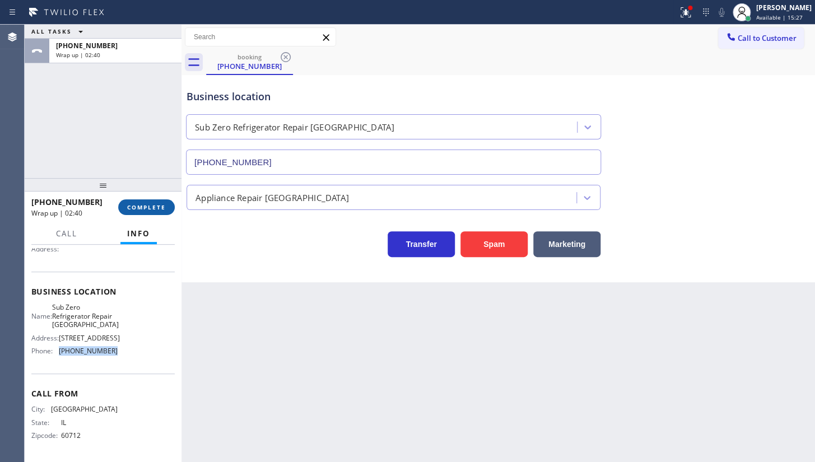
click at [155, 207] on span "COMPLETE" at bounding box center [146, 207] width 39 height 8
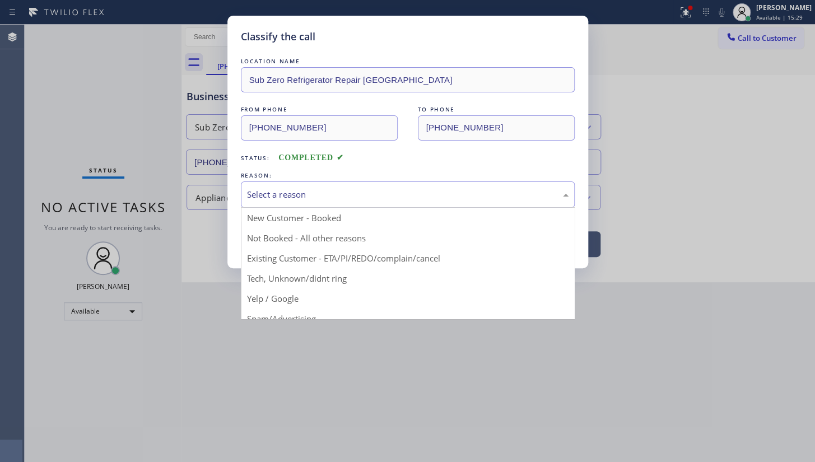
click at [270, 195] on div "Select a reason" at bounding box center [407, 194] width 321 height 13
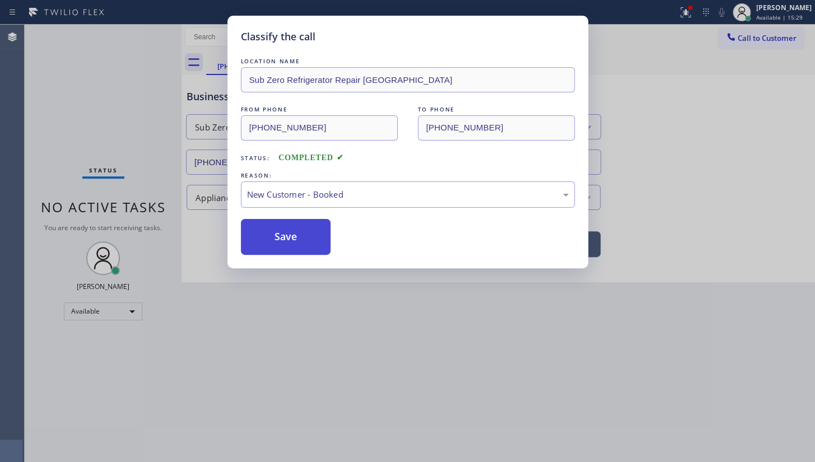
drag, startPoint x: 265, startPoint y: 213, endPoint x: 258, endPoint y: 235, distance: 22.9
click at [259, 235] on button "Save" at bounding box center [286, 237] width 90 height 36
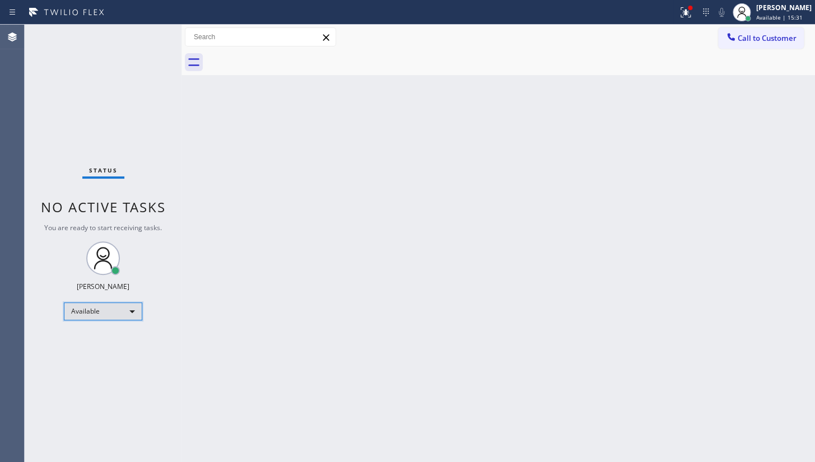
click at [106, 314] on div "Available" at bounding box center [103, 311] width 78 height 18
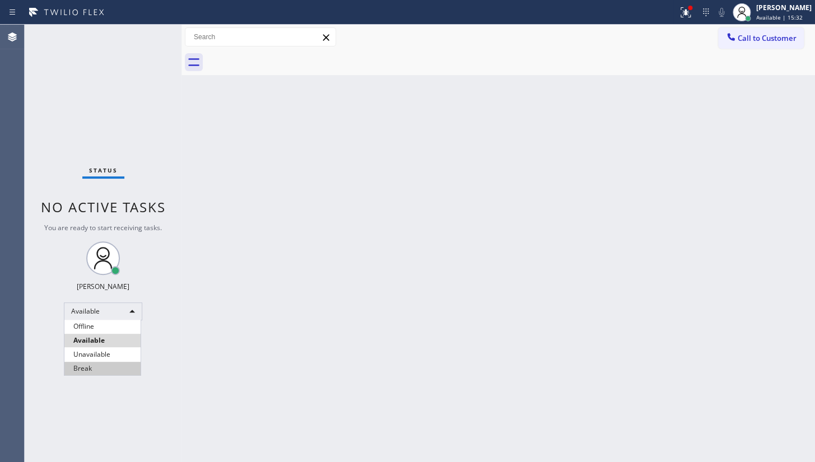
click at [80, 368] on li "Break" at bounding box center [102, 368] width 76 height 13
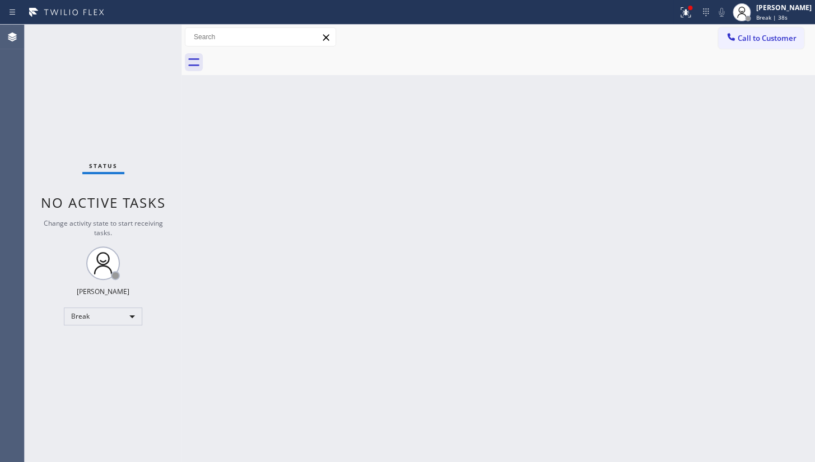
click at [78, 101] on div "Status No active tasks Change activity state to start receiving tasks. JENIZA A…" at bounding box center [103, 243] width 157 height 437
click at [684, 3] on button at bounding box center [685, 12] width 25 height 25
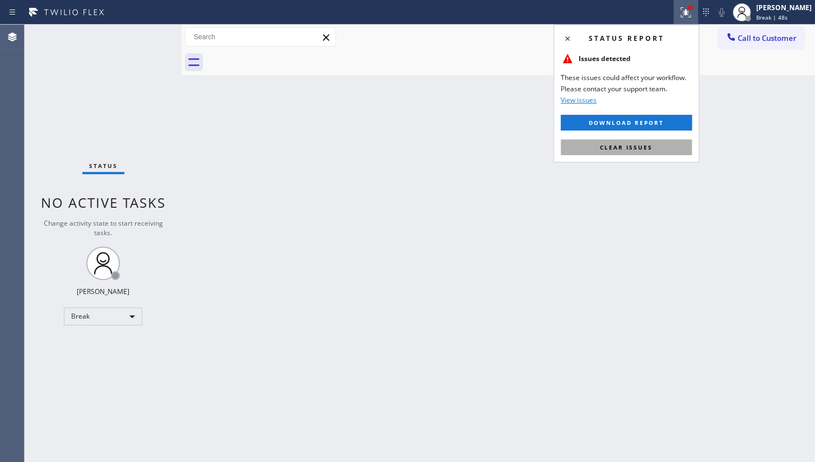
click at [639, 142] on button "Clear issues" at bounding box center [626, 147] width 131 height 16
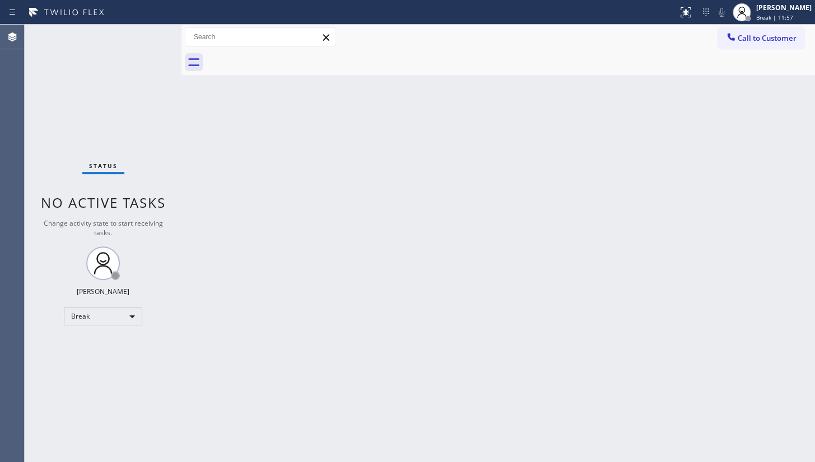
click at [101, 115] on div "Status No active tasks Change activity state to start receiving tasks. JENIZA A…" at bounding box center [103, 243] width 157 height 437
click at [586, 152] on div "Back to Dashboard Change Sender ID Customers Technicians Select a contact Outbo…" at bounding box center [497, 243] width 633 height 437
click at [99, 319] on div "Break" at bounding box center [103, 316] width 78 height 18
click at [100, 345] on li "Available" at bounding box center [102, 344] width 76 height 13
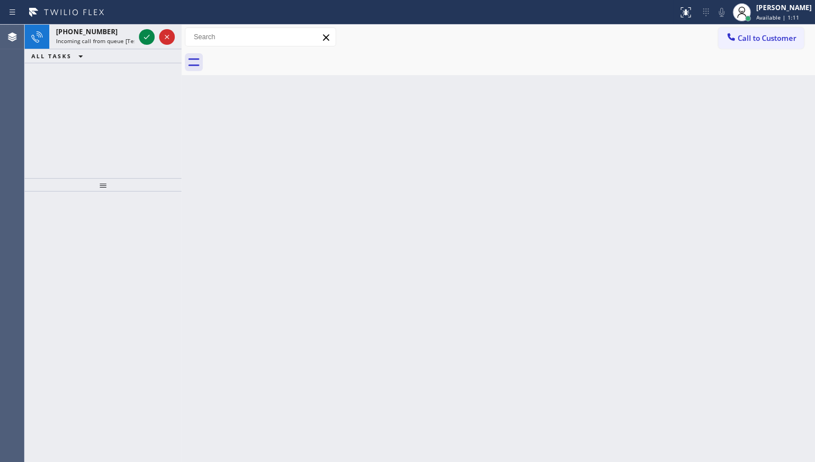
drag, startPoint x: 62, startPoint y: 99, endPoint x: 97, endPoint y: 58, distance: 54.4
click at [64, 95] on div "+13059846391 Incoming call from queue [Test] All ALL TASKS ALL TASKS ACTIVE TAS…" at bounding box center [103, 101] width 157 height 153
click at [146, 38] on icon at bounding box center [147, 37] width 6 height 4
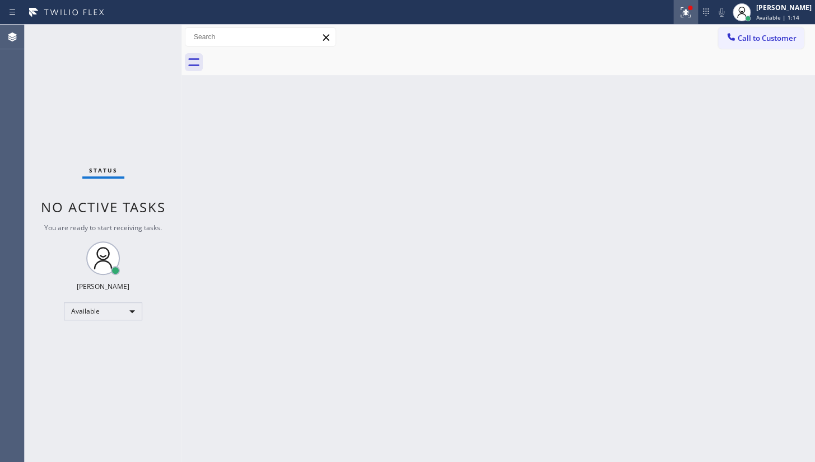
click at [683, 7] on icon at bounding box center [685, 12] width 13 height 13
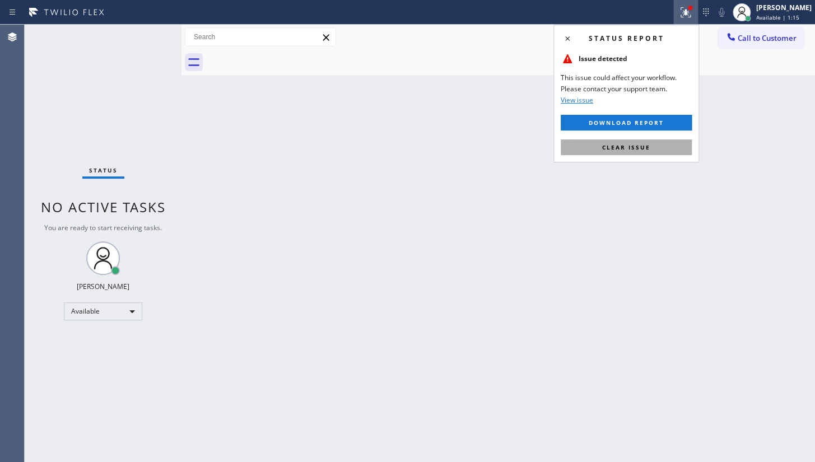
click at [660, 146] on button "Clear issue" at bounding box center [626, 147] width 131 height 16
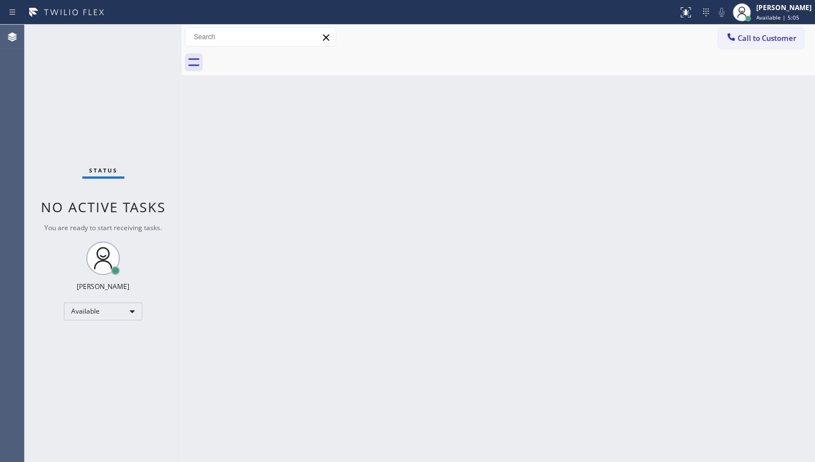
click at [146, 34] on div "Status No active tasks You are ready to start receiving tasks. JENIZA ALCAYDE A…" at bounding box center [103, 243] width 157 height 437
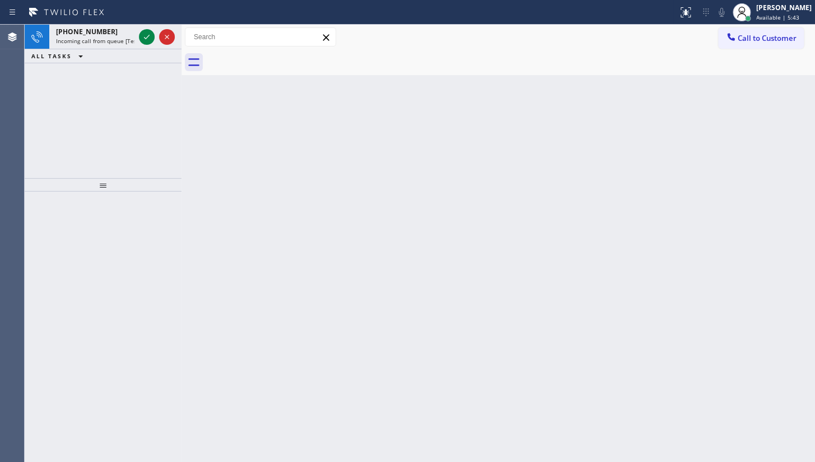
click at [116, 86] on div "+14099261530 Incoming call from queue [Test] All ALL TASKS ALL TASKS ACTIVE TAS…" at bounding box center [103, 101] width 157 height 153
click at [145, 32] on icon at bounding box center [146, 36] width 13 height 13
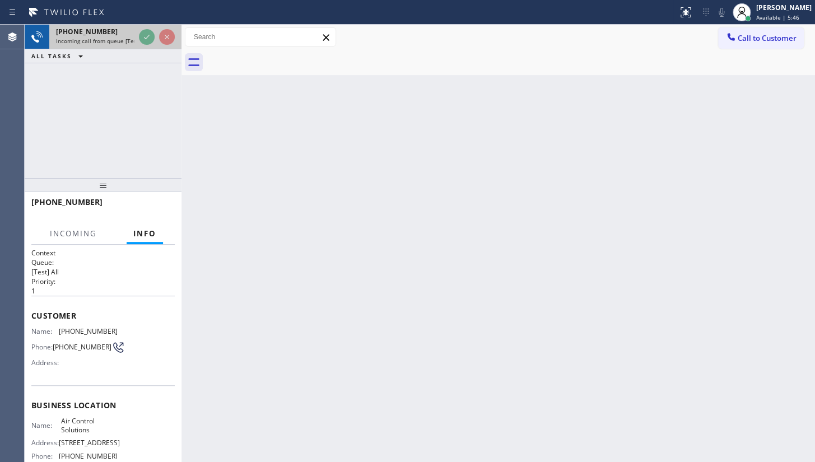
click at [151, 22] on div "Status report No issues detected If you experience an issue, please download th…" at bounding box center [407, 12] width 815 height 25
click at [141, 45] on div at bounding box center [157, 37] width 40 height 25
click at [141, 44] on div at bounding box center [157, 37] width 40 height 25
click at [137, 35] on div at bounding box center [157, 37] width 40 height 25
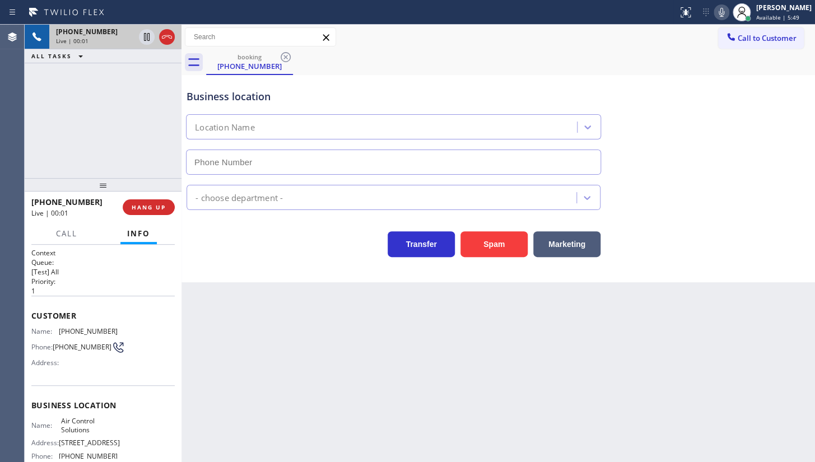
type input "(346) 776-1223"
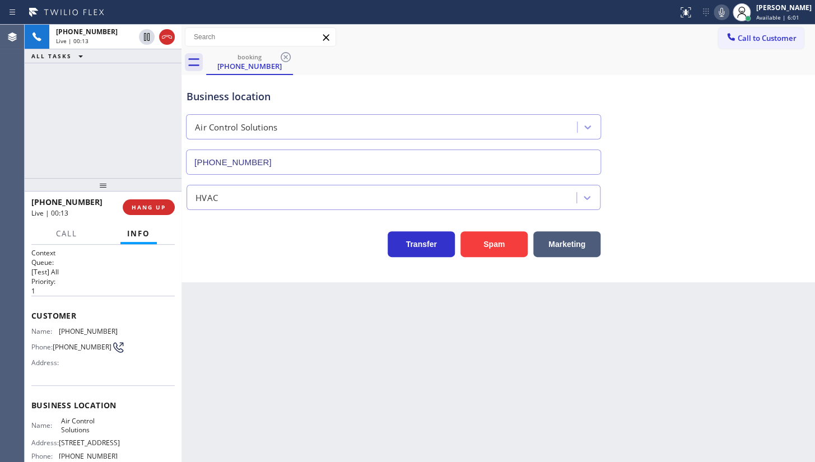
click at [650, 125] on div "Business location Air Control Solutions (346) 776-1223" at bounding box center [498, 123] width 628 height 101
click at [24, 107] on div "Agent Desktop" at bounding box center [12, 243] width 24 height 437
click at [25, 101] on div "+14099261530 Live | 00:52 ALL TASKS ALL TASKS ACTIVE TASKS TASKS IN WRAP UP" at bounding box center [103, 101] width 157 height 153
click at [25, 100] on div "+14099261530 Live | 00:52 ALL TASKS ALL TASKS ACTIVE TASKS TASKS IN WRAP UP" at bounding box center [103, 101] width 157 height 153
click at [30, 67] on div "Agent Desktop Classify the call LOCATION NAME San Pedro Power Electric FROM PHO…" at bounding box center [407, 243] width 815 height 437
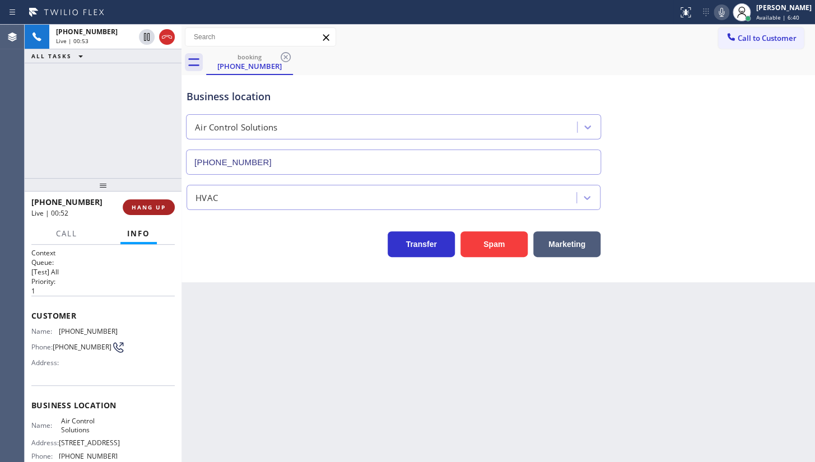
drag, startPoint x: 156, startPoint y: 206, endPoint x: 161, endPoint y: 210, distance: 6.8
click at [156, 207] on span "HANG UP" at bounding box center [149, 207] width 34 height 8
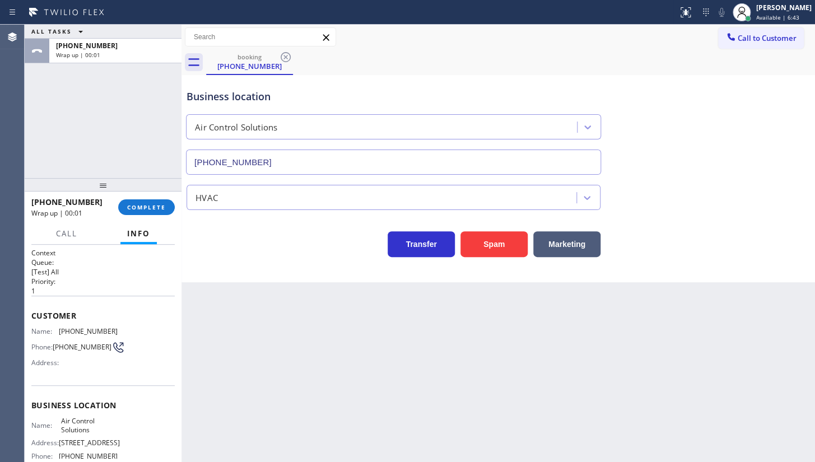
click at [124, 192] on div at bounding box center [103, 184] width 157 height 13
click at [131, 206] on button "COMPLETE" at bounding box center [146, 207] width 57 height 16
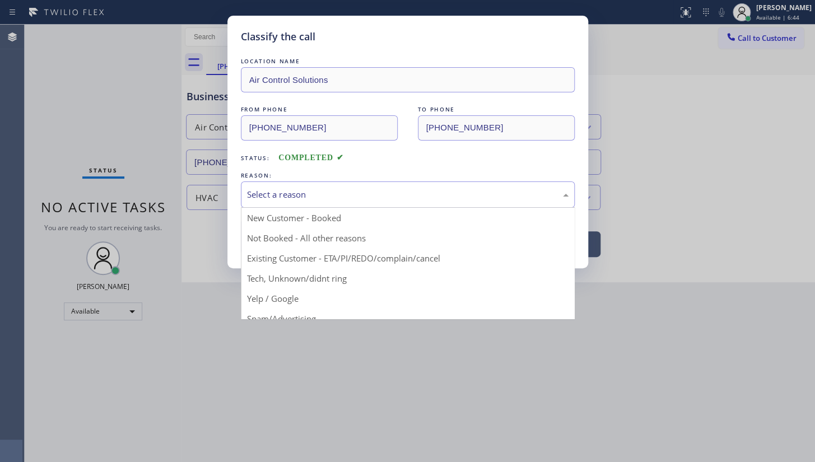
click at [259, 196] on div "Select a reason" at bounding box center [407, 194] width 321 height 13
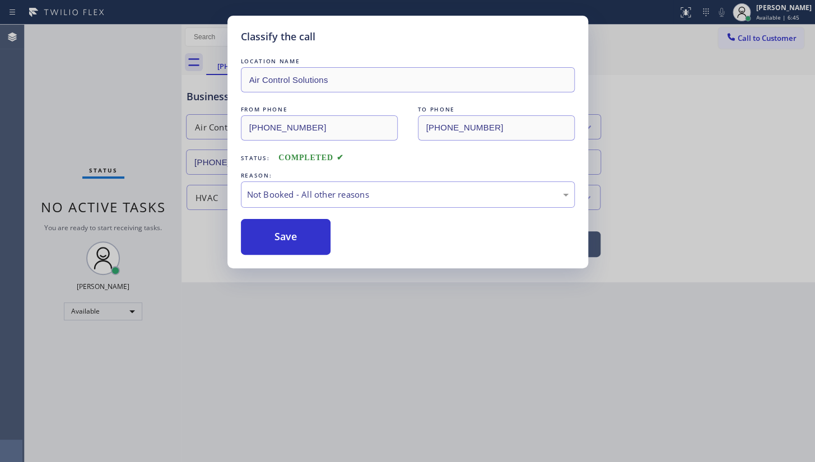
click at [259, 239] on button "Save" at bounding box center [286, 237] width 90 height 36
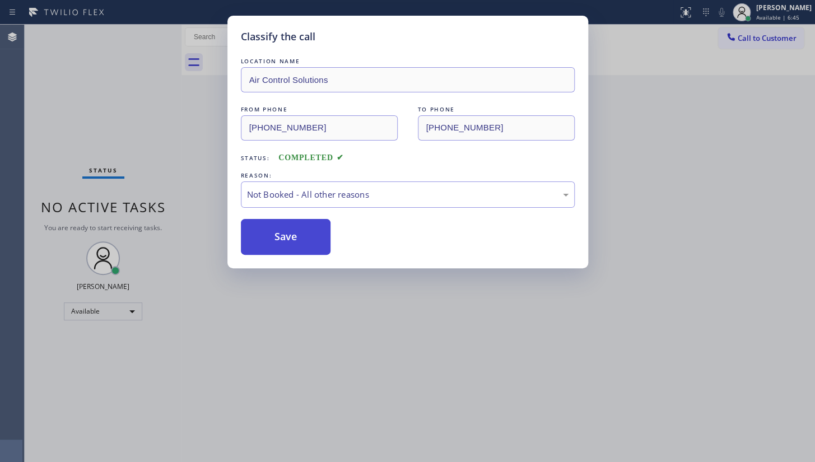
click at [261, 235] on button "Save" at bounding box center [286, 237] width 90 height 36
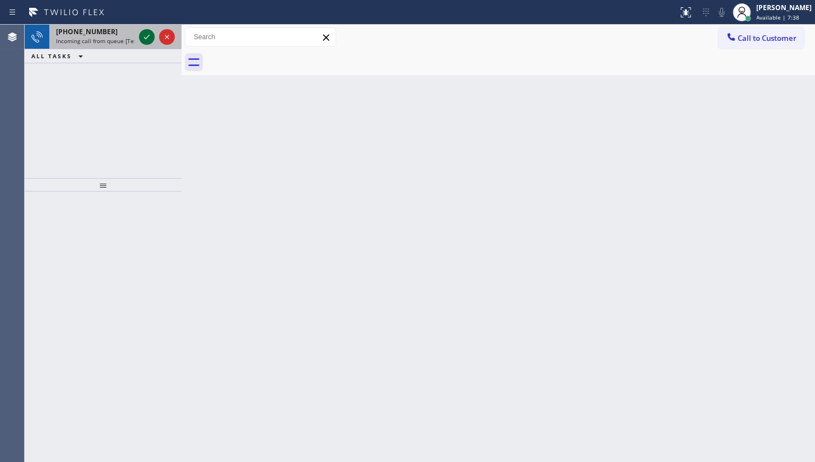
click at [146, 35] on icon at bounding box center [146, 36] width 13 height 13
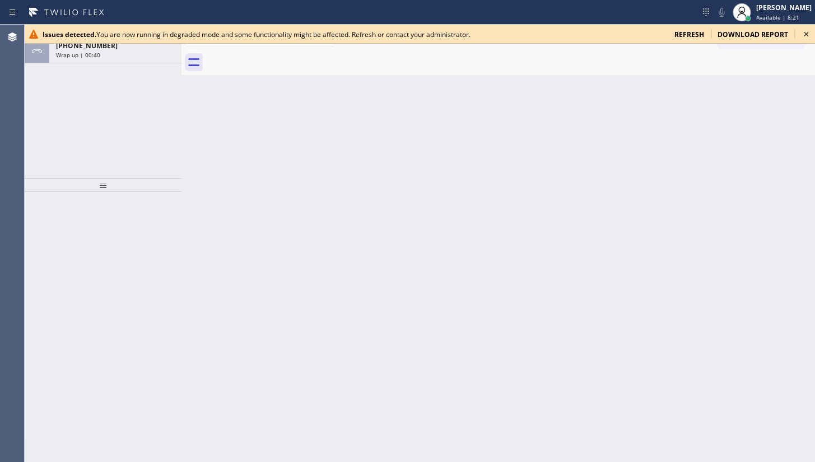
click at [96, 67] on div "ALL TASKS ALL TASKS ACTIVE TASKS TASKS IN WRAP UP [PHONE_NUMBER] Wrap up | 00:40" at bounding box center [103, 101] width 157 height 153
click at [692, 34] on span "refresh" at bounding box center [689, 35] width 30 height 10
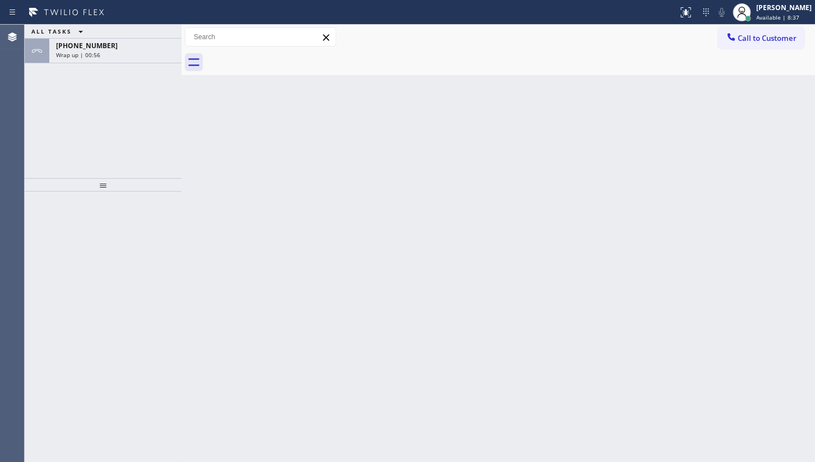
click at [93, 37] on div "ALL TASKS ALL TASKS ACTIVE TASKS TASKS IN WRAP UP" at bounding box center [103, 32] width 157 height 14
click at [94, 40] on div "[PHONE_NUMBER] Wrap up | 00:57" at bounding box center [113, 51] width 128 height 25
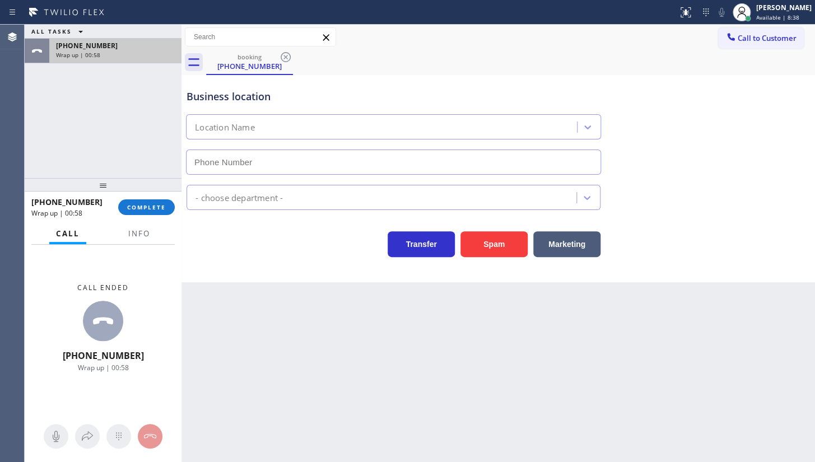
click at [94, 41] on span "[PHONE_NUMBER]" at bounding box center [87, 46] width 62 height 10
type input "[PHONE_NUMBER]"
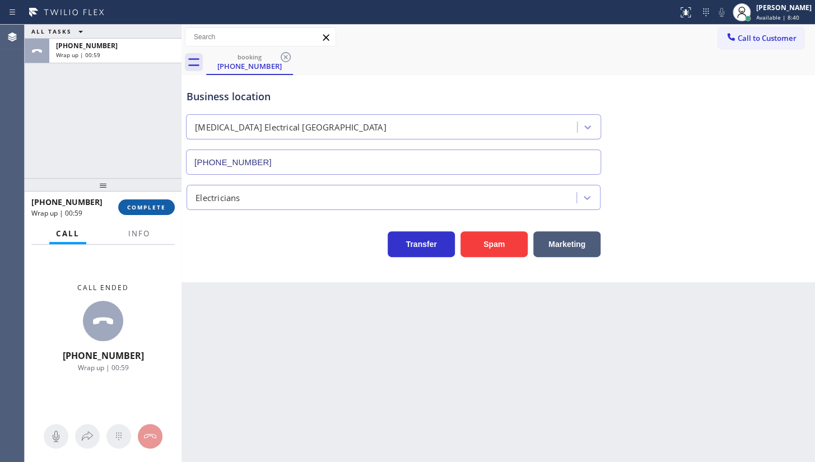
click at [142, 207] on span "COMPLETE" at bounding box center [146, 207] width 39 height 8
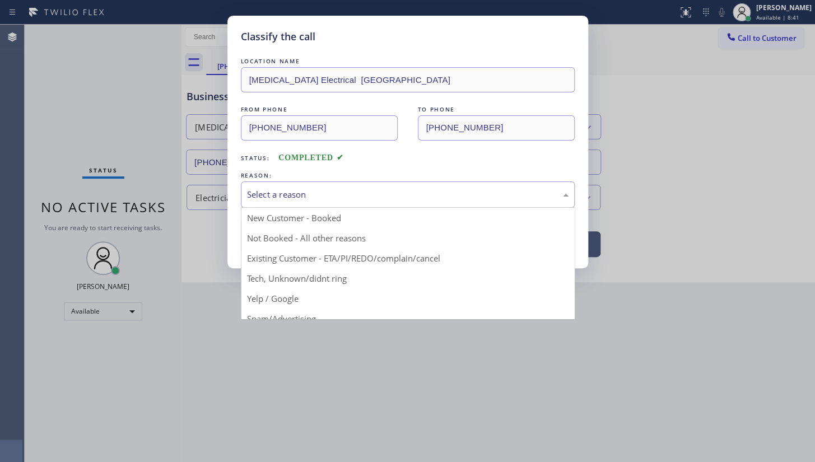
click at [262, 202] on div "Select a reason" at bounding box center [408, 194] width 334 height 26
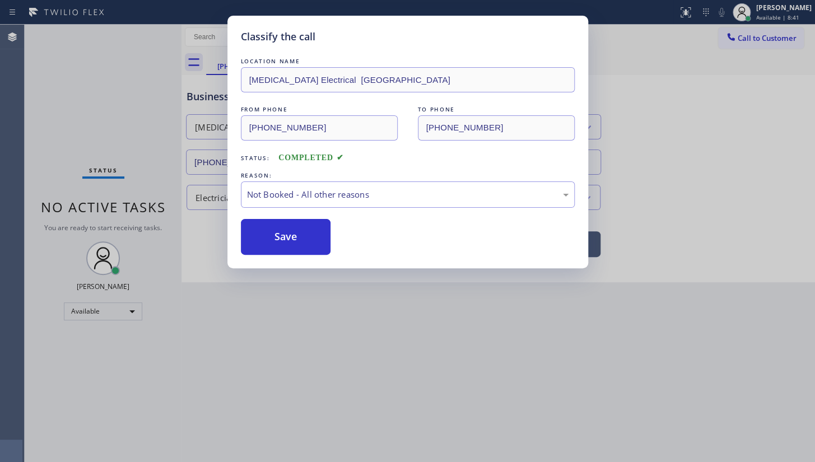
click at [263, 231] on button "Save" at bounding box center [286, 237] width 90 height 36
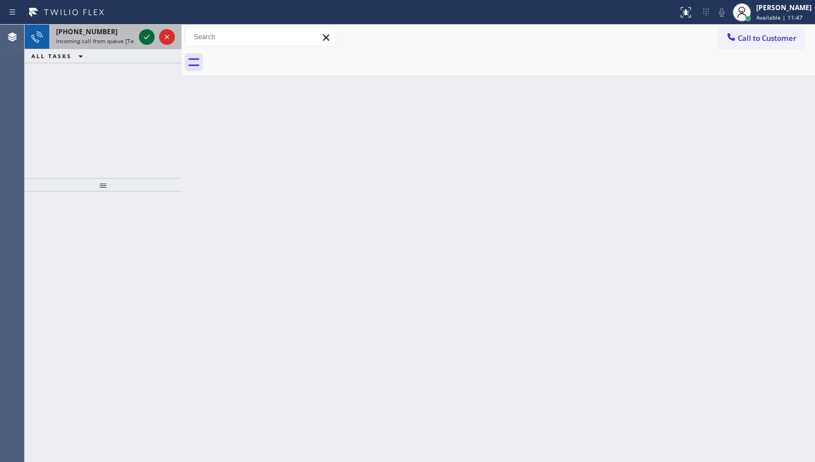
click at [143, 40] on icon at bounding box center [146, 36] width 13 height 13
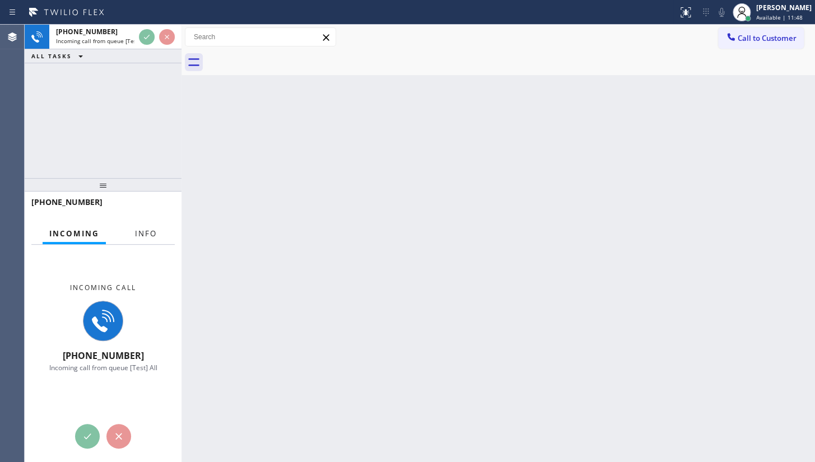
click at [148, 236] on span "Info" at bounding box center [146, 234] width 22 height 10
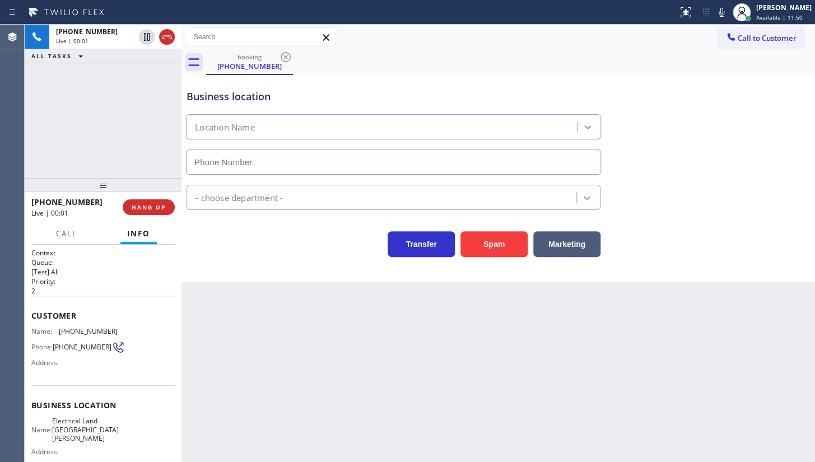
type input "[PHONE_NUMBER]"
click at [146, 168] on div "[PHONE_NUMBER] Live | 01:49 ALL TASKS ALL TASKS ACTIVE TASKS TASKS IN WRAP UP" at bounding box center [103, 101] width 157 height 153
drag, startPoint x: 63, startPoint y: 327, endPoint x: 120, endPoint y: 325, distance: 57.2
click at [120, 327] on div "Name: [PHONE_NUMBER] Phone: [PHONE_NUMBER] Address:" at bounding box center [102, 349] width 143 height 44
copy span "714) 273-4708"
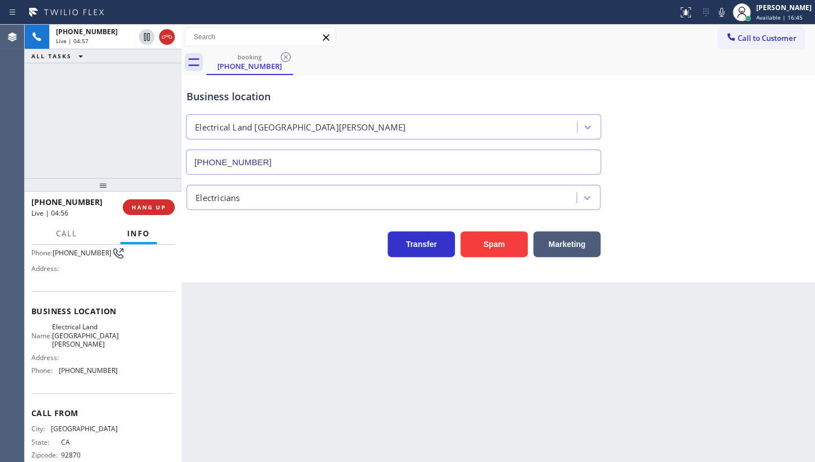
scroll to position [106, 0]
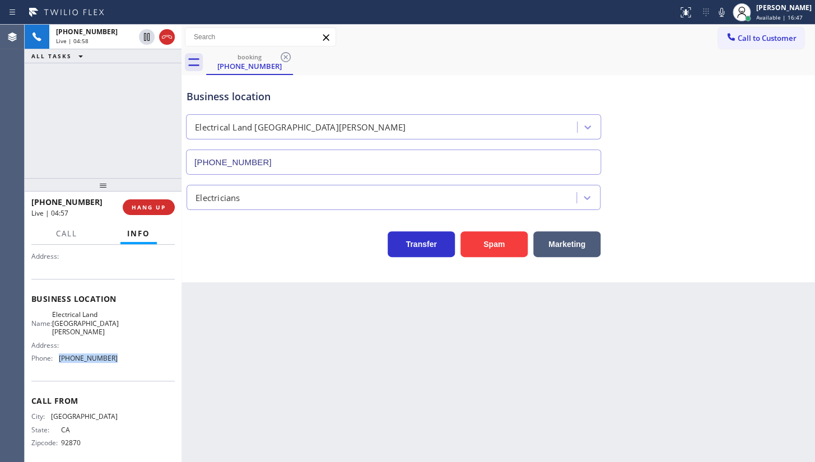
drag, startPoint x: 61, startPoint y: 353, endPoint x: 131, endPoint y: 361, distance: 70.5
click at [131, 361] on div "Business location Name: Electrical Land Santa [PERSON_NAME] Address: Phone: [PH…" at bounding box center [102, 330] width 143 height 102
copy div "(714) 681-1582"
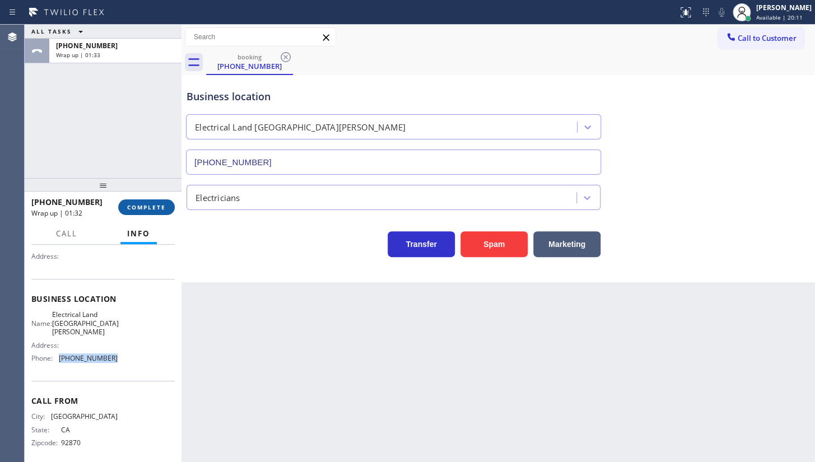
click at [139, 210] on span "COMPLETE" at bounding box center [146, 207] width 39 height 8
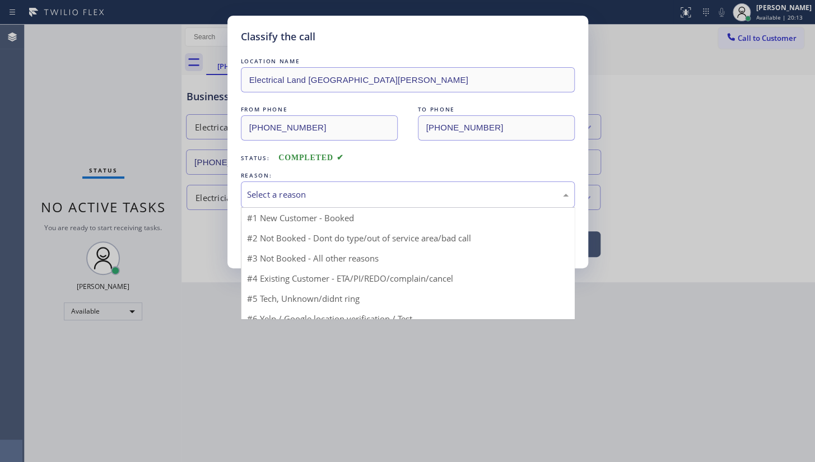
click at [282, 197] on div "Select a reason" at bounding box center [407, 194] width 321 height 13
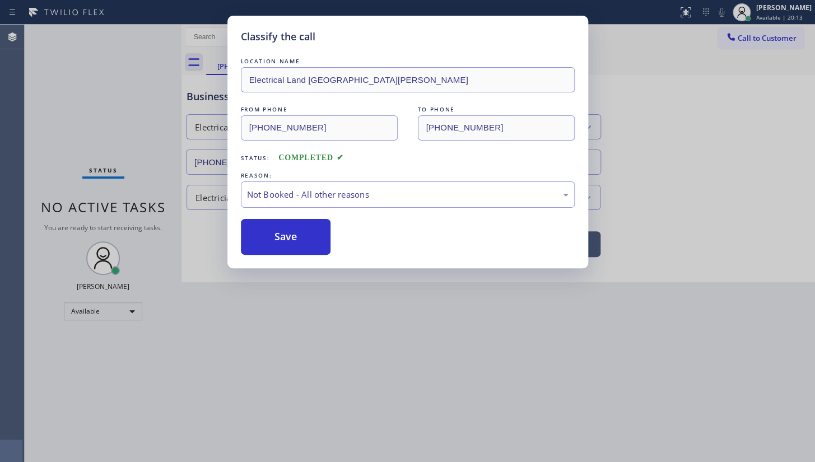
click at [273, 239] on button "Save" at bounding box center [286, 237] width 90 height 36
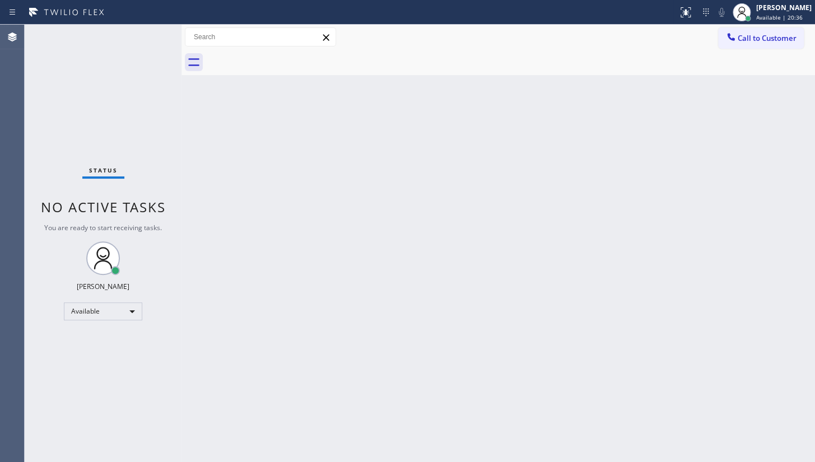
click at [142, 41] on div "Status No active tasks You are ready to start receiving tasks. JENIZA ALCAYDE A…" at bounding box center [103, 243] width 157 height 437
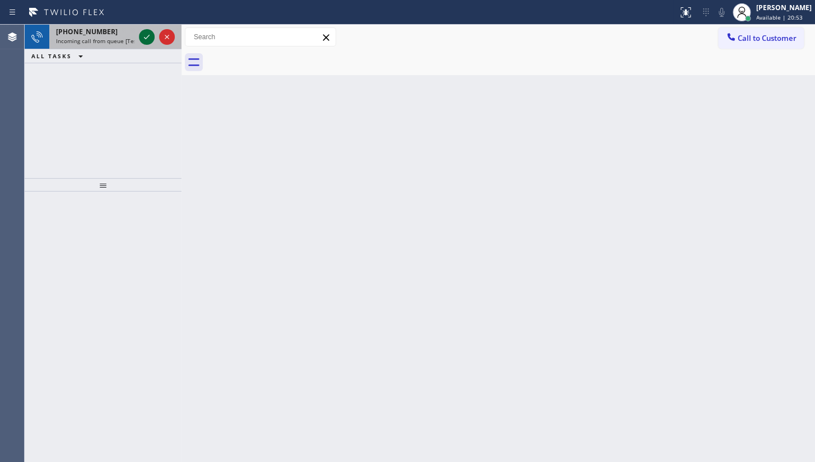
click at [141, 35] on icon at bounding box center [146, 36] width 13 height 13
click at [148, 45] on div at bounding box center [157, 37] width 40 height 25
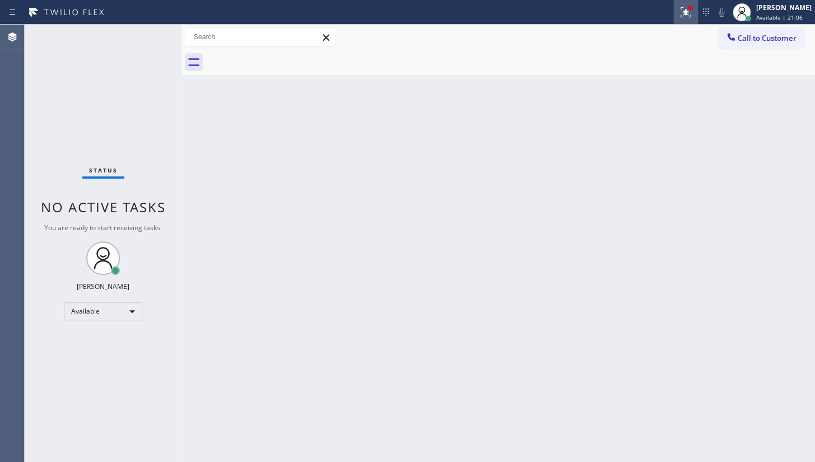
click at [689, 12] on icon at bounding box center [685, 11] width 7 height 4
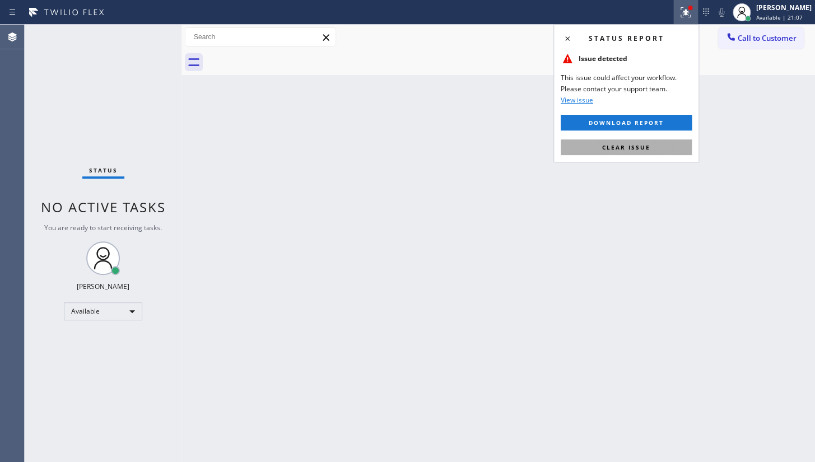
click at [671, 148] on button "Clear issue" at bounding box center [626, 147] width 131 height 16
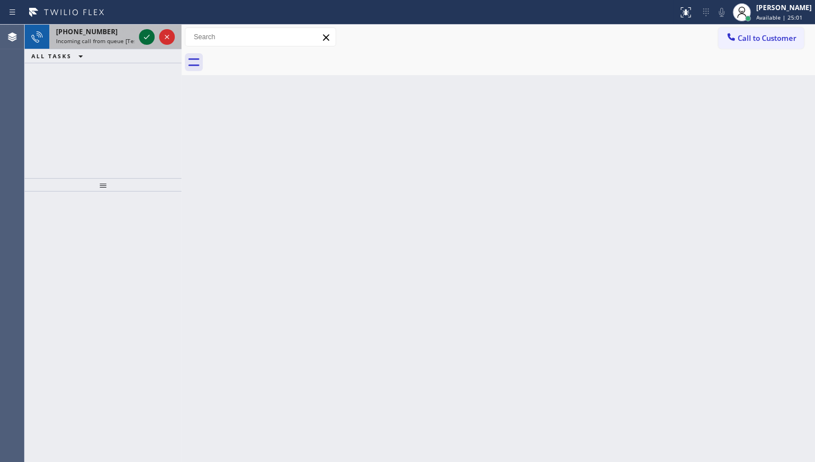
click at [141, 31] on icon at bounding box center [146, 36] width 13 height 13
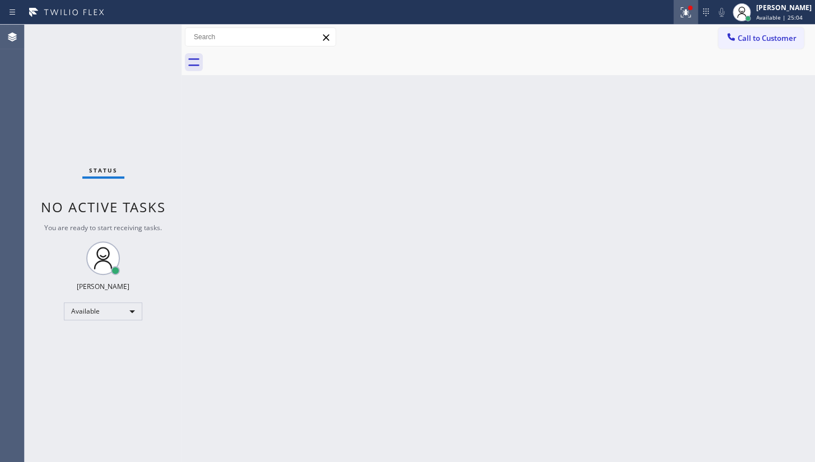
click at [677, 15] on div at bounding box center [685, 12] width 25 height 13
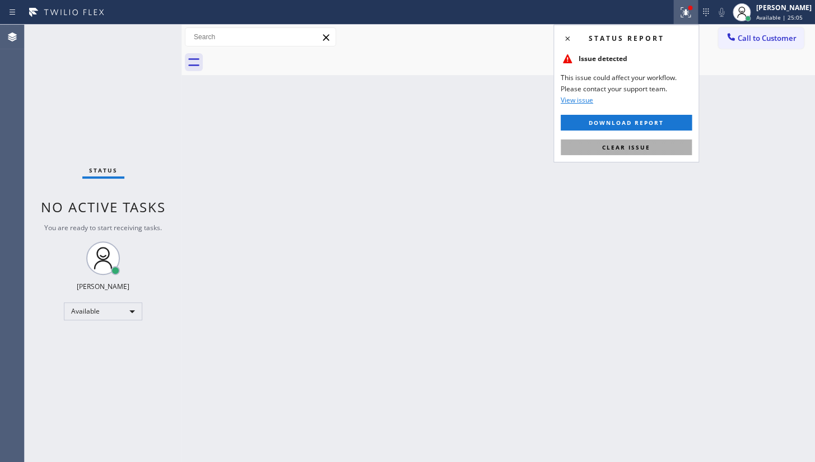
click at [653, 146] on button "Clear issue" at bounding box center [626, 147] width 131 height 16
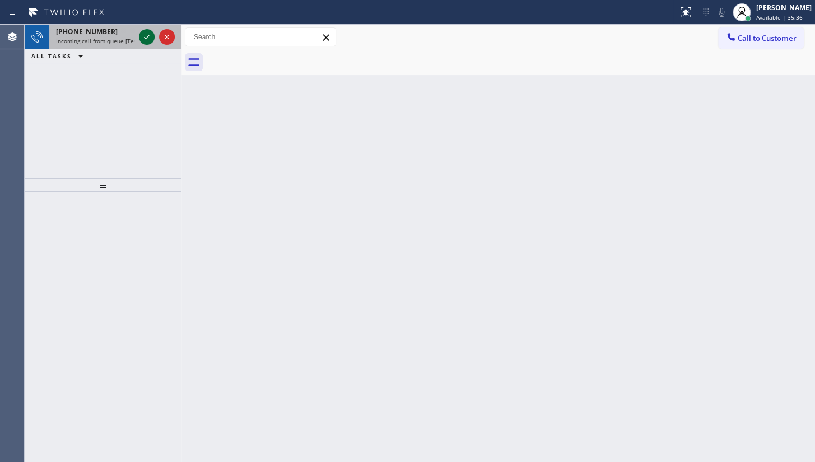
click at [141, 34] on icon at bounding box center [146, 36] width 13 height 13
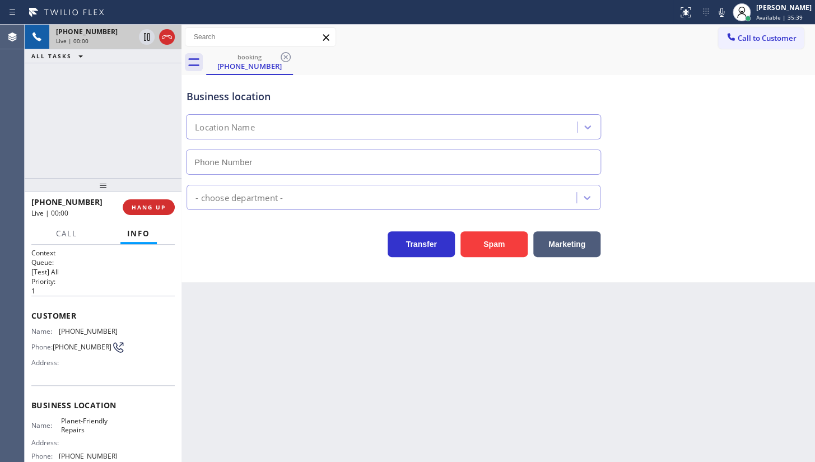
type input "(856) 386-3726"
click at [719, 11] on icon at bounding box center [721, 12] width 13 height 13
click at [162, 36] on icon at bounding box center [166, 36] width 13 height 13
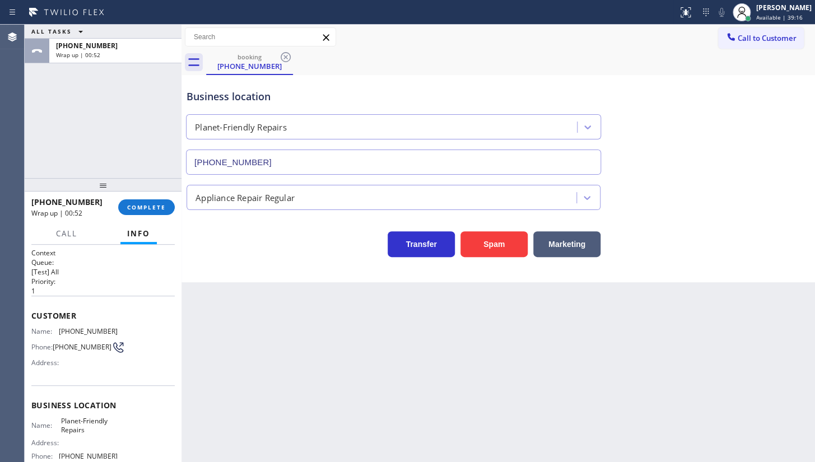
click at [50, 100] on div "ALL TASKS ALL TASKS ACTIVE TASKS TASKS IN WRAP UP +16097524540 Wrap up | 00:52" at bounding box center [103, 101] width 157 height 153
click at [777, 12] on div "JENIZA ALCAYDE Available | 39:17" at bounding box center [784, 12] width 61 height 20
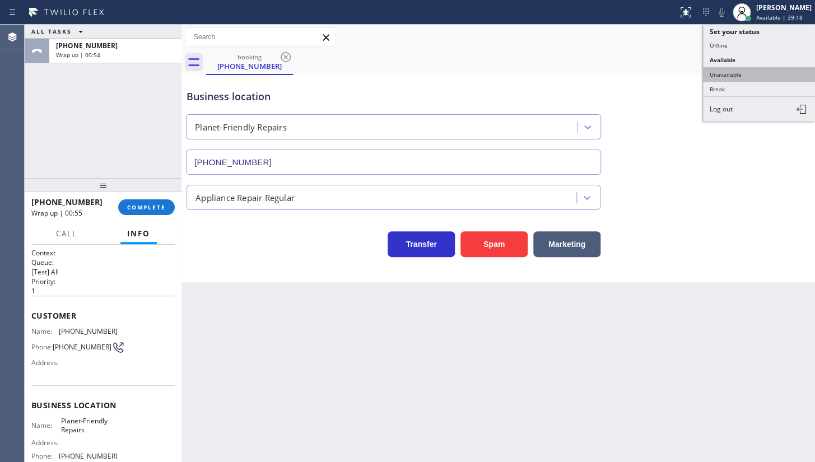
click at [723, 72] on button "Unavailable" at bounding box center [759, 74] width 112 height 15
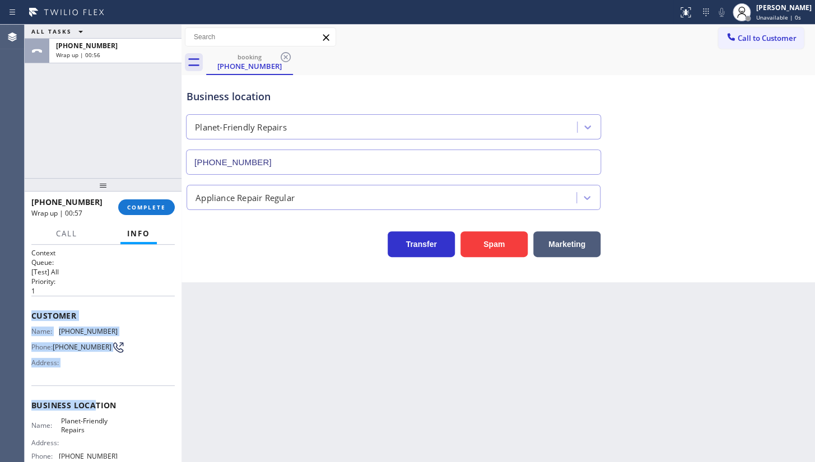
scroll to position [101, 0]
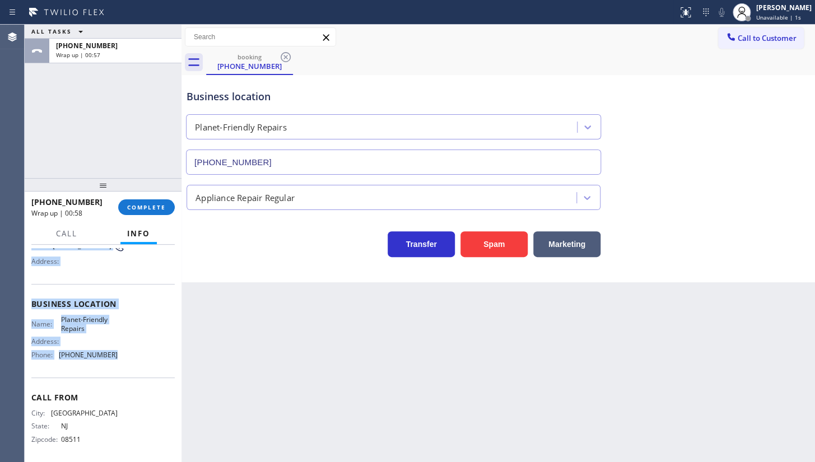
drag, startPoint x: 30, startPoint y: 308, endPoint x: 147, endPoint y: 366, distance: 130.5
click at [147, 366] on div "Context Queue: [Test] All Priority: 1 Customer Name: (609) 752-4540 Phone: (609…" at bounding box center [103, 353] width 157 height 217
copy div "Customer Name: (609) 752-4540 Phone: (609) 752-4540 Address: Business location …"
click at [137, 202] on button "COMPLETE" at bounding box center [146, 207] width 57 height 16
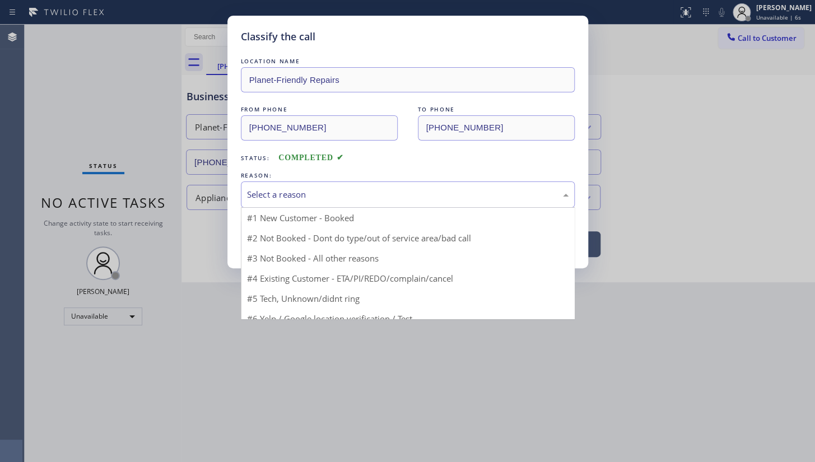
click at [283, 199] on div "Select a reason" at bounding box center [407, 194] width 321 height 13
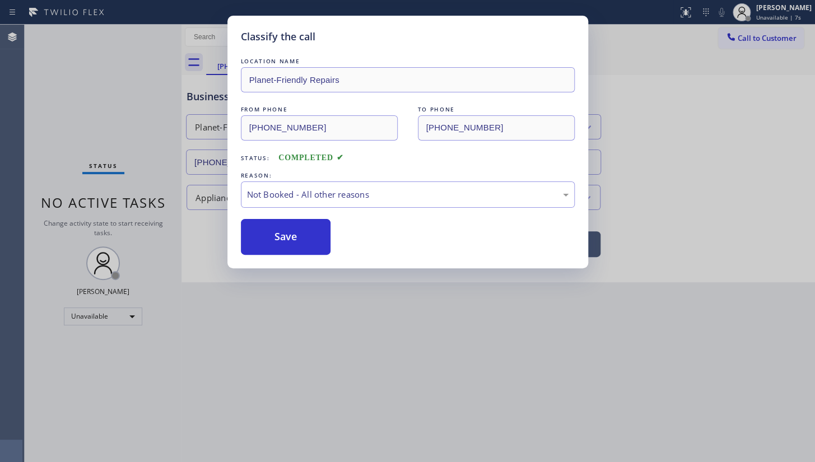
click at [282, 234] on button "Save" at bounding box center [286, 237] width 90 height 36
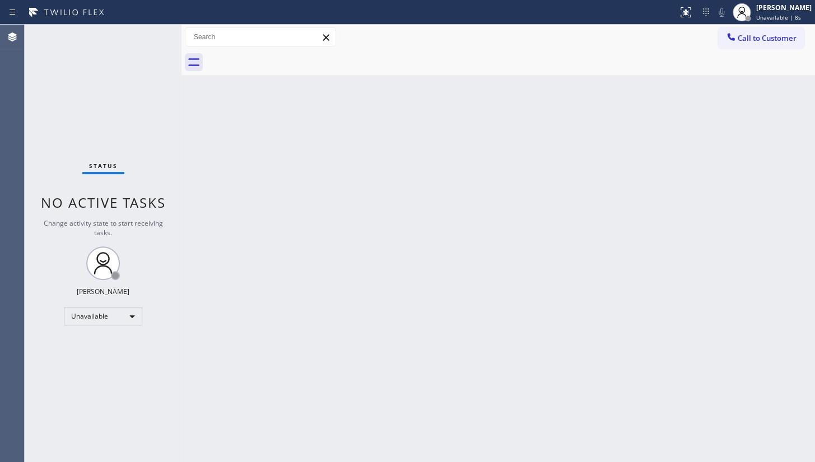
click at [737, 32] on div at bounding box center [730, 37] width 13 height 13
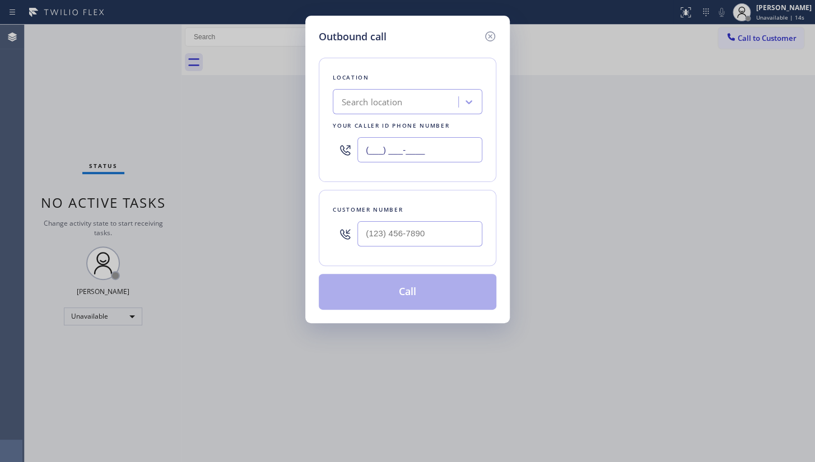
click at [388, 145] on input "(___) ___-____" at bounding box center [419, 149] width 125 height 25
paste input "856) 386-3726"
type input "(856) 386-3726"
click at [413, 227] on input "(___) ___-____" at bounding box center [419, 233] width 125 height 25
paste input "609) 752-4540"
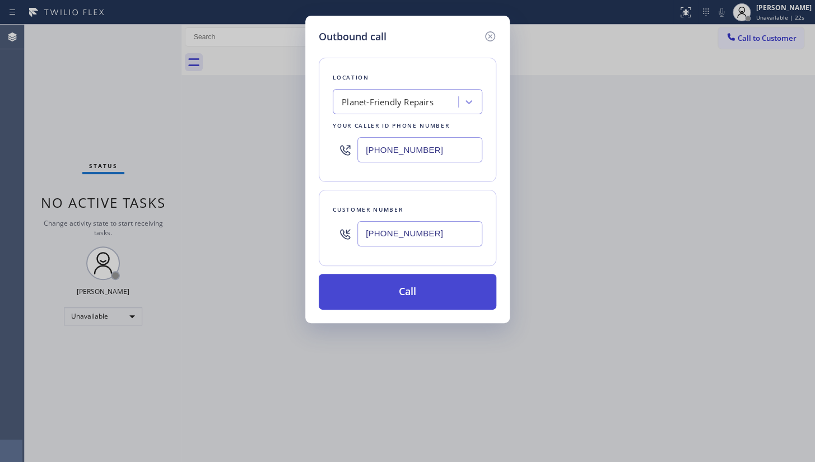
type input "(609) 752-4540"
click at [400, 283] on button "Call" at bounding box center [408, 292] width 178 height 36
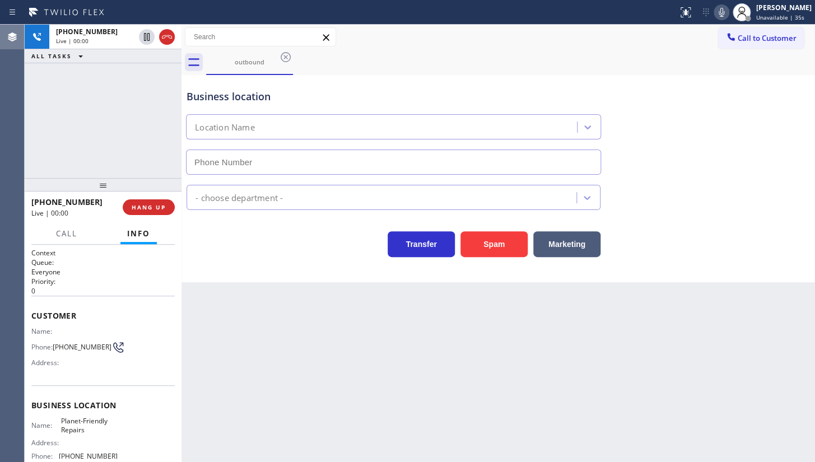
type input "(856) 386-3726"
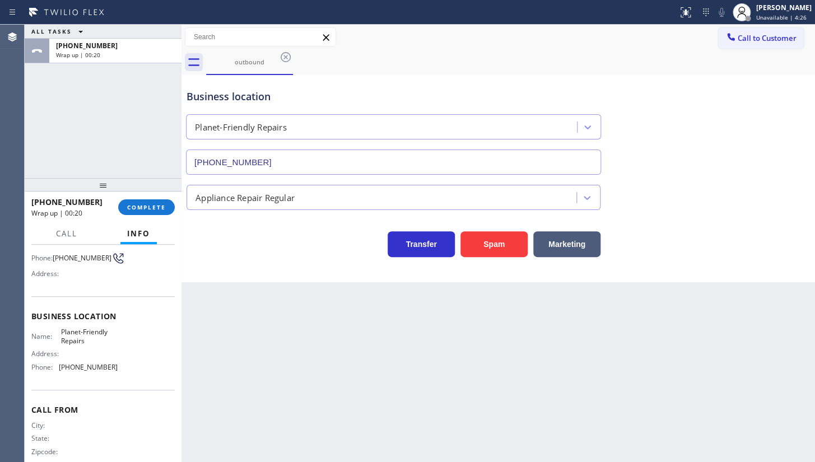
scroll to position [101, 0]
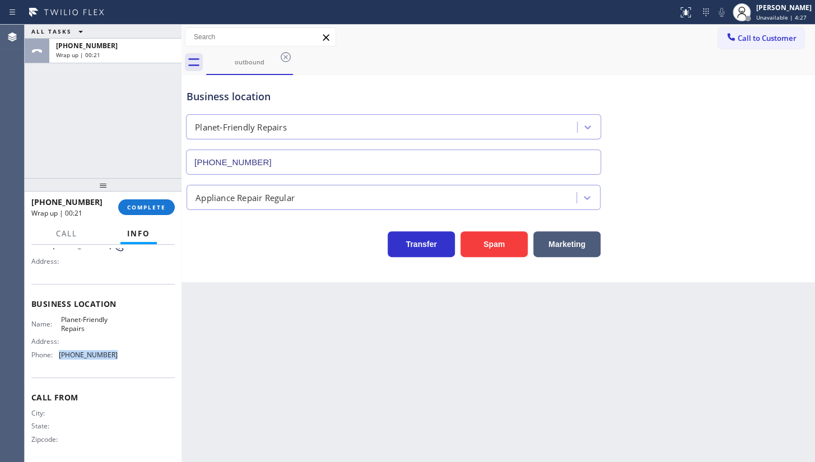
drag, startPoint x: 58, startPoint y: 357, endPoint x: 176, endPoint y: 358, distance: 118.2
click at [176, 358] on div "Context Queue: Everyone Priority: 0 Customer Name: Phone: (609) 752-4540 Addres…" at bounding box center [103, 353] width 157 height 217
copy div "(856) 386-3726"
click at [164, 196] on div "+16097524540 Wrap up | 01:12 COMPLETE" at bounding box center [102, 207] width 143 height 29
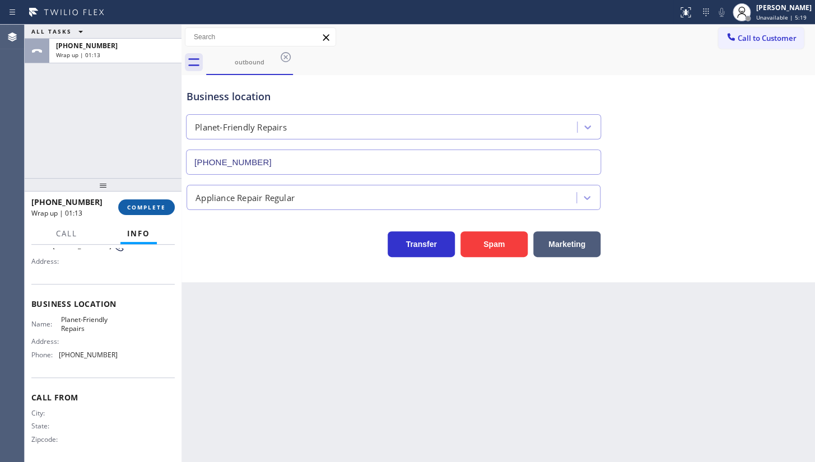
click at [159, 207] on span "COMPLETE" at bounding box center [146, 207] width 39 height 8
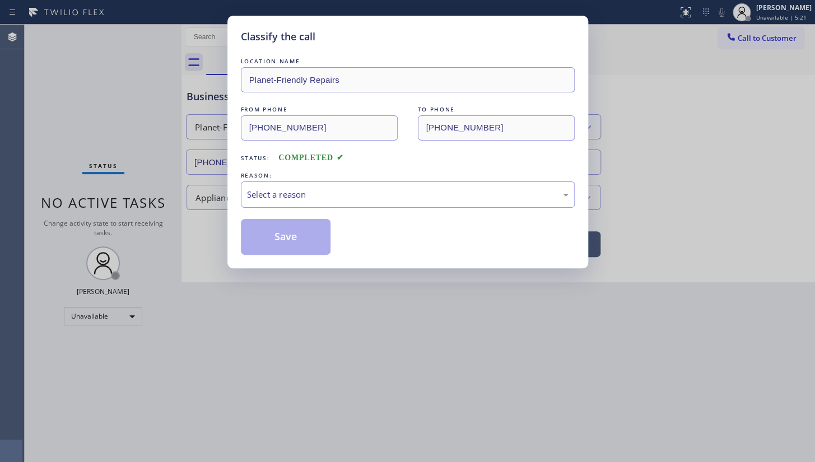
click at [291, 166] on div "LOCATION NAME Planet-Friendly Repairs FROM PHONE (856) 386-3726 TO PHONE (609) …" at bounding box center [408, 154] width 334 height 199
click at [283, 192] on div "Select a reason" at bounding box center [407, 194] width 321 height 13
click at [271, 241] on button "Save" at bounding box center [286, 237] width 90 height 36
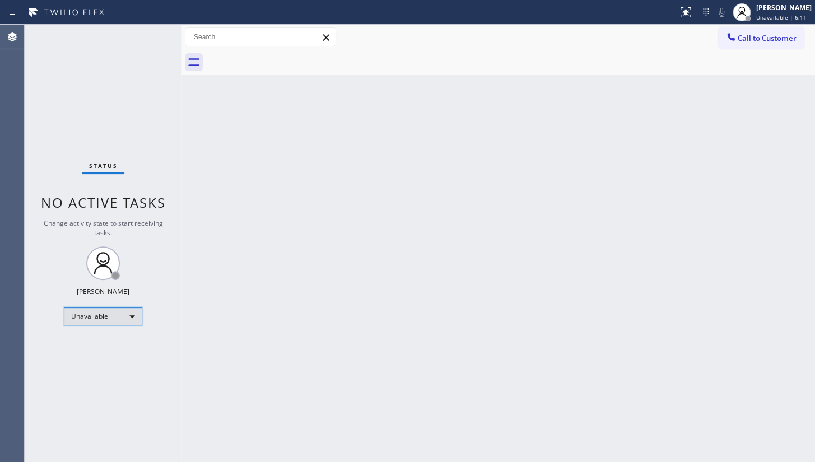
click at [94, 313] on div "Unavailable" at bounding box center [103, 316] width 78 height 18
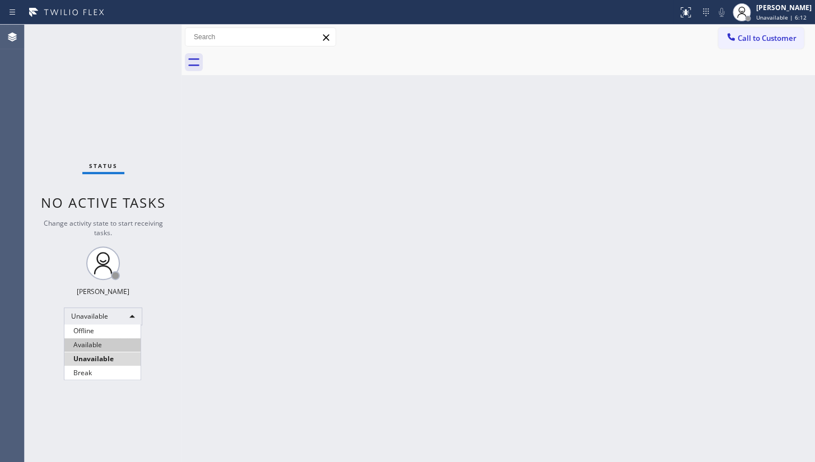
click at [102, 344] on li "Available" at bounding box center [102, 344] width 76 height 13
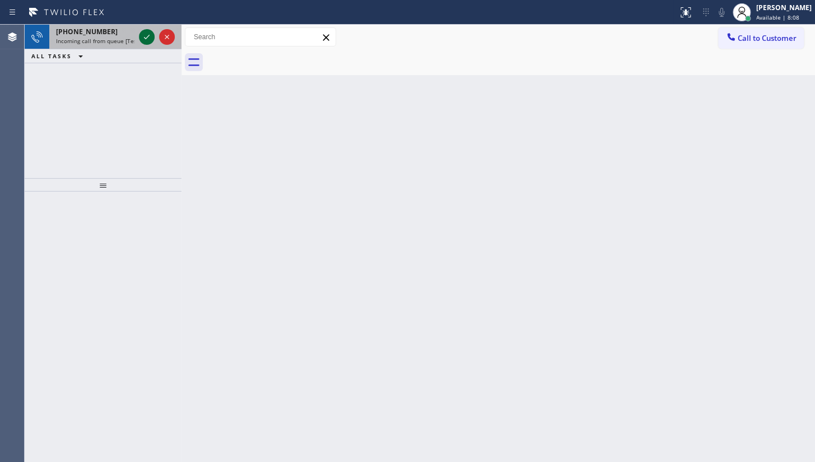
drag, startPoint x: 138, startPoint y: 36, endPoint x: 146, endPoint y: 40, distance: 8.3
click at [145, 40] on div at bounding box center [147, 36] width 16 height 13
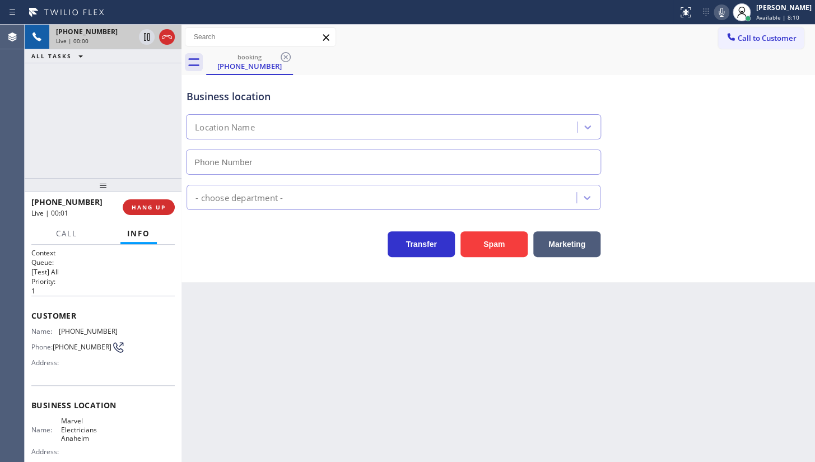
type input "(714) 559-3783"
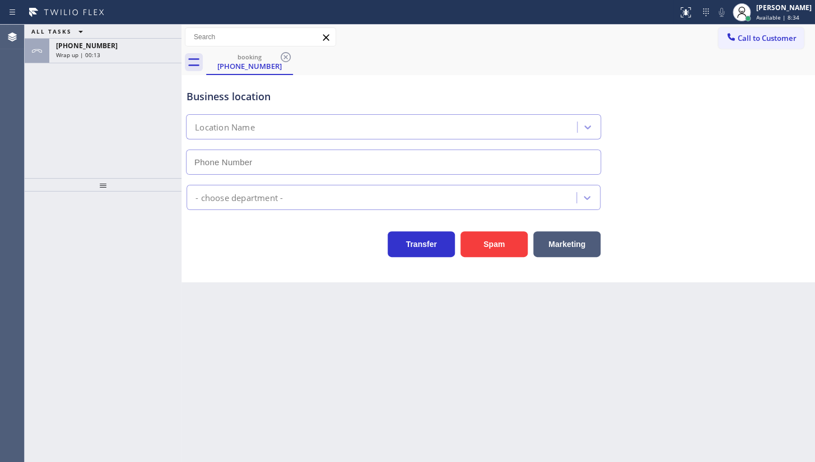
type input "[PHONE_NUMBER]"
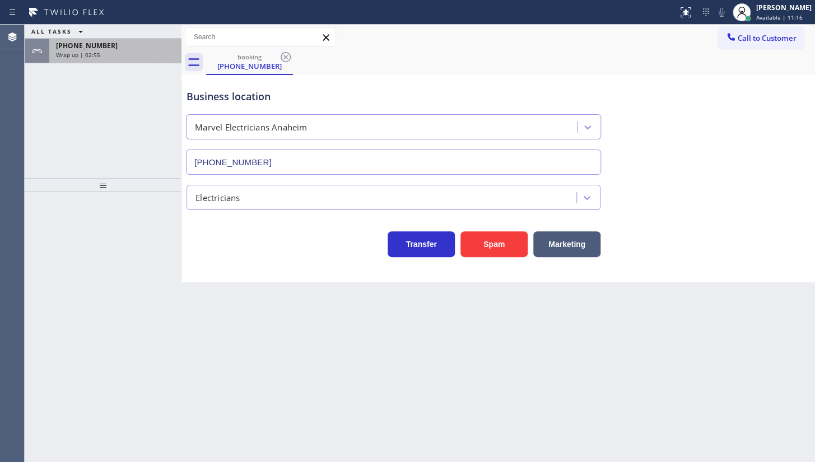
drag, startPoint x: 116, startPoint y: 35, endPoint x: 116, endPoint y: 45, distance: 9.5
click at [115, 38] on div "ALL TASKS ALL TASKS ACTIVE TASKS TASKS IN WRAP UP" at bounding box center [103, 32] width 157 height 14
click at [117, 46] on div "[PHONE_NUMBER]" at bounding box center [115, 46] width 119 height 10
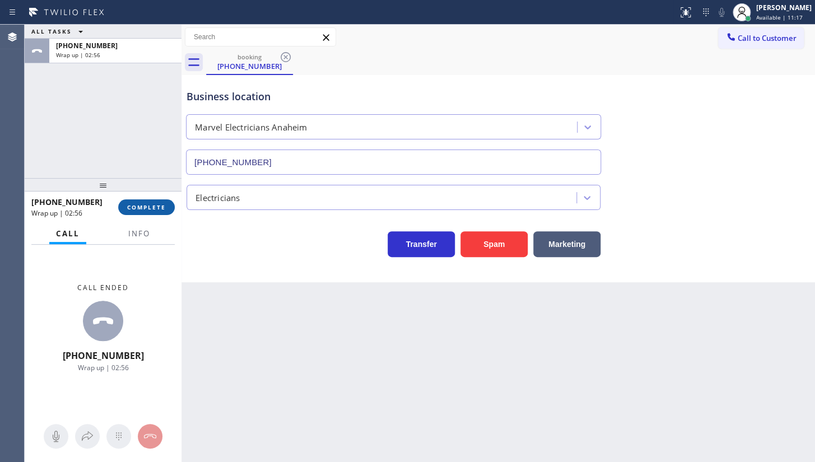
click at [159, 202] on button "COMPLETE" at bounding box center [146, 207] width 57 height 16
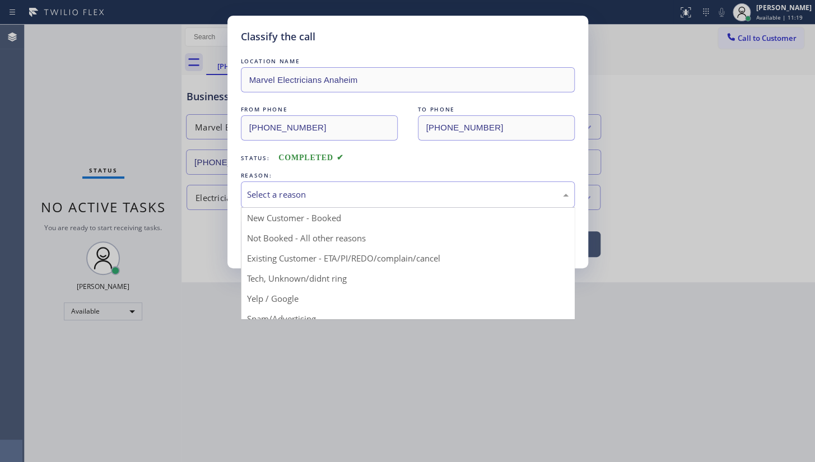
drag, startPoint x: 257, startPoint y: 193, endPoint x: 257, endPoint y: 227, distance: 34.2
click at [256, 204] on div "Select a reason" at bounding box center [408, 194] width 334 height 26
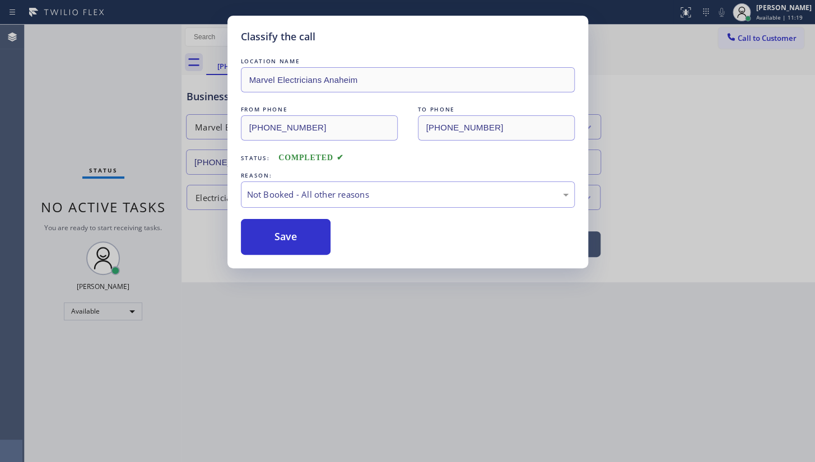
click at [258, 235] on button "Save" at bounding box center [286, 237] width 90 height 36
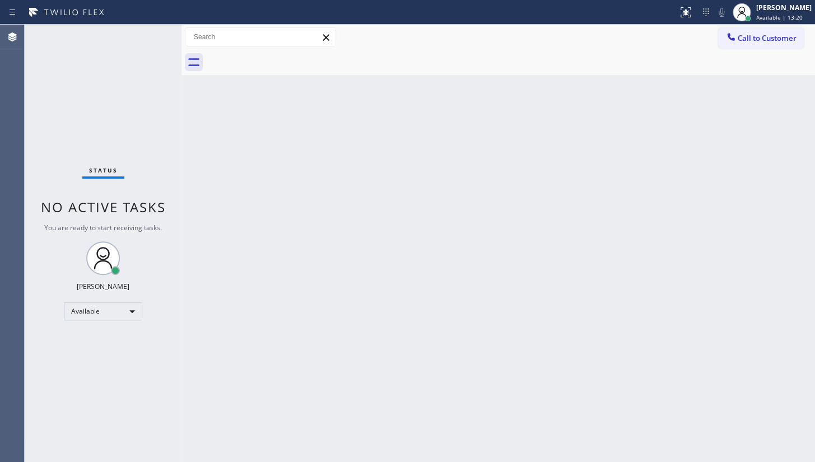
click at [138, 115] on div "Status No active tasks You are ready to start receiving tasks. JENIZA ALCAYDE A…" at bounding box center [103, 243] width 157 height 437
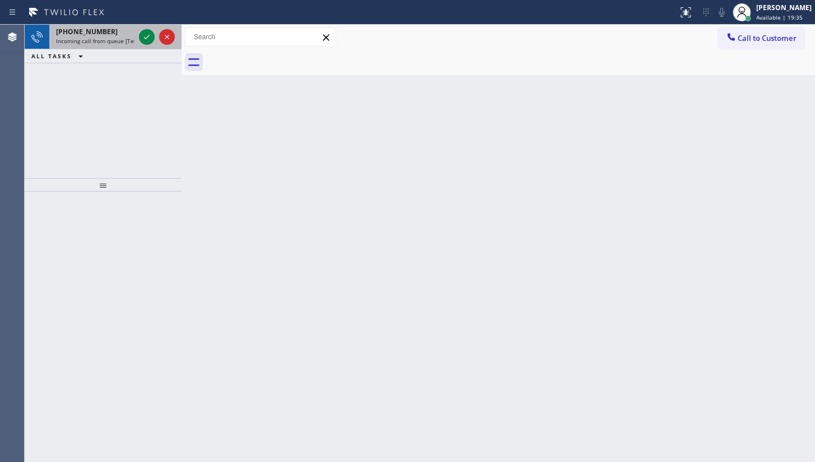
click at [158, 39] on div at bounding box center [157, 37] width 40 height 25
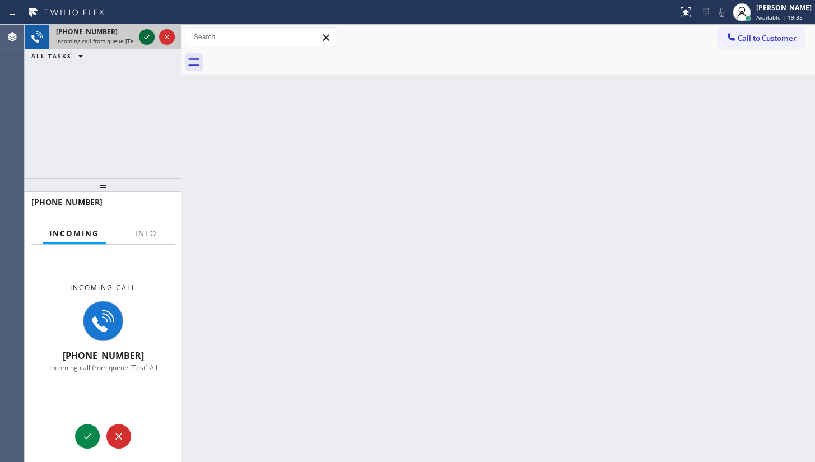
click at [146, 36] on icon at bounding box center [146, 36] width 13 height 13
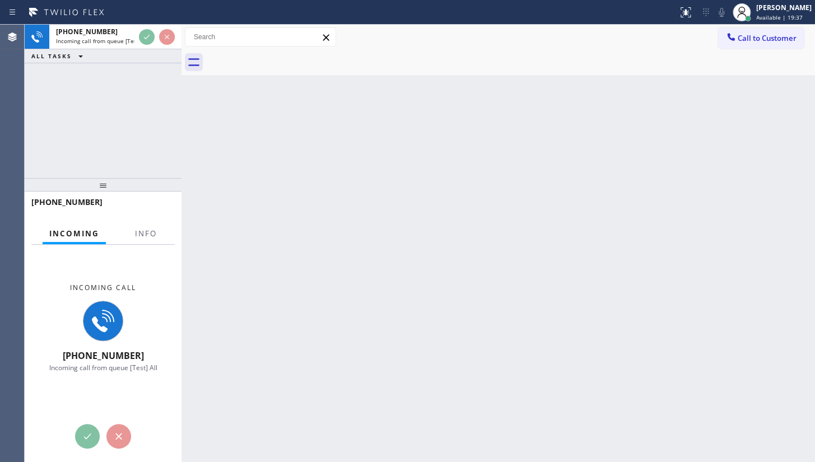
click at [146, 50] on div "[PHONE_NUMBER] Incoming call from queue [Test] All ALL TASKS ALL TASKS ACTIVE T…" at bounding box center [103, 44] width 157 height 39
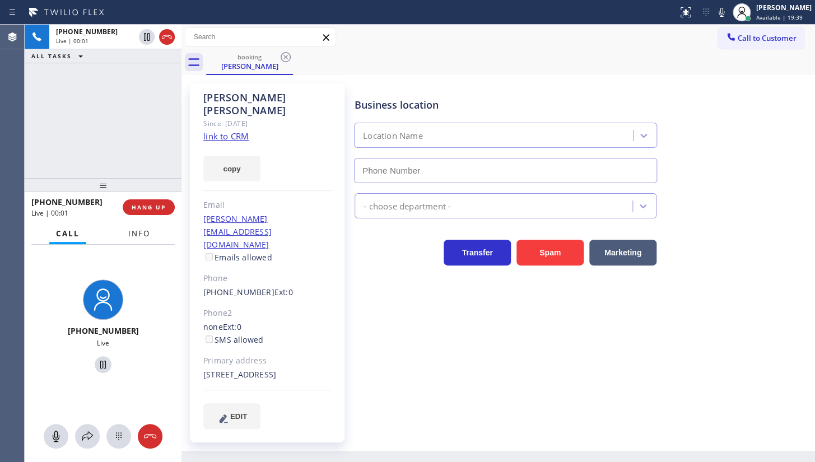
type input "[PHONE_NUMBER]"
click at [139, 226] on button "Info" at bounding box center [139, 234] width 35 height 22
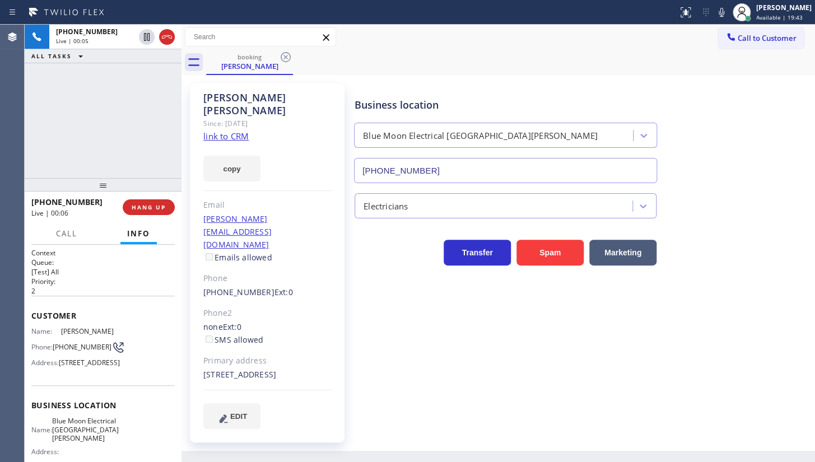
click at [228, 131] on link "link to CRM" at bounding box center [225, 136] width 45 height 11
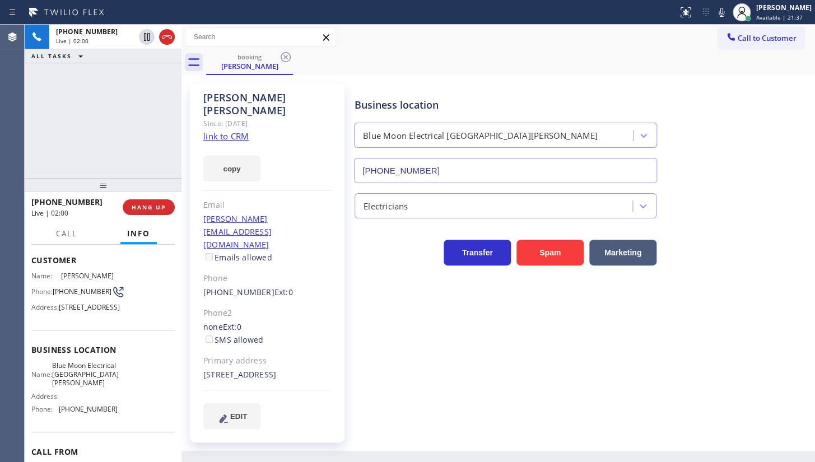
scroll to position [141, 0]
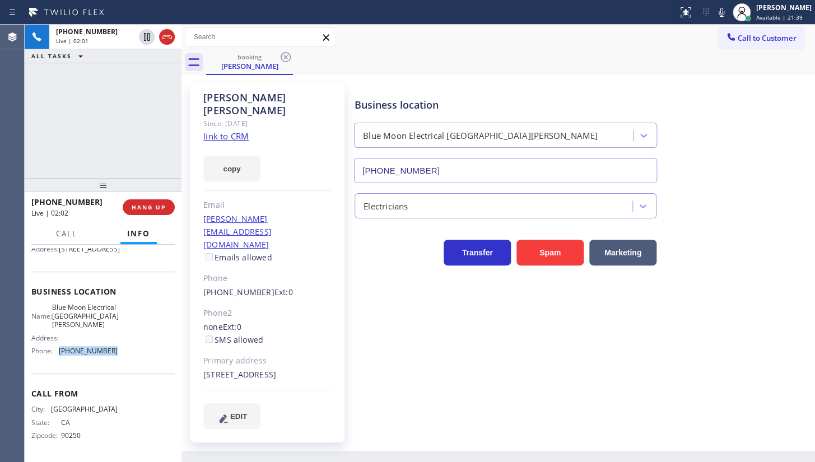
drag, startPoint x: 57, startPoint y: 353, endPoint x: 133, endPoint y: 356, distance: 75.6
click at [133, 356] on div "Name: Blue Moon Electrical [GEOGRAPHIC_DATA][PERSON_NAME] Address: Phone: [PHON…" at bounding box center [102, 331] width 143 height 57
copy div "[PHONE_NUMBER]"
drag, startPoint x: 68, startPoint y: 314, endPoint x: 96, endPoint y: 330, distance: 33.1
click at [96, 330] on div "Name: Blue Moon Electrical [GEOGRAPHIC_DATA][PERSON_NAME] Address: Phone: [PHON…" at bounding box center [74, 331] width 86 height 57
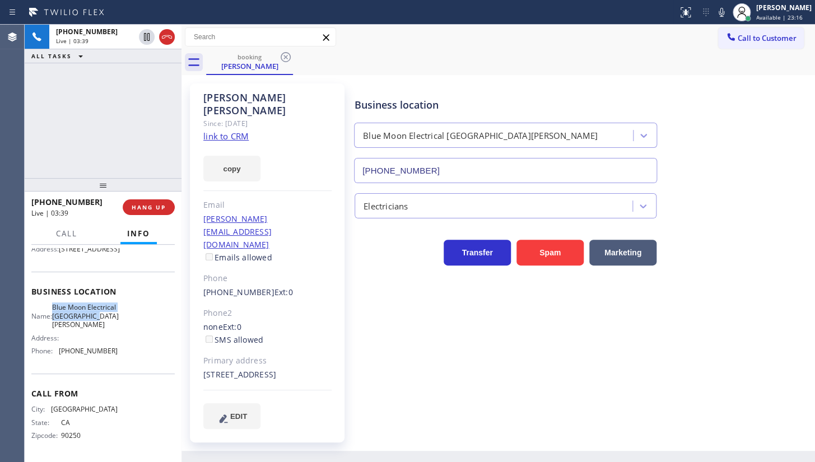
copy span "Blue Moon Electrical [GEOGRAPHIC_DATA][PERSON_NAME]"
click at [726, 8] on icon at bounding box center [721, 12] width 13 height 13
click at [136, 87] on div "+13104870111 Live | 05:03 ALL TASKS ALL TASKS ACTIVE TASKS TASKS IN WRAP UP" at bounding box center [103, 101] width 157 height 153
click at [123, 108] on div "+13104870111 Live | 06:14 ALL TASKS ALL TASKS ACTIVE TASKS TASKS IN WRAP UP" at bounding box center [103, 101] width 157 height 153
drag, startPoint x: 158, startPoint y: 146, endPoint x: 175, endPoint y: 130, distance: 23.4
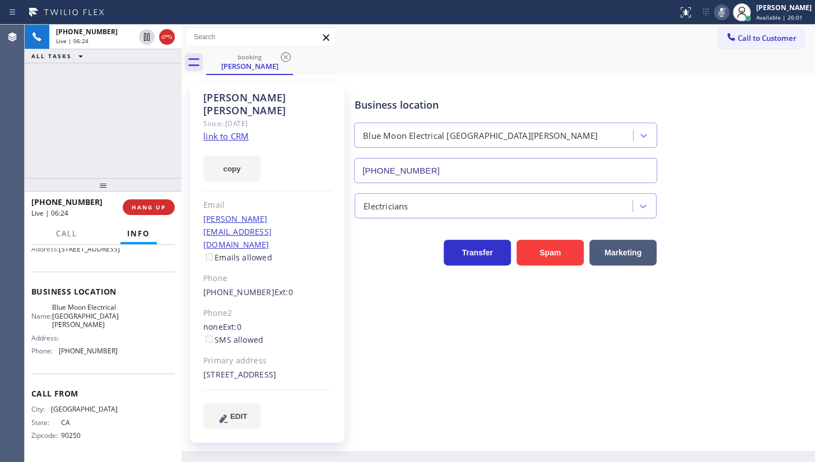
click at [158, 146] on div "+13104870111 Live | 06:24 ALL TASKS ALL TASKS ACTIVE TASKS TASKS IN WRAP UP" at bounding box center [103, 101] width 157 height 153
click at [720, 8] on icon at bounding box center [721, 12] width 13 height 13
click at [102, 76] on div "+13104870111 Live | 06:33 ALL TASKS ALL TASKS ACTIVE TASKS TASKS IN WRAP UP" at bounding box center [103, 101] width 157 height 153
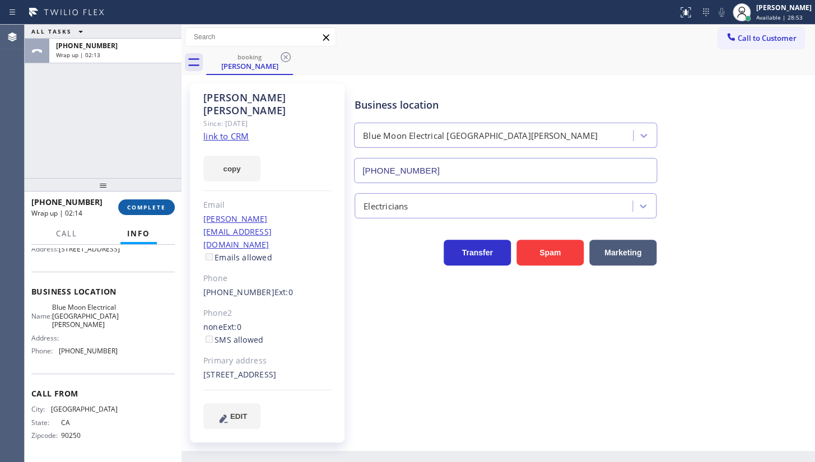
click at [123, 202] on button "COMPLETE" at bounding box center [146, 207] width 57 height 16
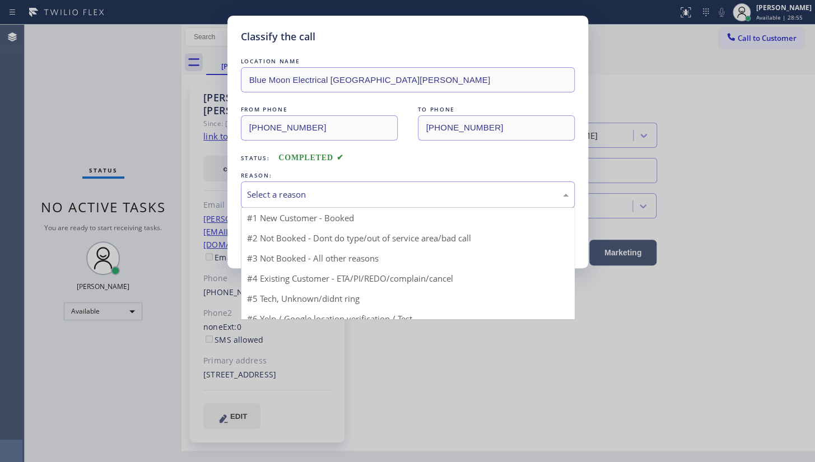
click at [268, 206] on div "Select a reason" at bounding box center [408, 194] width 334 height 26
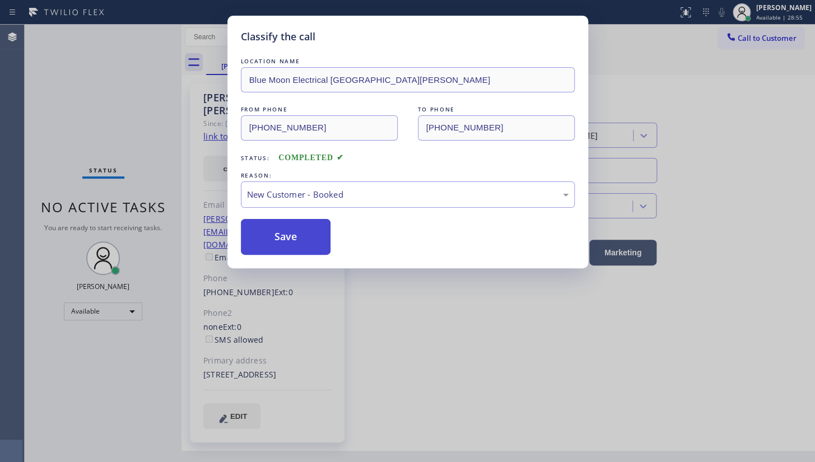
click at [270, 221] on button "Save" at bounding box center [286, 237] width 90 height 36
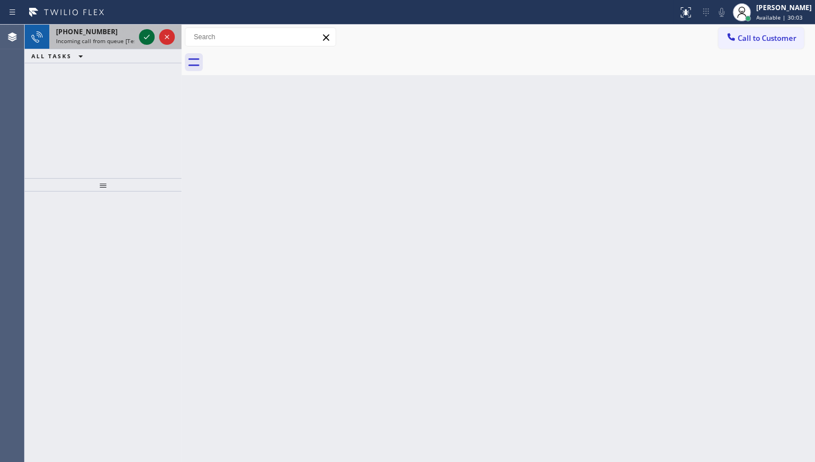
click at [140, 39] on icon at bounding box center [146, 36] width 13 height 13
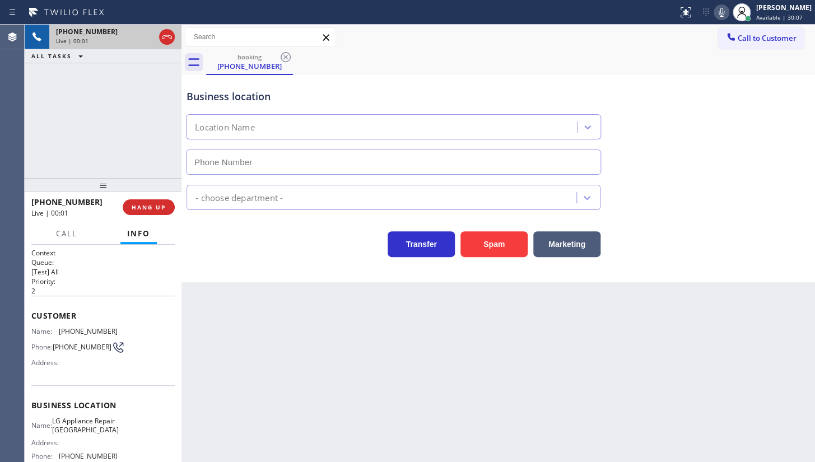
type input "(312) 945-0260"
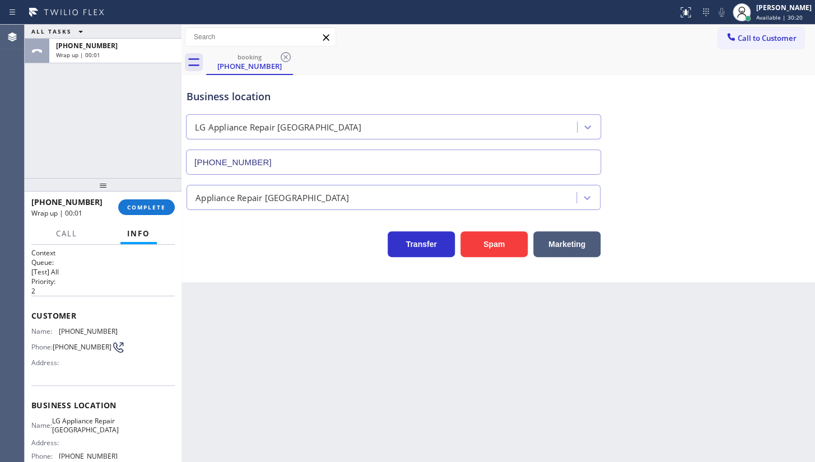
drag, startPoint x: 156, startPoint y: 207, endPoint x: 235, endPoint y: 208, distance: 79.0
click at [156, 207] on span "COMPLETE" at bounding box center [146, 207] width 39 height 8
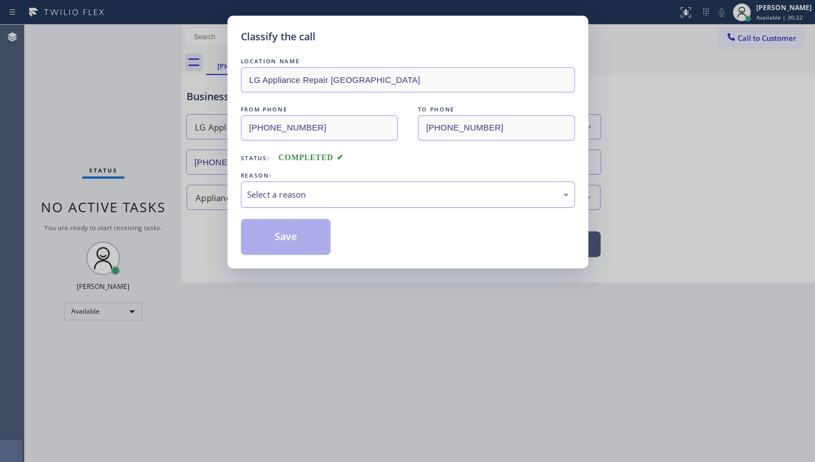
click at [258, 203] on div "Select a reason" at bounding box center [408, 194] width 334 height 26
click at [268, 245] on button "Save" at bounding box center [286, 237] width 90 height 36
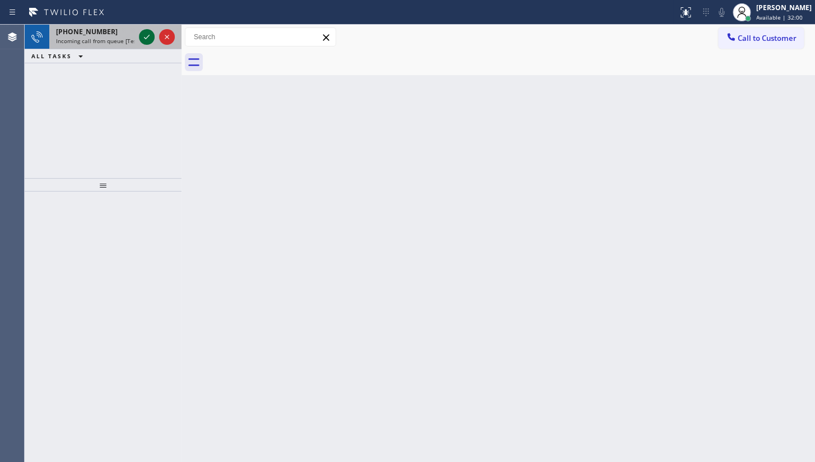
click at [141, 36] on icon at bounding box center [146, 36] width 13 height 13
click at [143, 36] on icon at bounding box center [146, 36] width 13 height 13
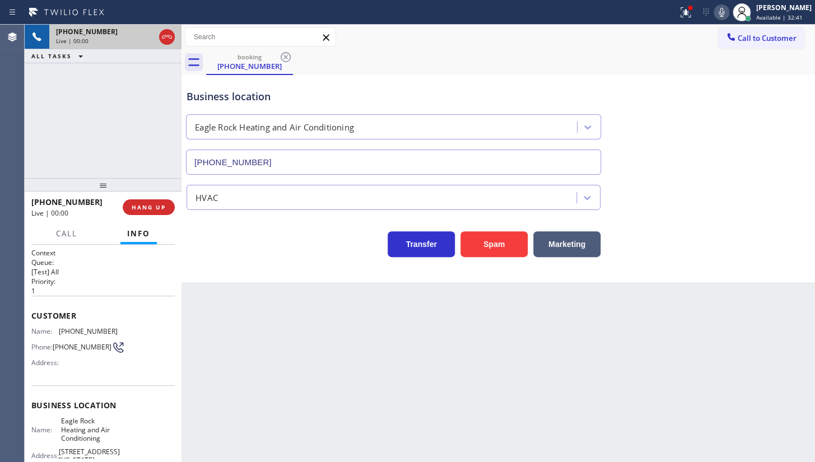
type input "(323) 210-4161"
click at [685, 4] on button at bounding box center [685, 12] width 25 height 25
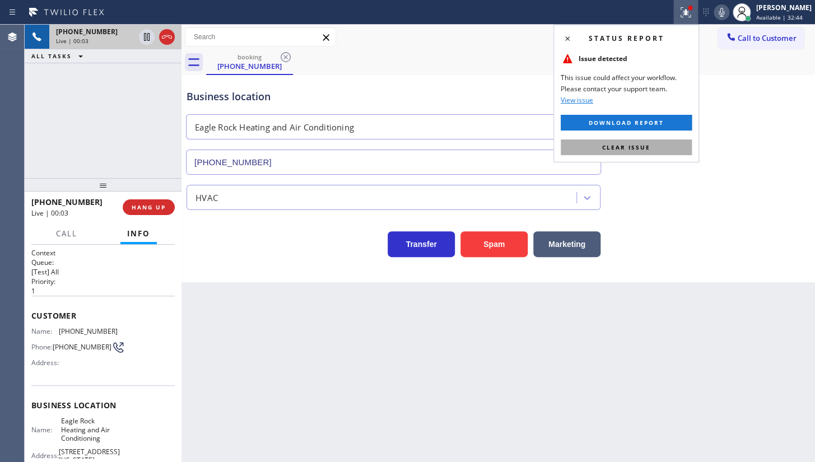
click at [661, 143] on button "Clear issue" at bounding box center [626, 147] width 131 height 16
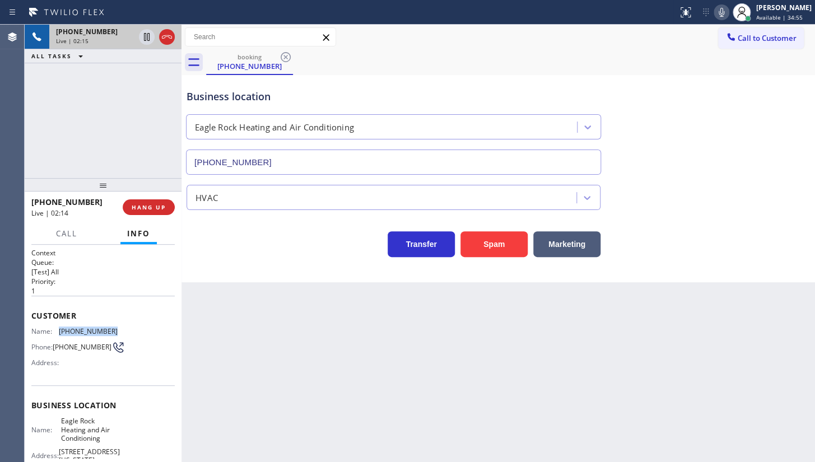
drag, startPoint x: 85, startPoint y: 332, endPoint x: 130, endPoint y: 328, distance: 44.9
click at [130, 328] on div "Name: (415) 316-4395 Phone: (415) 316-4395 Address:" at bounding box center [102, 349] width 143 height 44
copy div "(415) 316-4395"
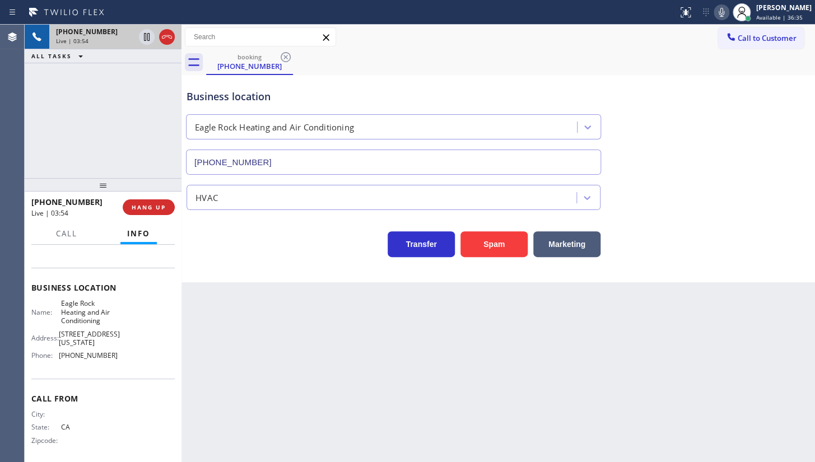
scroll to position [124, 0]
drag, startPoint x: 58, startPoint y: 355, endPoint x: 129, endPoint y: 358, distance: 71.8
click at [129, 358] on div "Name: Eagle Rock Heating and Air Conditioning Address: 2116 Colorado Blvd Phone…" at bounding box center [102, 328] width 143 height 66
copy div "(323) 210-4161"
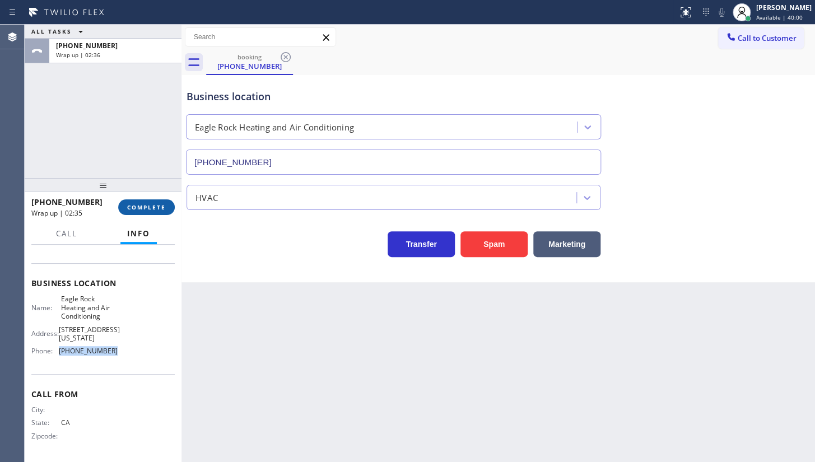
click at [156, 206] on span "COMPLETE" at bounding box center [146, 207] width 39 height 8
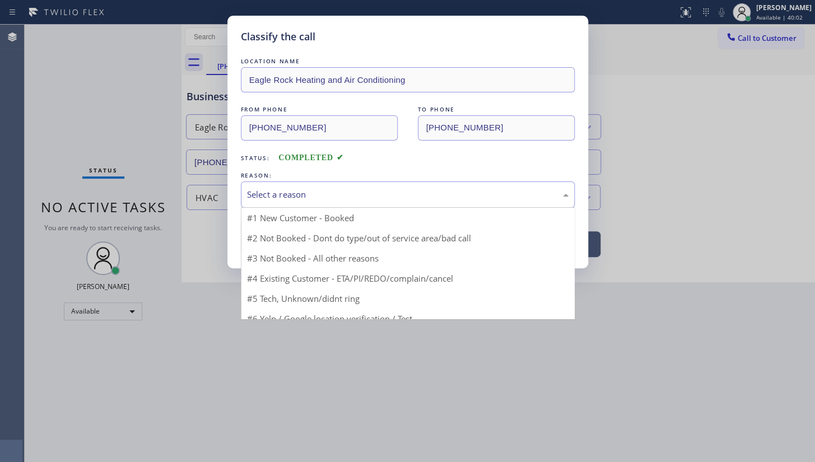
drag, startPoint x: 248, startPoint y: 197, endPoint x: 250, endPoint y: 226, distance: 28.7
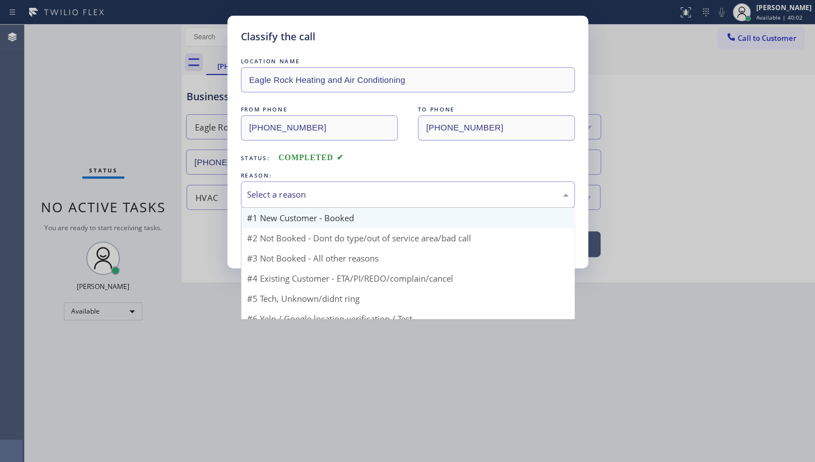
click at [248, 201] on div "Select a reason" at bounding box center [408, 194] width 334 height 26
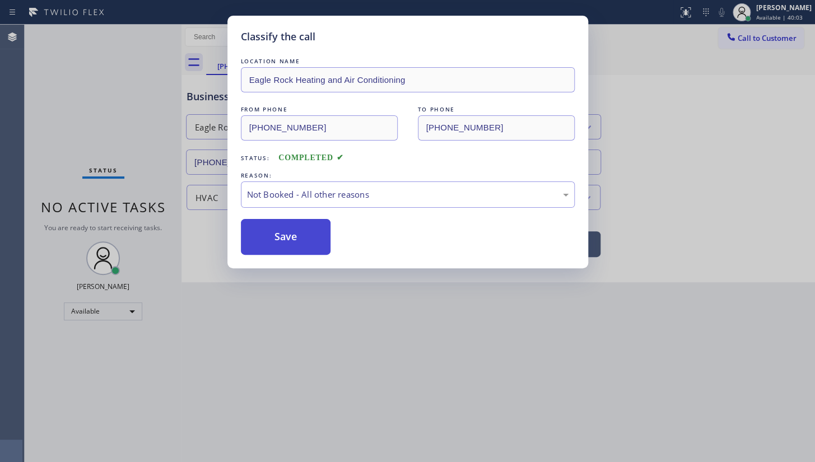
click at [251, 232] on button "Save" at bounding box center [286, 237] width 90 height 36
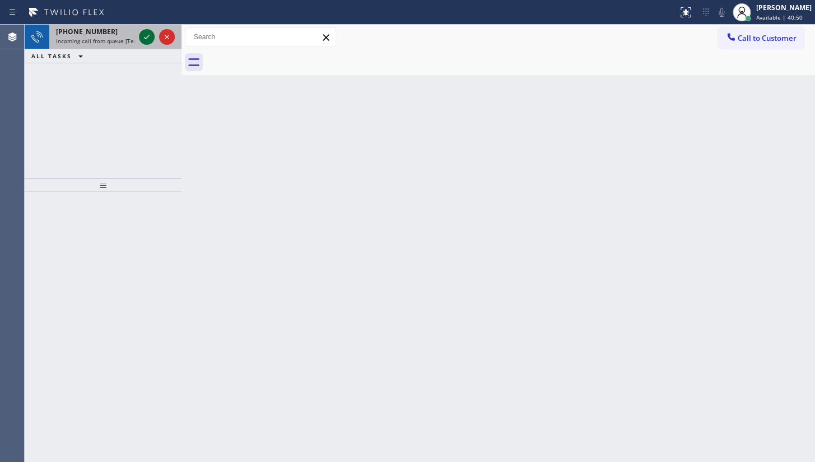
click at [148, 32] on icon at bounding box center [146, 36] width 13 height 13
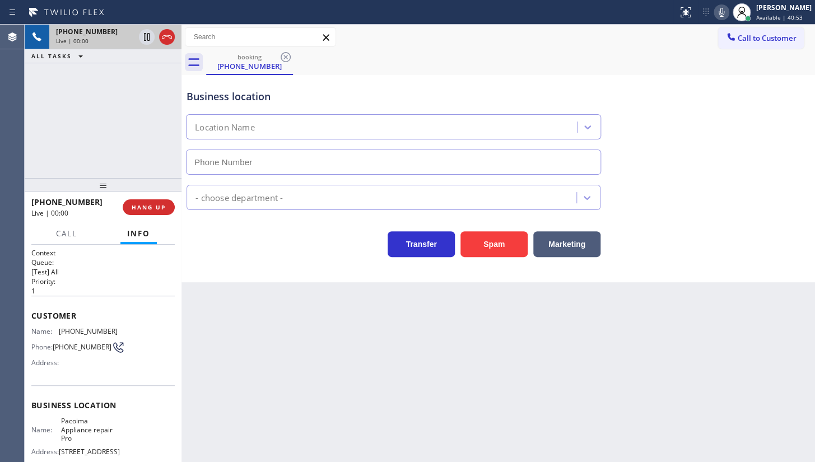
type input "(747) 223-6070"
drag, startPoint x: 59, startPoint y: 325, endPoint x: 144, endPoint y: 331, distance: 85.3
click at [144, 331] on div "Name: (608) 751-5525 Phone: (608) 751-5525 Address:" at bounding box center [102, 349] width 143 height 44
copy div "(608) 751-5525"
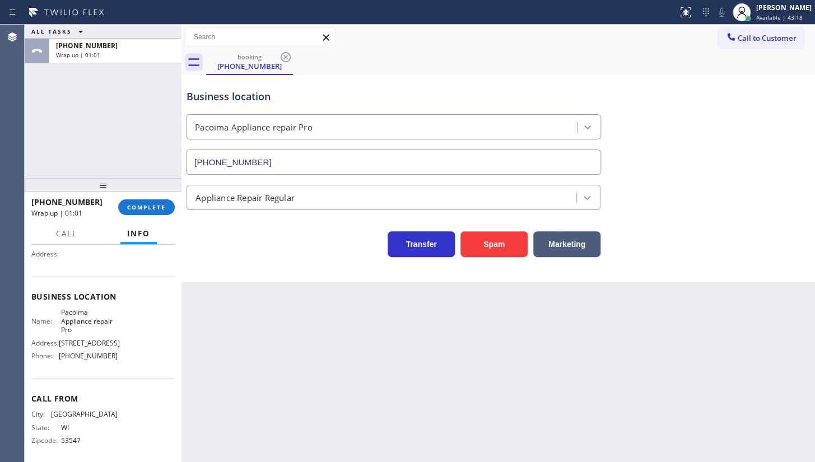
scroll to position [124, 0]
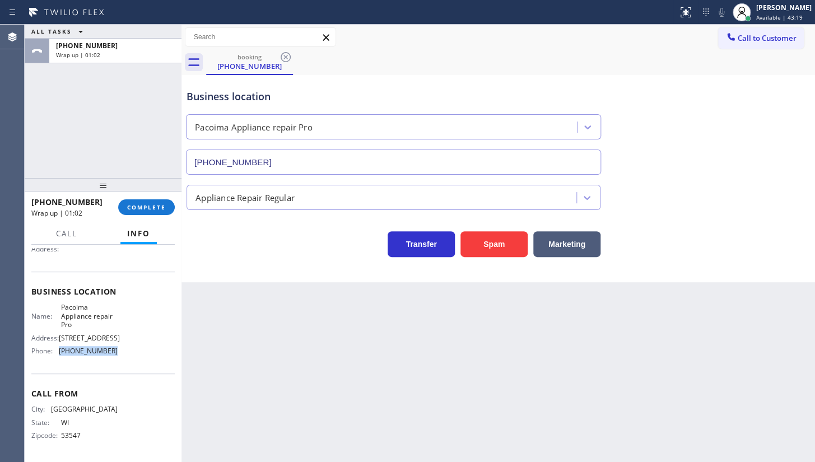
drag, startPoint x: 56, startPoint y: 354, endPoint x: 137, endPoint y: 359, distance: 81.4
click at [137, 359] on div "Name: Pacoima Appliance repair Pro Address: 12735 Van Nuys Blvd Phone: (747) 22…" at bounding box center [102, 331] width 143 height 57
copy div "(747) 223-6070"
click at [136, 212] on button "COMPLETE" at bounding box center [146, 207] width 57 height 16
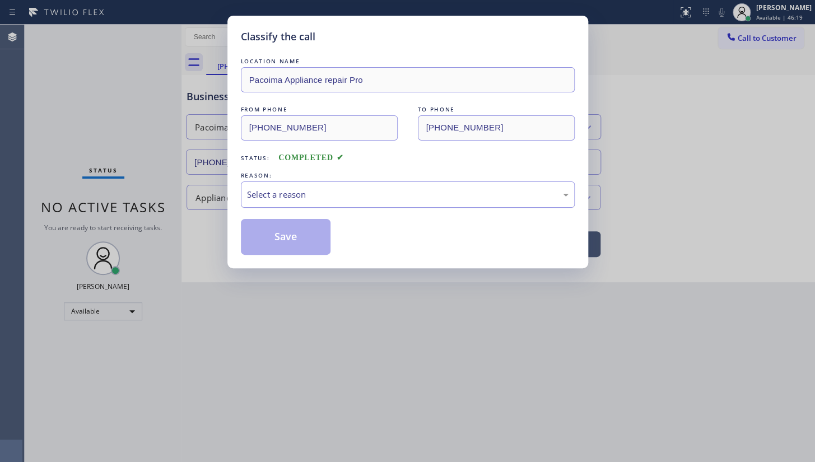
drag, startPoint x: 265, startPoint y: 197, endPoint x: 263, endPoint y: 203, distance: 6.6
click at [263, 203] on div "Select a reason" at bounding box center [408, 194] width 334 height 26
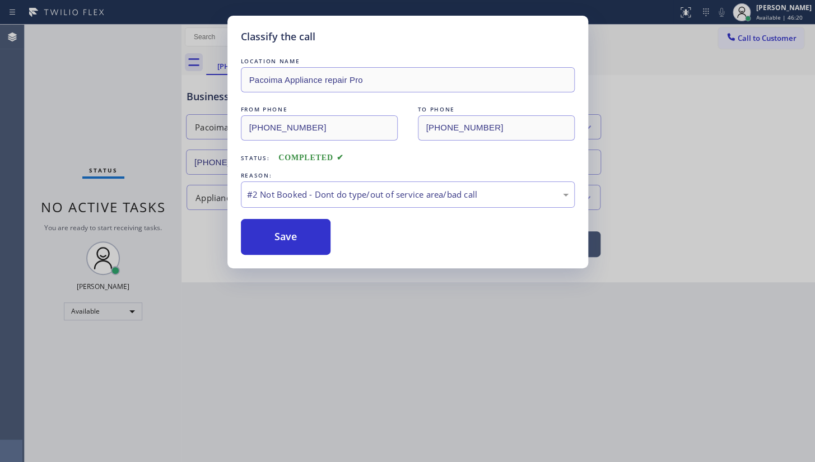
click at [257, 236] on button "Save" at bounding box center [286, 237] width 90 height 36
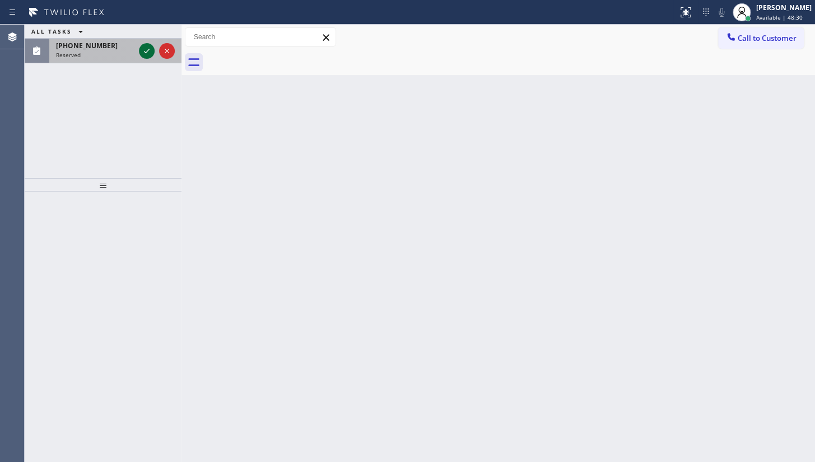
click at [143, 50] on icon at bounding box center [146, 50] width 13 height 13
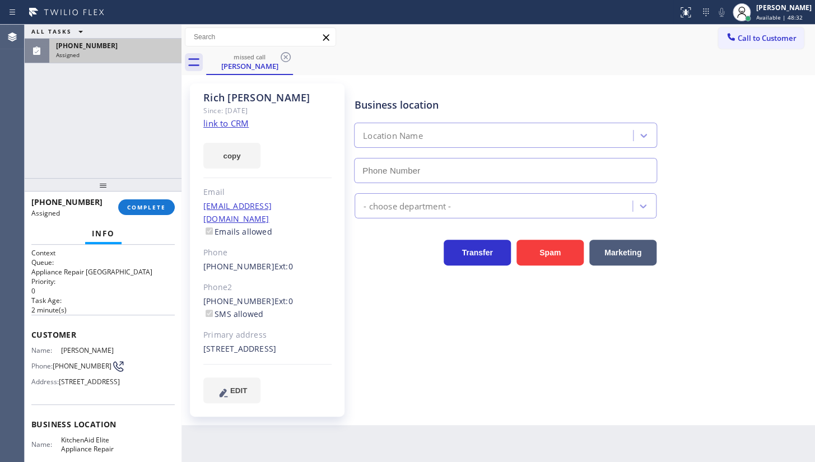
type input "(714) 912-8101"
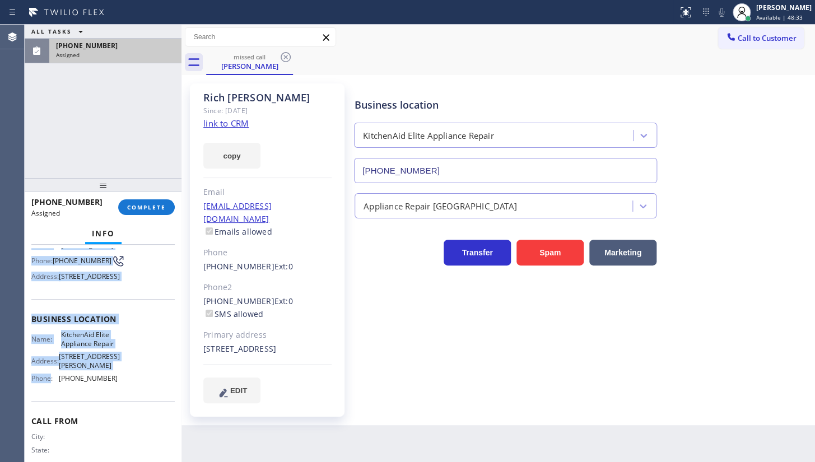
scroll to position [142, 0]
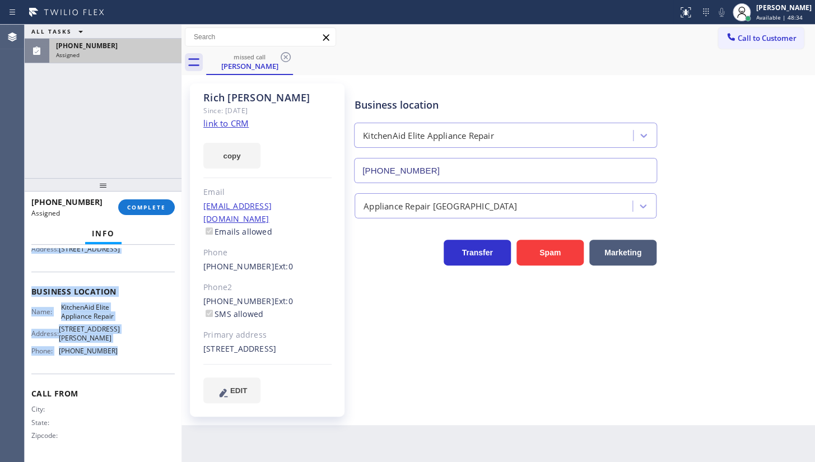
drag, startPoint x: 26, startPoint y: 318, endPoint x: 131, endPoint y: 353, distance: 110.3
click at [131, 353] on div "Context Queue: Appliance Repair High End Priority: 0 Task Age: 2 minute(s) Cust…" at bounding box center [103, 353] width 157 height 217
copy div "Customer Name: Rich Wray Phone: (949) 400-9624 Address: 27 Overlook Dr, Newport…"
click at [142, 204] on span "COMPLETE" at bounding box center [146, 207] width 39 height 8
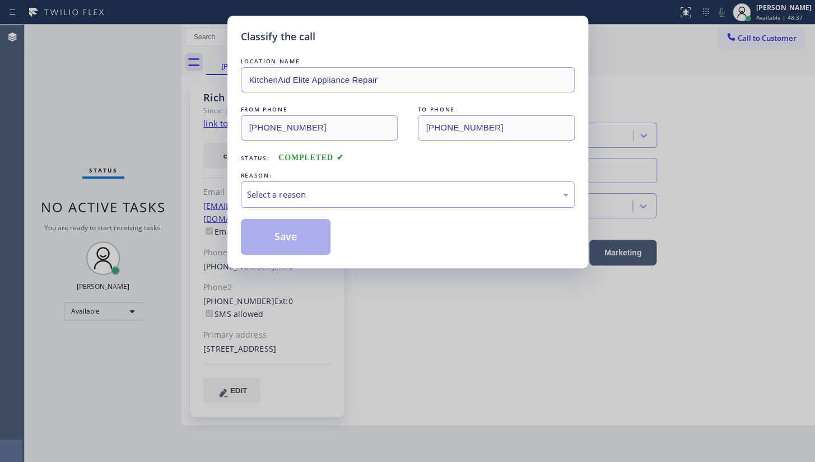
click at [249, 196] on div "Select a reason" at bounding box center [407, 194] width 321 height 13
click at [274, 241] on button "Save" at bounding box center [286, 237] width 90 height 36
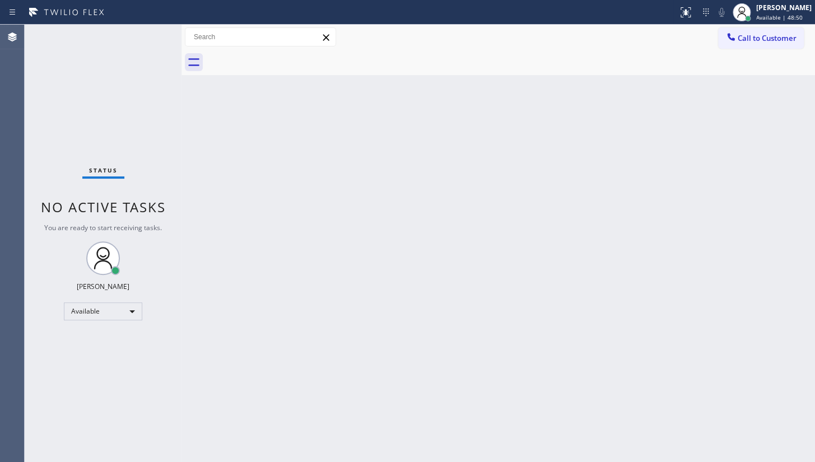
click at [85, 358] on div "Status No active tasks You are ready to start receiving tasks. JENIZA ALCAYDE A…" at bounding box center [103, 243] width 157 height 437
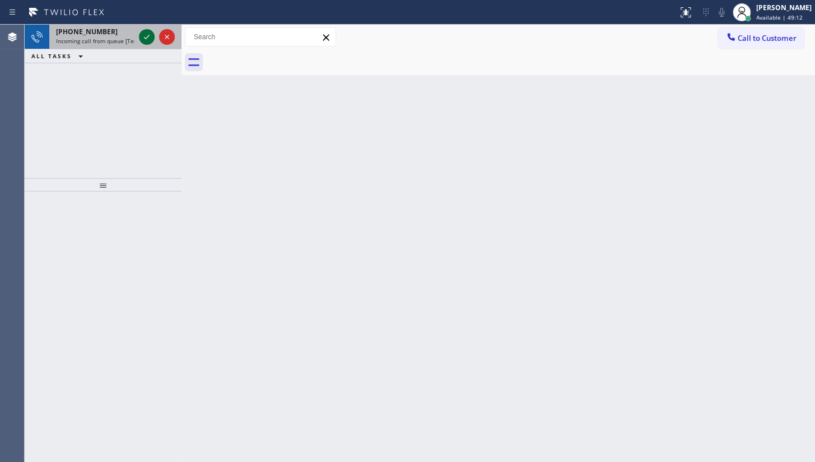
click at [143, 36] on icon at bounding box center [146, 36] width 13 height 13
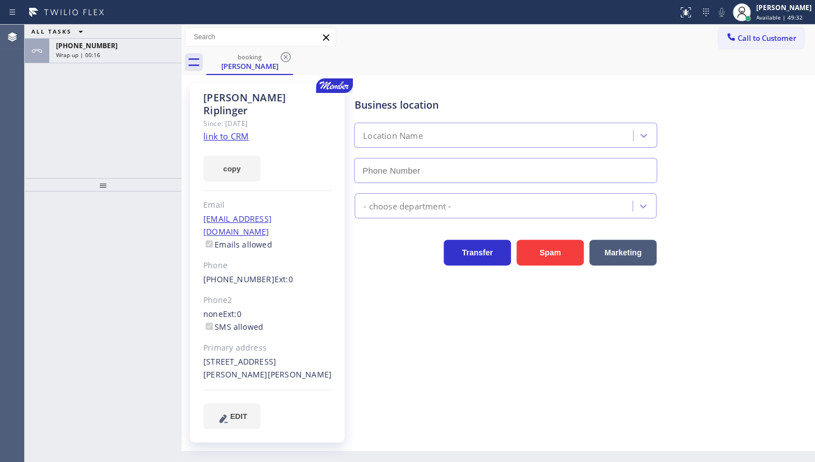
type input "[PHONE_NUMBER]"
click at [231, 131] on link "link to CRM" at bounding box center [225, 136] width 45 height 11
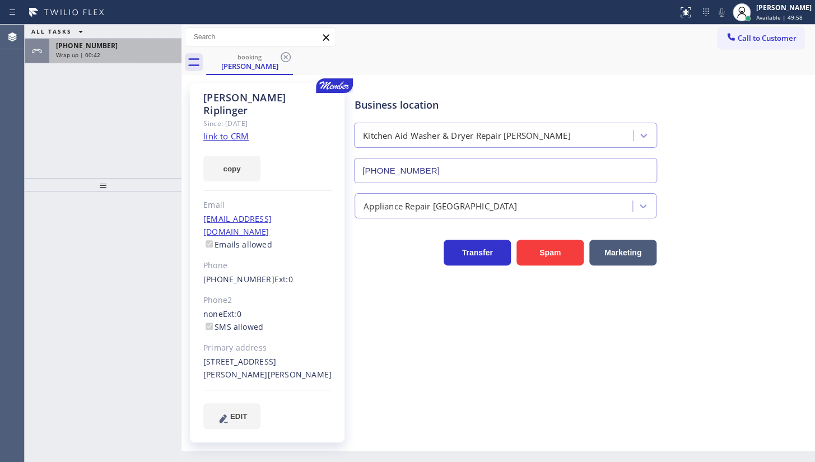
click at [115, 59] on div "[PHONE_NUMBER] Wrap up | 00:42" at bounding box center [113, 51] width 128 height 25
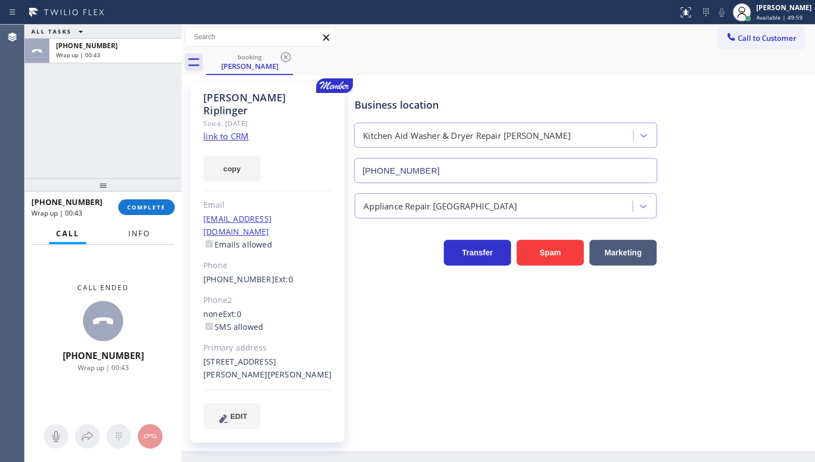
click at [133, 229] on span "Info" at bounding box center [139, 234] width 22 height 10
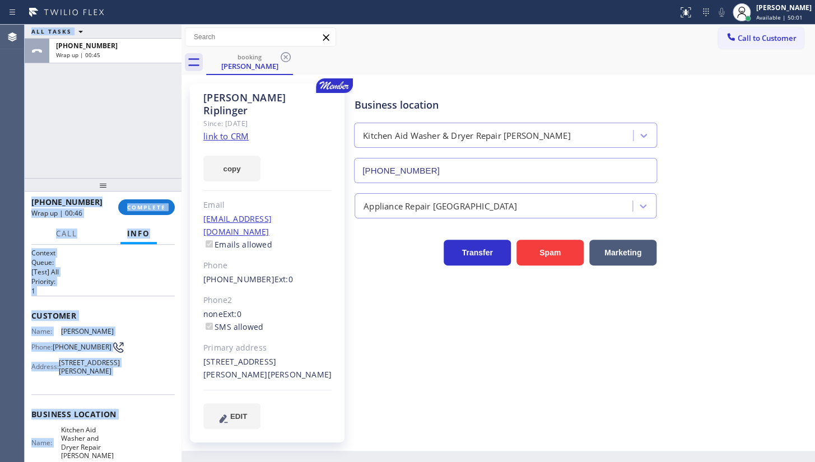
drag, startPoint x: 24, startPoint y: 307, endPoint x: 58, endPoint y: 347, distance: 52.9
click at [58, 347] on div "Agent Desktop ALL TASKS ALL TASKS ACTIVE TASKS TASKS IN WRAP UP [PHONE_NUMBER] …" at bounding box center [407, 243] width 815 height 437
click at [81, 268] on p "[Test] All" at bounding box center [102, 272] width 143 height 10
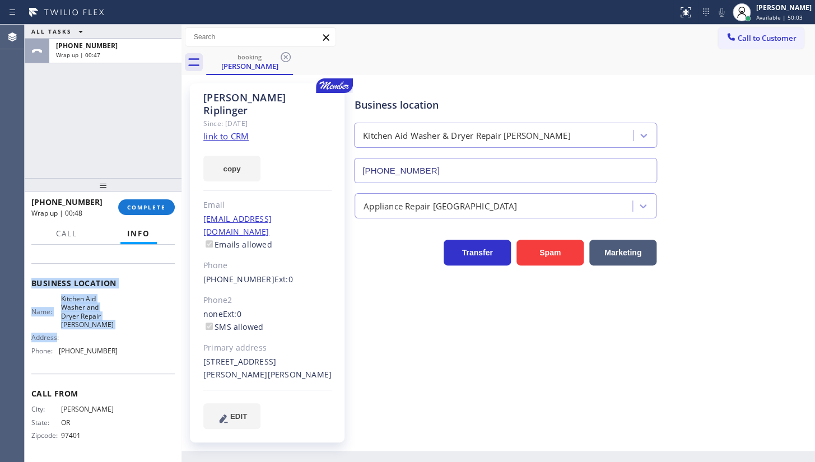
scroll to position [150, 0]
drag, startPoint x: 32, startPoint y: 306, endPoint x: 106, endPoint y: 350, distance: 86.1
click at [106, 350] on div "Context Queue: [Test] All Priority: 1 Customer Name: [PERSON_NAME] Phone: [PHON…" at bounding box center [102, 288] width 143 height 342
copy div "Customer Name: [PERSON_NAME] Phone: [PHONE_NUMBER] Address: [STREET_ADDRESS][PE…"
click at [153, 205] on span "COMPLETE" at bounding box center [146, 207] width 39 height 8
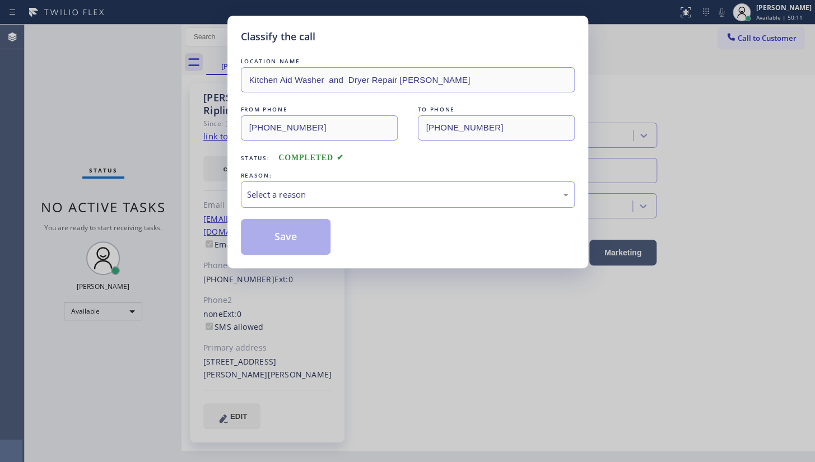
click at [292, 198] on div "Select a reason" at bounding box center [407, 194] width 321 height 13
click at [272, 239] on button "Save" at bounding box center [286, 237] width 90 height 36
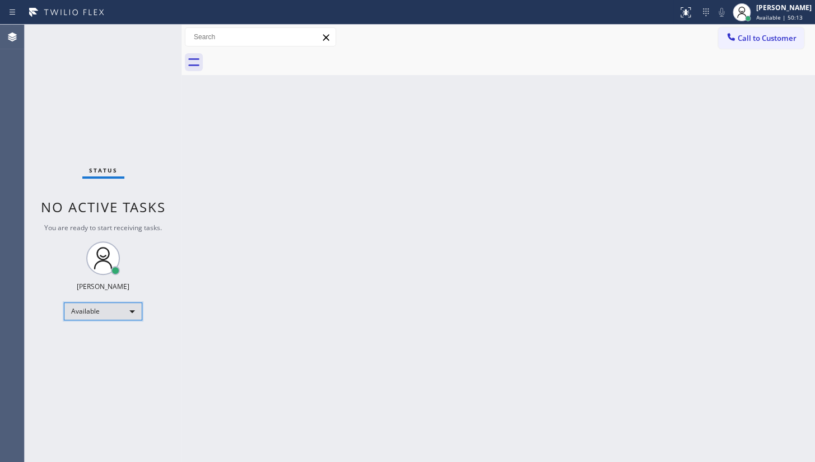
click at [83, 314] on div "Available" at bounding box center [103, 311] width 78 height 18
click at [215, 283] on div at bounding box center [407, 231] width 815 height 462
click at [758, 16] on span "Available | 51:25" at bounding box center [779, 17] width 46 height 8
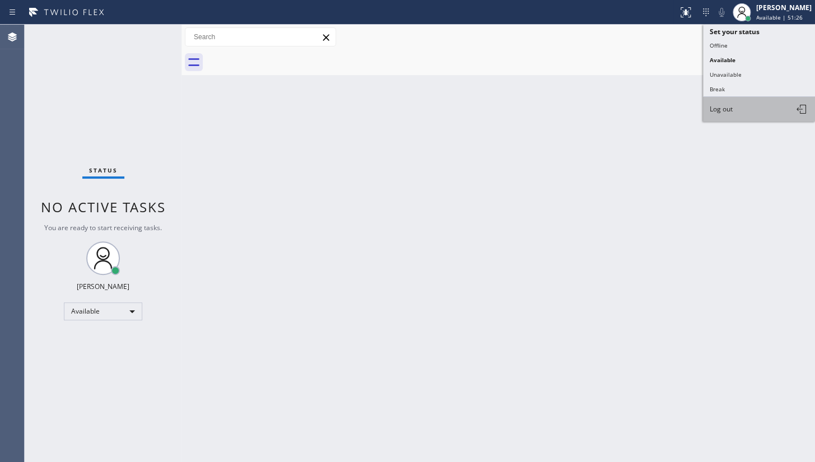
click at [761, 102] on button "Log out" at bounding box center [759, 109] width 112 height 25
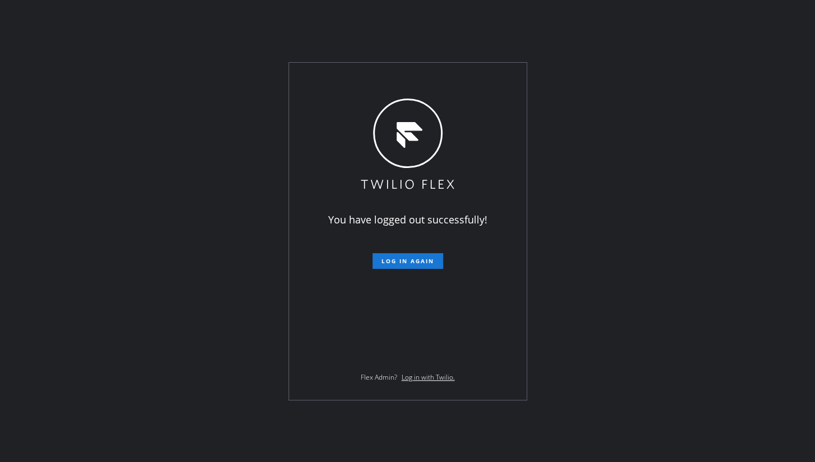
click at [97, 205] on div "You have logged out successfully! Log in again Flex Admin? Log in with Twilio." at bounding box center [407, 231] width 815 height 462
click at [3, 291] on div "You have logged out successfully! Log in again Flex Admin? Log in with Twilio." at bounding box center [407, 231] width 815 height 462
